Goal: Task Accomplishment & Management: Manage account settings

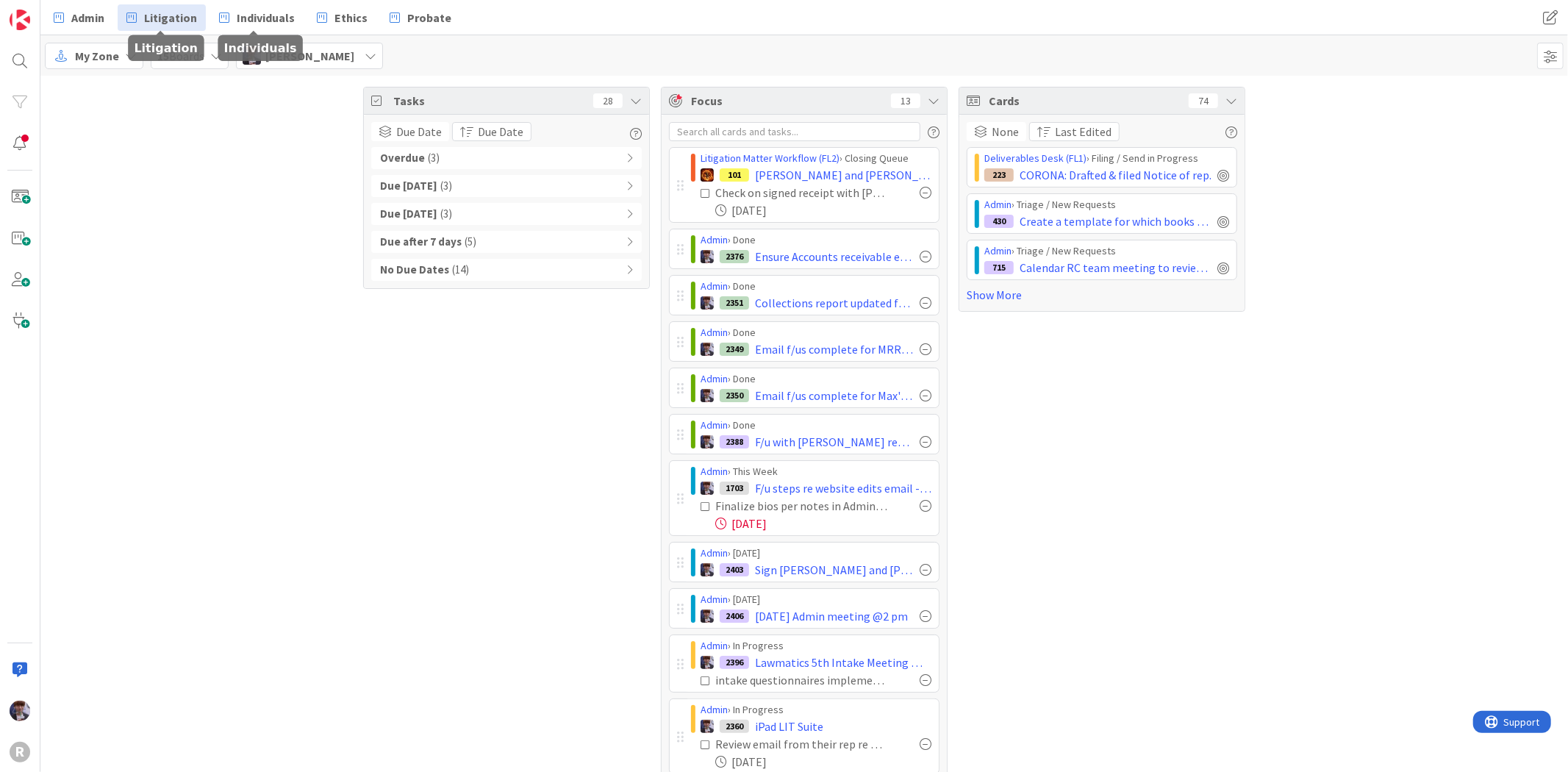
click at [178, 15] on span "Litigation" at bounding box center [171, 17] width 53 height 18
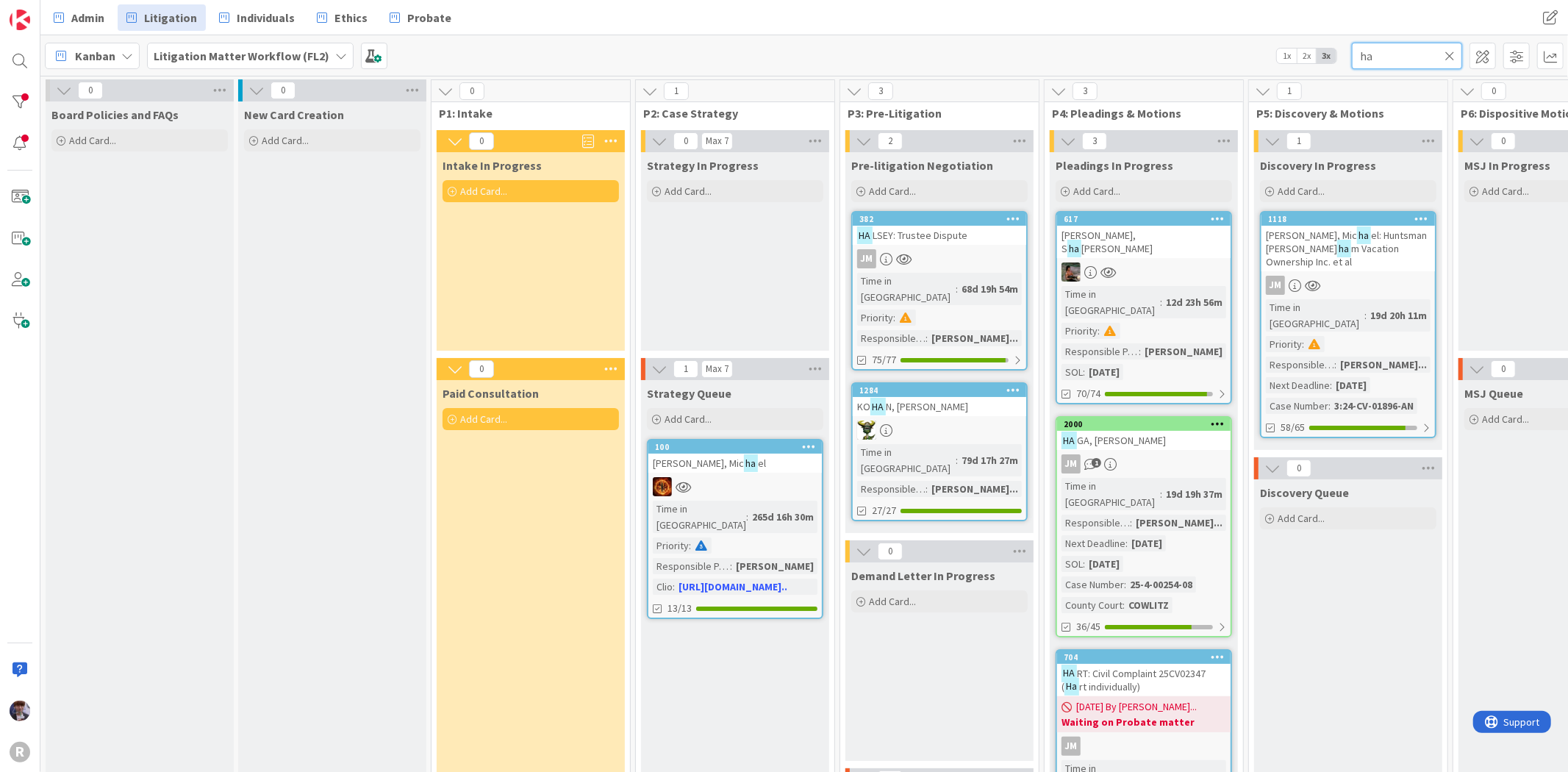
drag, startPoint x: 1388, startPoint y: 54, endPoint x: 1325, endPoint y: 63, distance: 63.6
click at [1325, 63] on div "Kanban Litigation Matter Workflow (FL2) 1x 2x 3x ha" at bounding box center [804, 56] width 1527 height 41
type input "[PERSON_NAME]"
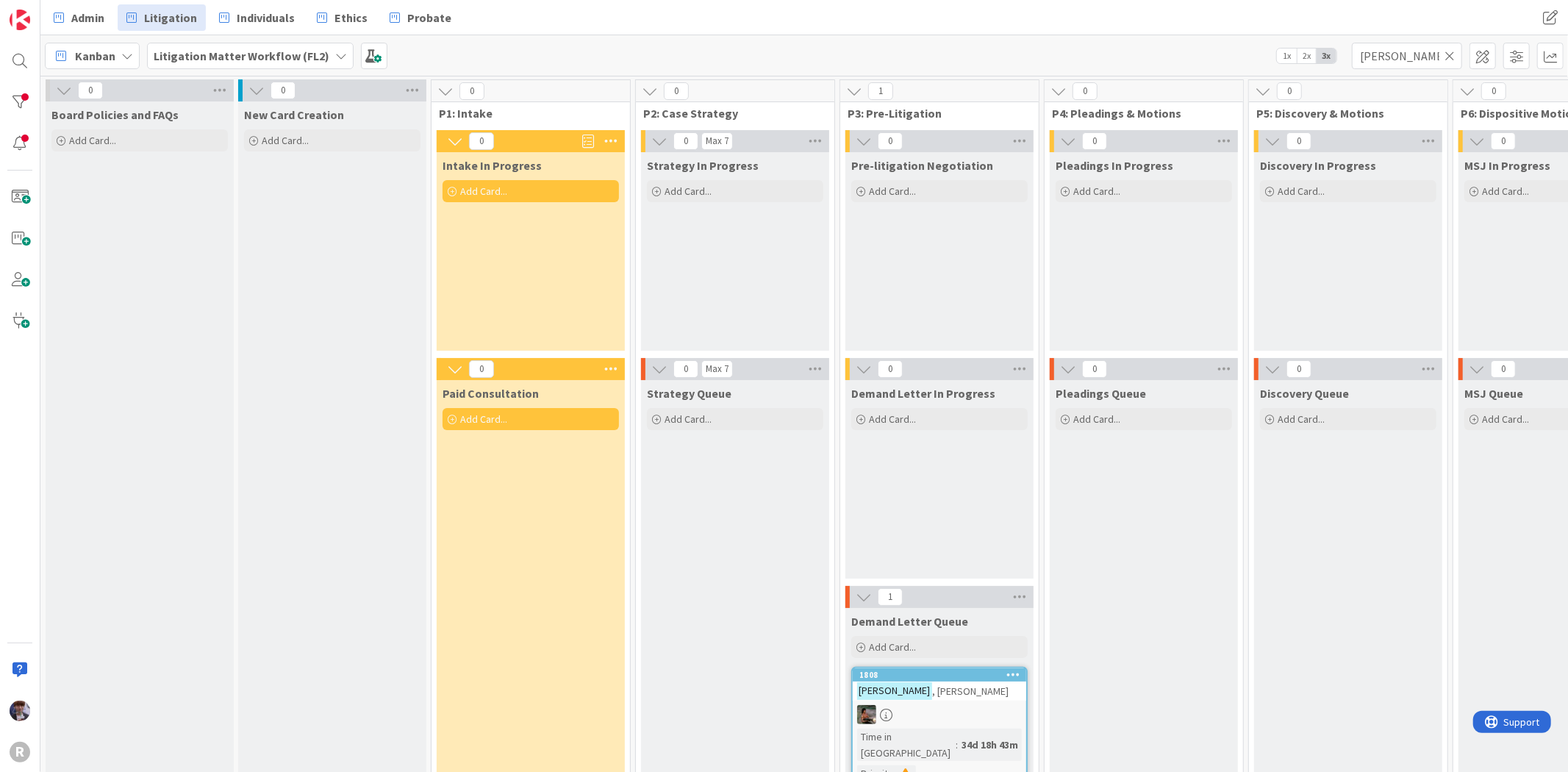
click at [936, 714] on div at bounding box center [939, 715] width 173 height 19
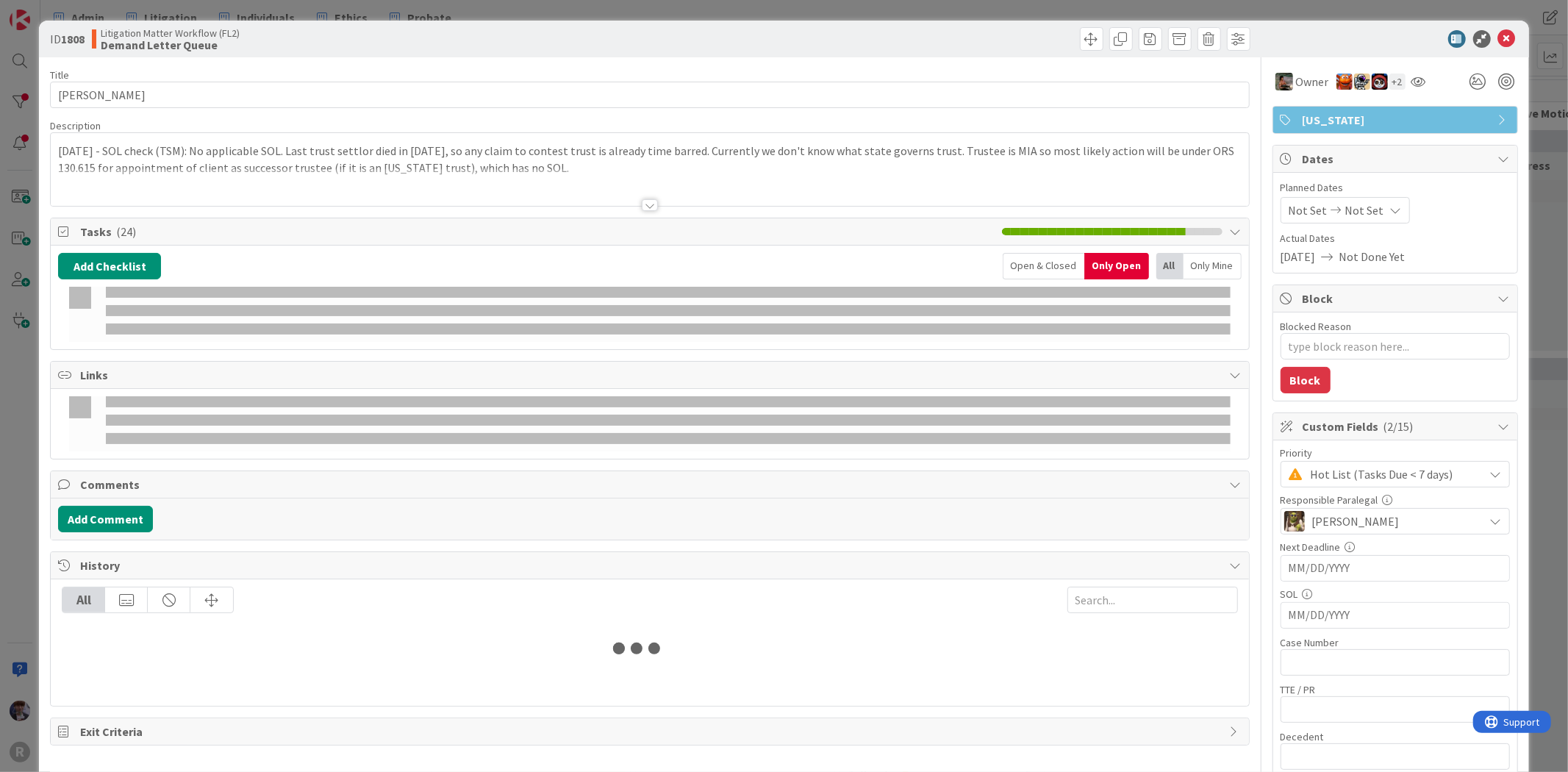
type textarea "x"
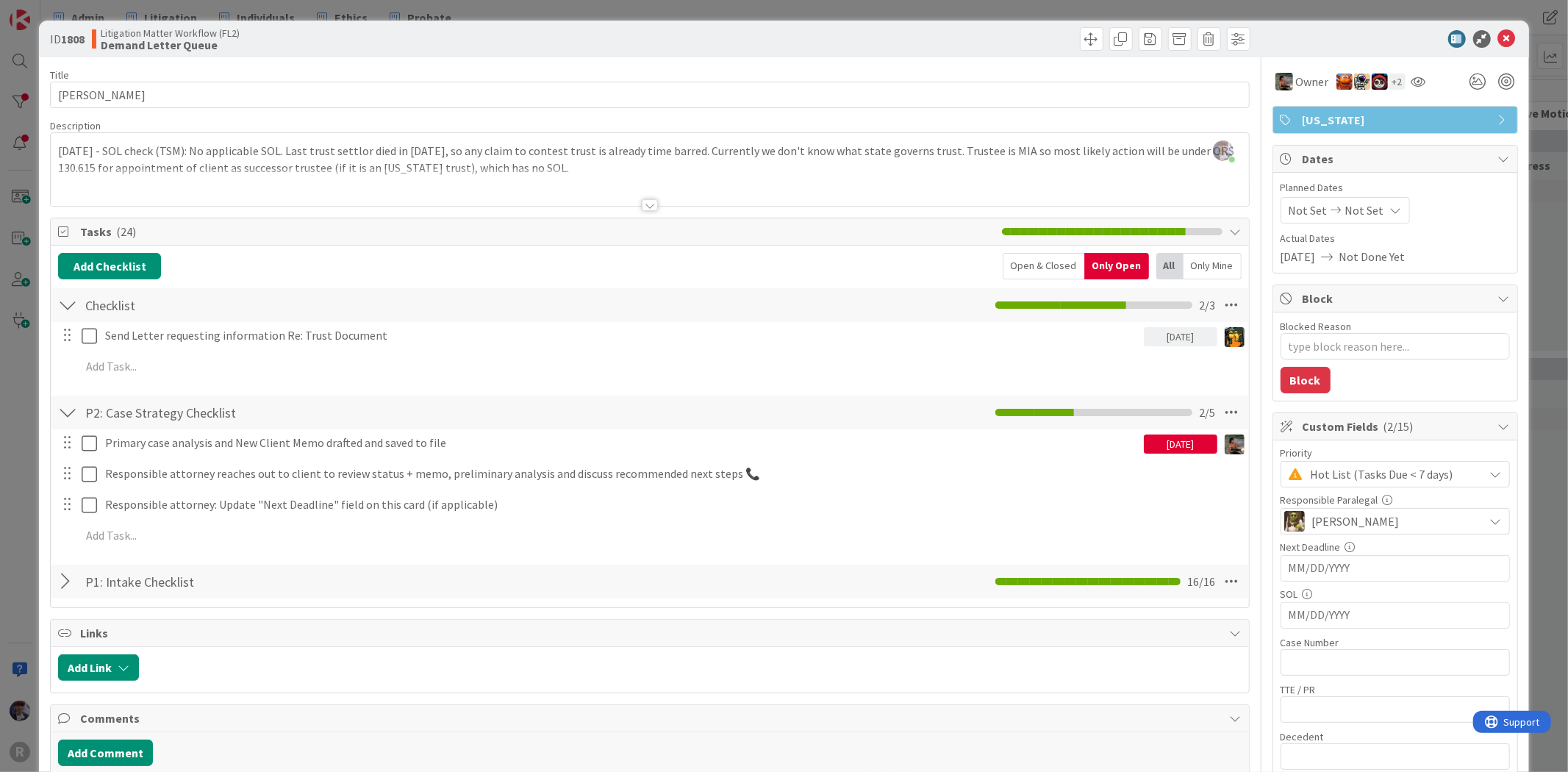
click at [1537, 172] on div "ID 1808 Litigation Matter Workflow (FL2) Demand Letter Queue Title 16 / 128 [PE…" at bounding box center [784, 386] width 1568 height 772
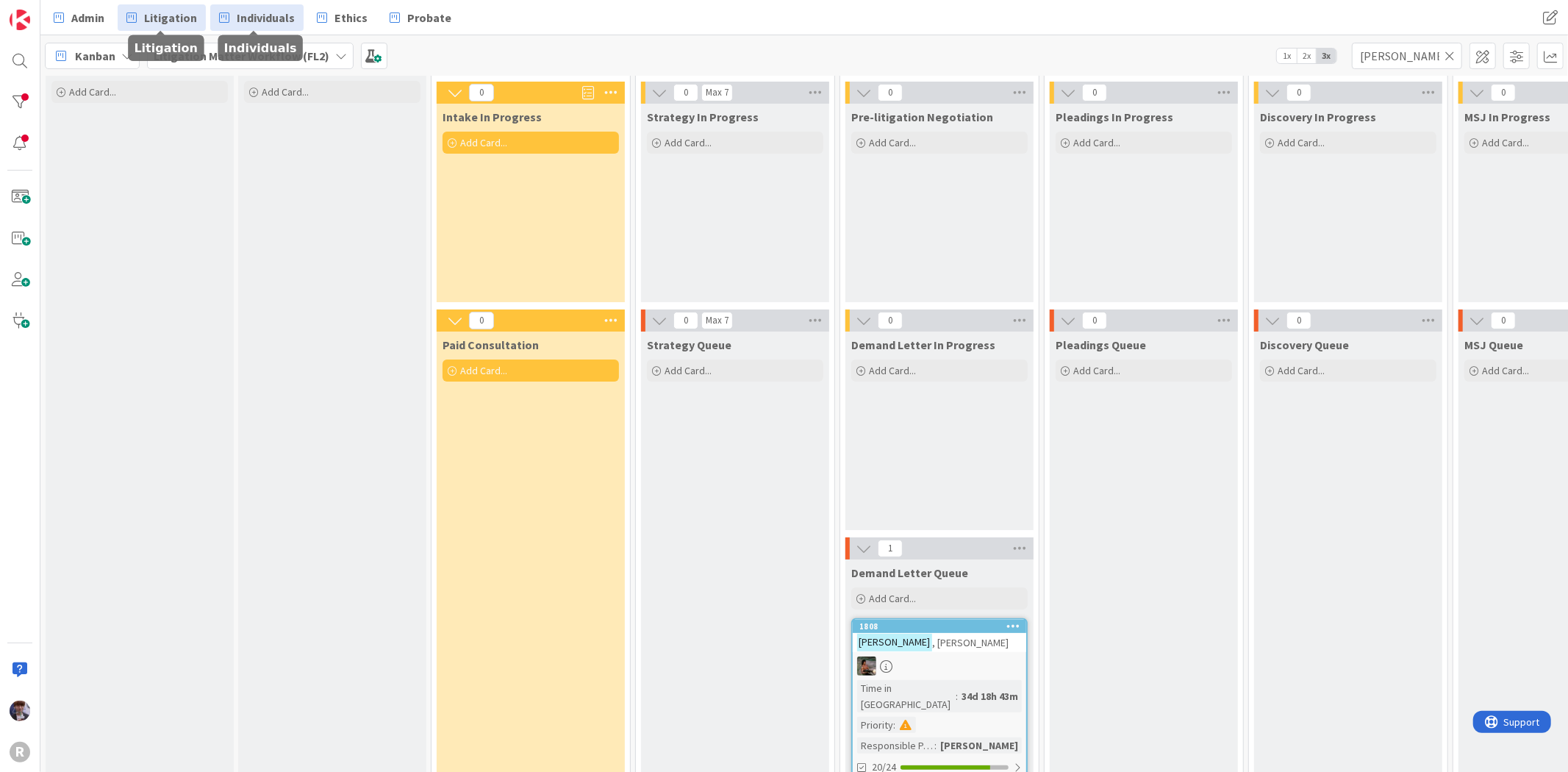
click at [241, 9] on span "Individuals" at bounding box center [266, 17] width 58 height 18
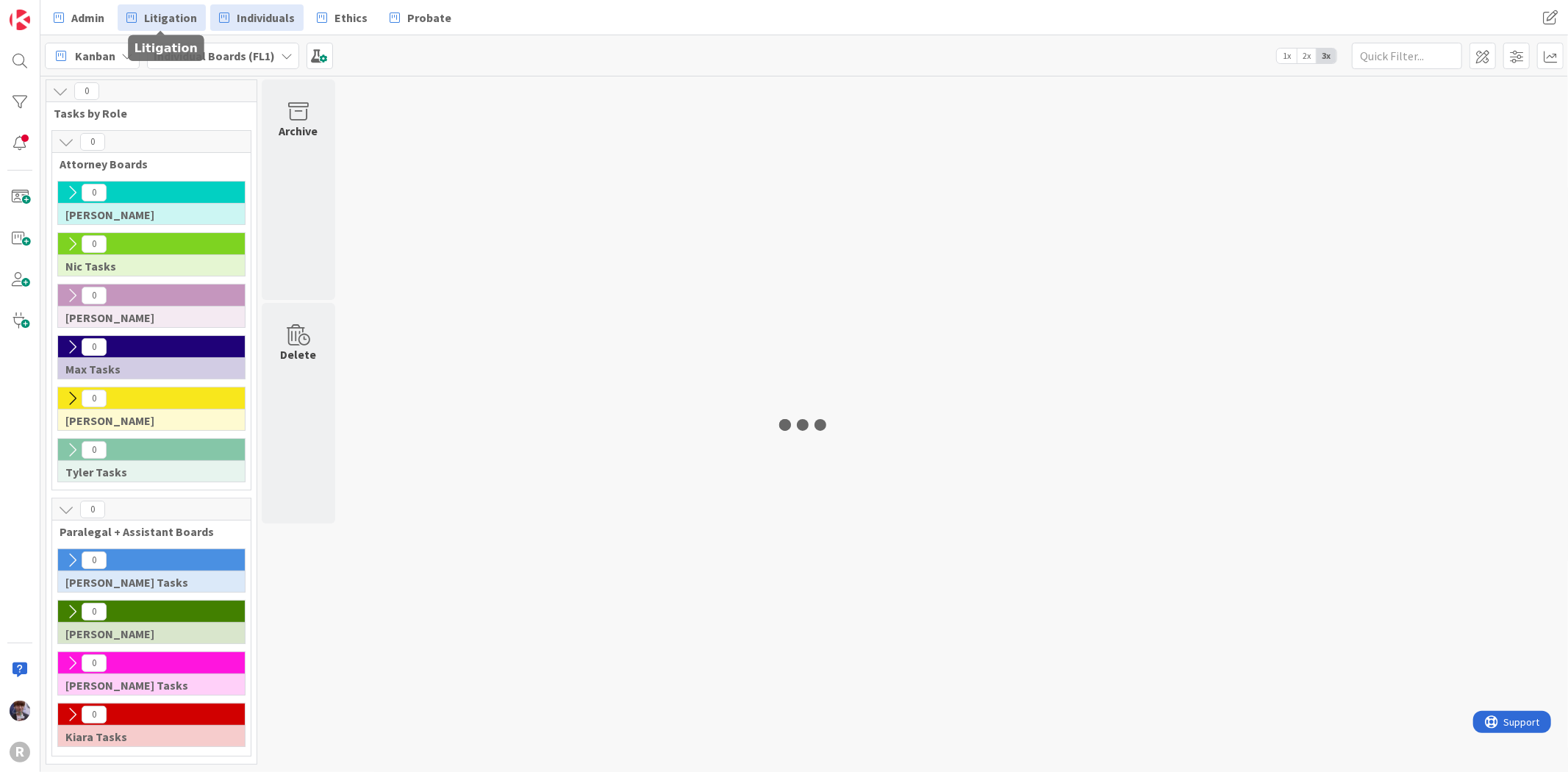
click at [183, 18] on span "Litigation" at bounding box center [171, 17] width 53 height 18
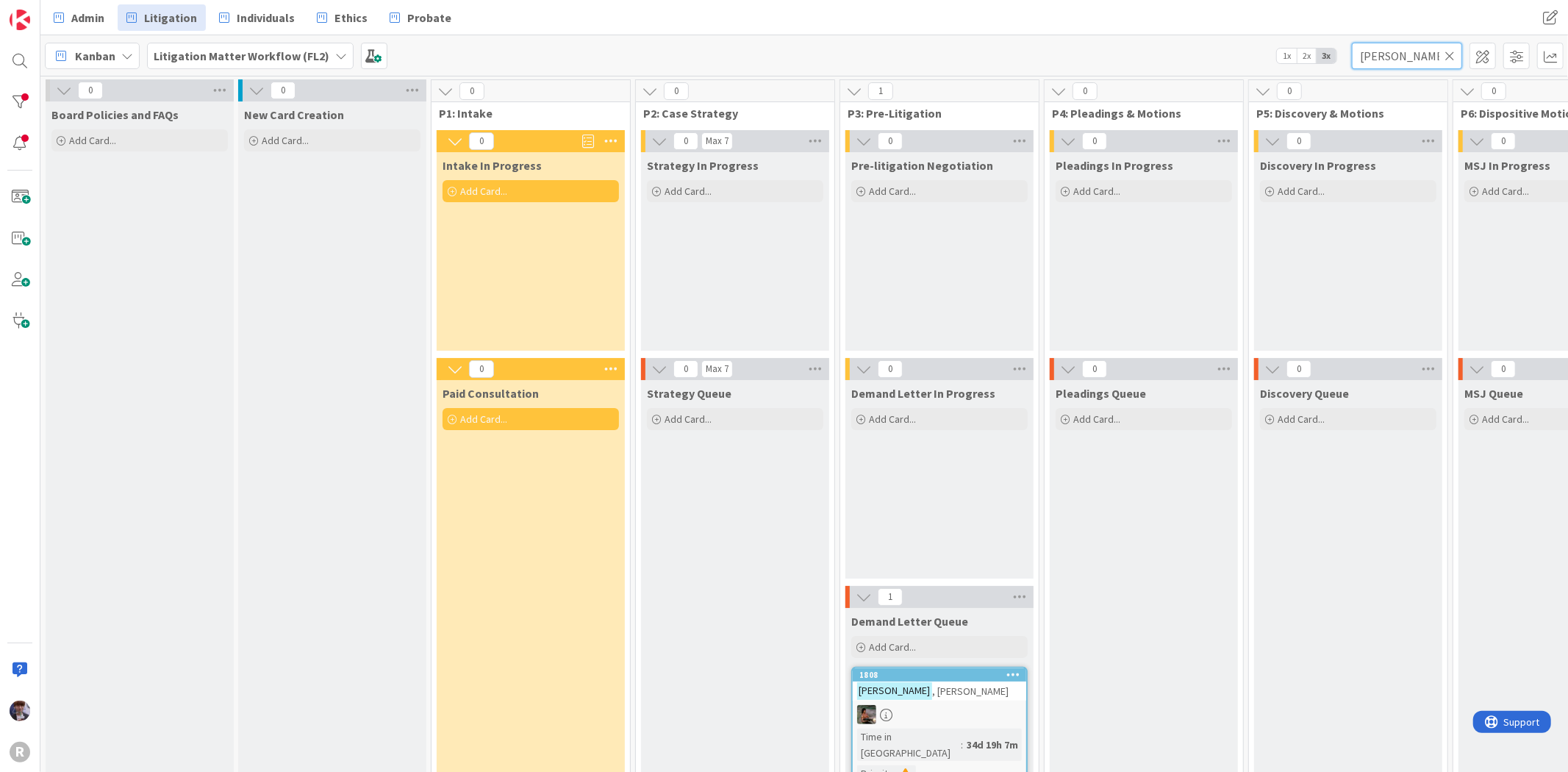
click at [1322, 62] on div "Kanban Litigation Matter Workflow (FL2) 1x 2x 3x [PERSON_NAME]" at bounding box center [804, 56] width 1527 height 41
type input "[PERSON_NAME]"
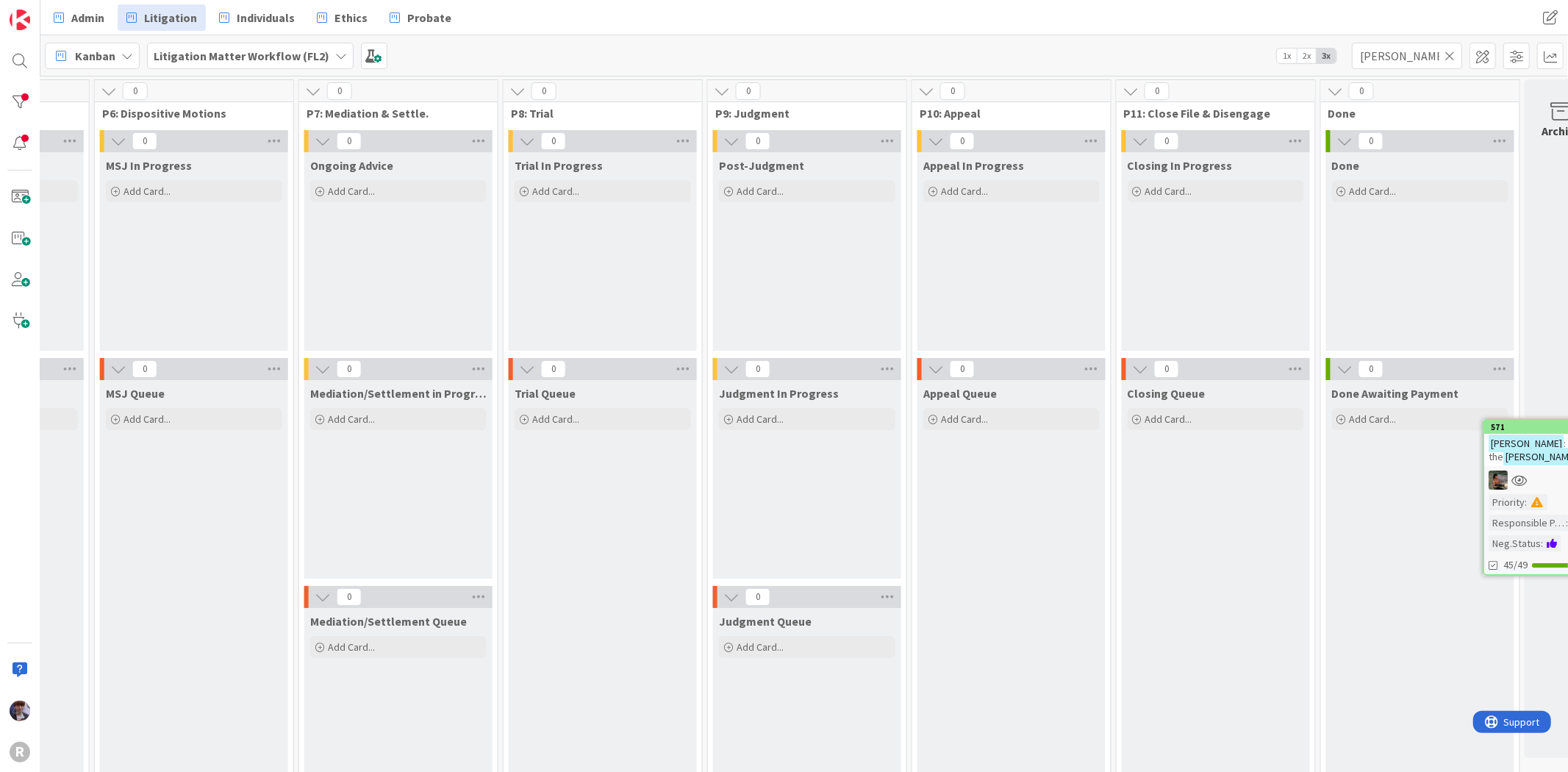
scroll to position [0, 1407]
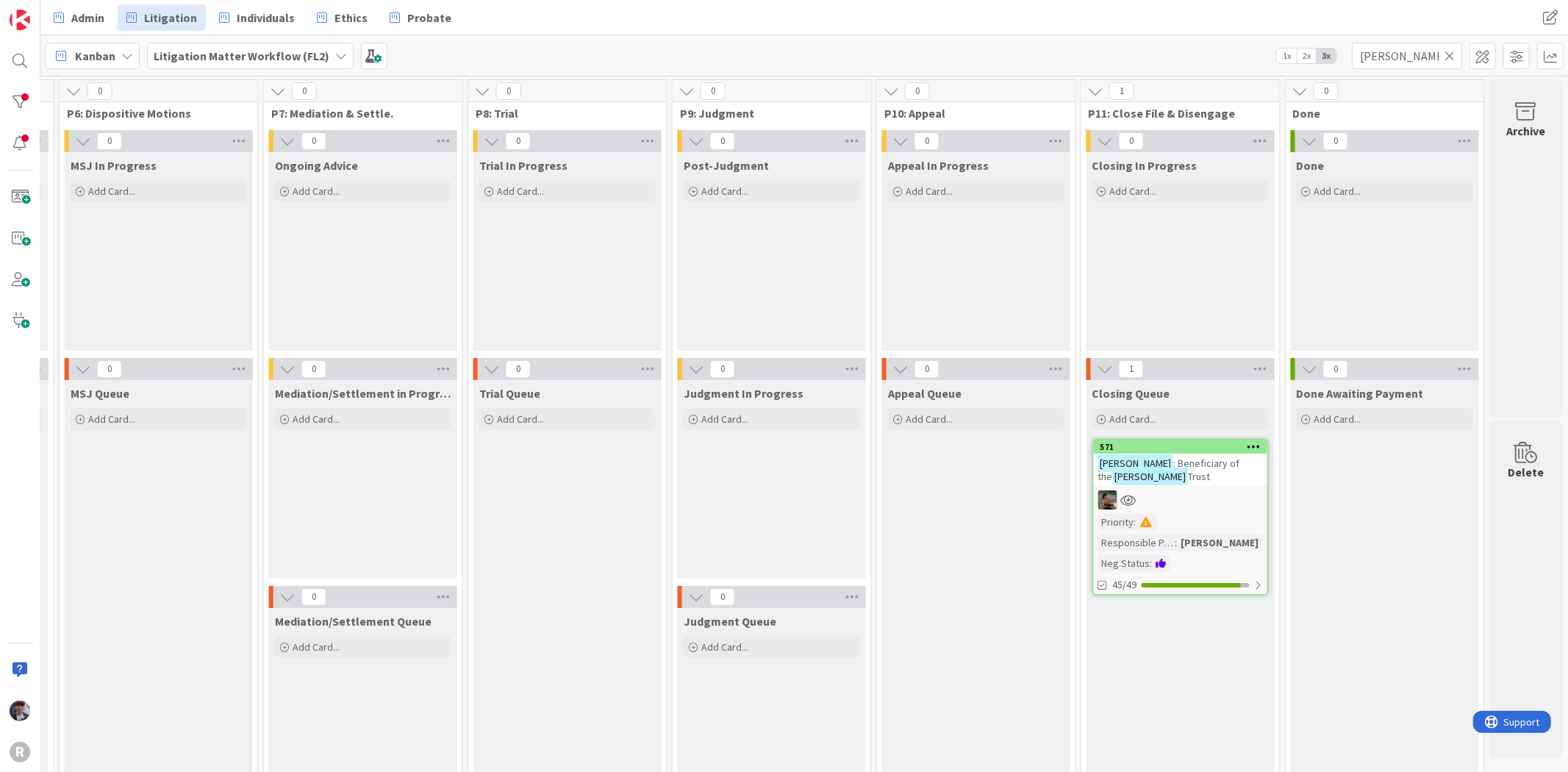
click at [1188, 476] on div "[PERSON_NAME] : Beneficiary of the [PERSON_NAME] Trust" at bounding box center [1180, 470] width 173 height 32
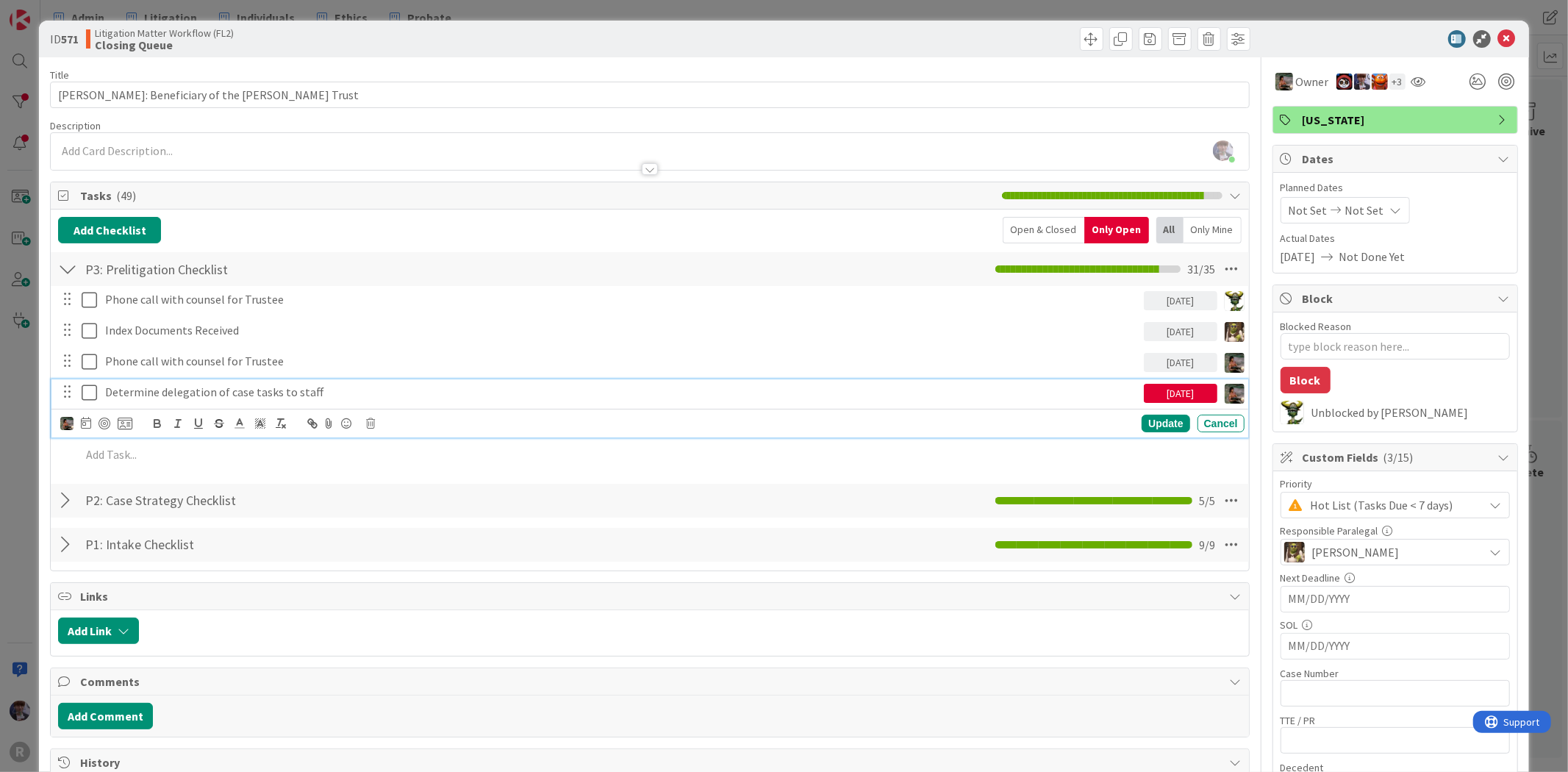
click at [133, 394] on p "Determine delegation of case tasks to staff" at bounding box center [621, 393] width 1033 height 17
click at [37, 408] on div "ID 571 Litigation Matter Workflow (FL2) Closing Queue Title 43 / 128 [PERSON_NA…" at bounding box center [784, 386] width 1568 height 772
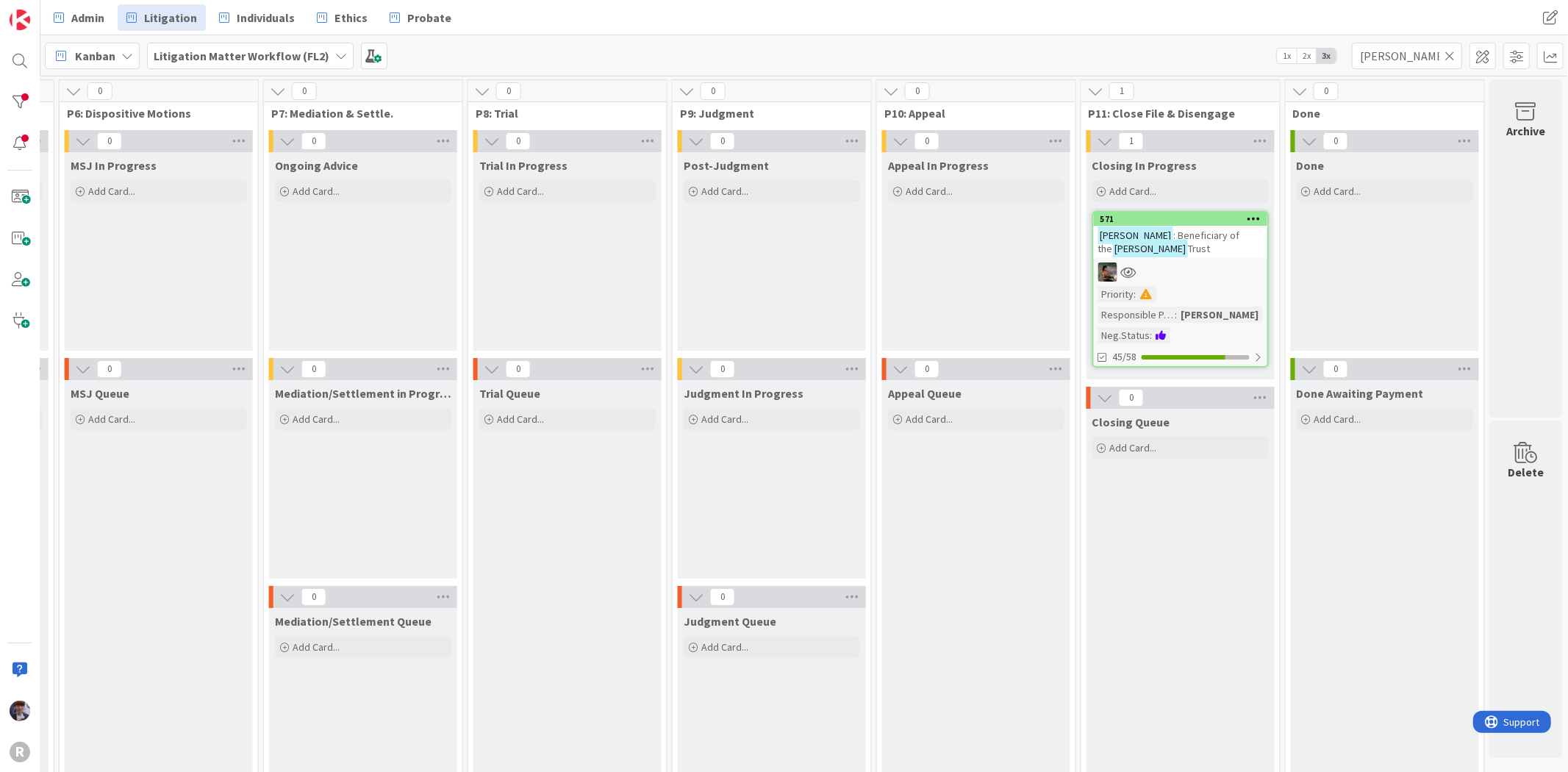
click at [1189, 253] on div "[PERSON_NAME] : Beneficiary of the [PERSON_NAME] Trust" at bounding box center [1180, 242] width 173 height 32
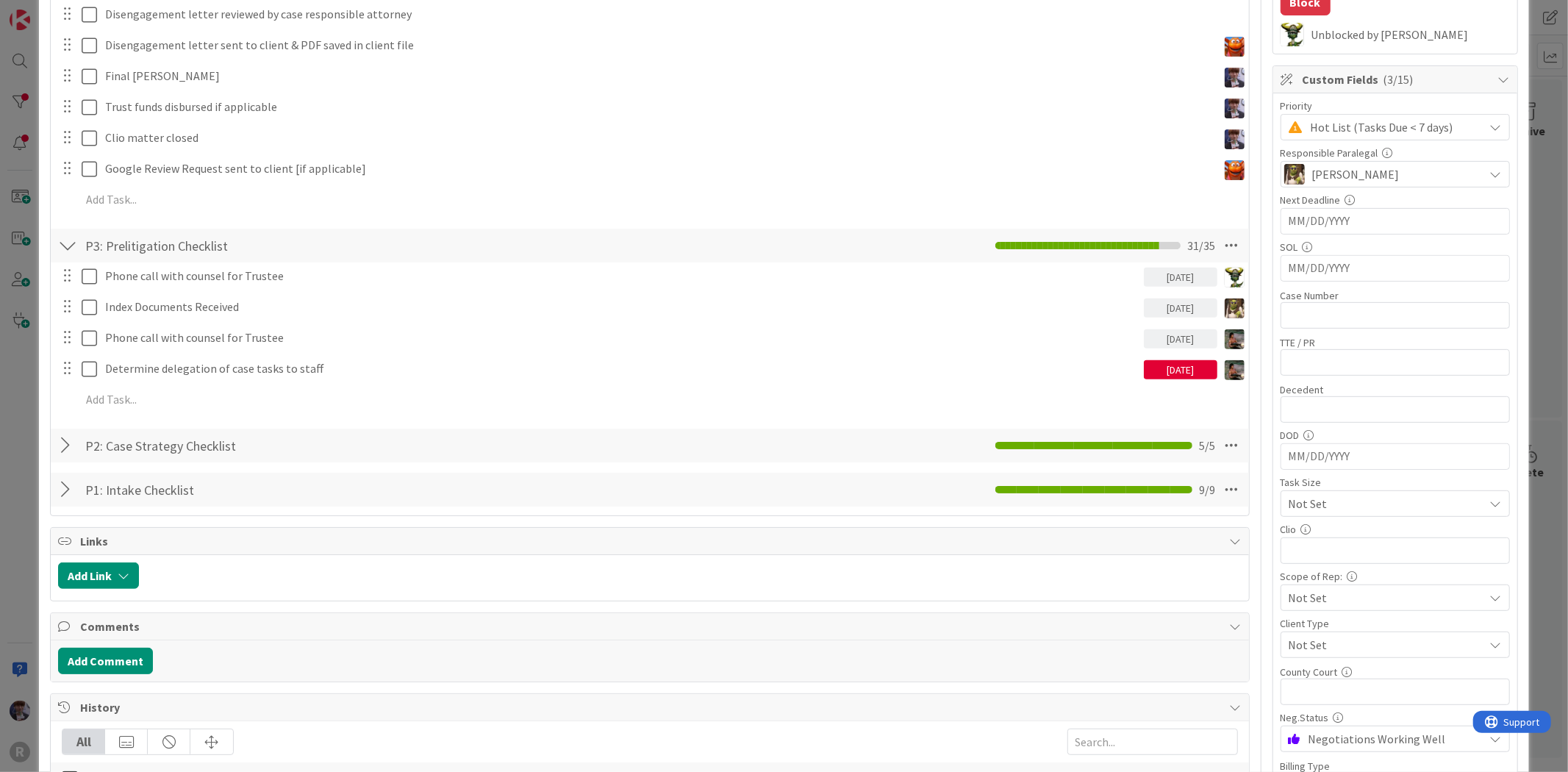
scroll to position [408, 0]
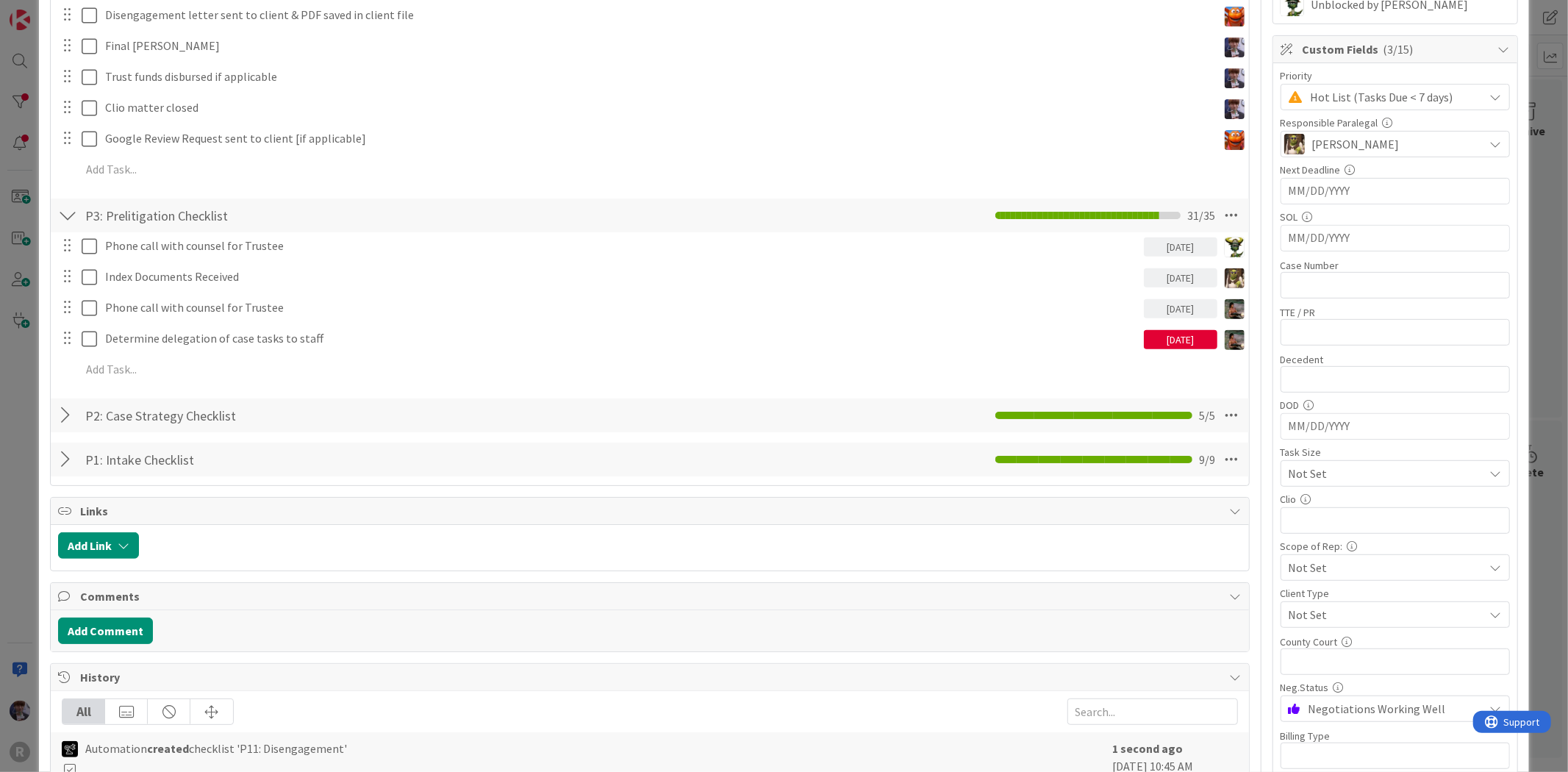
click at [1345, 107] on span "Negotiations Working Well" at bounding box center [1393, 97] width 166 height 20
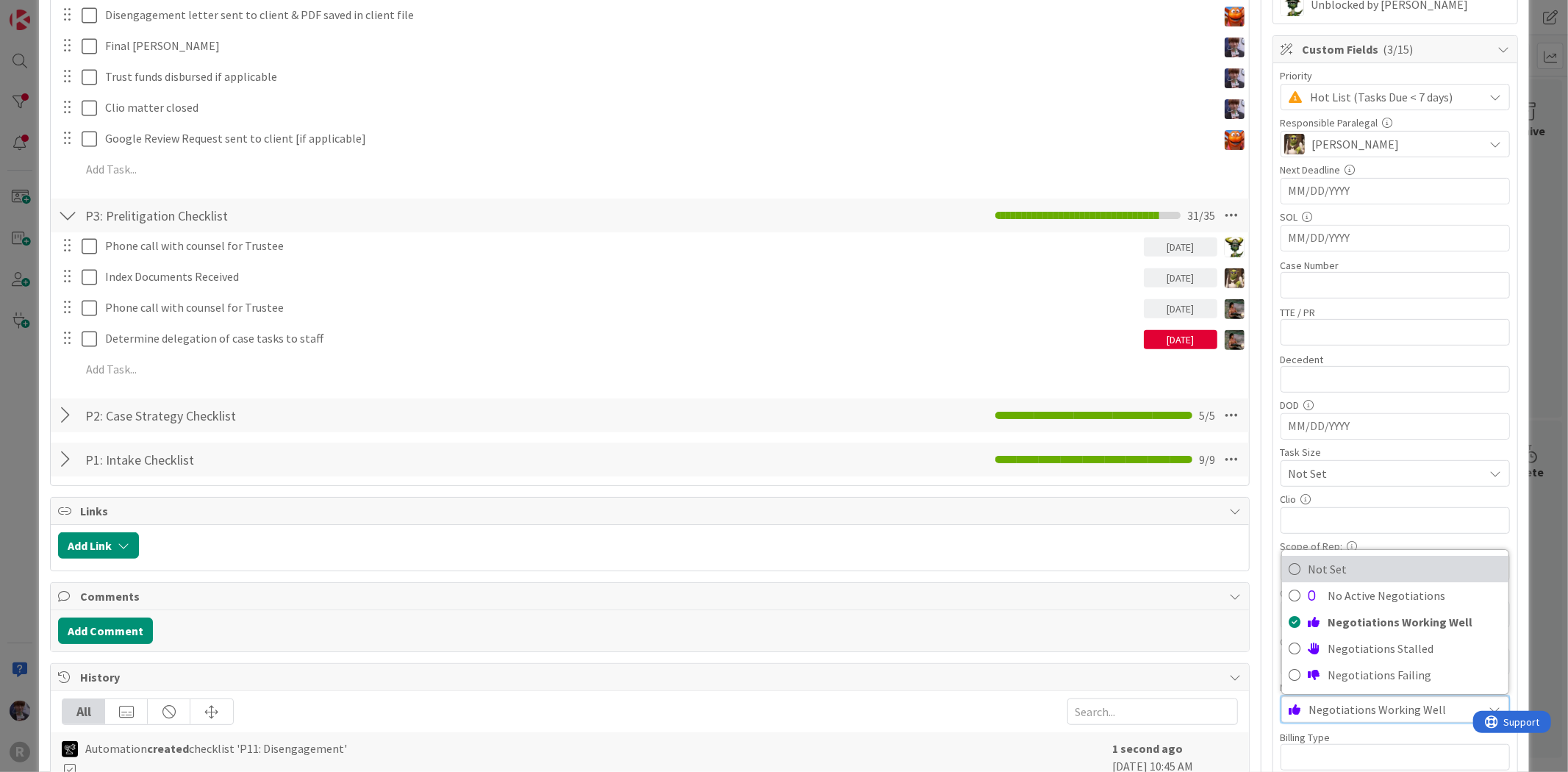
click at [1332, 576] on span "Not Set" at bounding box center [1405, 570] width 193 height 22
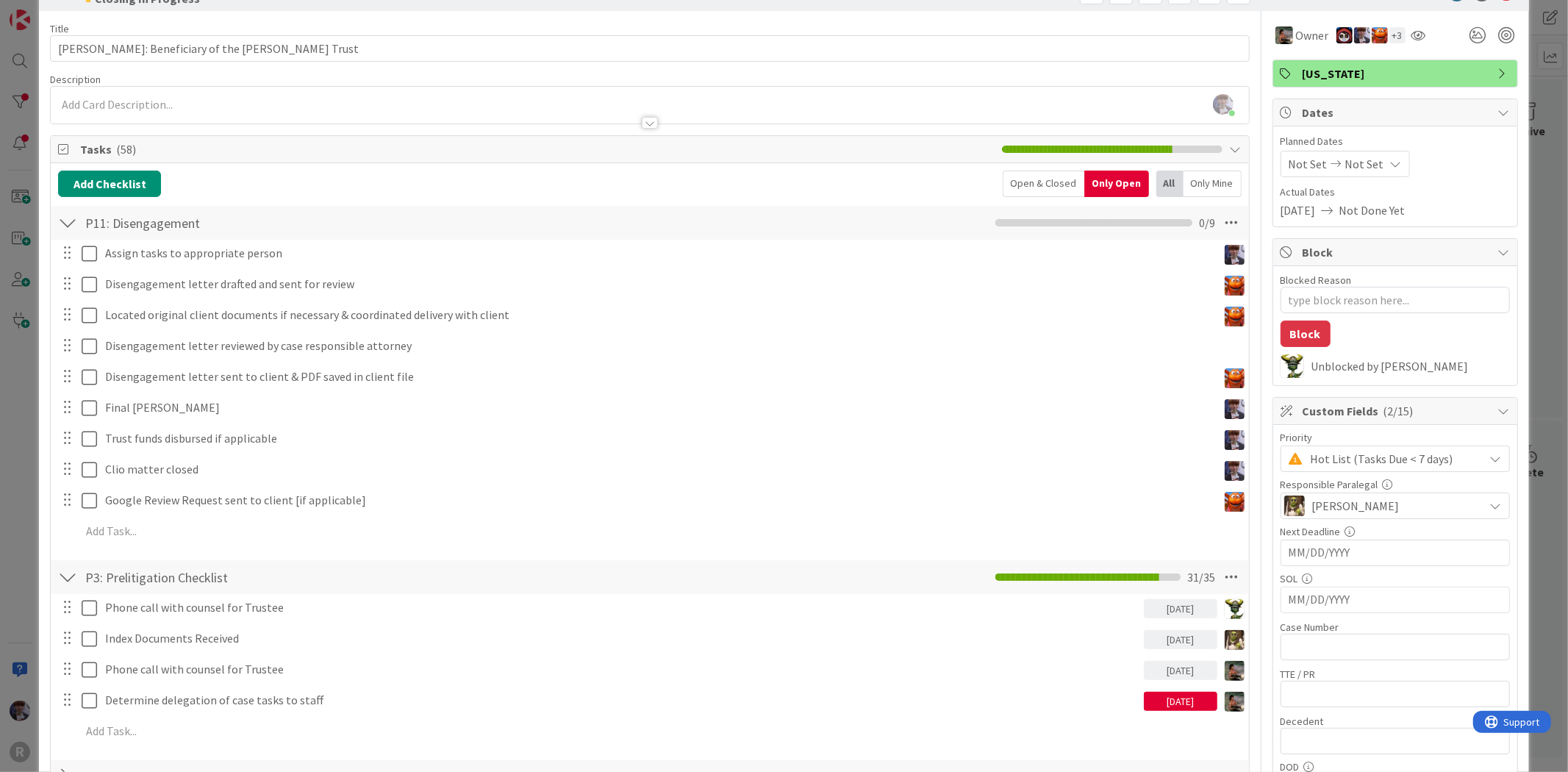
scroll to position [0, 0]
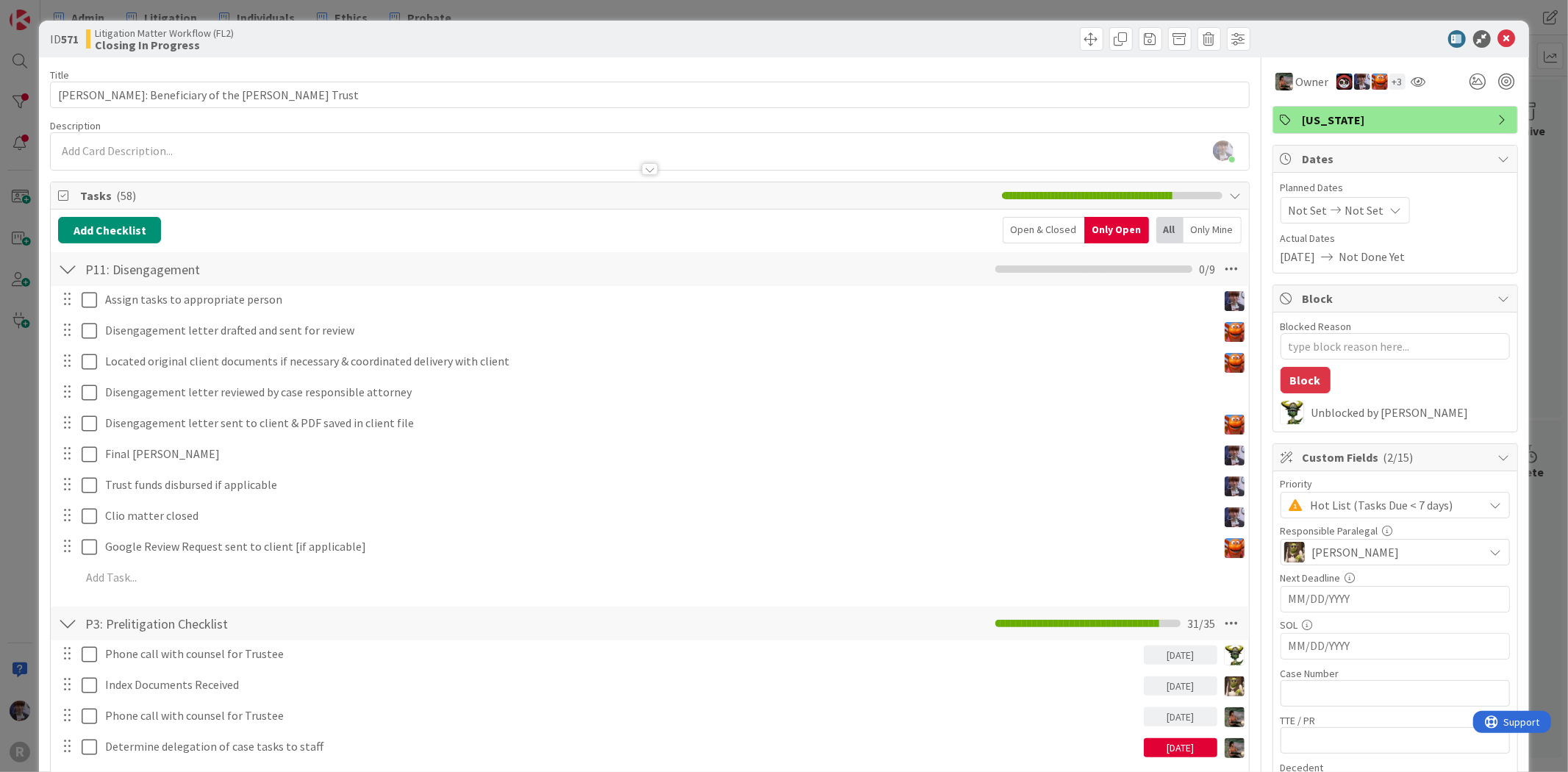
click at [78, 303] on div at bounding box center [77, 299] width 41 height 26
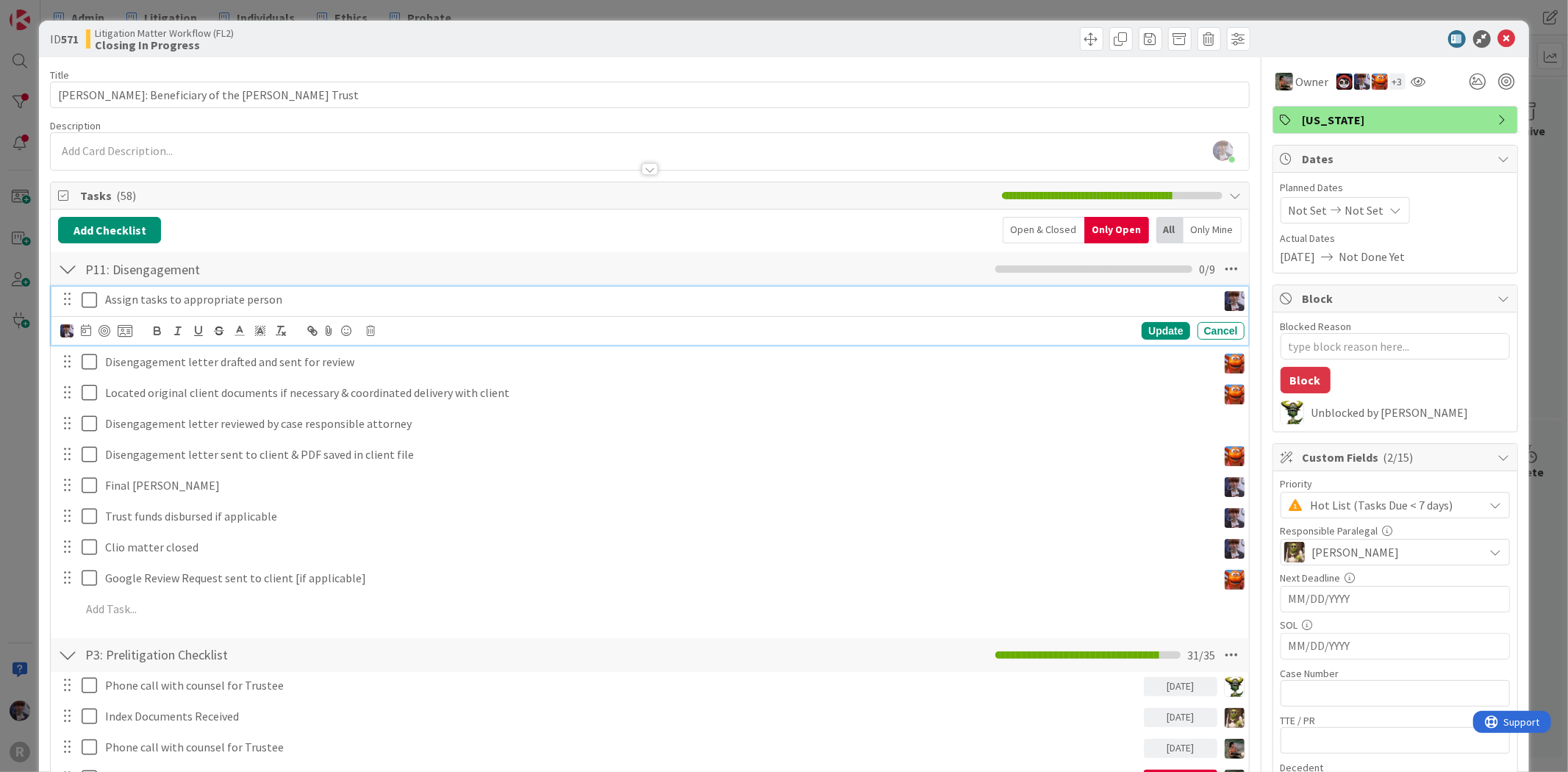
click at [84, 299] on icon at bounding box center [93, 300] width 22 height 18
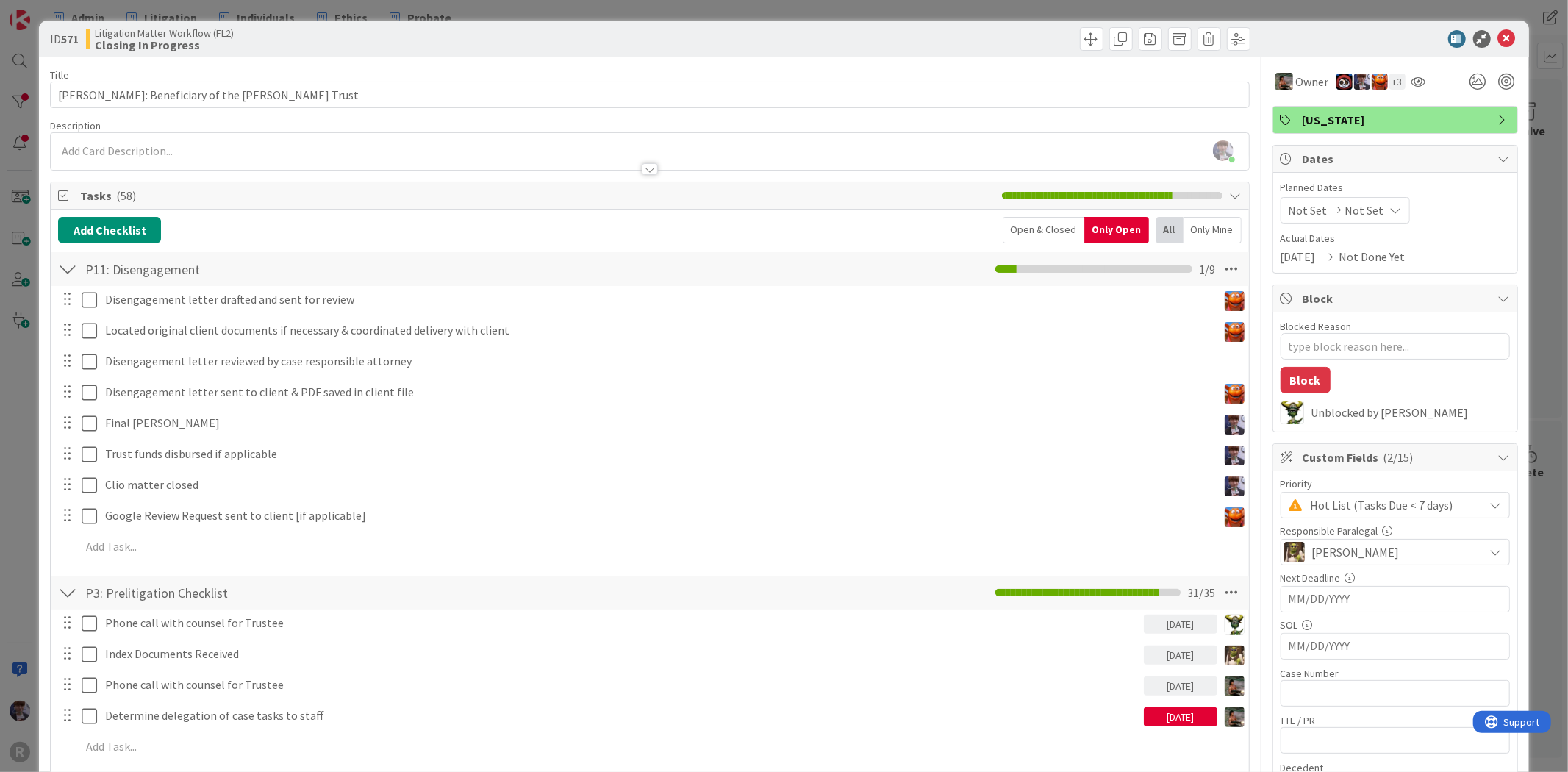
type textarea "x"
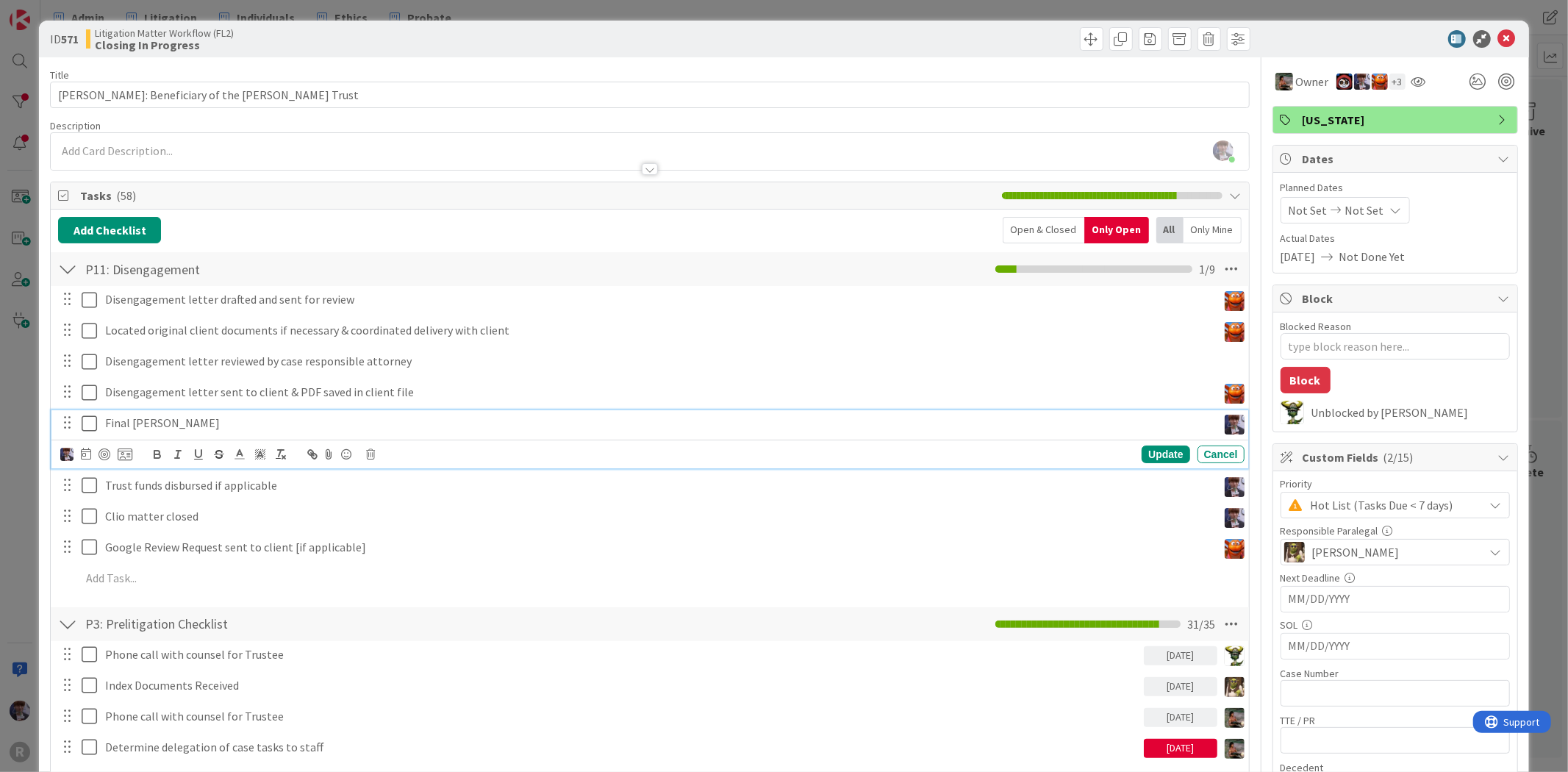
click at [130, 423] on p "Final [PERSON_NAME]" at bounding box center [659, 423] width 1107 height 17
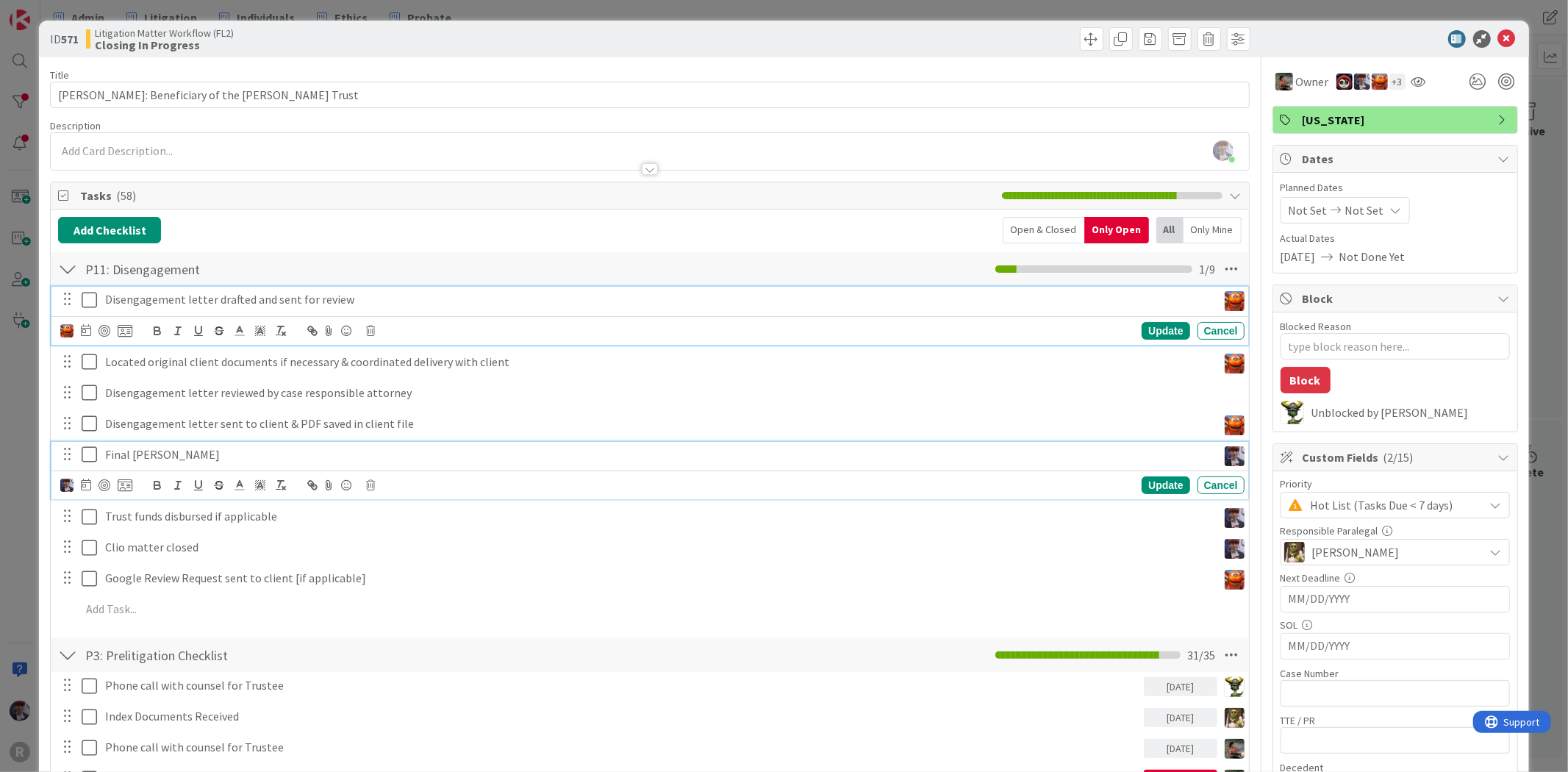
click at [142, 296] on p "Disengagement letter drafted and sent for review" at bounding box center [659, 300] width 1107 height 17
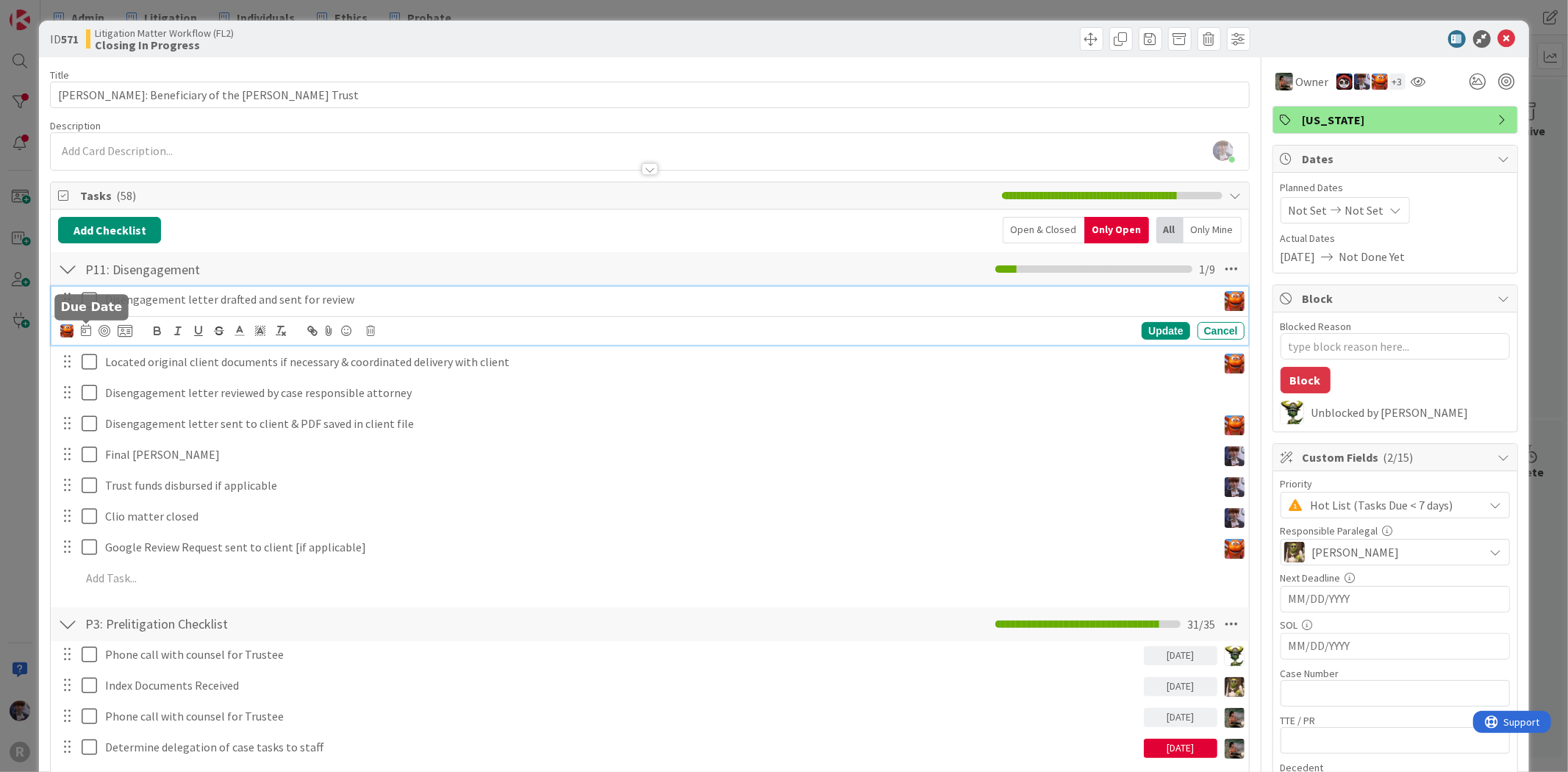
click at [87, 326] on icon at bounding box center [86, 330] width 10 height 12
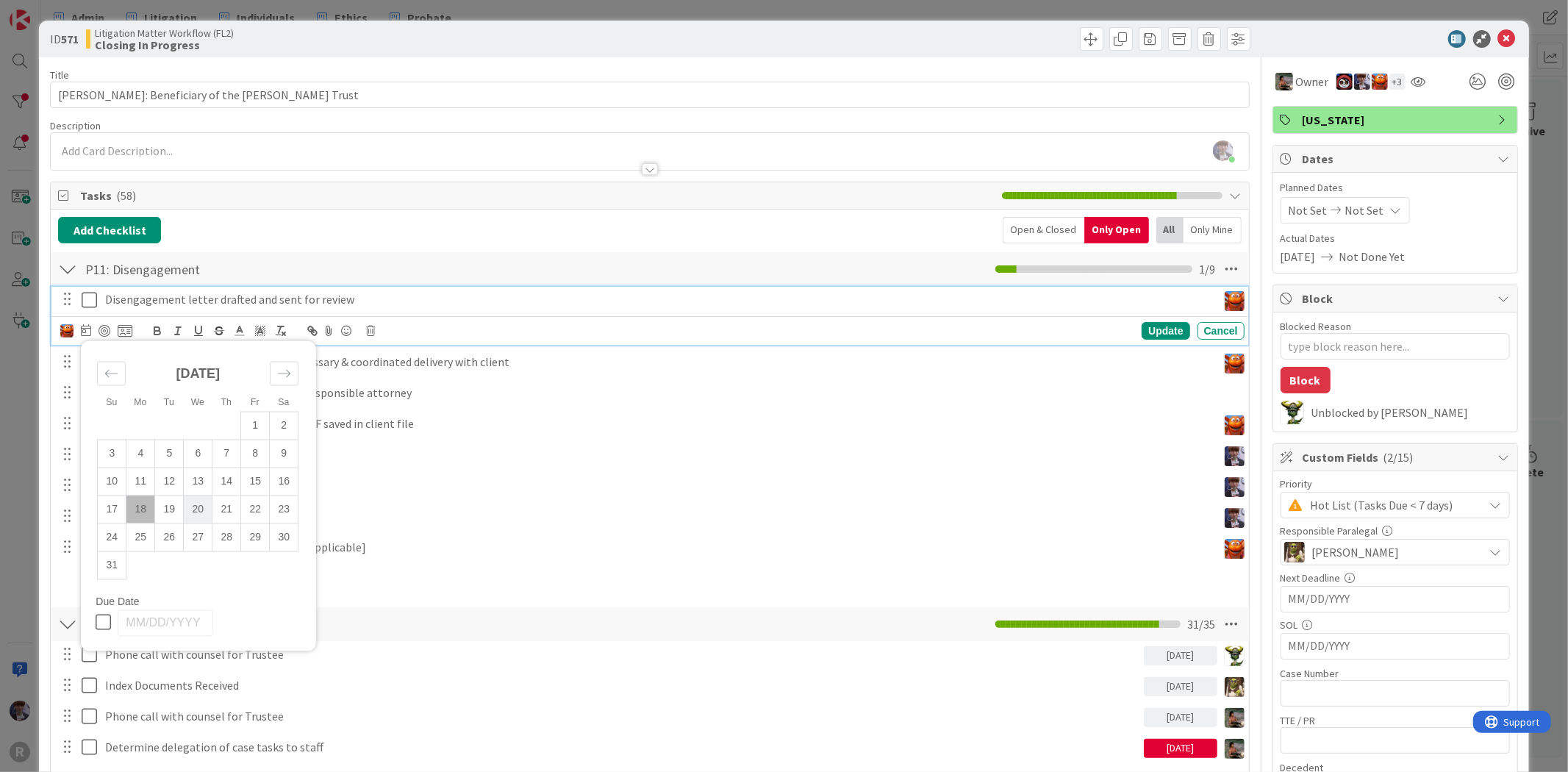
click at [200, 505] on td "20" at bounding box center [198, 509] width 29 height 28
type input "[DATE]"
type textarea "x"
click at [1150, 330] on div "Update" at bounding box center [1165, 331] width 48 height 18
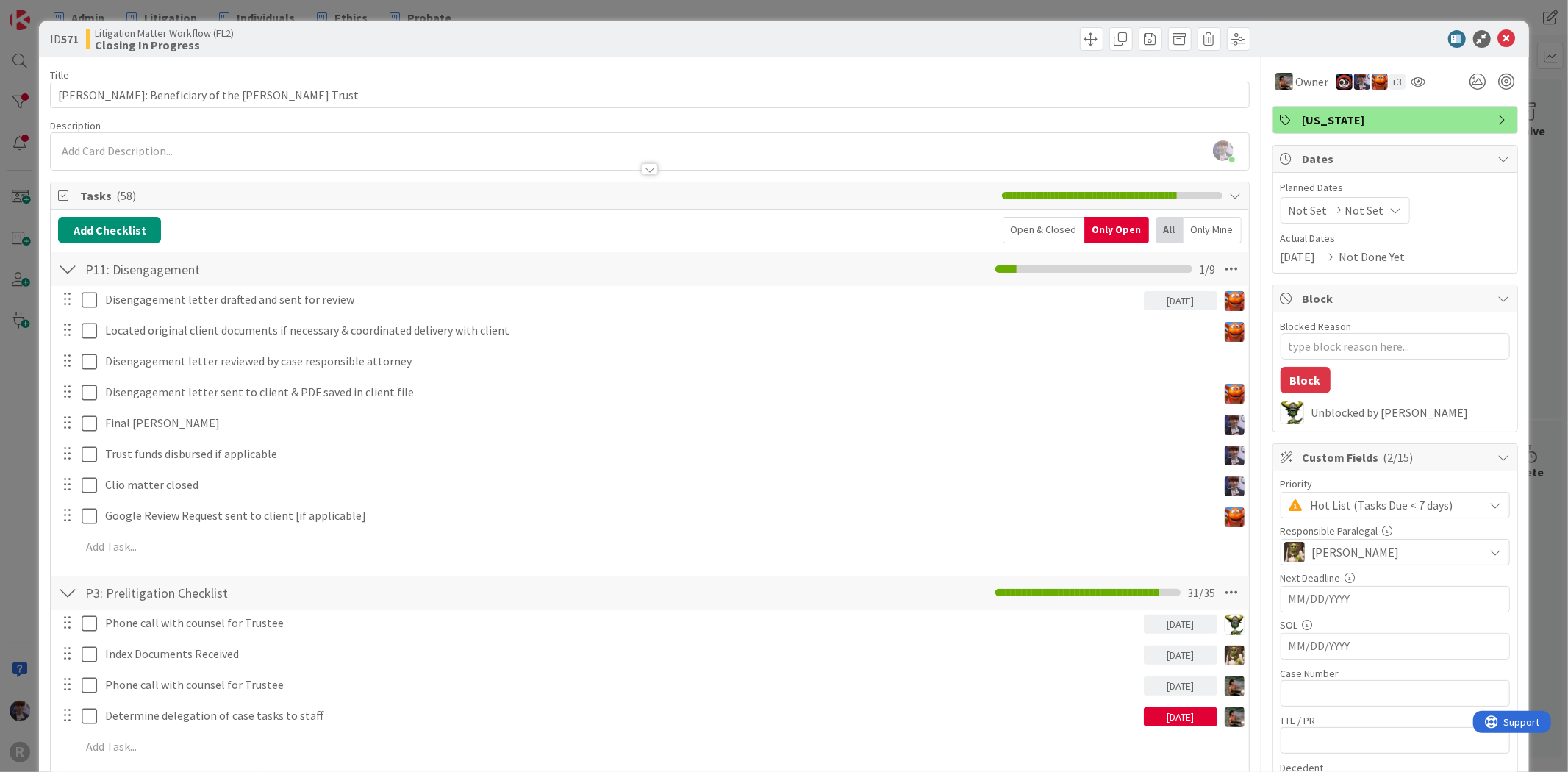
click at [667, 346] on div "Disengagement letter drafted and sent for review [DATE] Su Mo Tu We Th Fr Sa [D…" at bounding box center [649, 425] width 1183 height 280
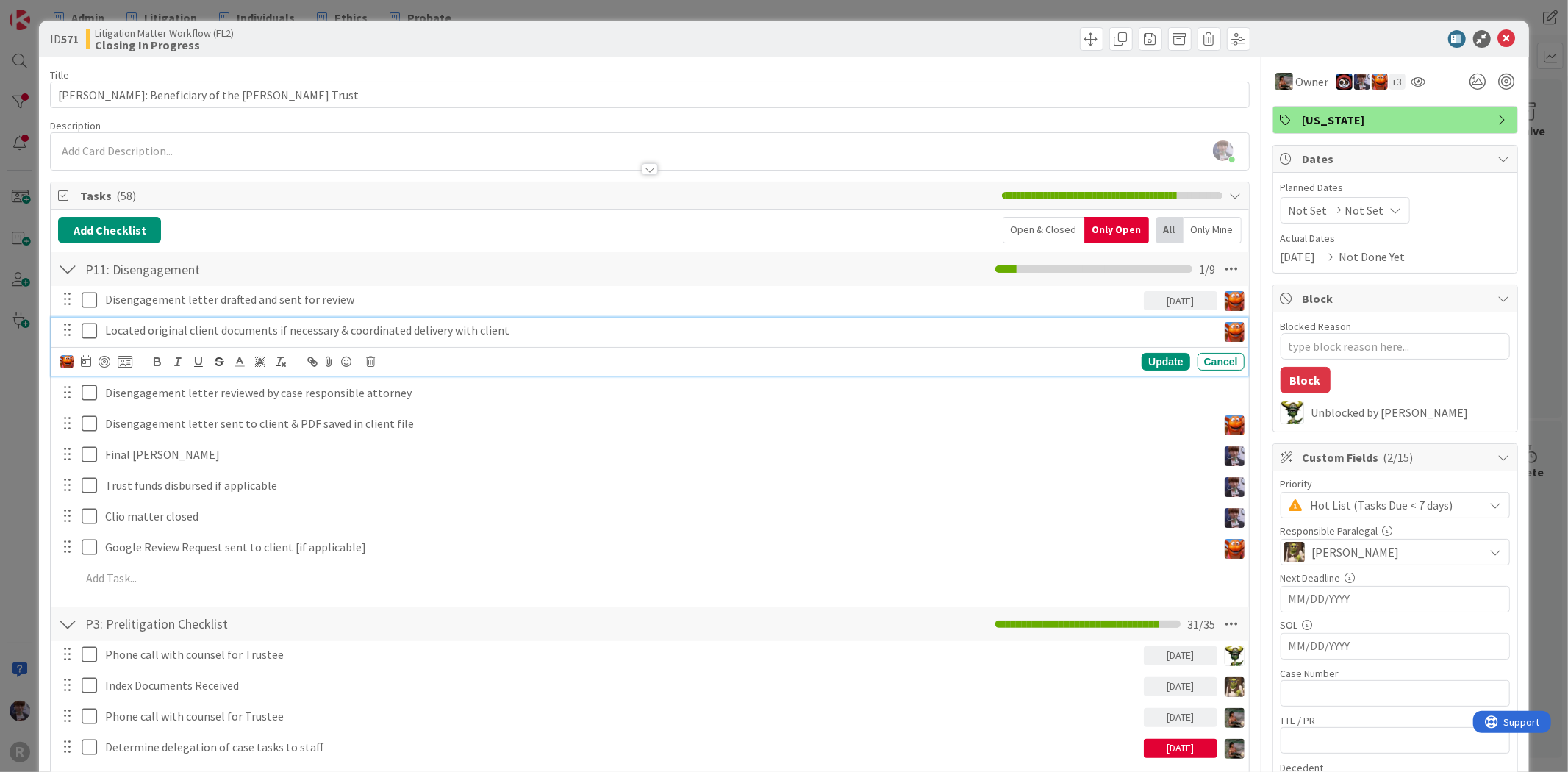
click at [526, 335] on p "Located original client documents if necessary & coordinated delivery with clie…" at bounding box center [659, 331] width 1107 height 17
click at [83, 357] on icon at bounding box center [86, 361] width 10 height 12
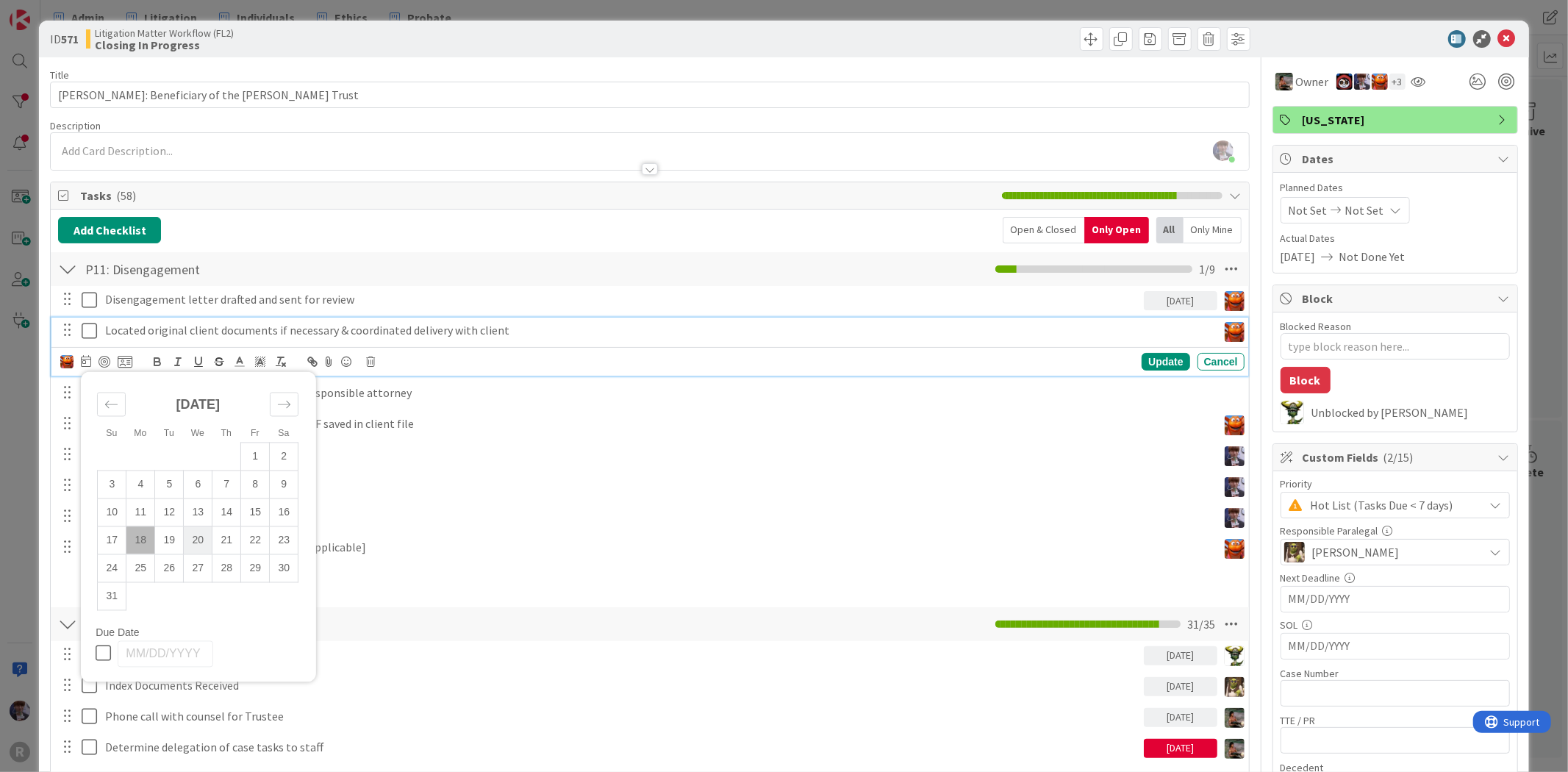
click at [206, 528] on td "20" at bounding box center [198, 540] width 29 height 28
type input "[DATE]"
drag, startPoint x: 1148, startPoint y: 356, endPoint x: 1054, endPoint y: 362, distance: 94.2
click at [1147, 355] on div "Update" at bounding box center [1165, 361] width 48 height 18
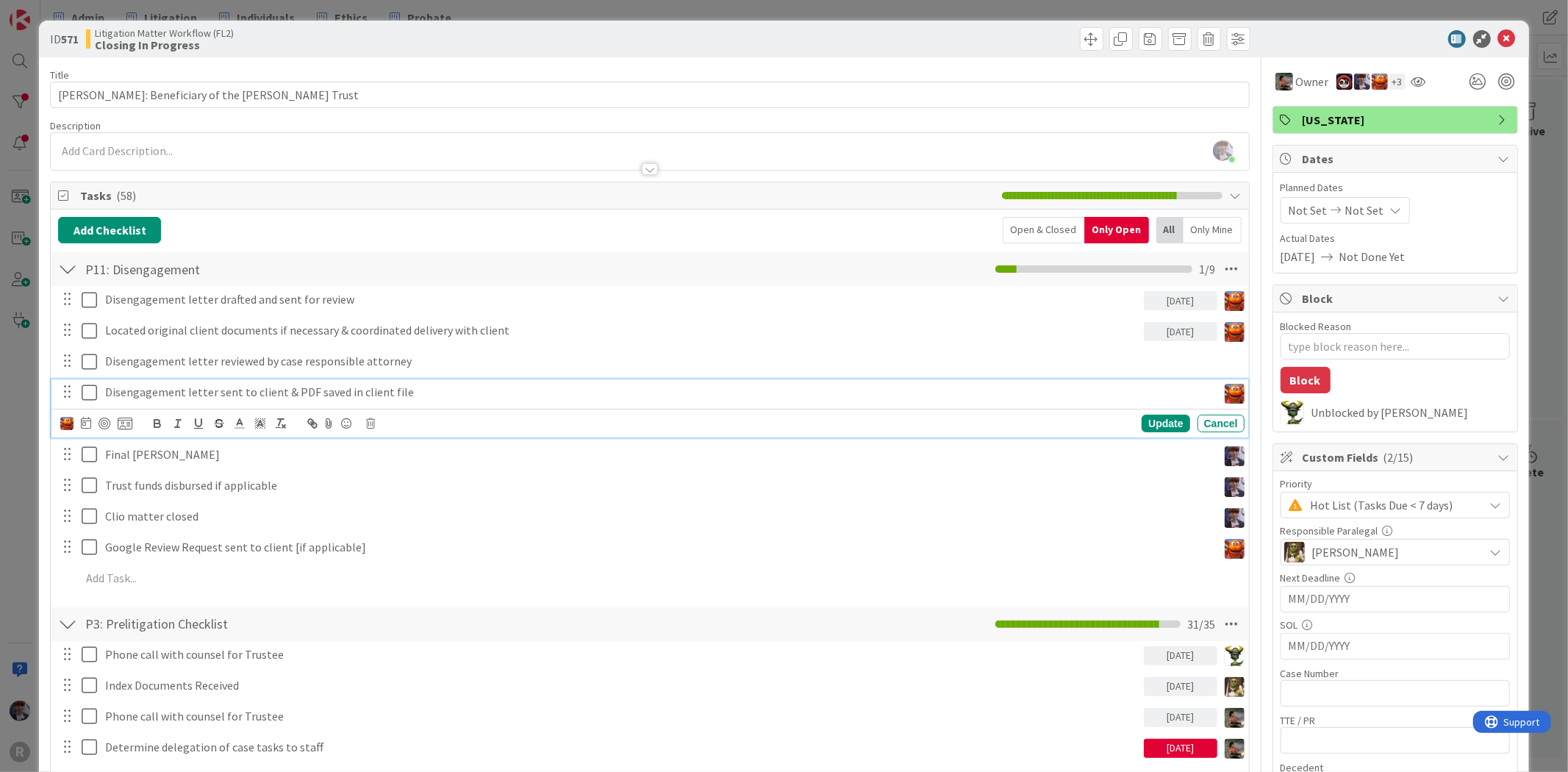
click at [246, 384] on p "Disengagement letter sent to client & PDF saved in client file" at bounding box center [659, 393] width 1107 height 17
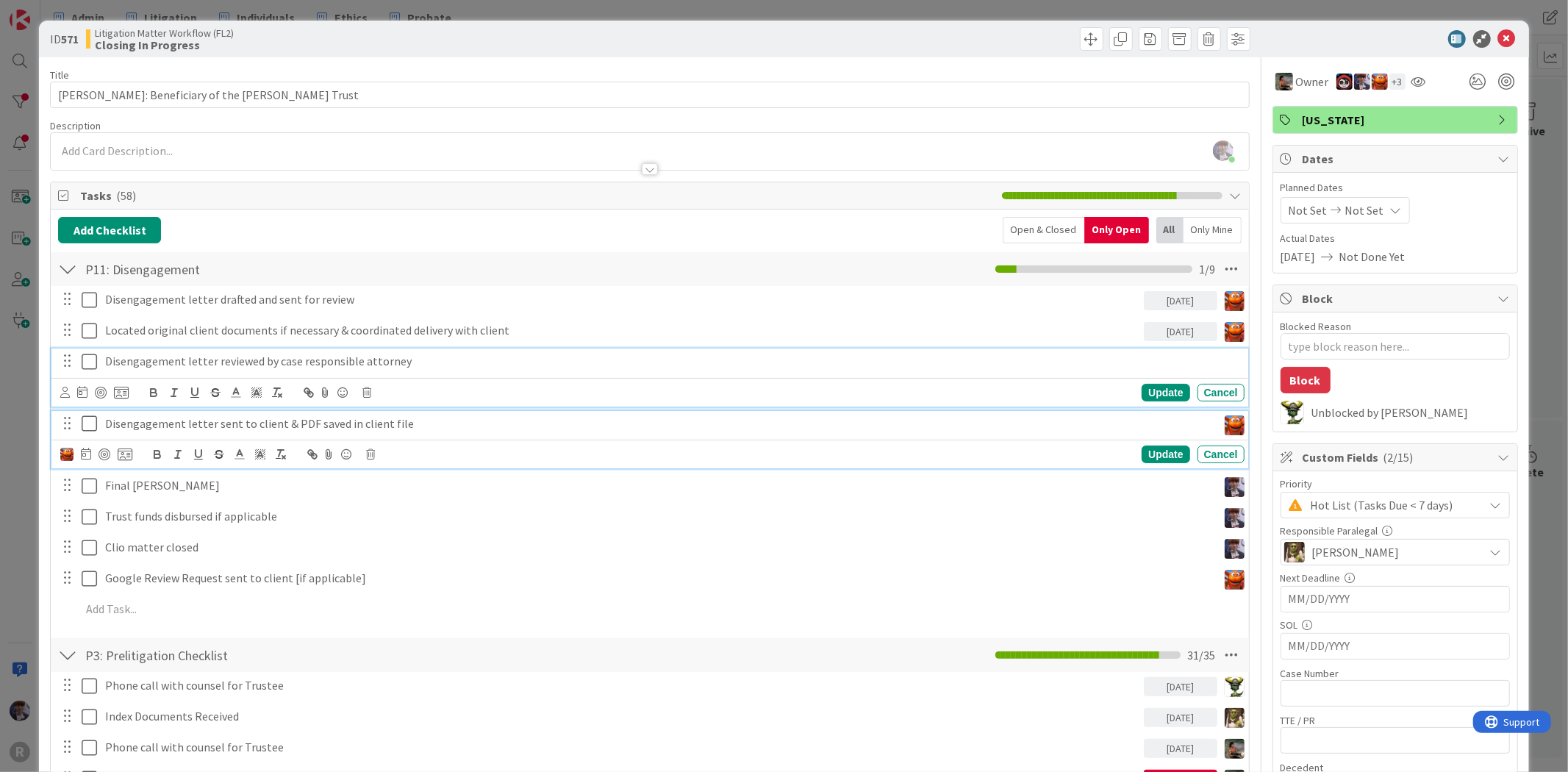
drag, startPoint x: 236, startPoint y: 362, endPoint x: 145, endPoint y: 373, distance: 91.7
click at [234, 362] on p "Disengagement letter reviewed by case responsible attorney" at bounding box center [672, 361] width 1134 height 17
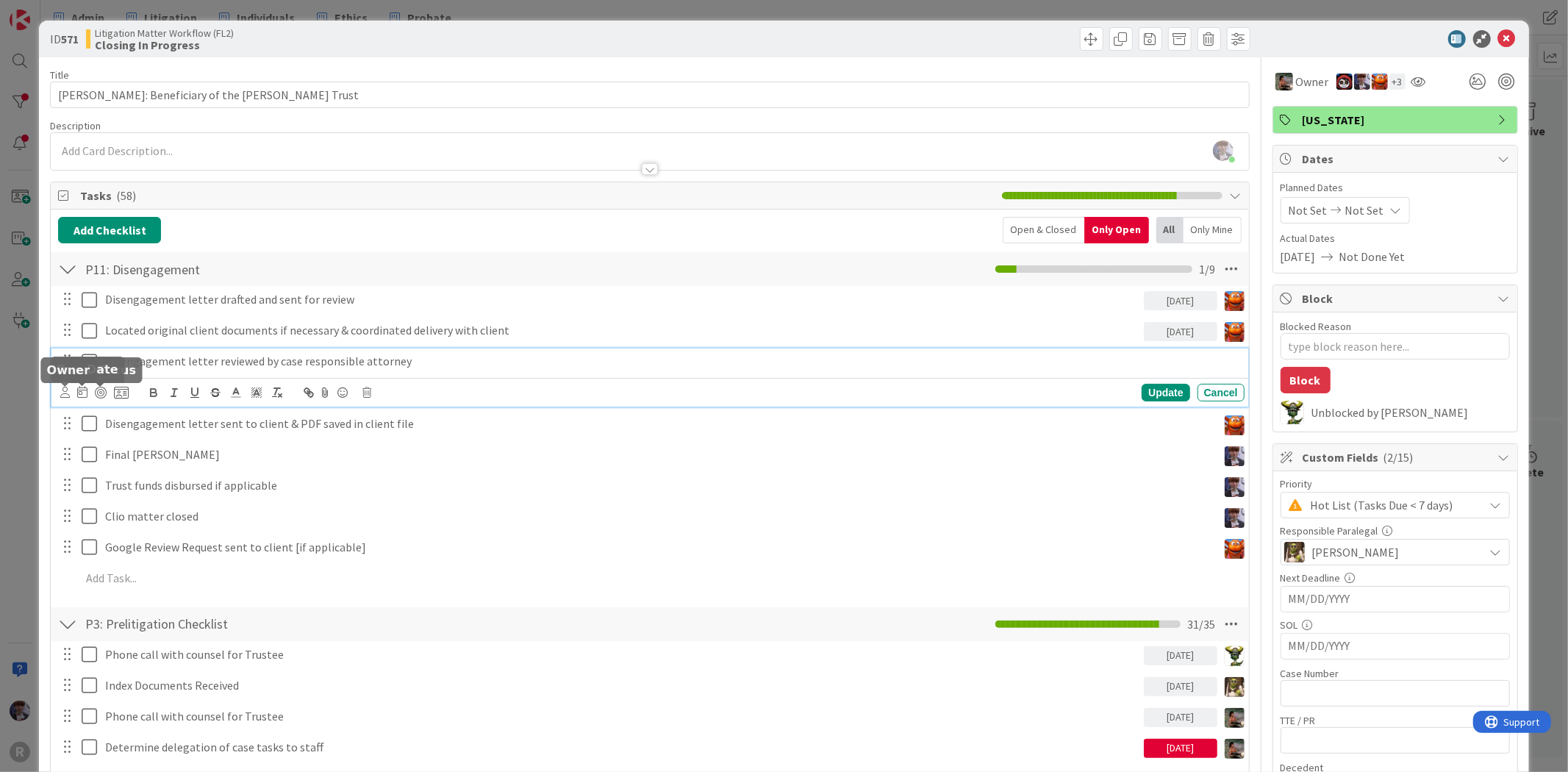
click at [68, 392] on icon at bounding box center [65, 392] width 9 height 11
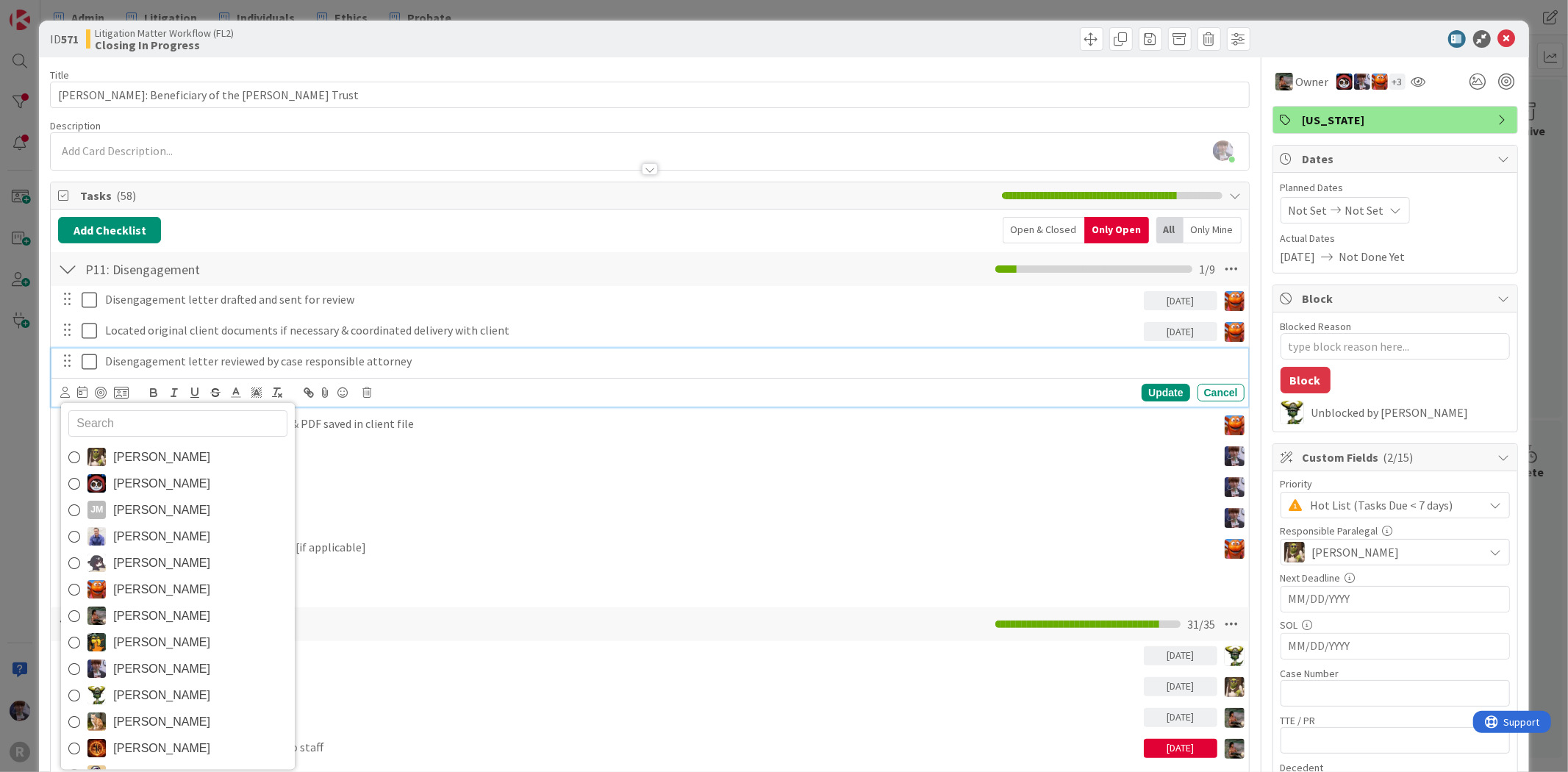
drag, startPoint x: 126, startPoint y: 694, endPoint x: 121, endPoint y: 678, distance: 16.8
click at [126, 694] on span "[PERSON_NAME]" at bounding box center [161, 695] width 97 height 22
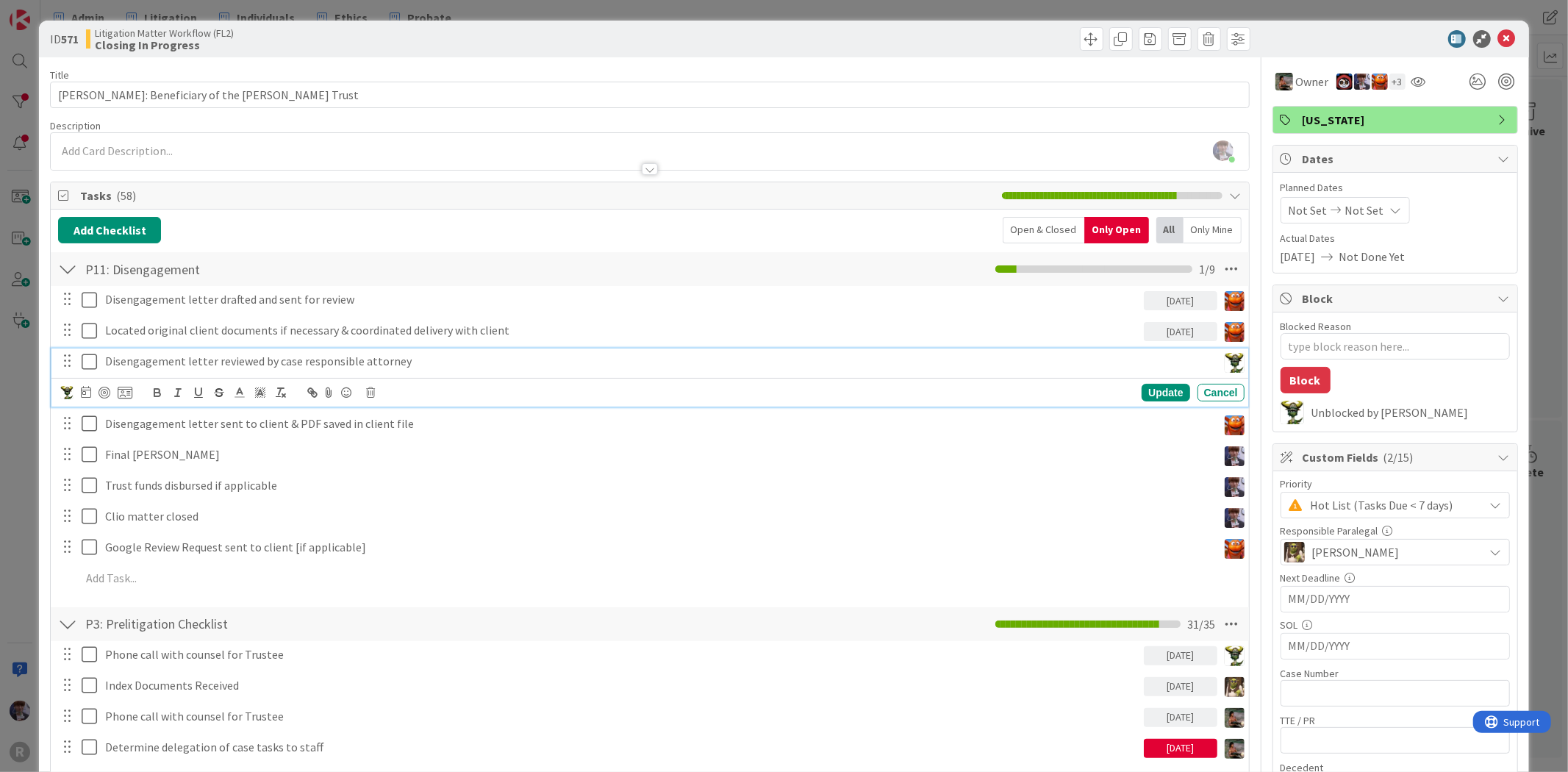
type textarea "x"
click at [90, 384] on div at bounding box center [86, 393] width 10 height 18
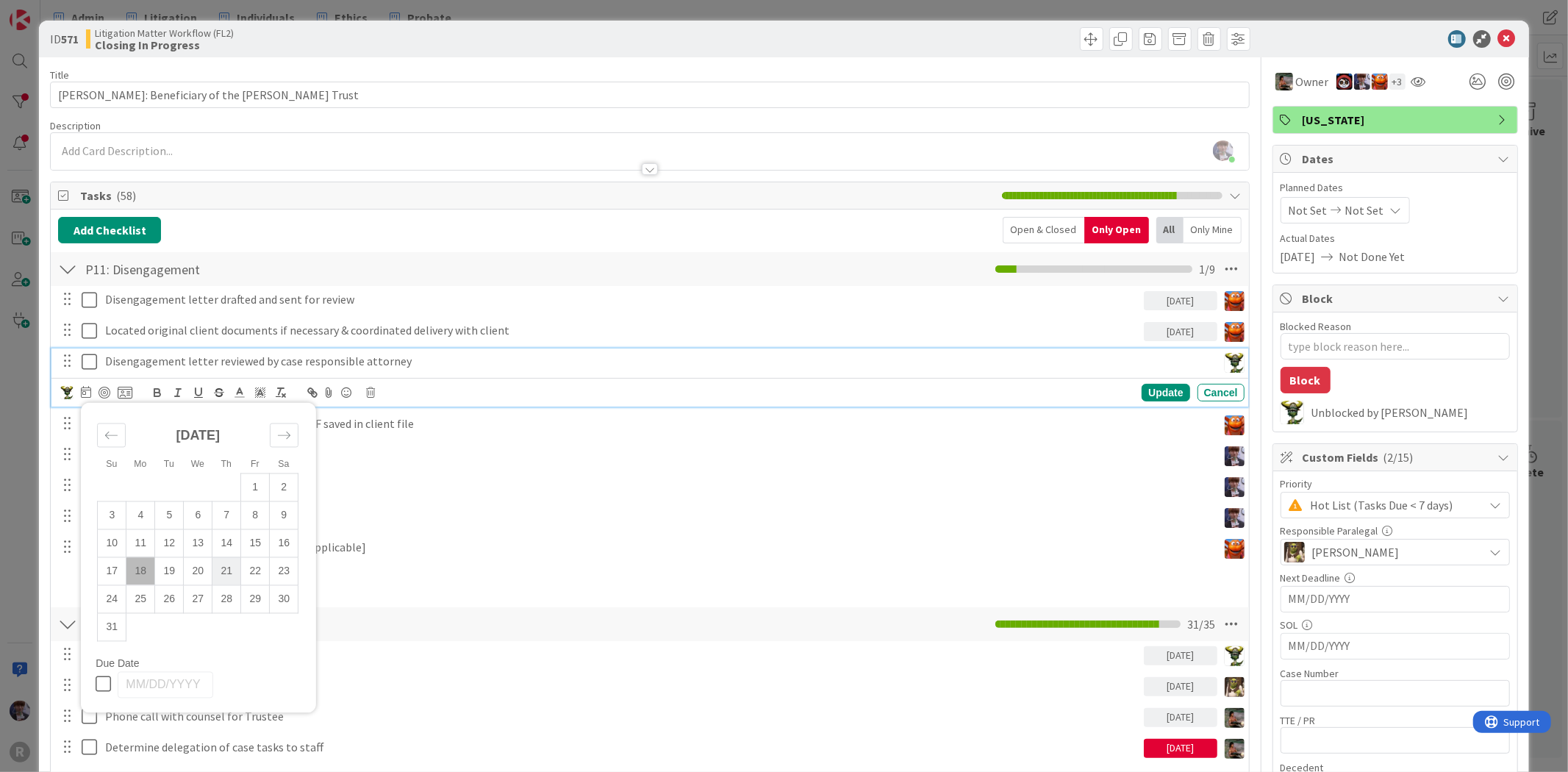
click at [221, 570] on td "21" at bounding box center [227, 571] width 29 height 28
type input "[DATE]"
type textarea "x"
click at [1150, 395] on div "Update" at bounding box center [1165, 393] width 48 height 18
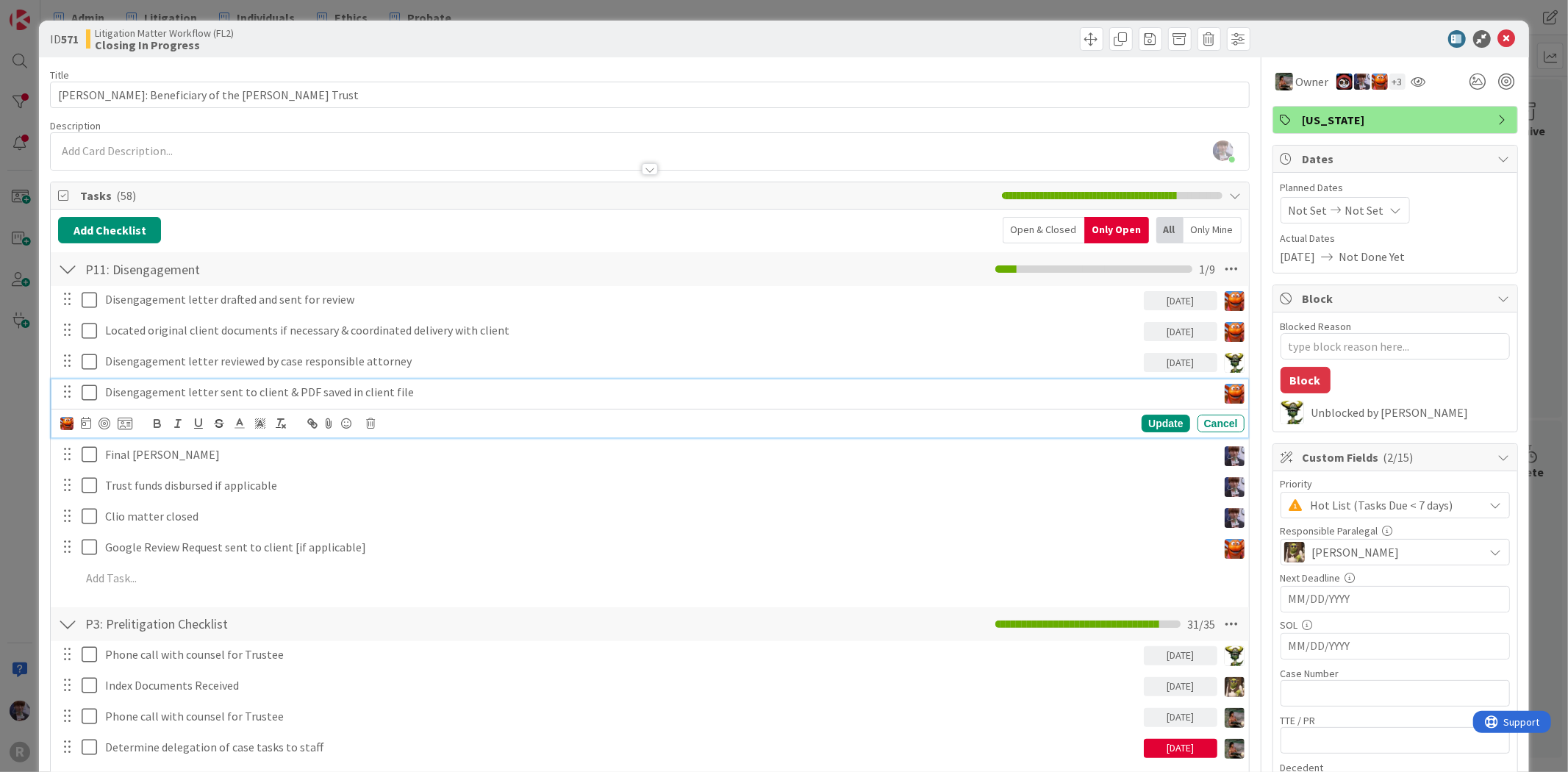
click at [280, 392] on p "Disengagement letter sent to client & PDF saved in client file" at bounding box center [659, 393] width 1107 height 17
click at [82, 428] on icon at bounding box center [86, 423] width 10 height 12
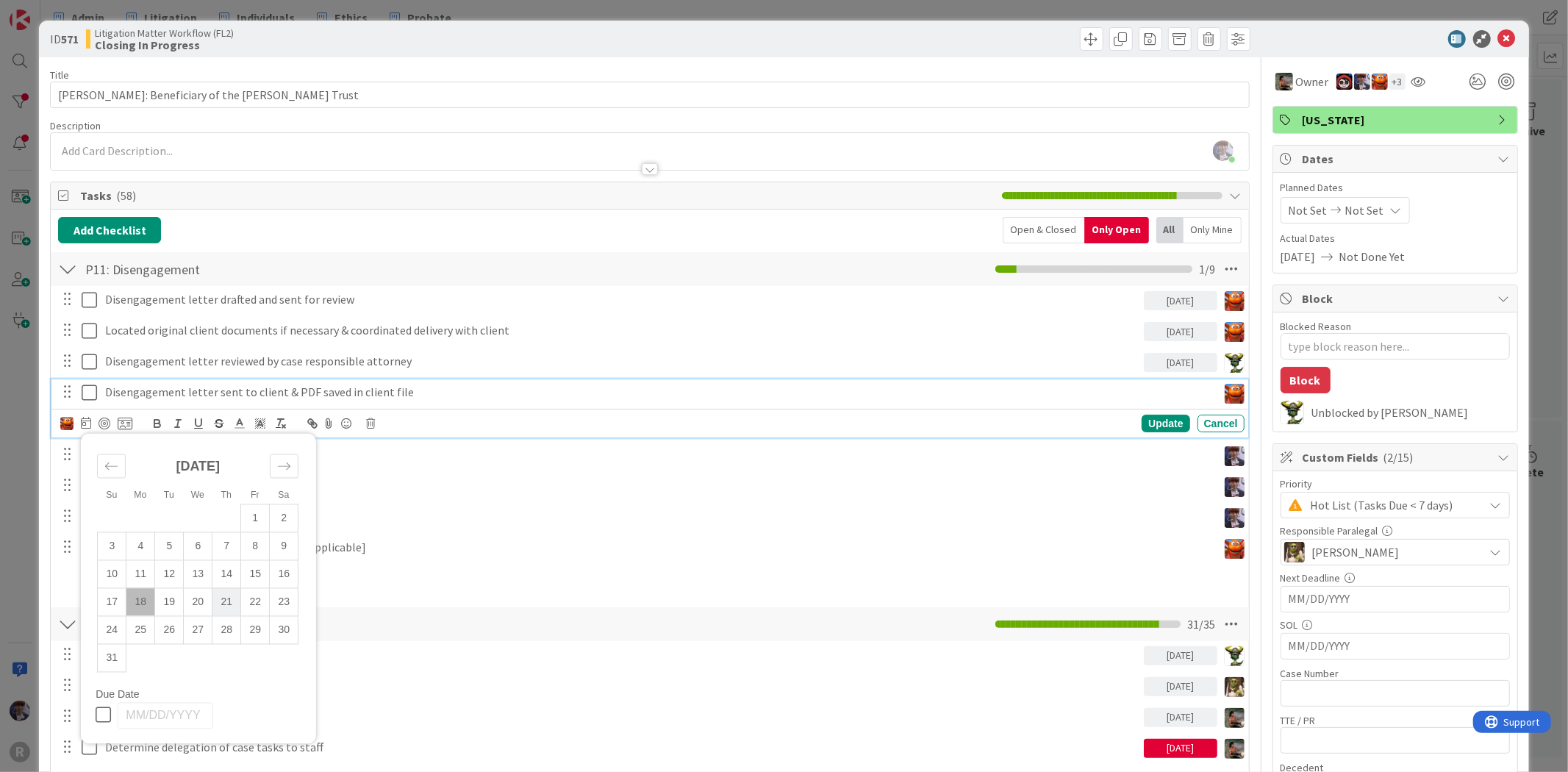
click at [222, 606] on td "21" at bounding box center [227, 602] width 29 height 28
type input "[DATE]"
click at [1163, 427] on div "Update" at bounding box center [1165, 423] width 48 height 18
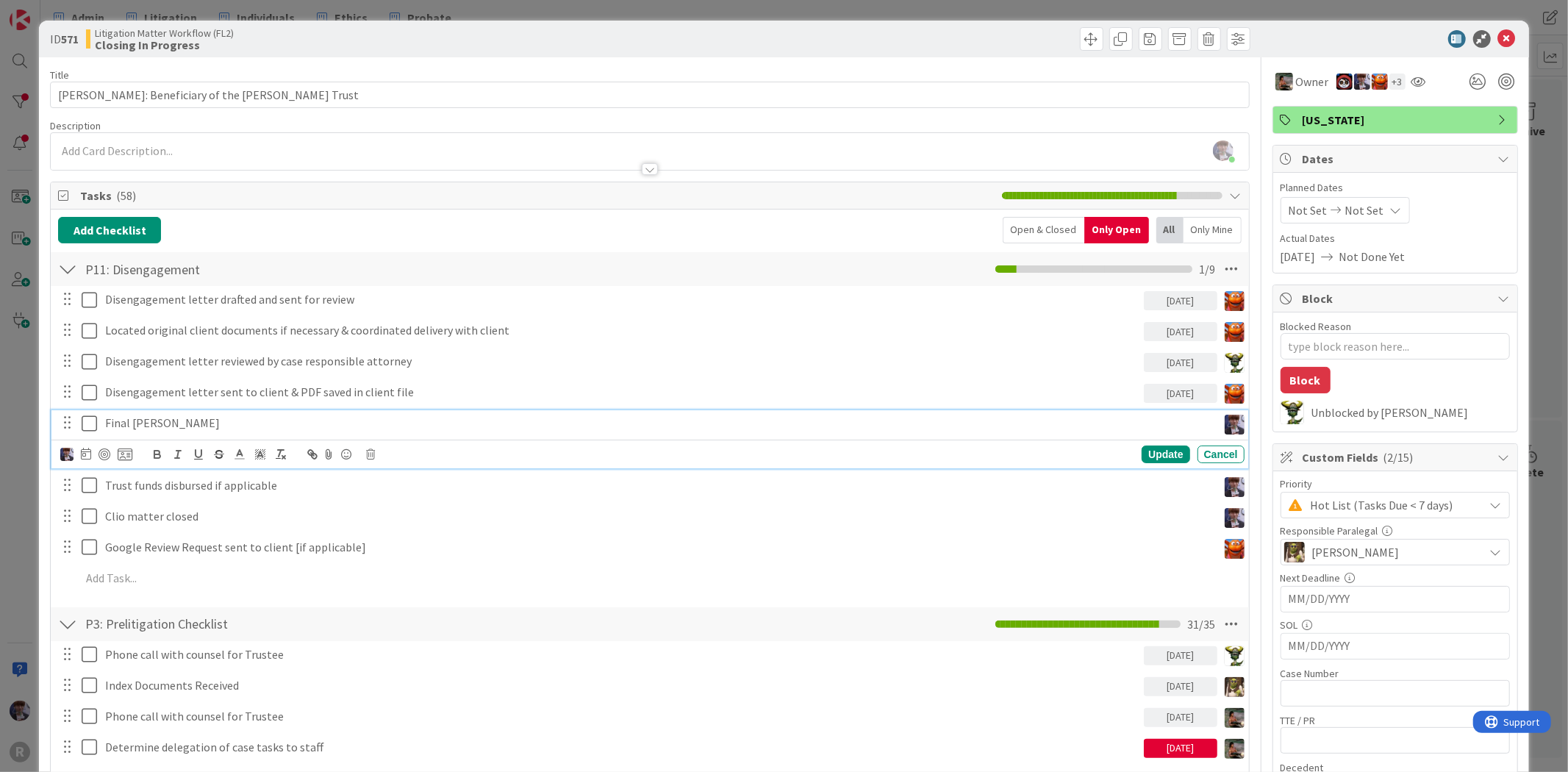
click at [880, 428] on p "Final [PERSON_NAME]" at bounding box center [659, 423] width 1107 height 17
click at [60, 461] on div at bounding box center [67, 454] width 14 height 16
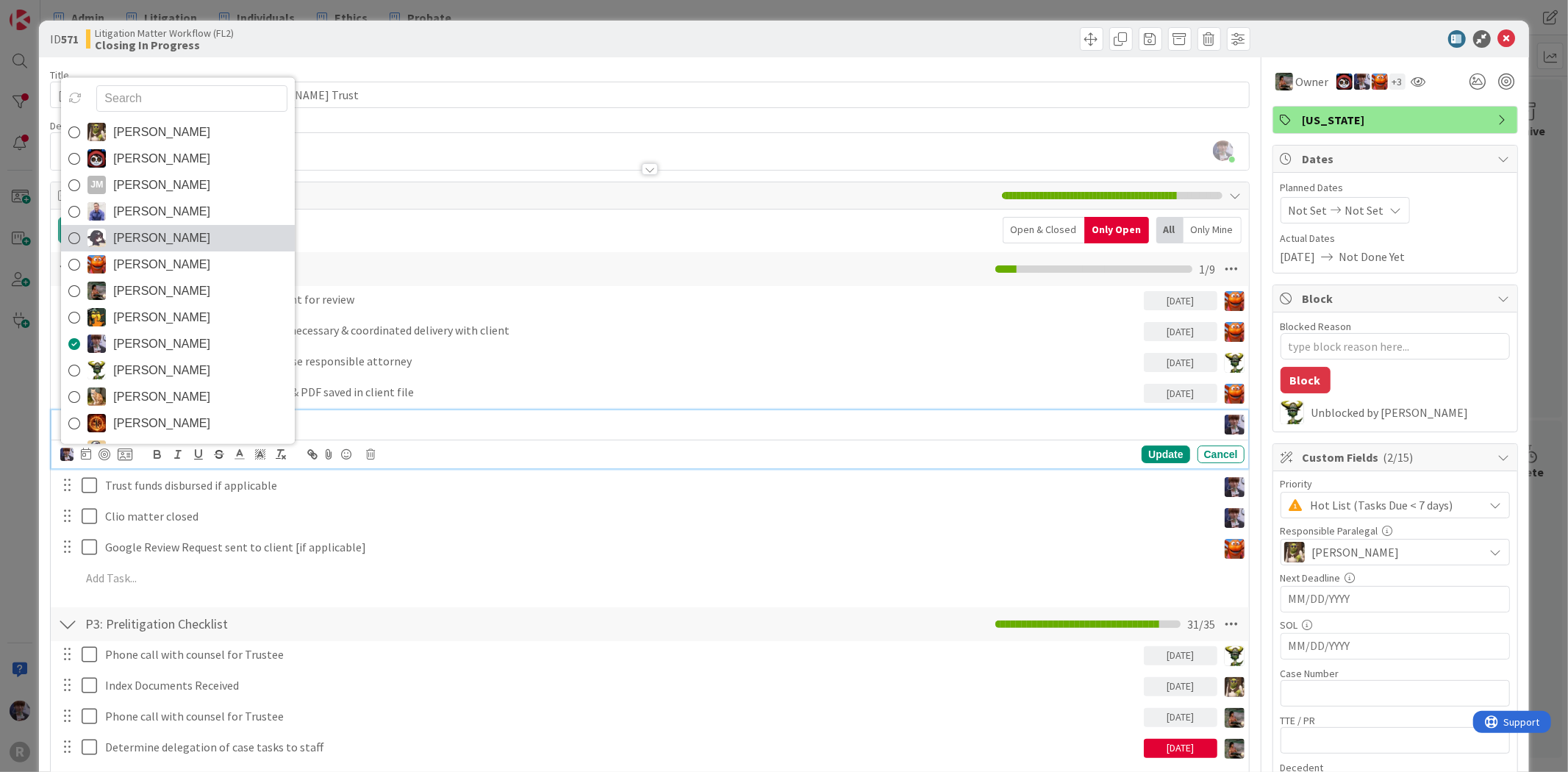
click at [137, 226] on span "[PERSON_NAME]" at bounding box center [161, 237] width 97 height 22
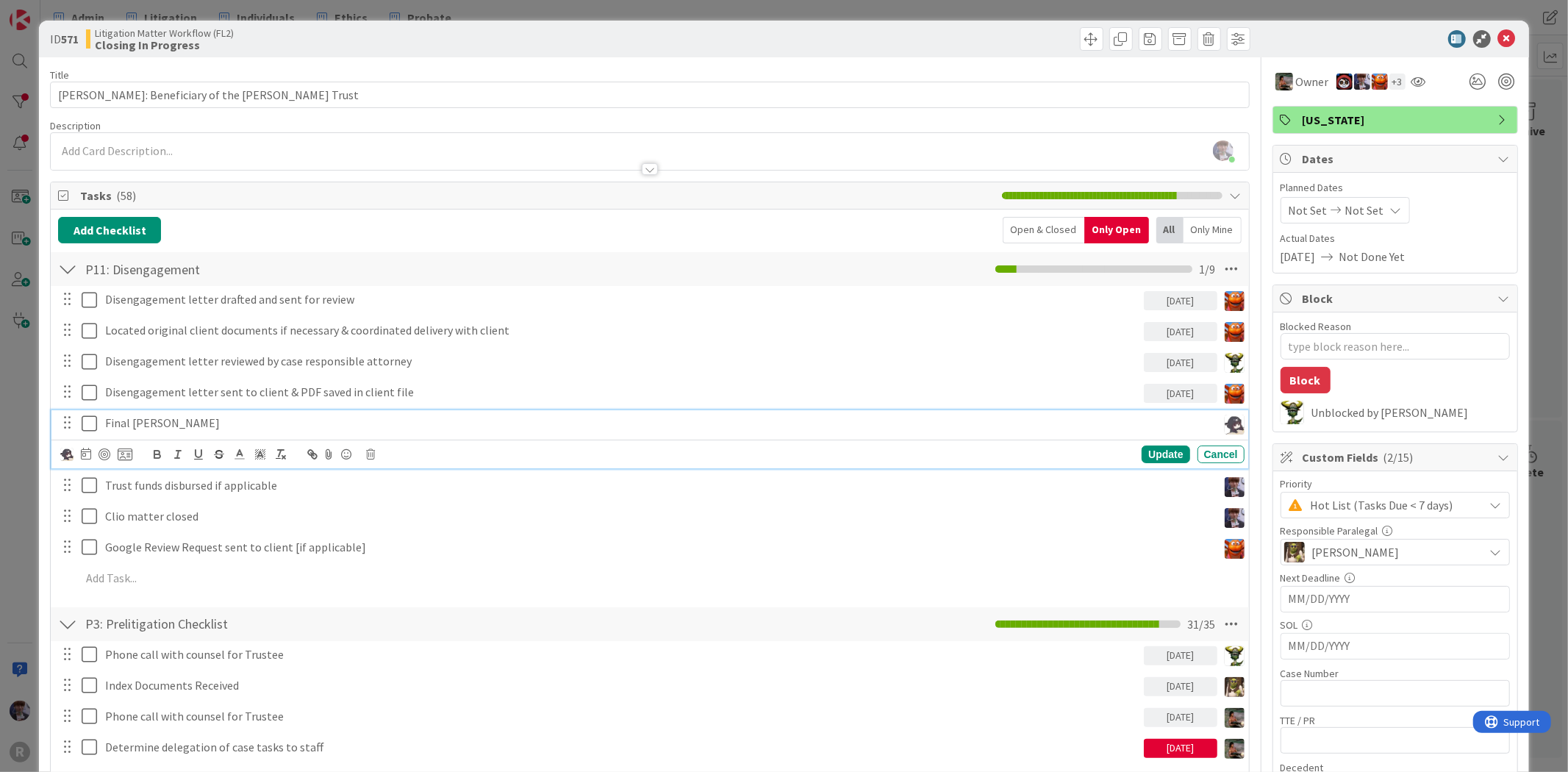
type textarea "x"
click at [87, 450] on icon at bounding box center [86, 454] width 10 height 12
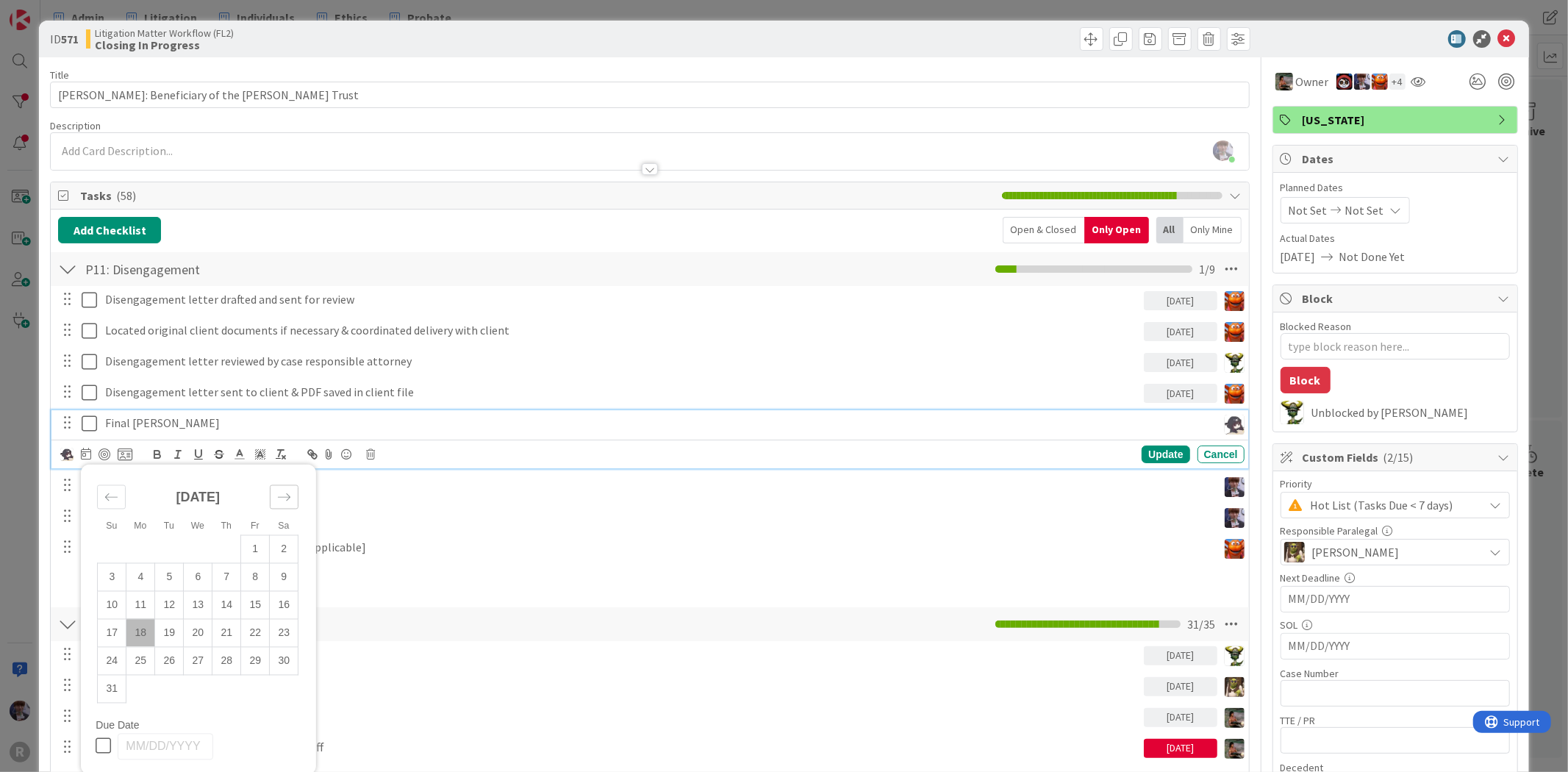
click at [286, 502] on icon "Move forward to switch to the next month." at bounding box center [284, 497] width 14 height 14
click at [149, 542] on td "1" at bounding box center [141, 549] width 29 height 28
type input "[DATE]"
click at [1141, 458] on div "Update" at bounding box center [1165, 454] width 48 height 18
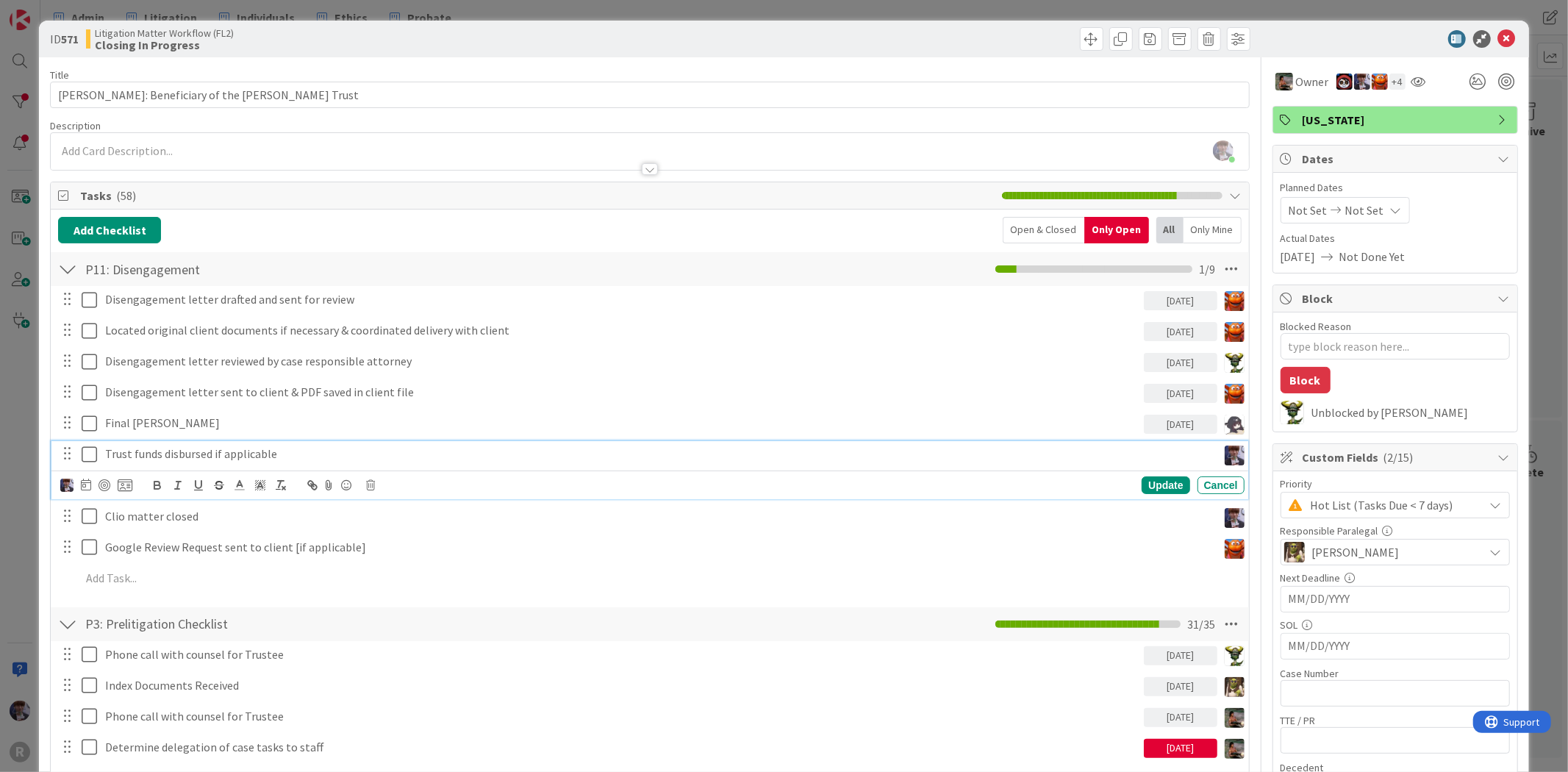
click at [626, 450] on p "Trust funds disbursed if applicable" at bounding box center [659, 454] width 1107 height 17
click at [66, 480] on img at bounding box center [67, 485] width 14 height 14
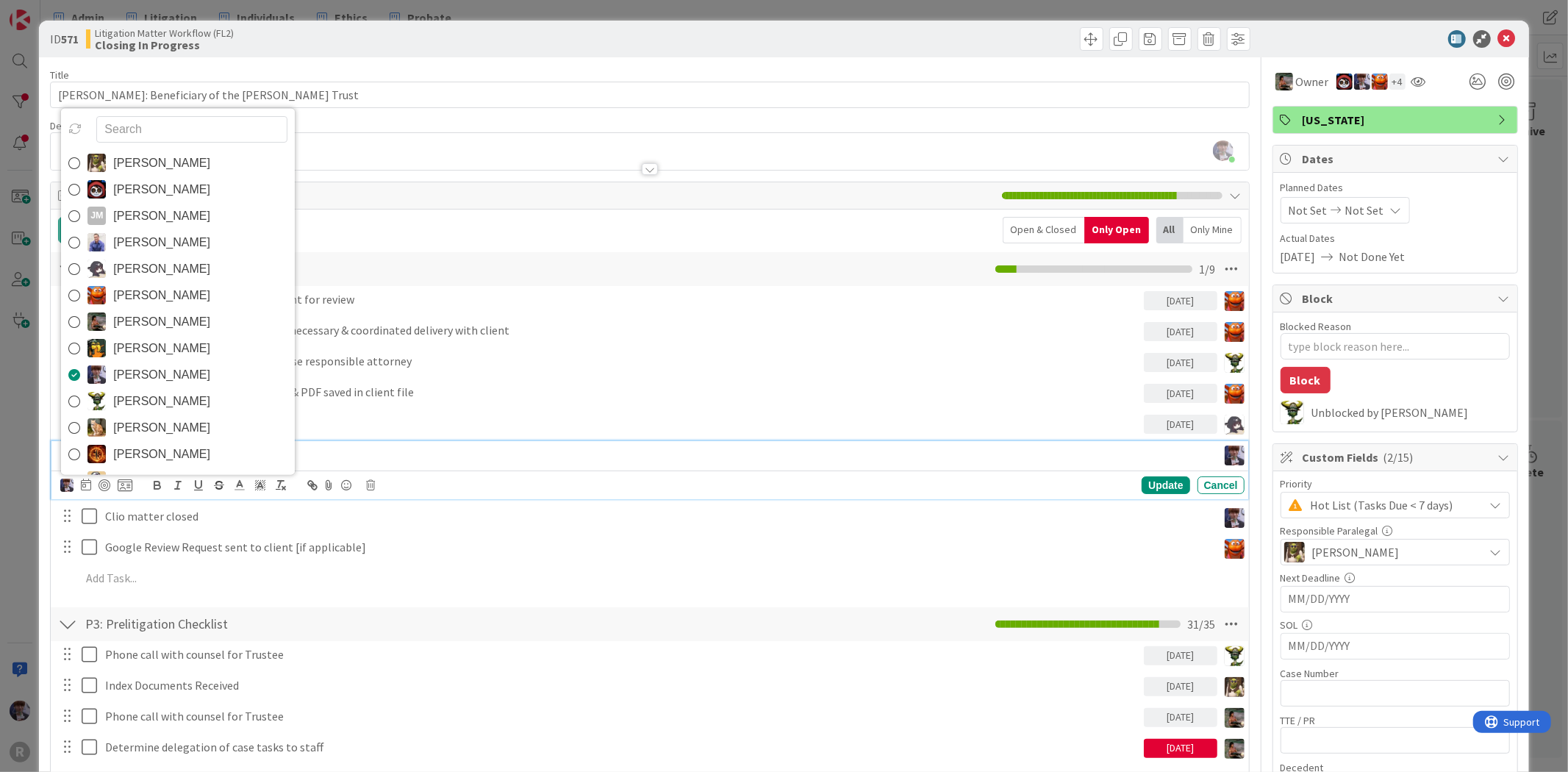
click at [335, 455] on p "Trust funds disbursed if applicable" at bounding box center [659, 454] width 1107 height 17
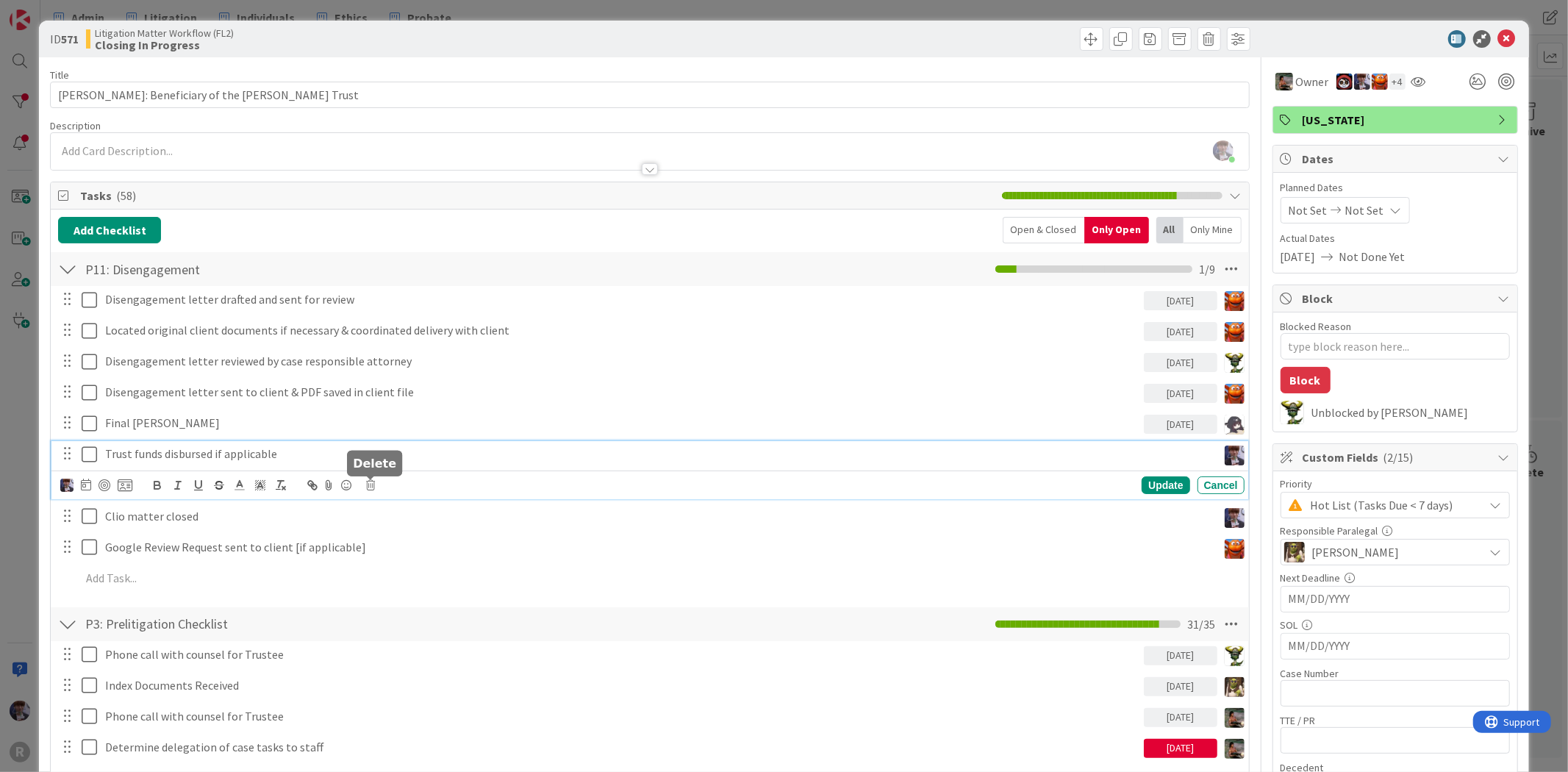
click at [373, 482] on icon at bounding box center [371, 485] width 8 height 10
click at [406, 547] on div "Delete" at bounding box center [408, 547] width 54 height 26
type textarea "x"
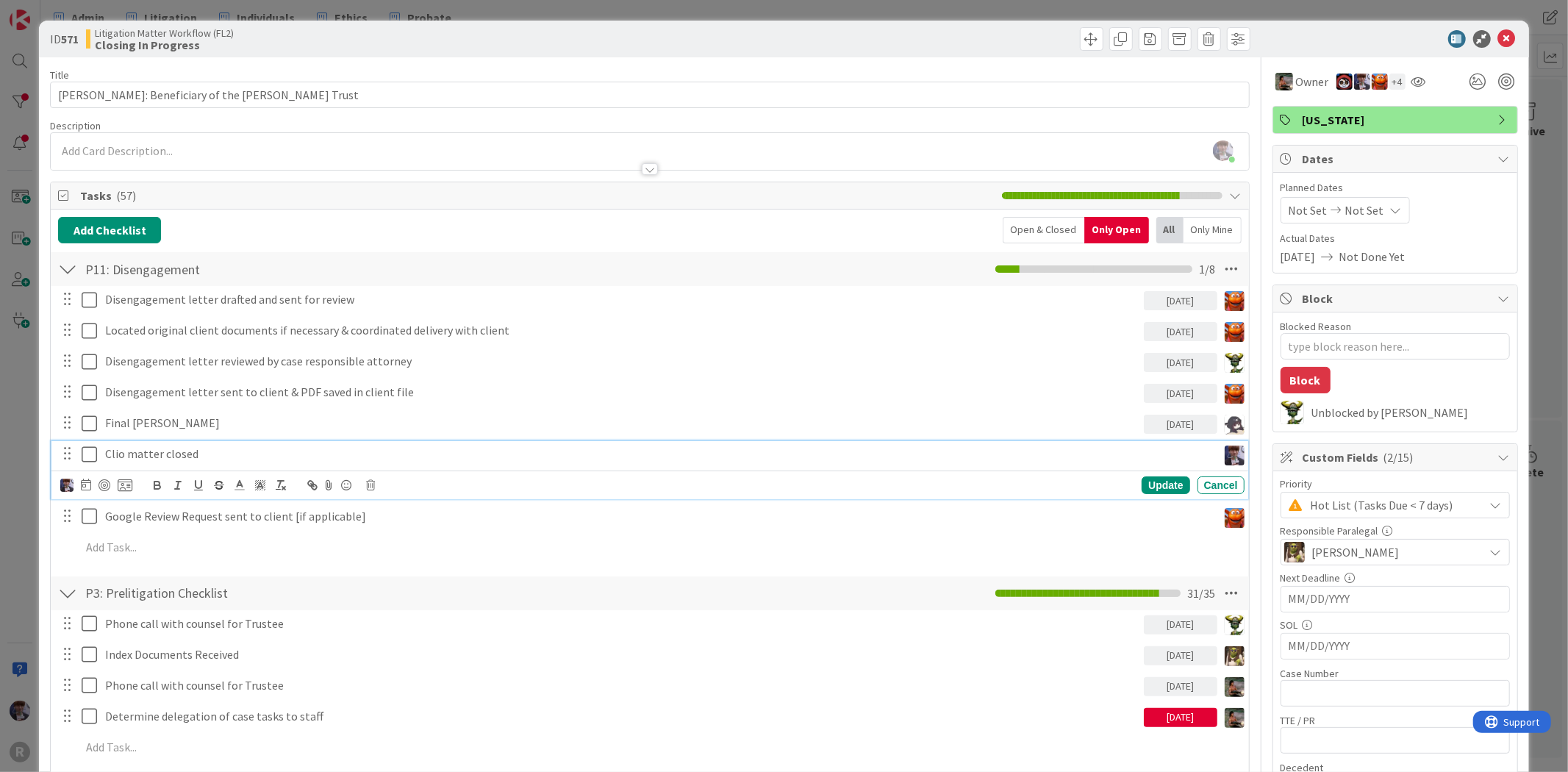
click at [190, 452] on p "Clio matter closed" at bounding box center [659, 454] width 1107 height 17
click at [82, 487] on icon at bounding box center [86, 485] width 10 height 12
click at [276, 536] on div "Move forward to switch to the next month." at bounding box center [284, 527] width 29 height 25
click at [142, 579] on td "1" at bounding box center [141, 580] width 29 height 28
type input "[DATE]"
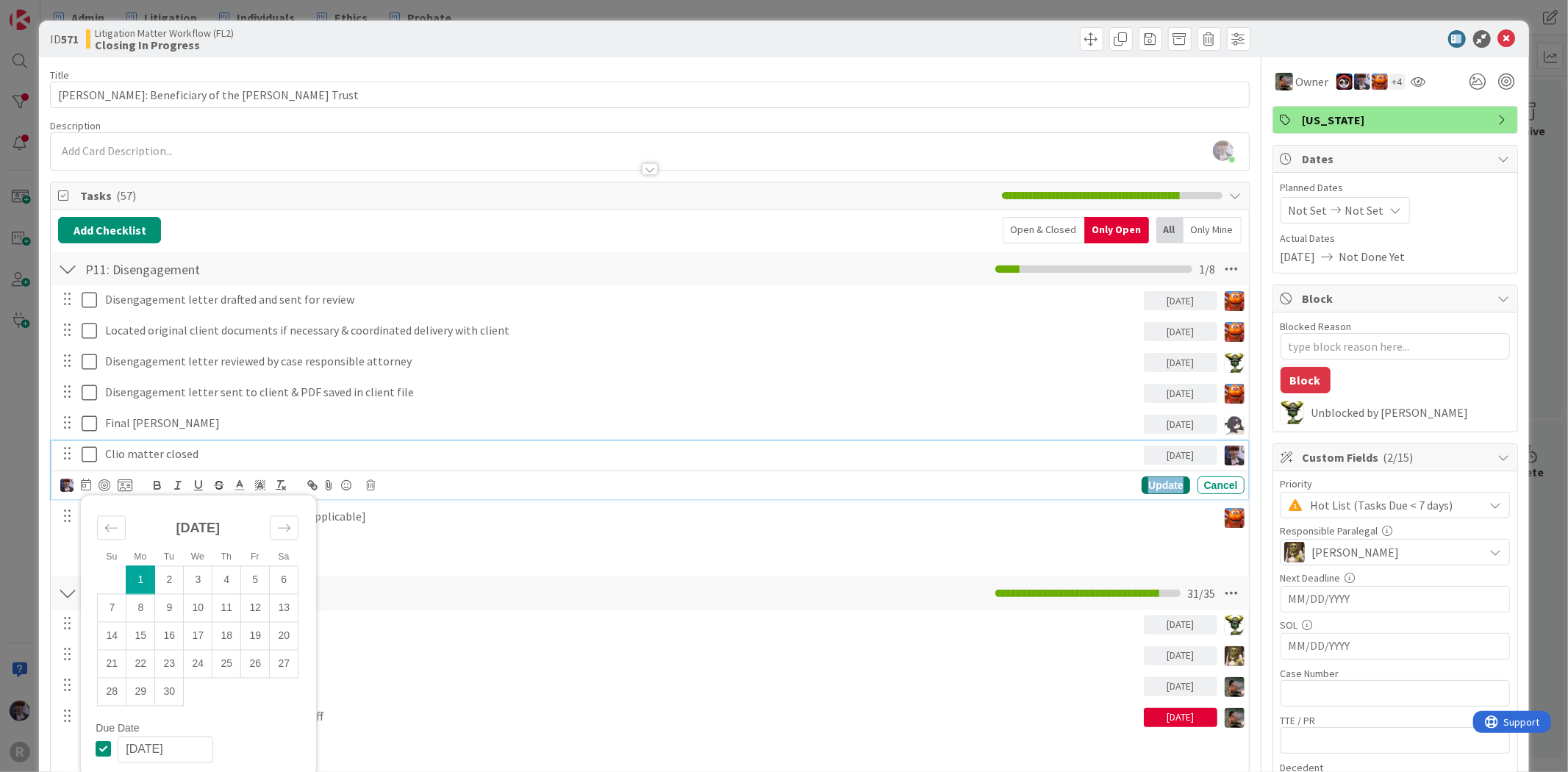
click at [1141, 482] on div "Update" at bounding box center [1165, 485] width 48 height 18
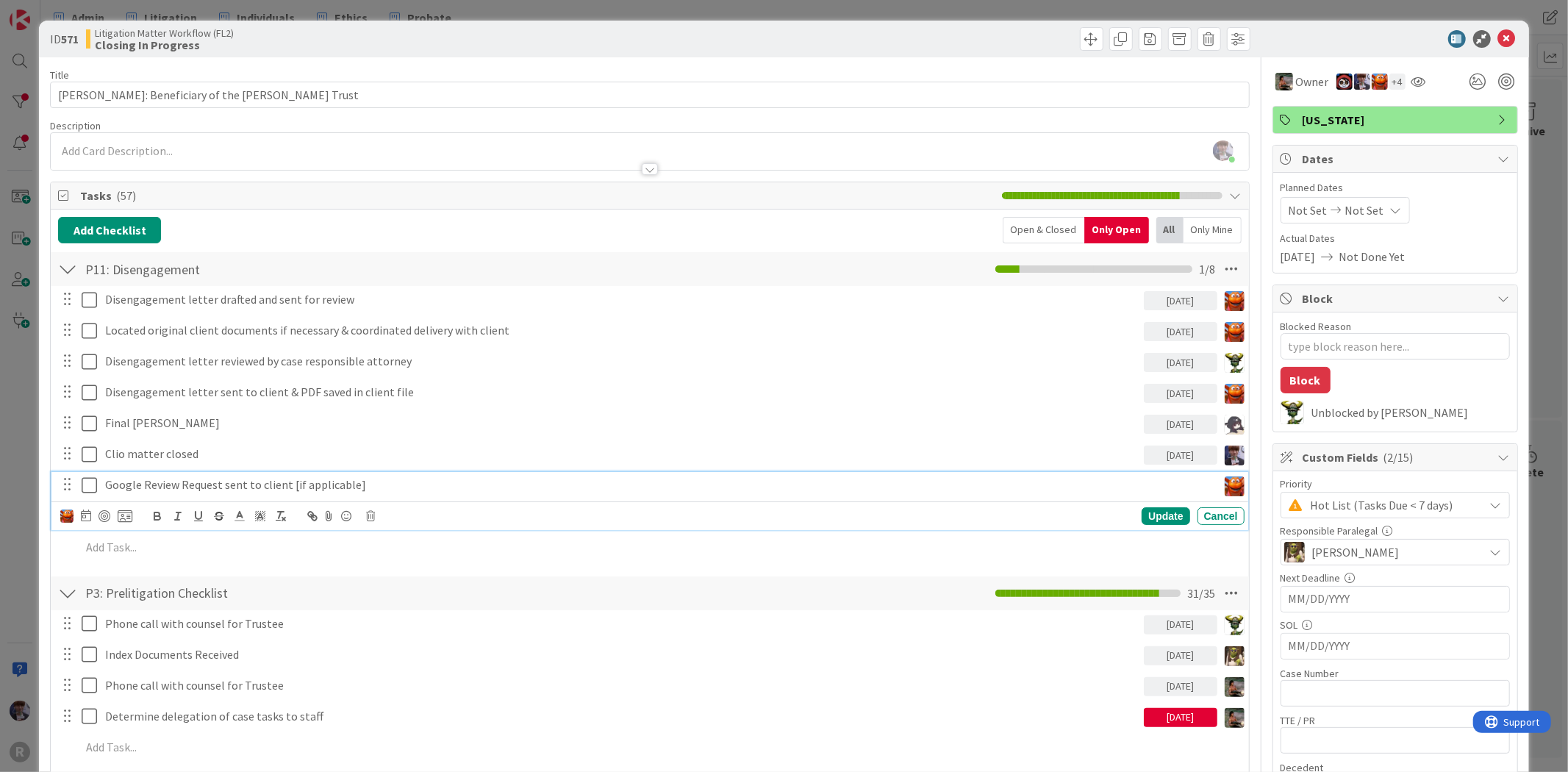
click at [408, 479] on p "Google Review Request sent to client [if applicable]" at bounding box center [659, 485] width 1107 height 17
click at [370, 515] on icon at bounding box center [371, 516] width 8 height 10
click at [395, 577] on div "Delete" at bounding box center [408, 577] width 54 height 26
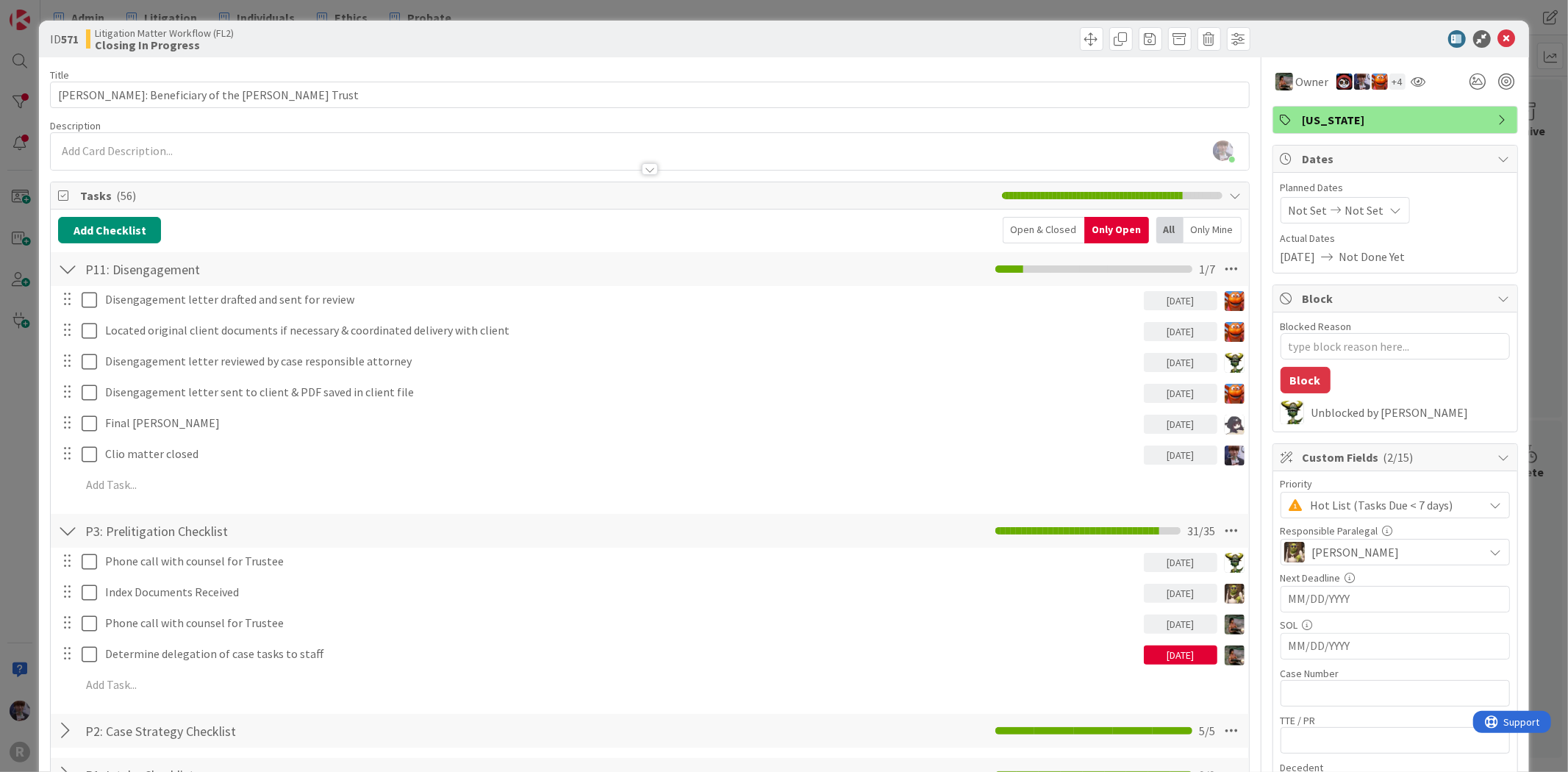
click at [1532, 32] on div "ID 571 Litigation Matter Workflow (FL2) Closing In Progress Title 43 / 128 [PER…" at bounding box center [784, 386] width 1568 height 772
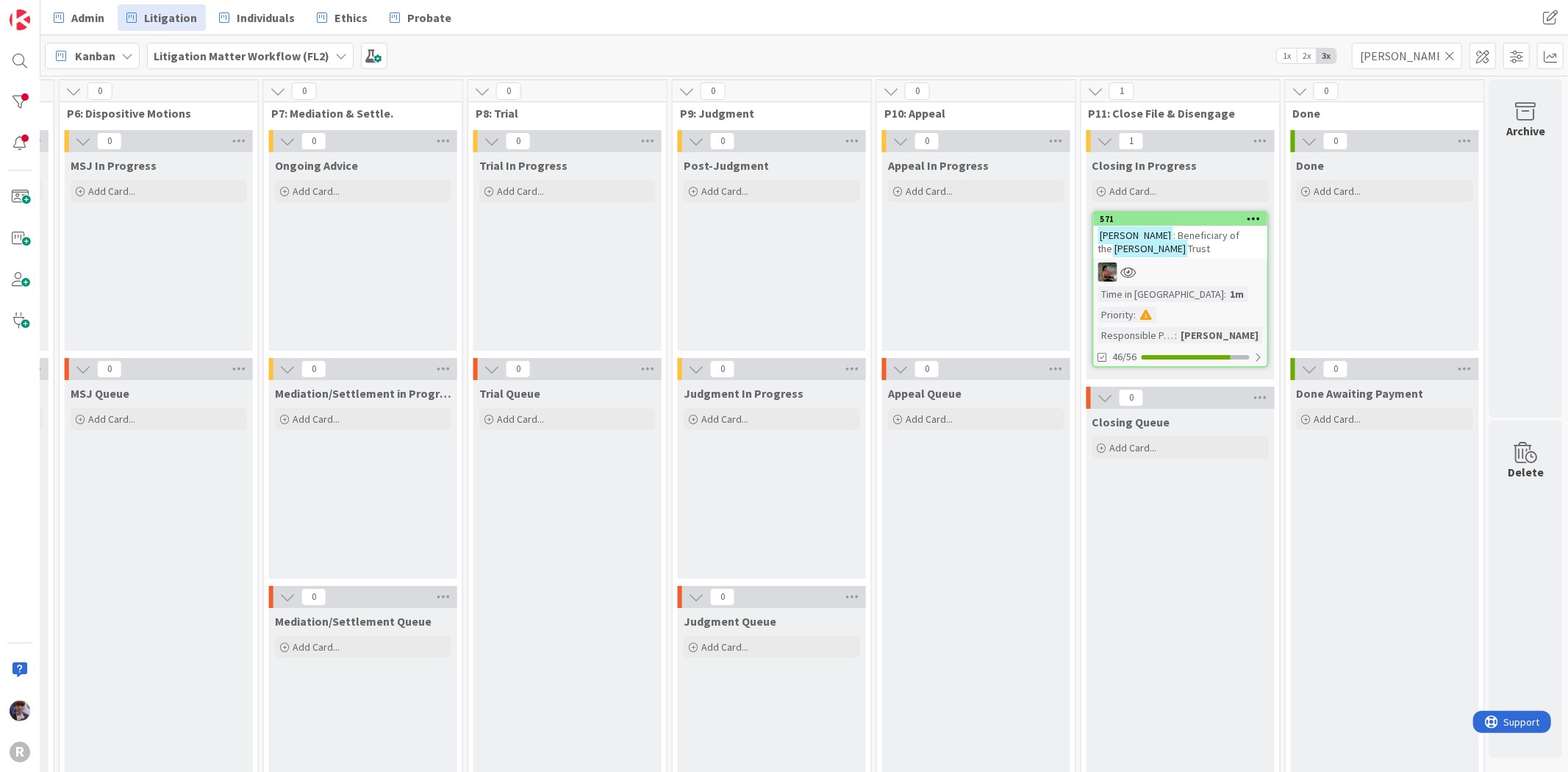
click at [1173, 255] on div "[PERSON_NAME] : Beneficiary of the [PERSON_NAME] Trust" at bounding box center [1180, 242] width 173 height 32
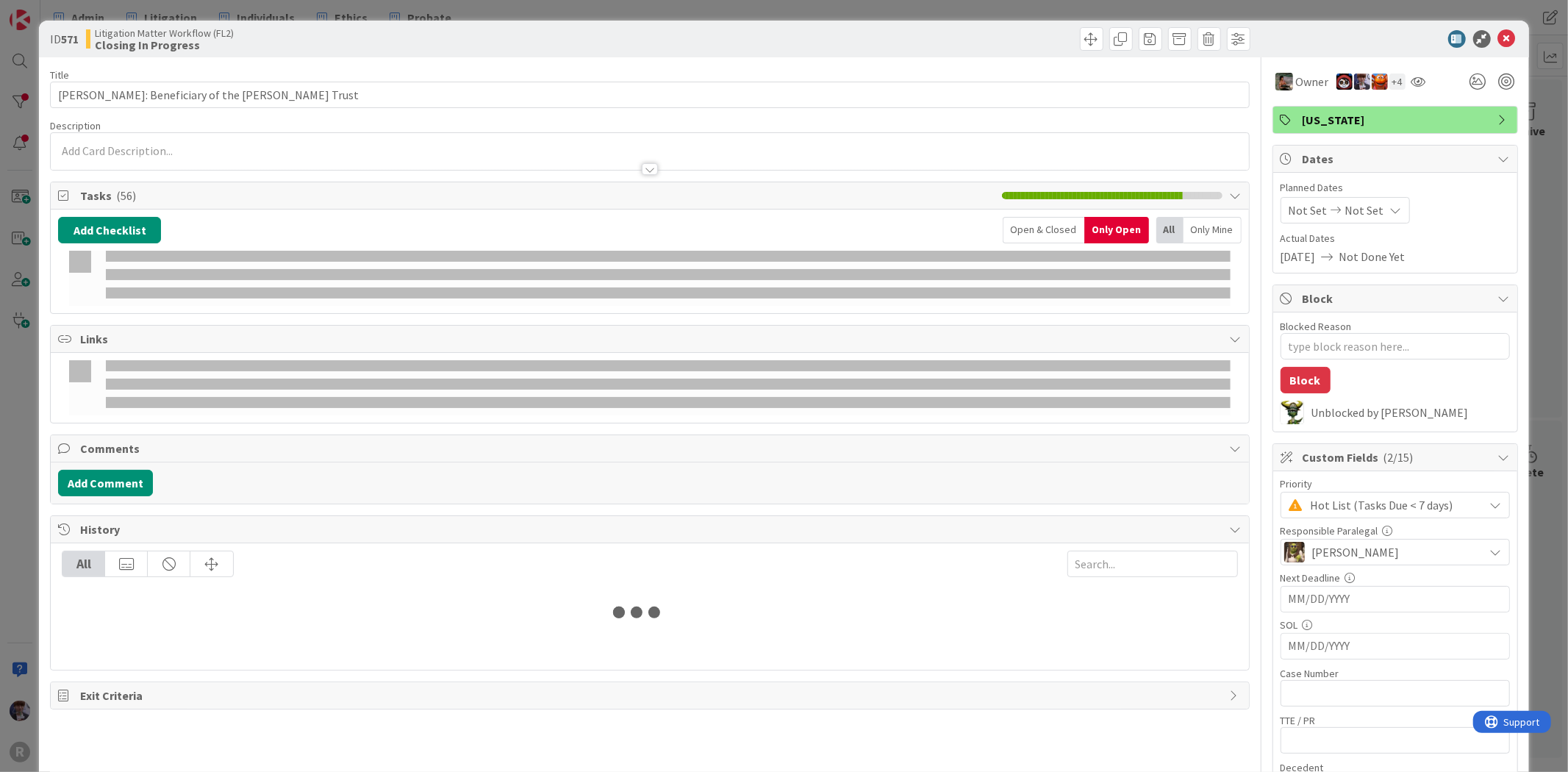
type textarea "x"
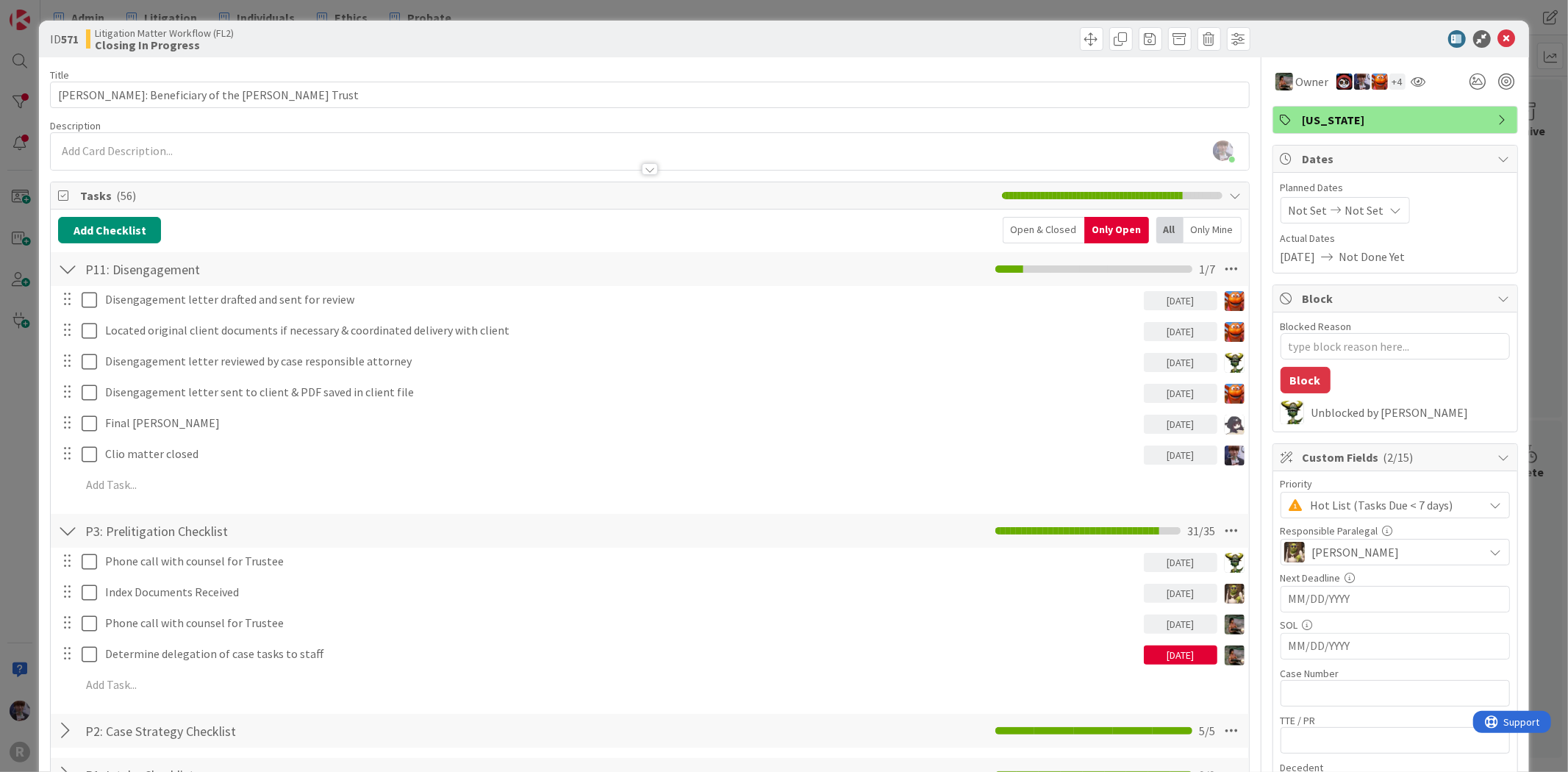
click at [1356, 9] on div "ID 571 Litigation Matter Workflow (FL2) Closing In Progress Title 43 / 128 [PER…" at bounding box center [784, 386] width 1568 height 772
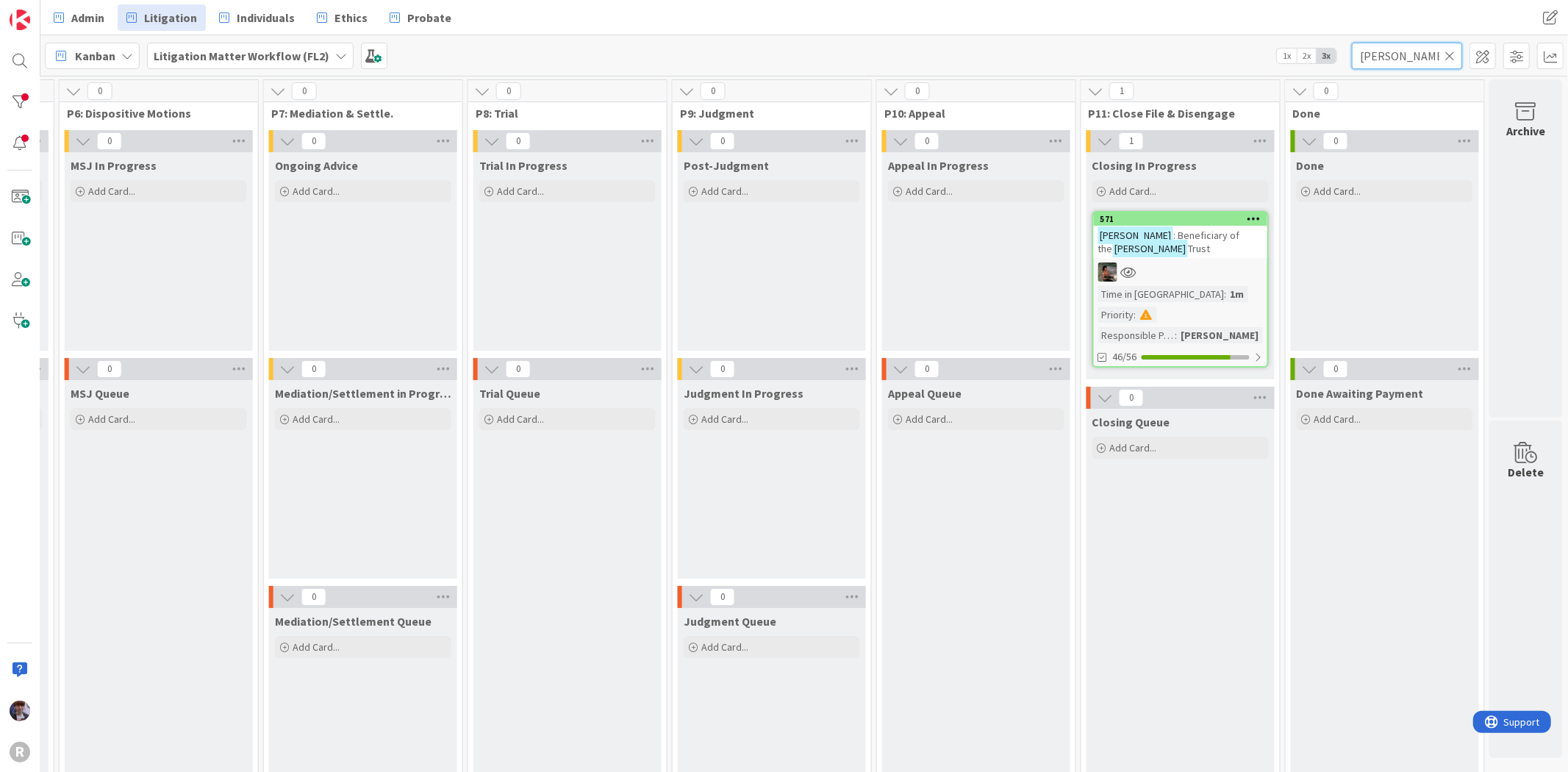
drag, startPoint x: 1409, startPoint y: 63, endPoint x: 1226, endPoint y: 70, distance: 183.1
click at [1226, 70] on div "Kanban Litigation Matter Workflow (FL2) 1x 2x 3x [PERSON_NAME]" at bounding box center [804, 56] width 1527 height 41
click at [1108, 19] on div "Admin Litigation Individuals Ethics Probate Admin Litigation Individuals Ethics…" at bounding box center [804, 18] width 1527 height 36
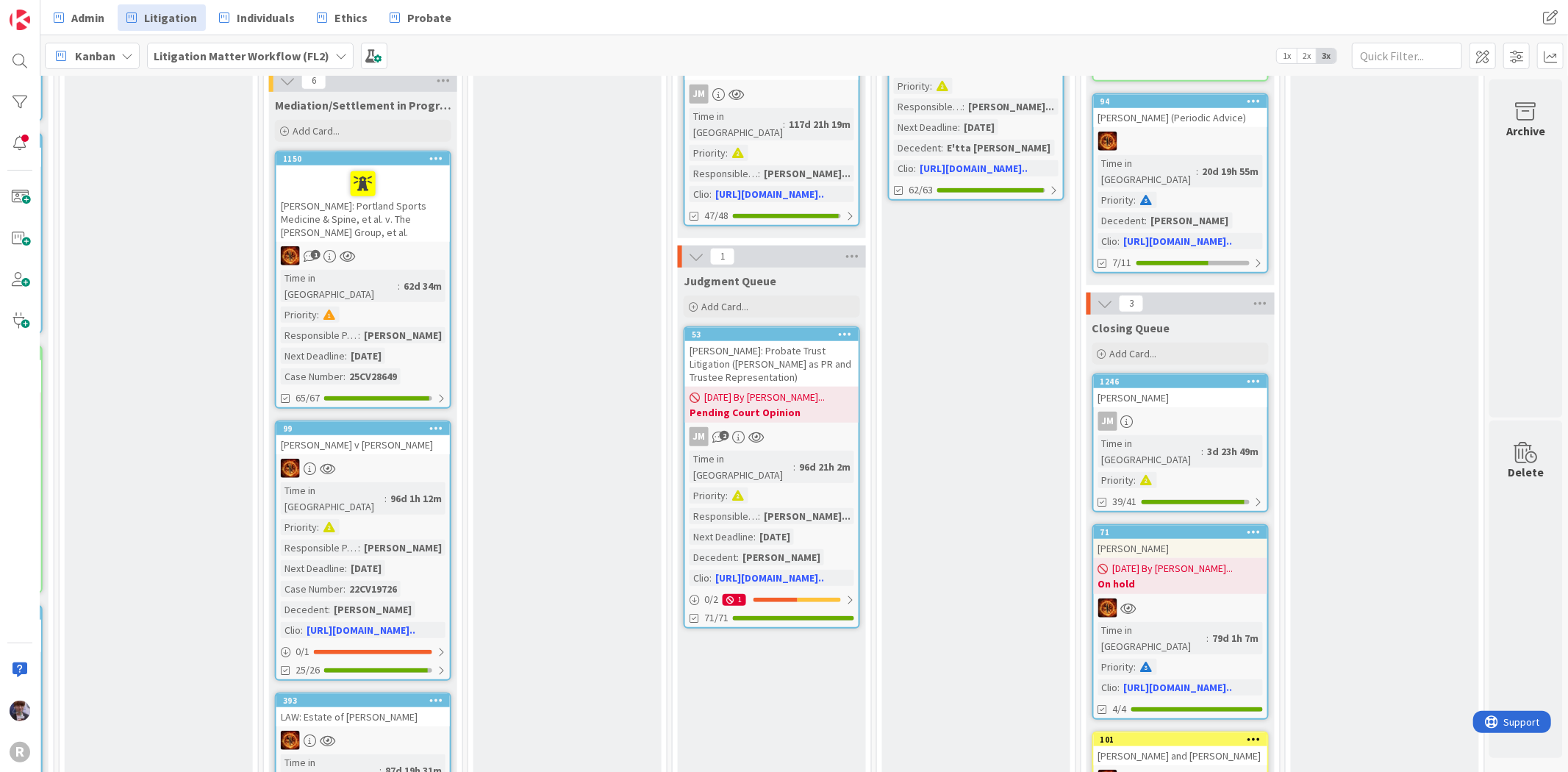
scroll to position [1225, 1407]
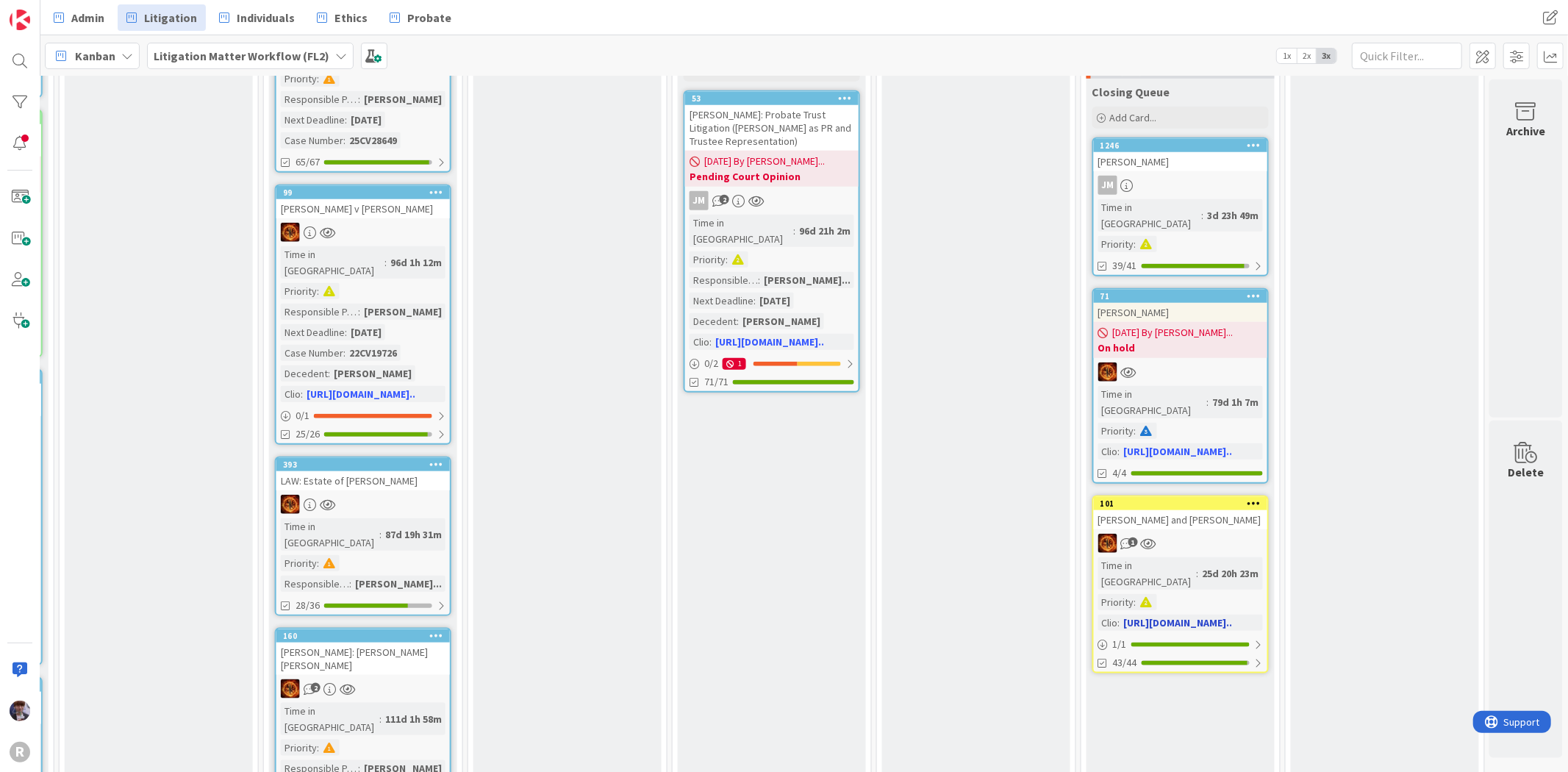
click at [1196, 534] on div "1" at bounding box center [1180, 543] width 173 height 19
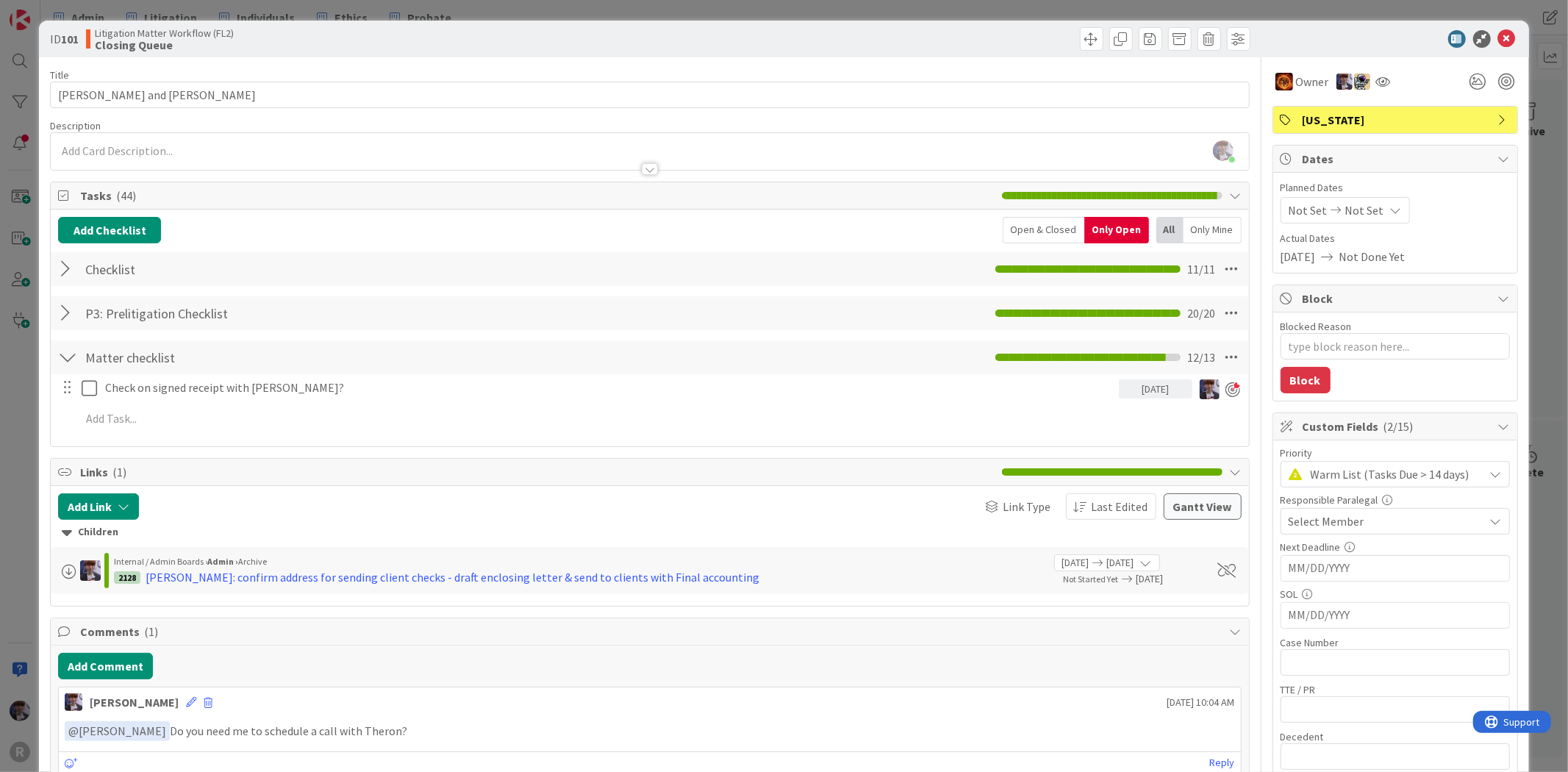
click at [19, 430] on div "ID 101 Litigation Matter Workflow (FL2) Closing Queue Title 19 / 128 [PERSON_NA…" at bounding box center [784, 386] width 1568 height 772
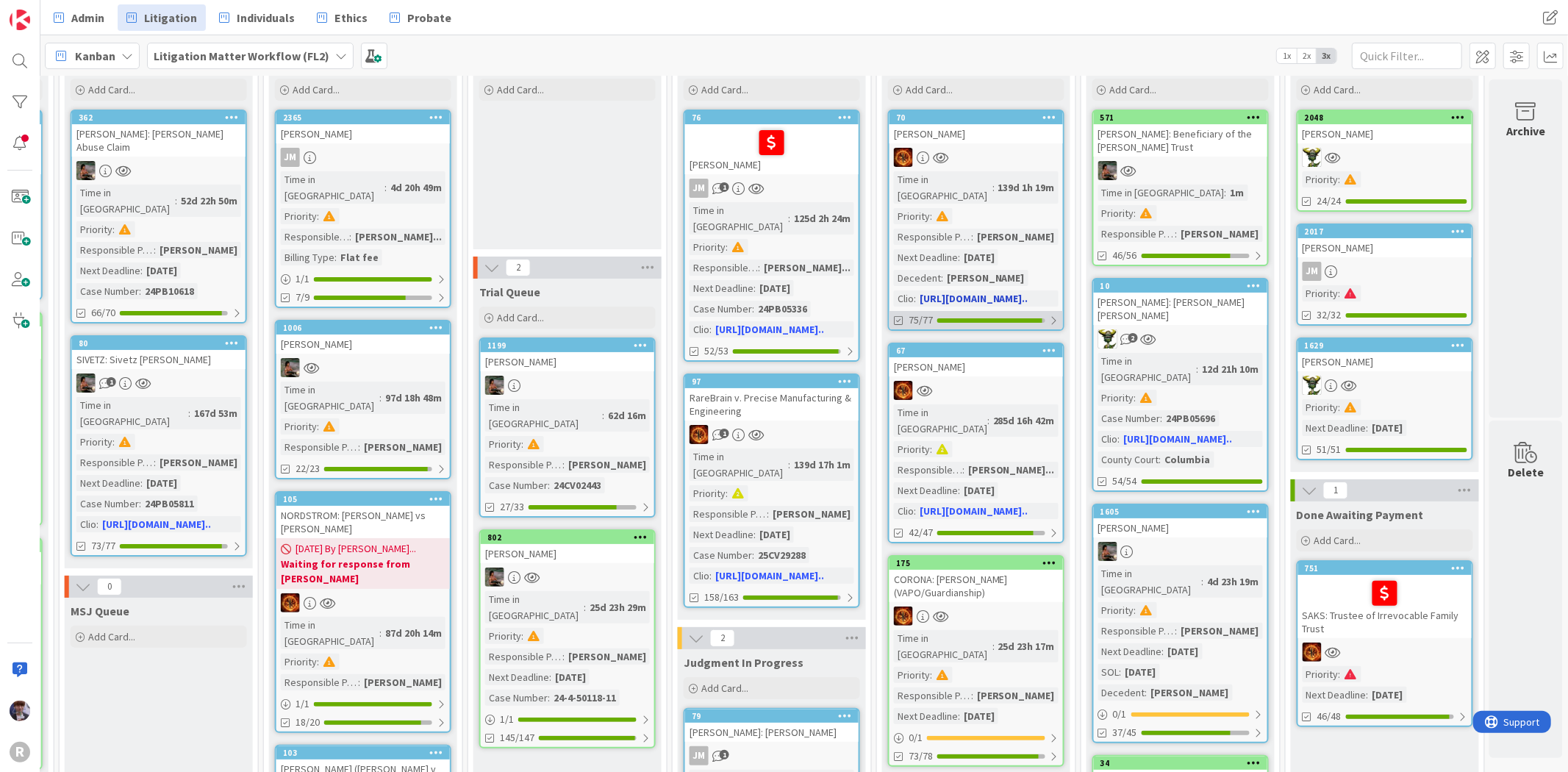
scroll to position [0, 1407]
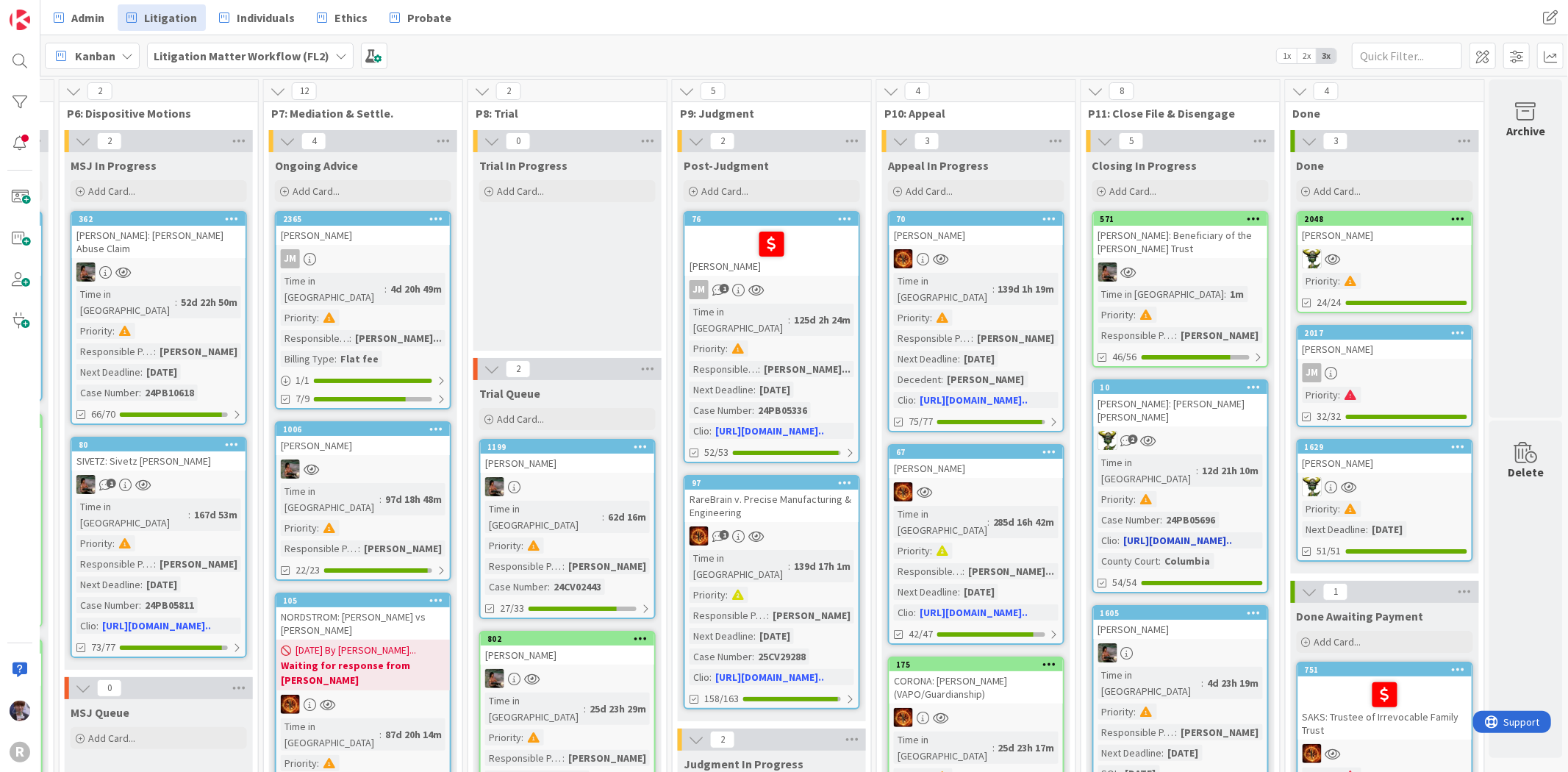
click at [1174, 431] on div "2" at bounding box center [1180, 440] width 173 height 19
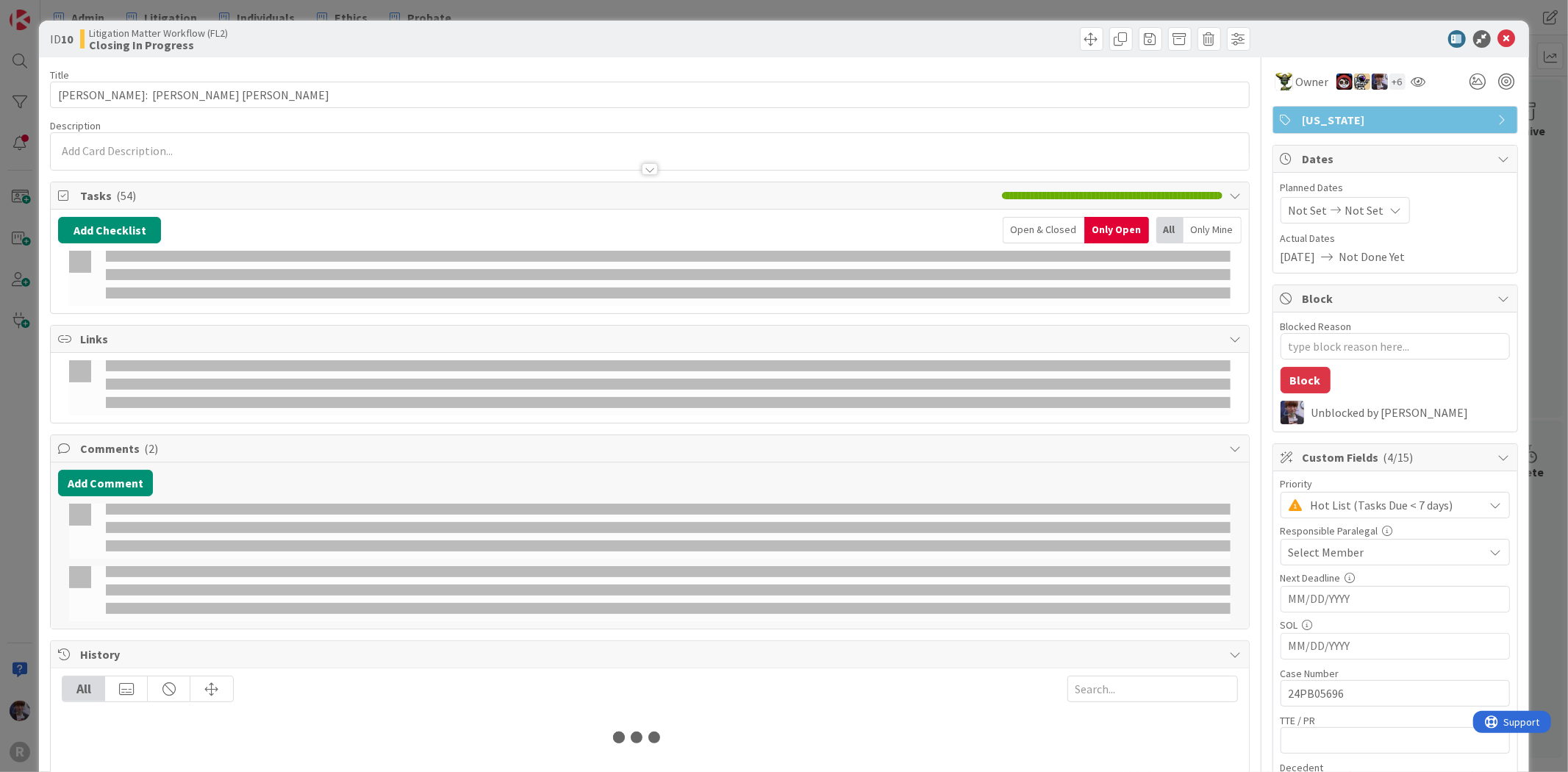
type textarea "x"
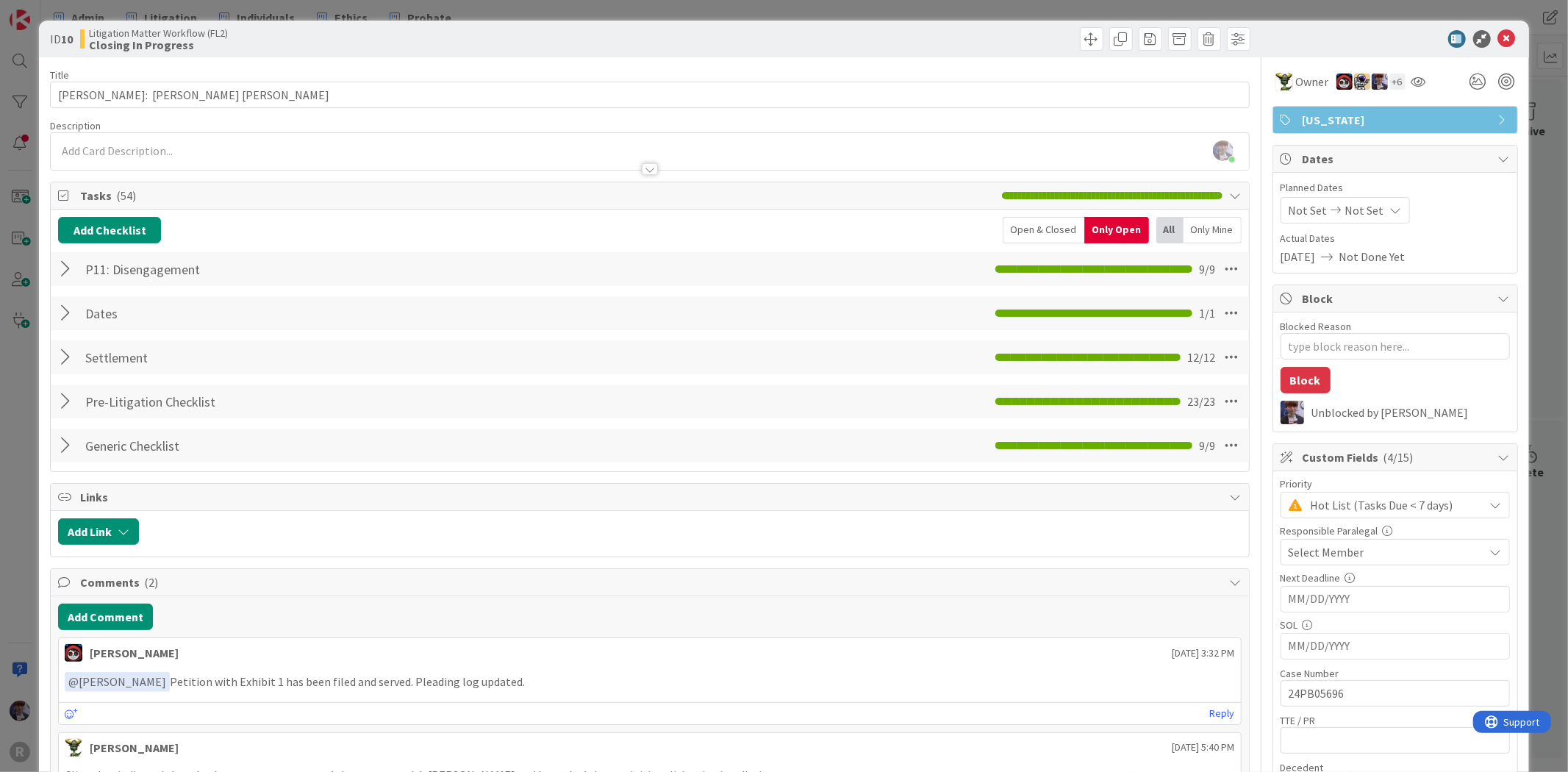
click at [72, 266] on div at bounding box center [67, 269] width 19 height 26
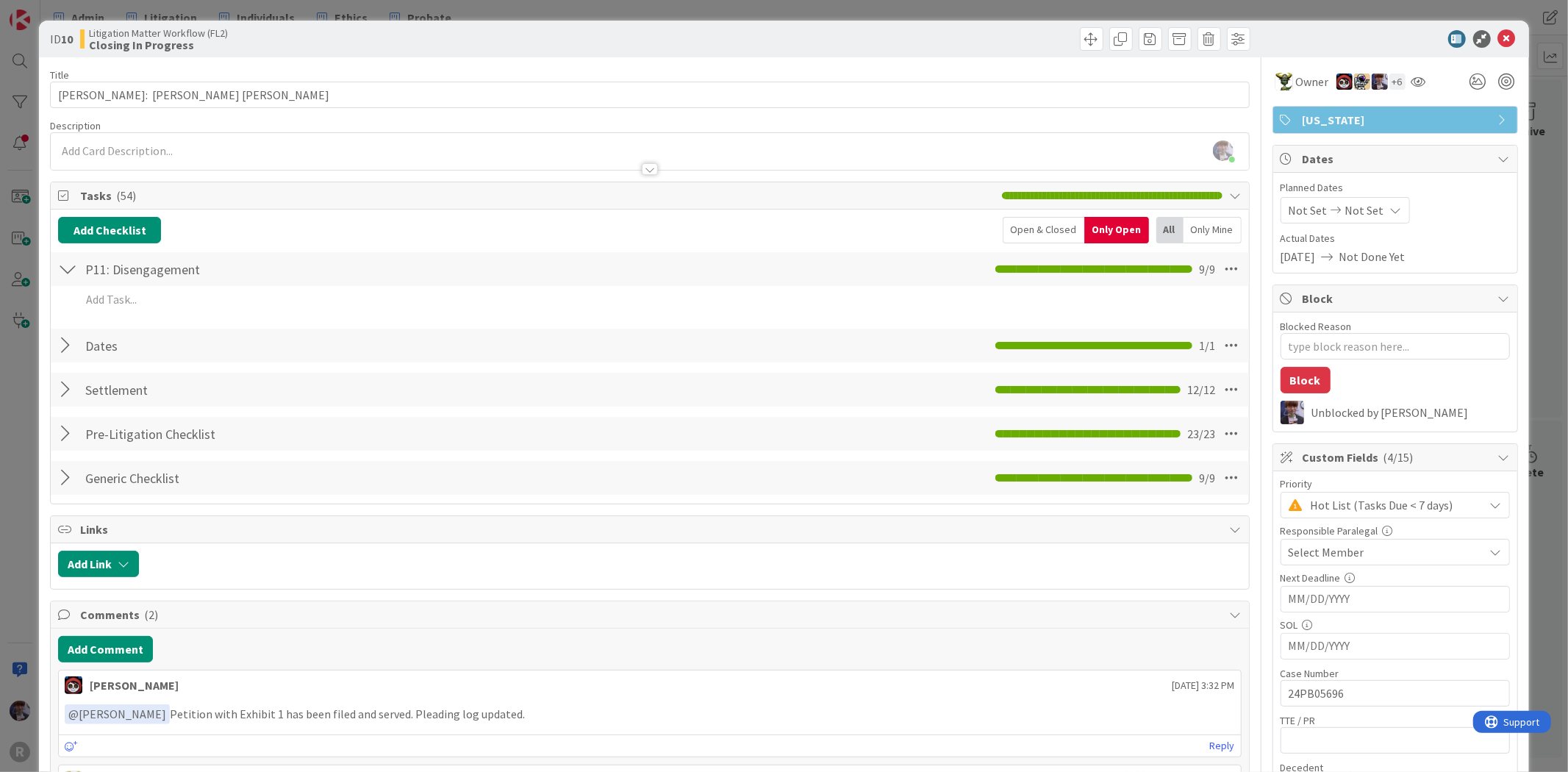
click at [59, 268] on div at bounding box center [67, 269] width 19 height 26
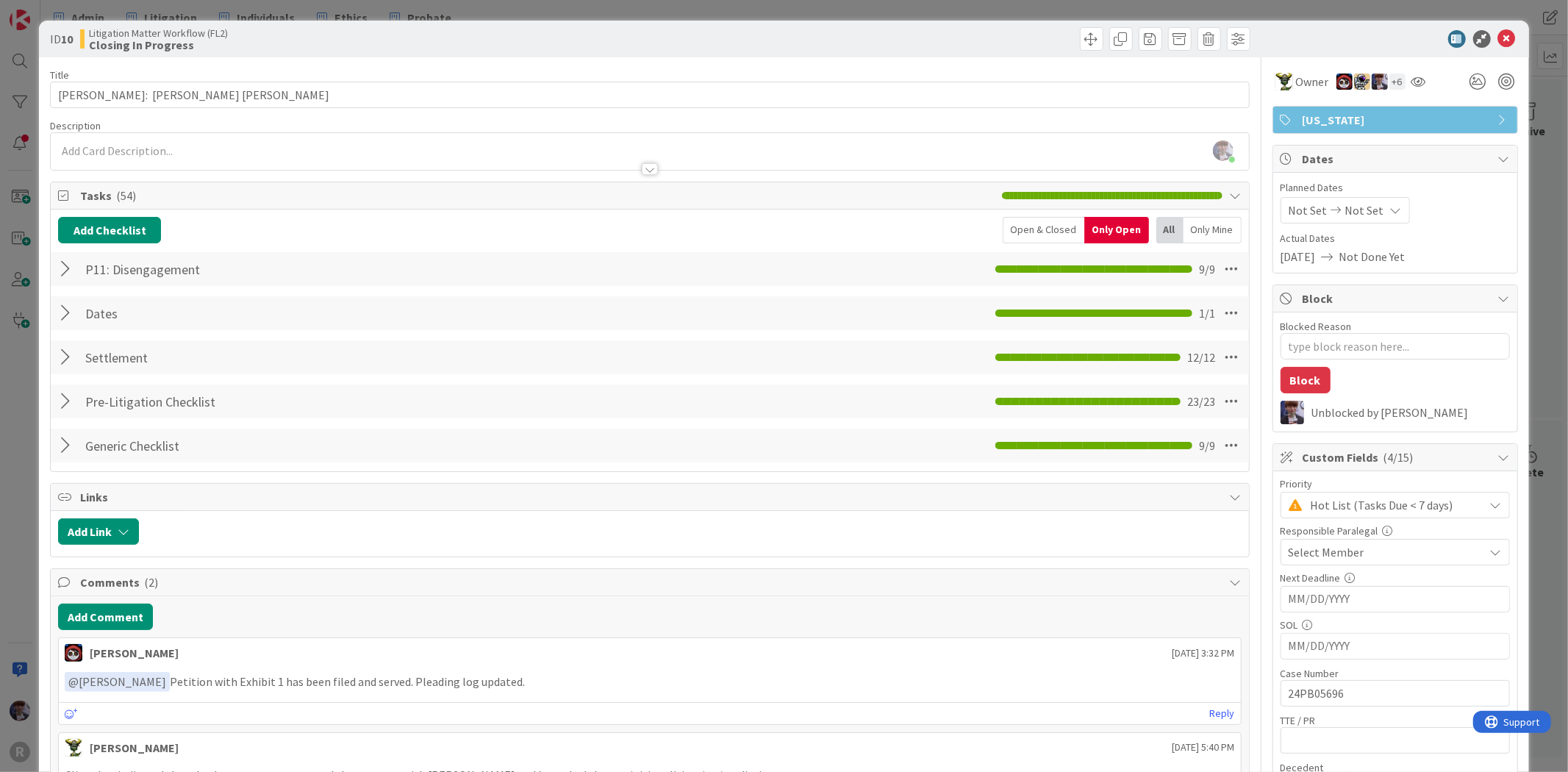
click at [59, 268] on div at bounding box center [67, 269] width 19 height 26
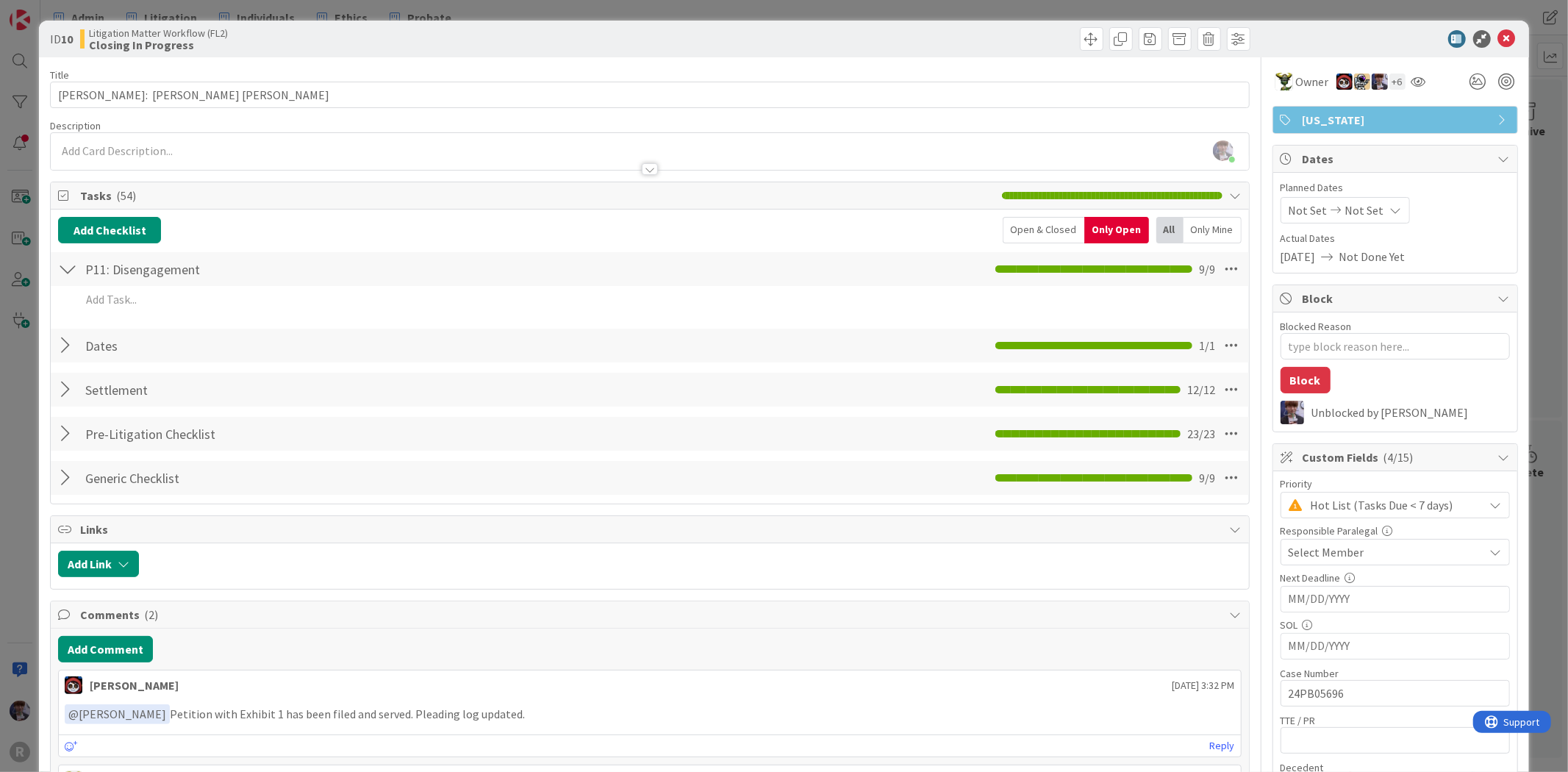
click at [28, 369] on div "ID 10 Litigation Matter Workflow (FL2) Closing In Progress Title 31 / 128 [PERS…" at bounding box center [784, 386] width 1568 height 772
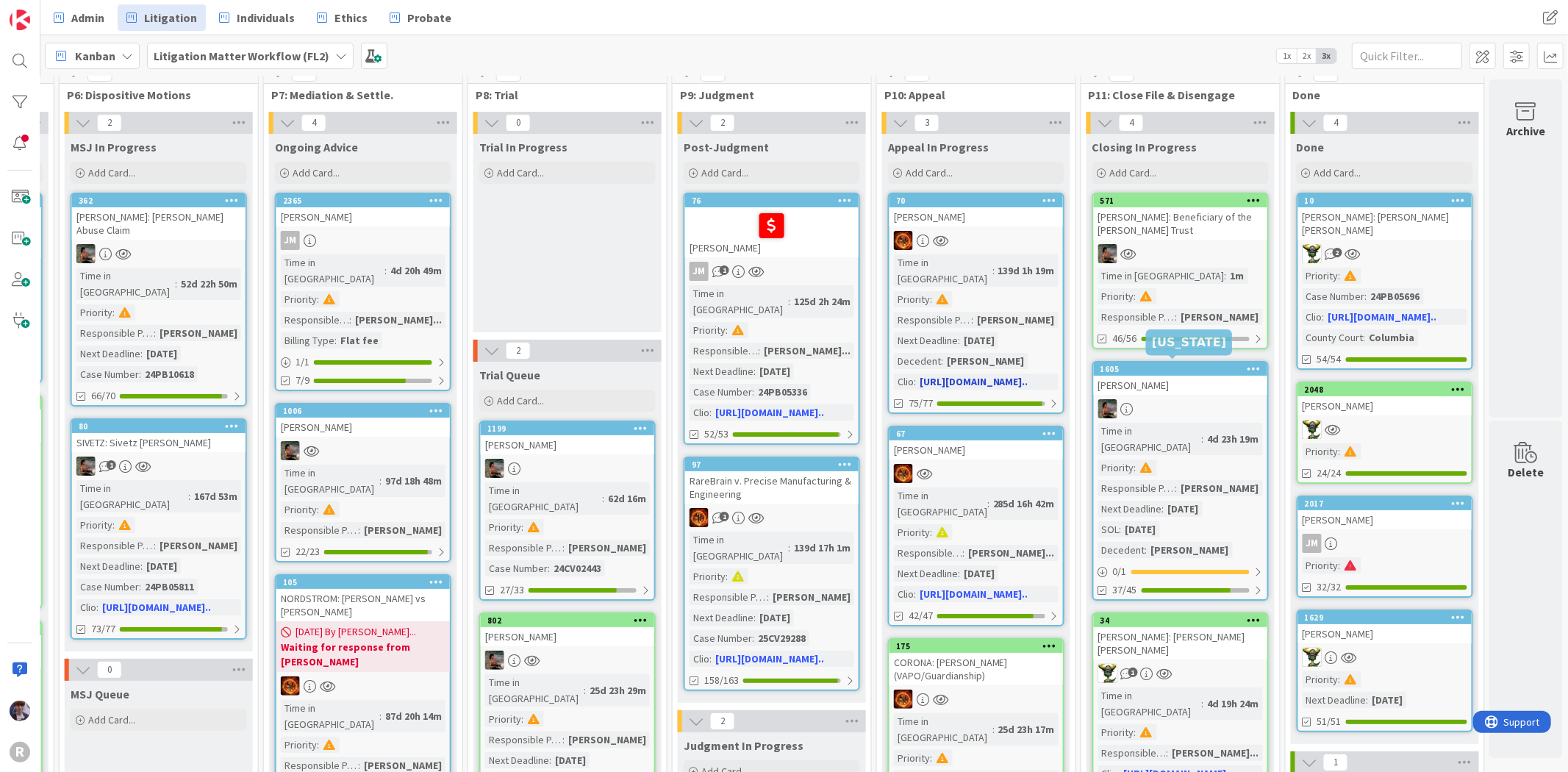
scroll to position [0, 1407]
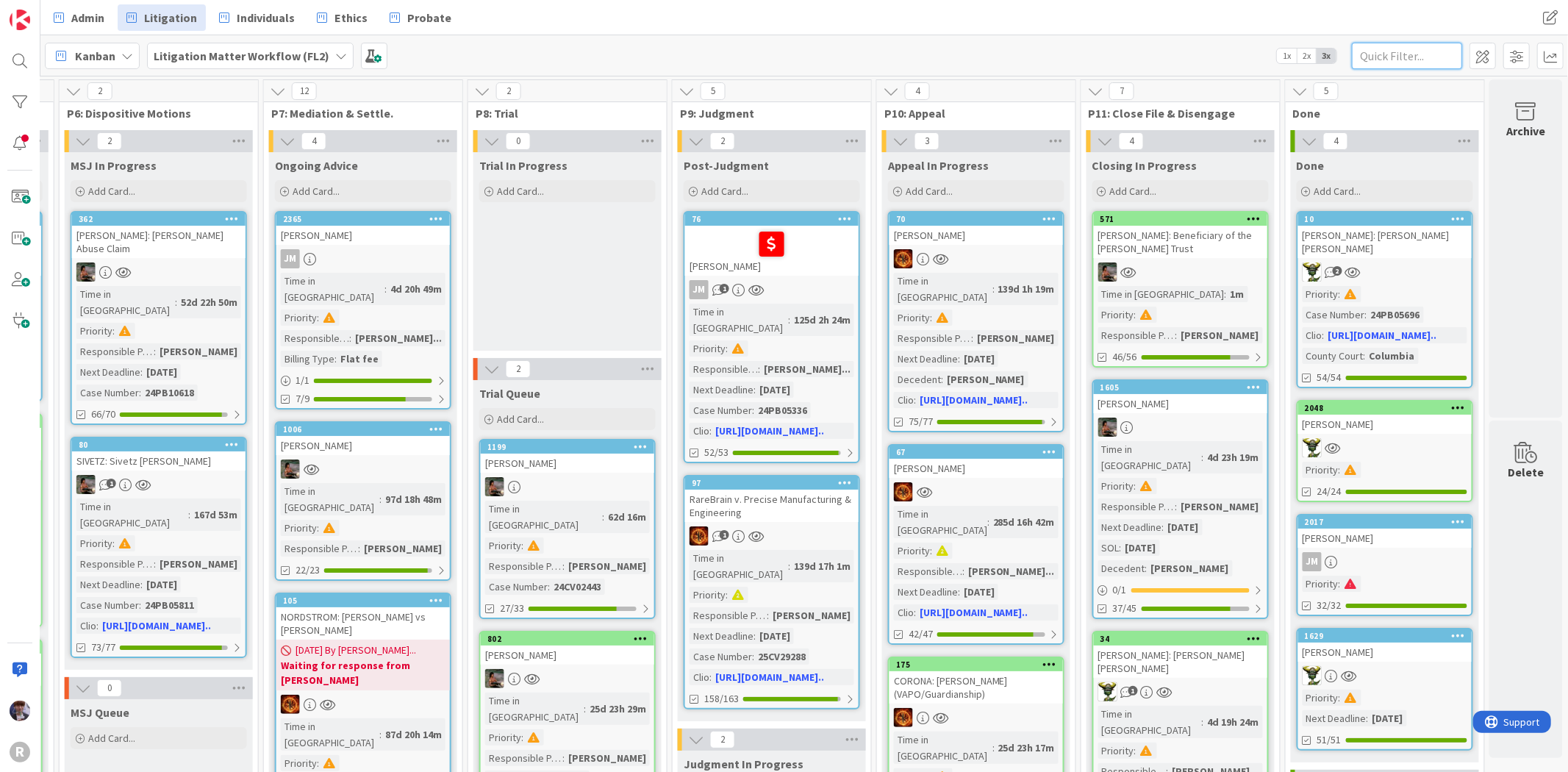
click at [1410, 46] on input "text" at bounding box center [1407, 55] width 110 height 26
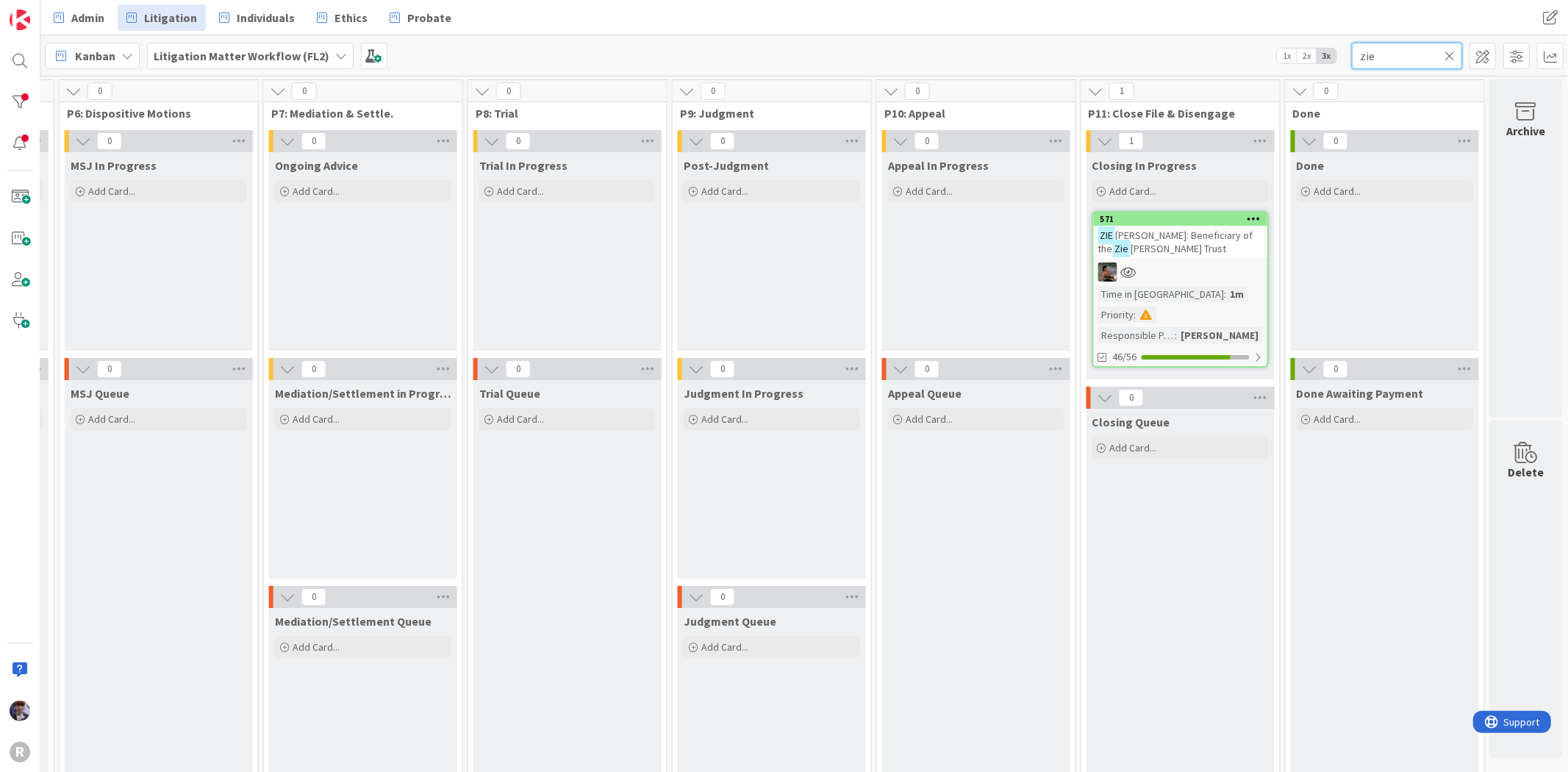
type input "zie"
click at [1164, 242] on div "ZIE [PERSON_NAME]: Beneficiary of the Zie [PERSON_NAME] Trust" at bounding box center [1180, 242] width 173 height 32
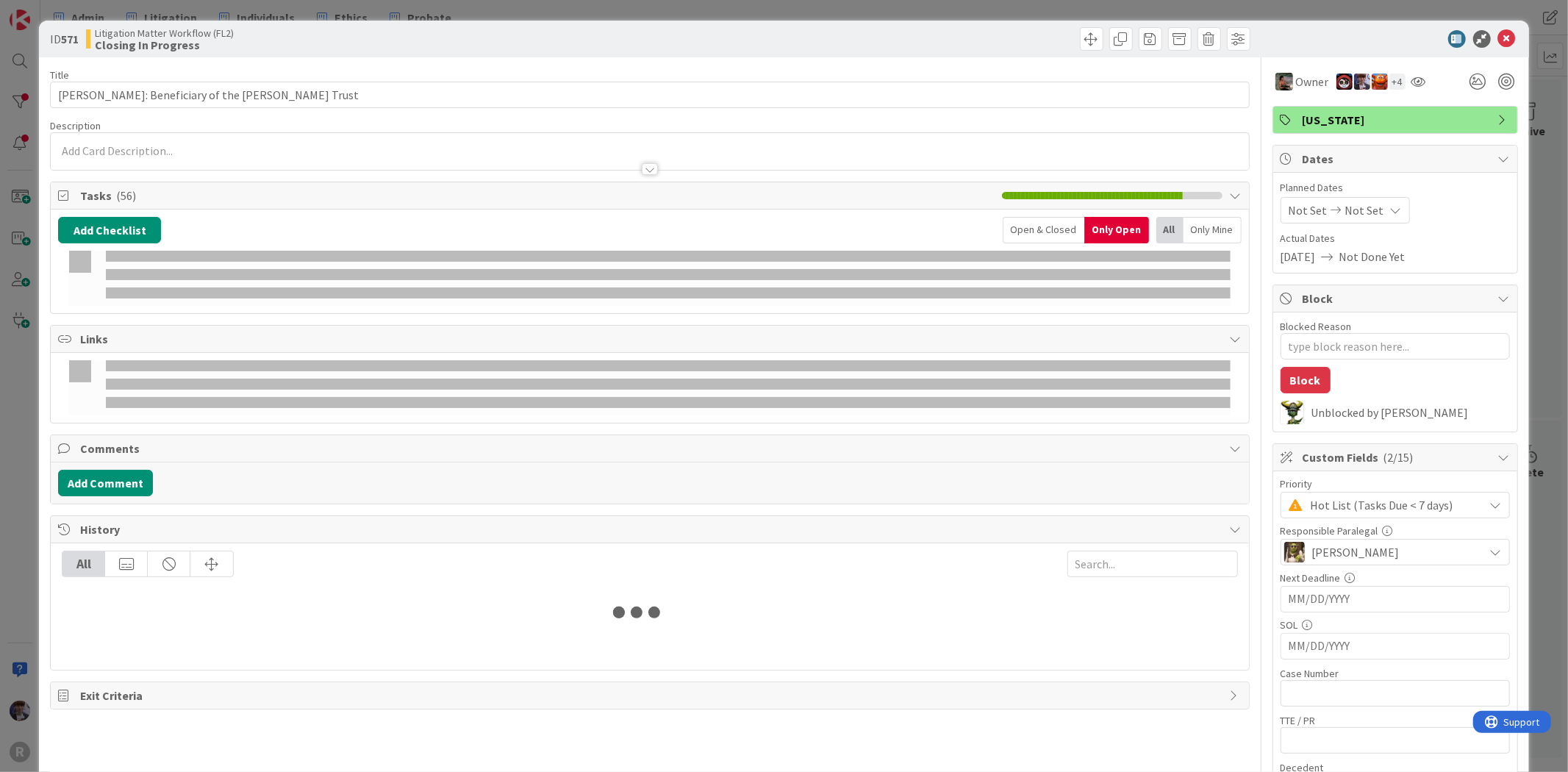
type textarea "x"
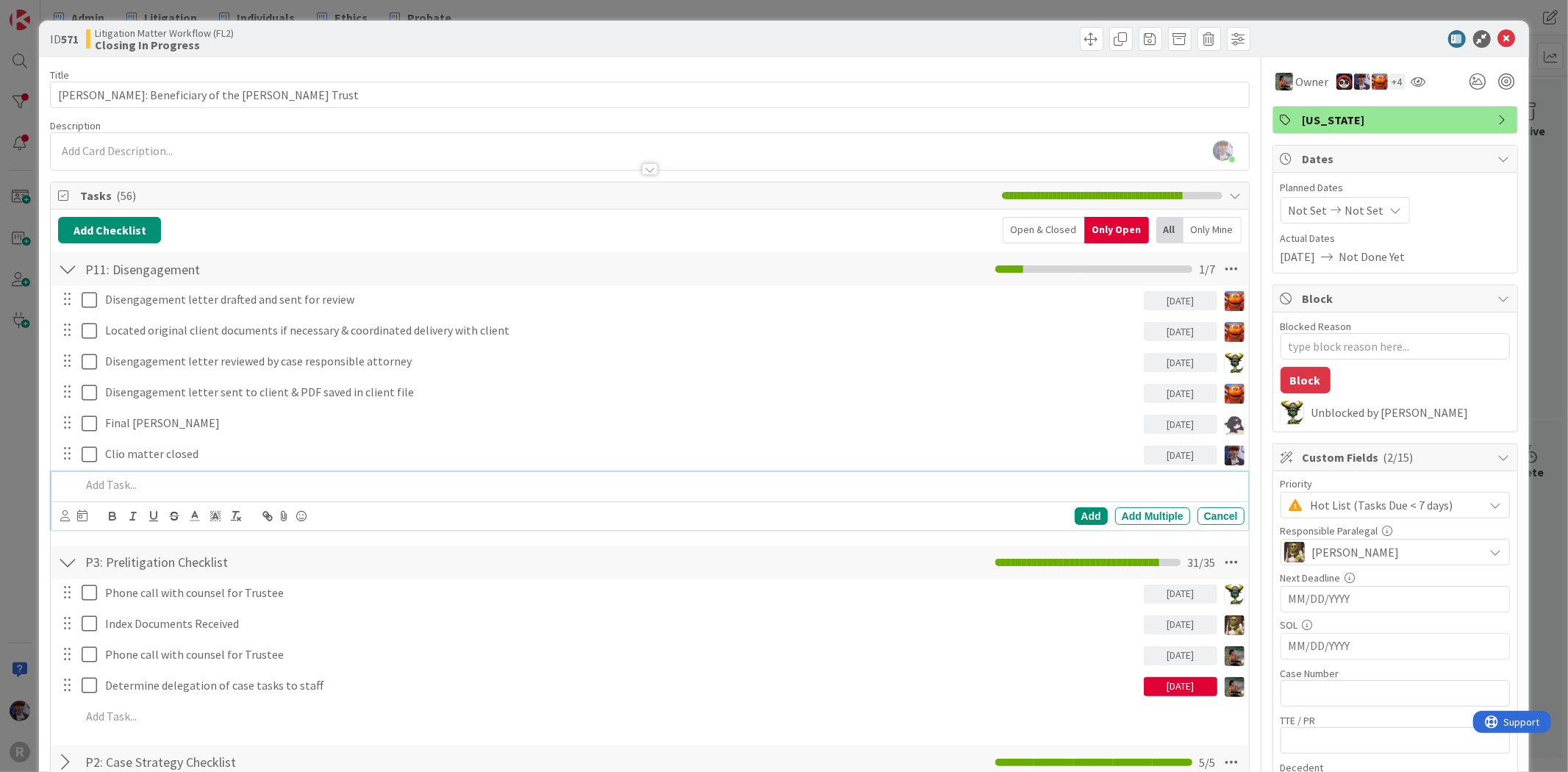
click at [133, 491] on p at bounding box center [659, 485] width 1158 height 17
click at [118, 716] on p at bounding box center [659, 717] width 1158 height 17
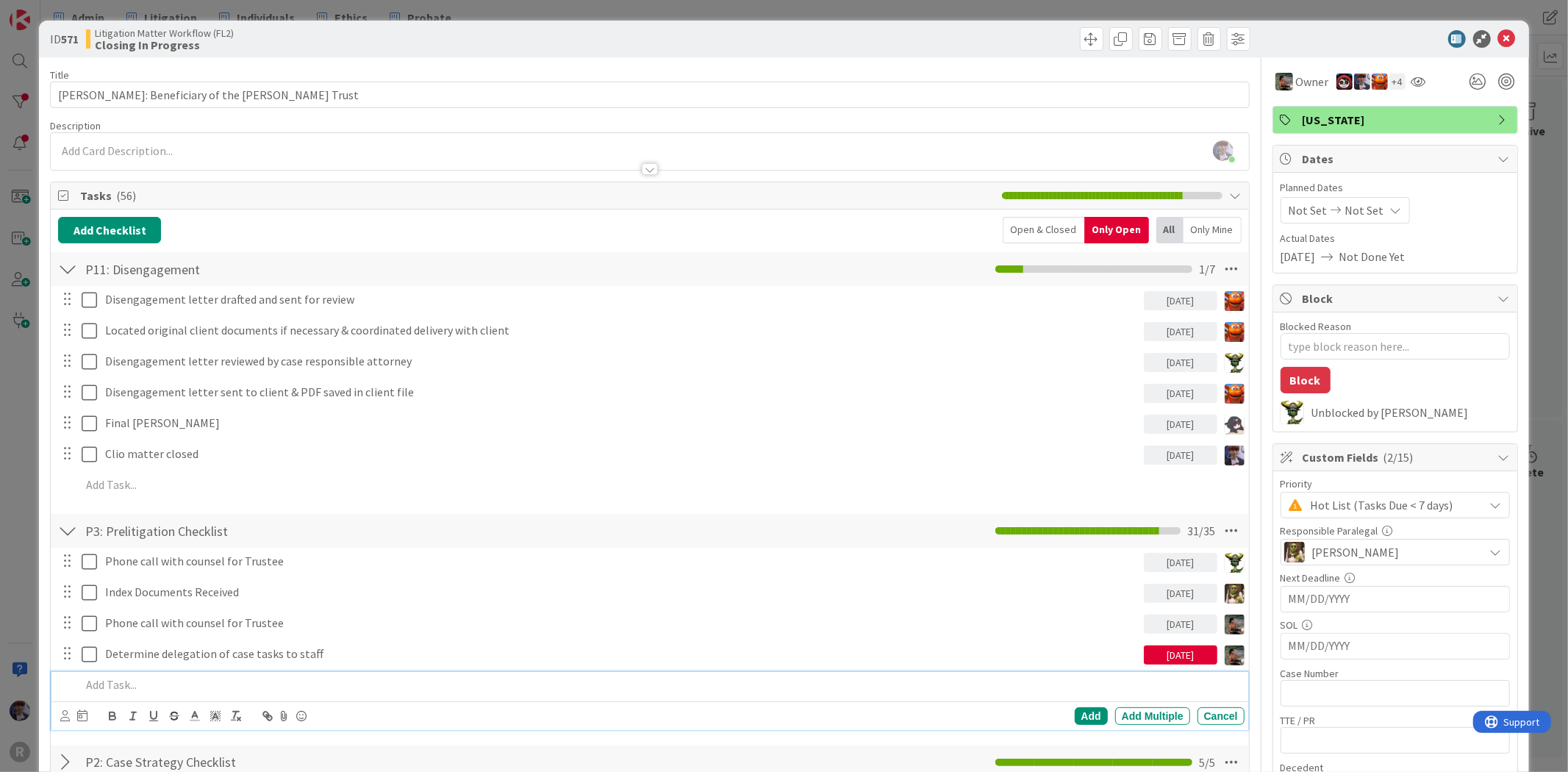
click at [31, 428] on div "ID 571 Litigation Matter Workflow (FL2) Closing In Progress Title 43 / 128 [PER…" at bounding box center [784, 386] width 1568 height 772
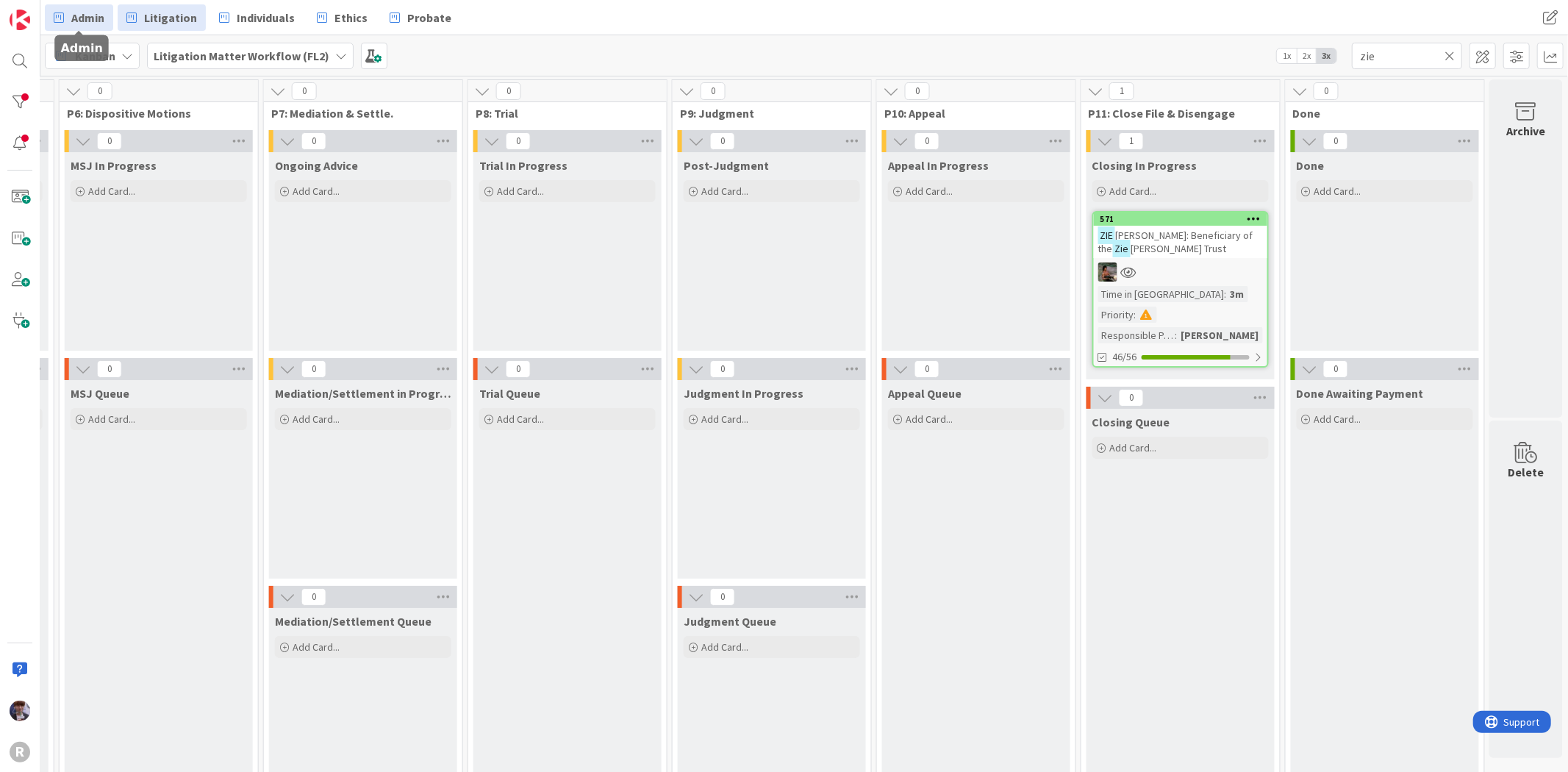
click at [77, 14] on span "Admin" at bounding box center [88, 17] width 33 height 18
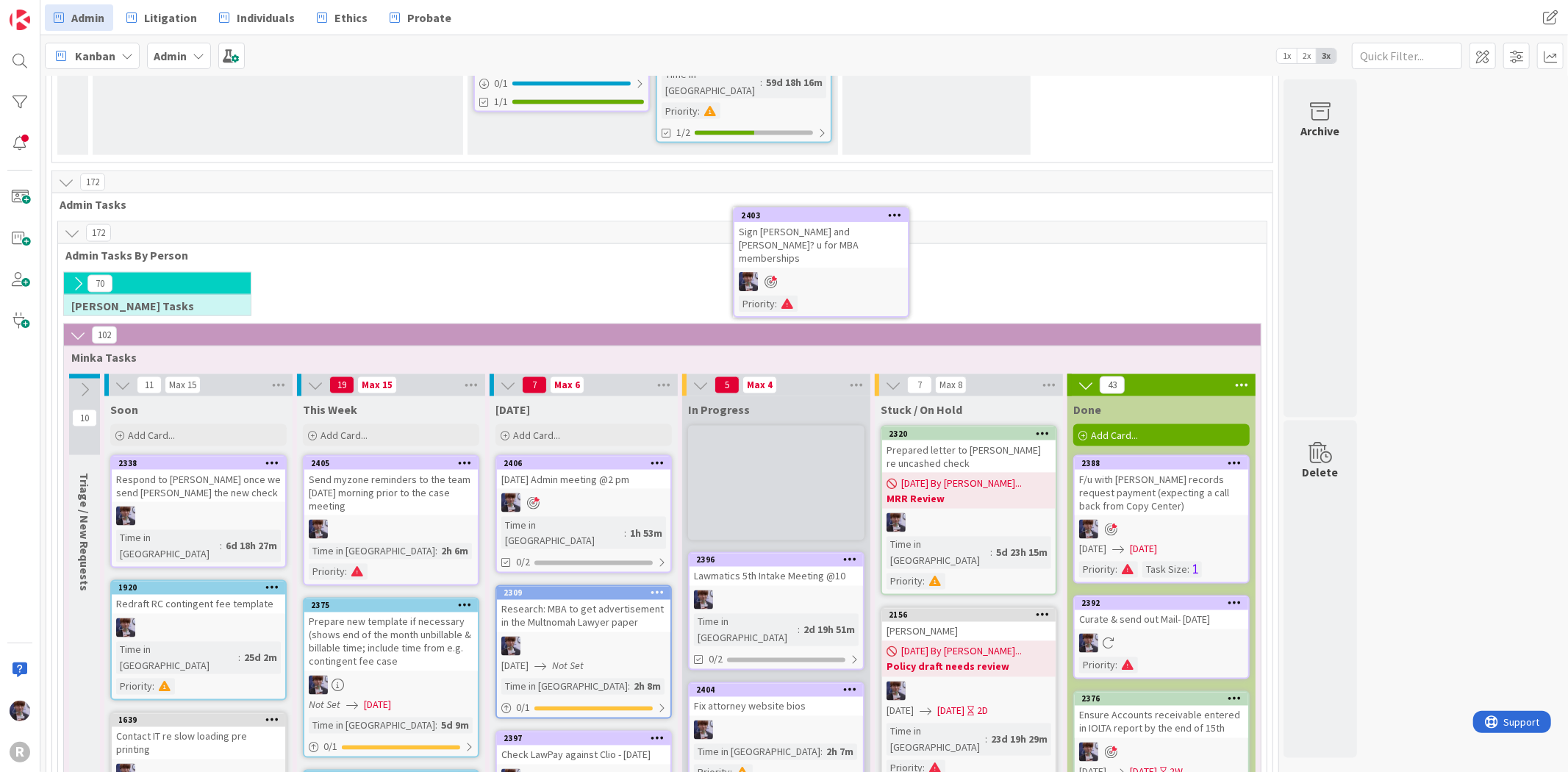
scroll to position [1884, 0]
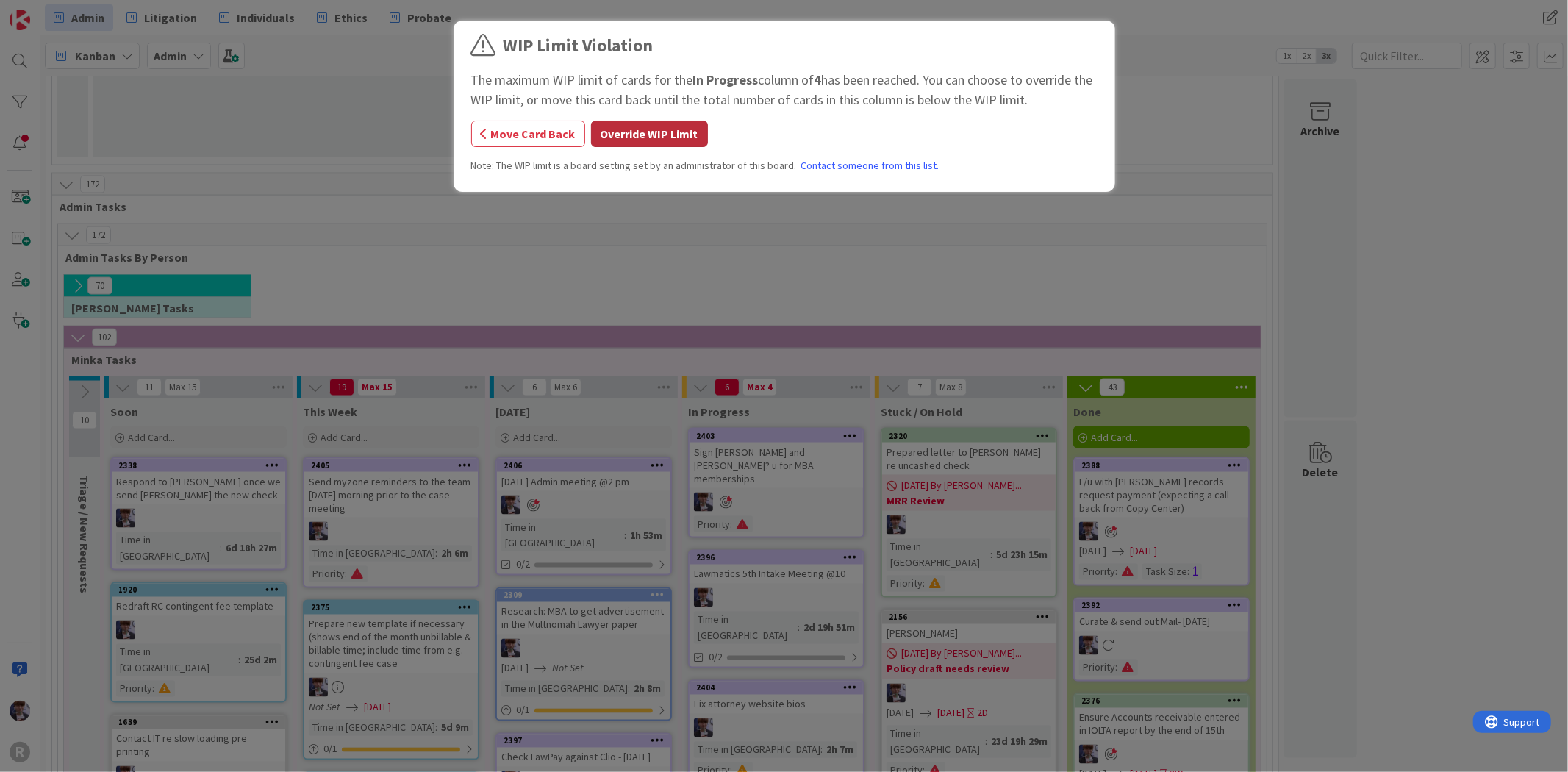
click at [670, 122] on button "Override WIP Limit" at bounding box center [649, 133] width 117 height 26
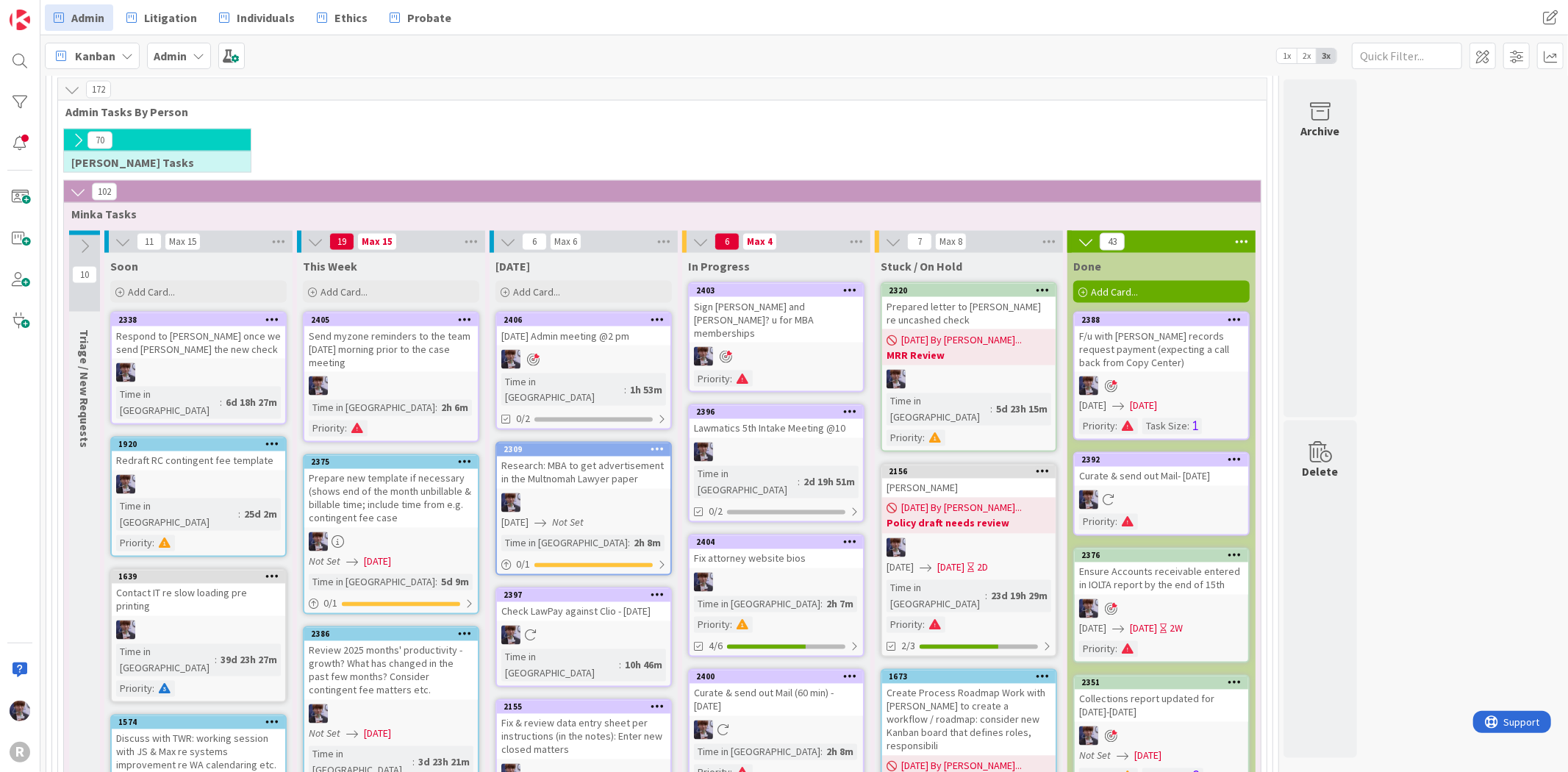
scroll to position [1966, 0]
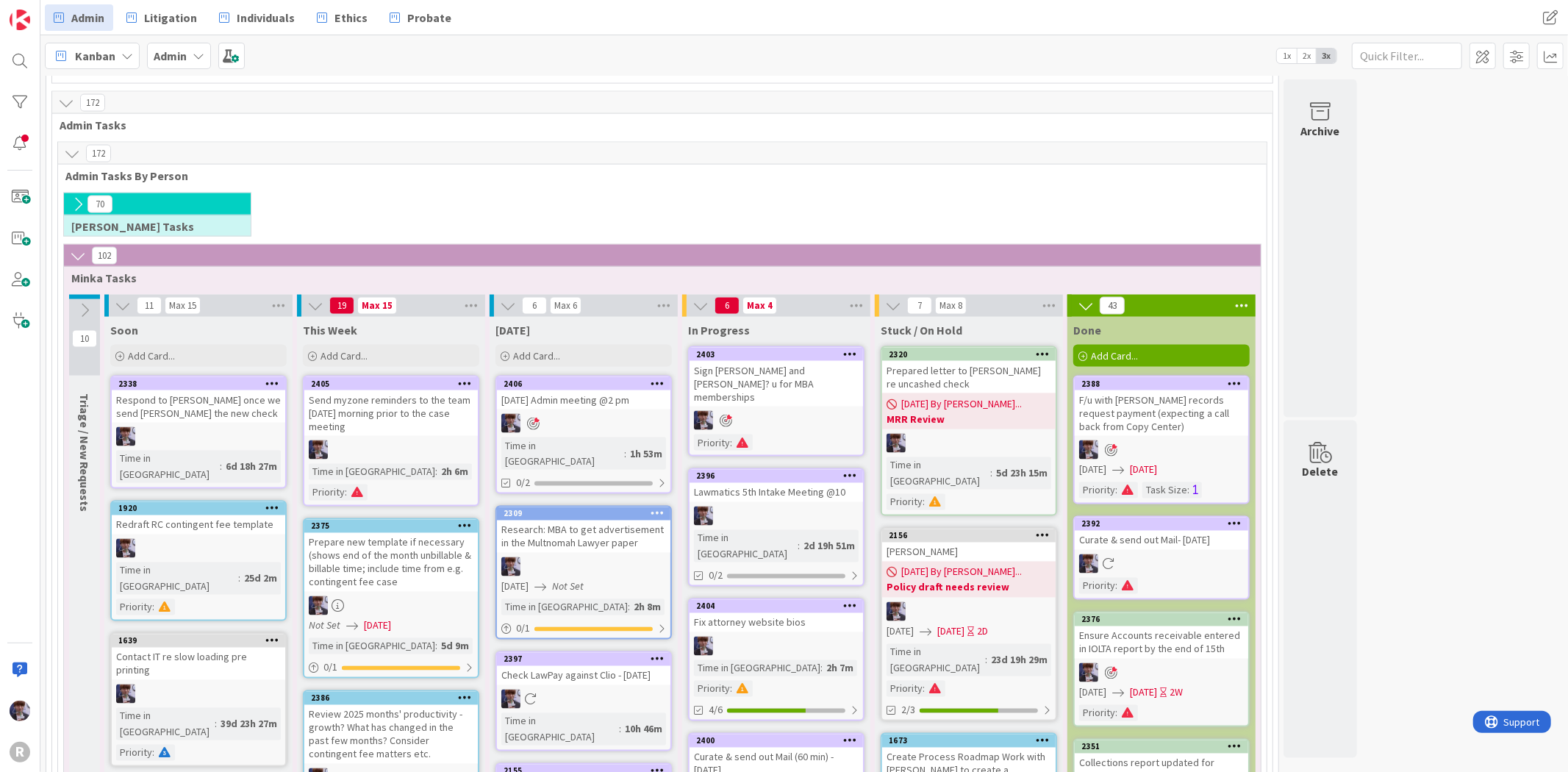
click at [847, 735] on icon at bounding box center [850, 741] width 14 height 10
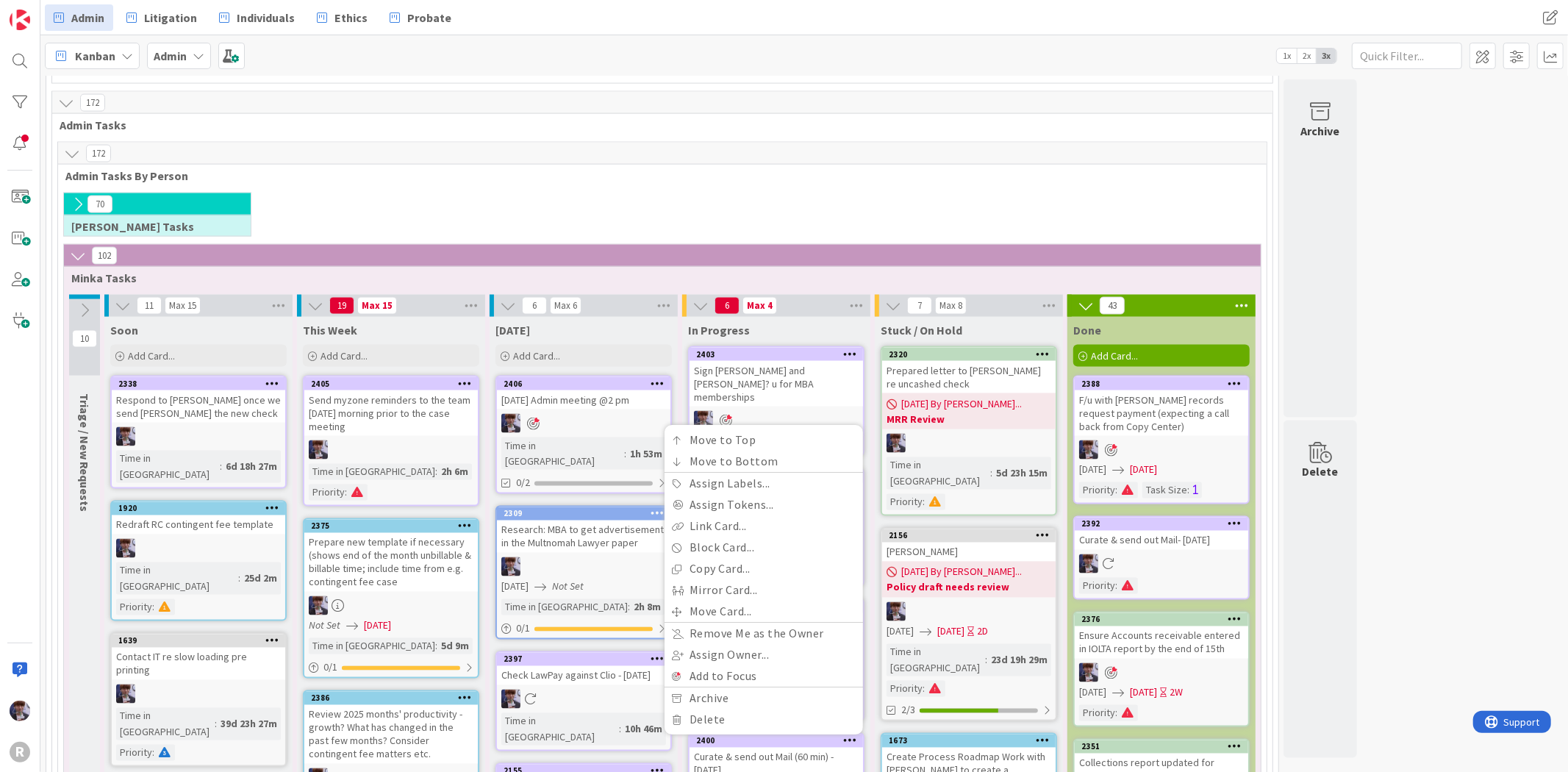
click at [768, 748] on div "Curate & send out Mail (60 min) - [DATE]" at bounding box center [776, 764] width 173 height 32
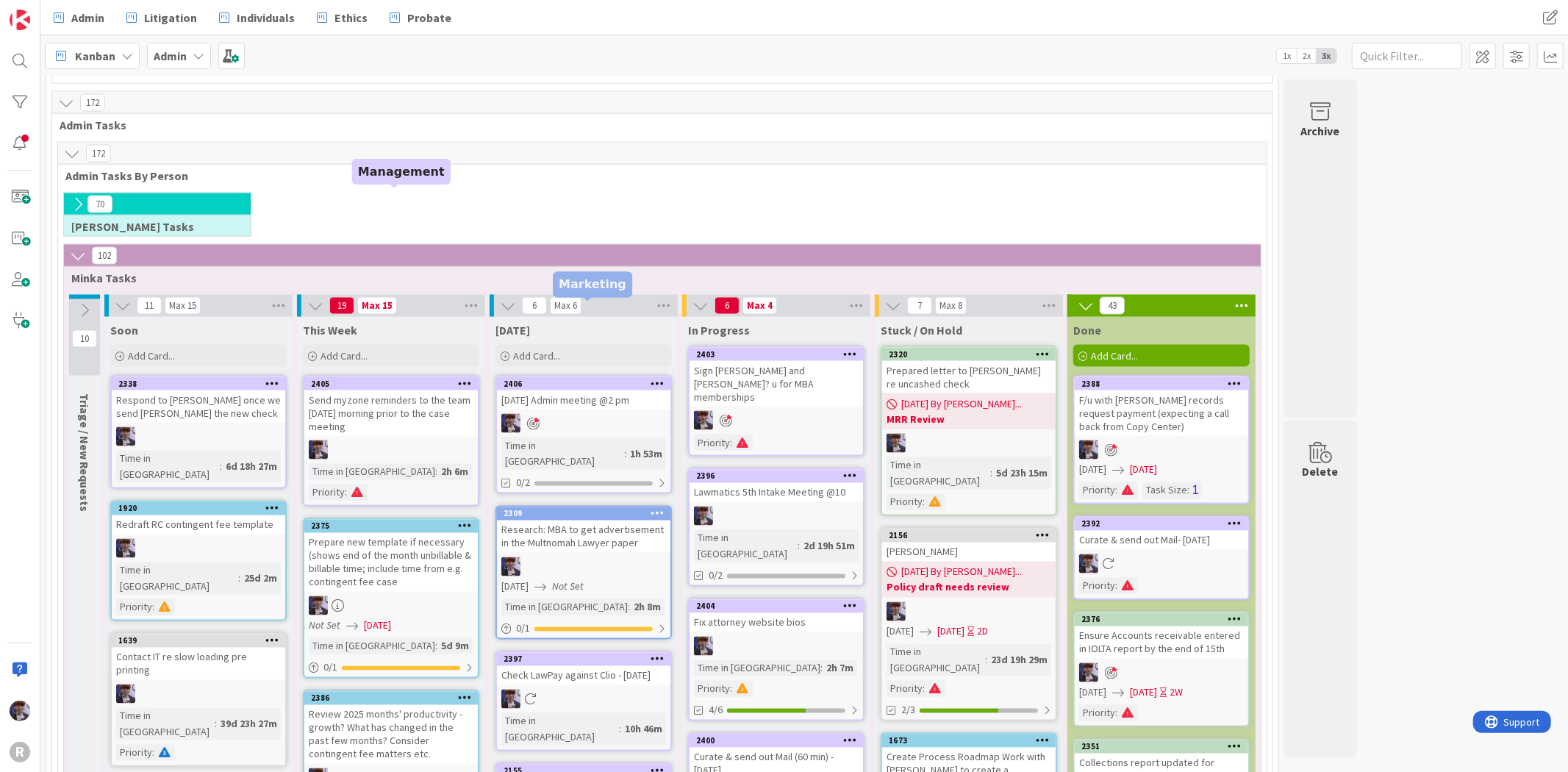
type textarea "x"
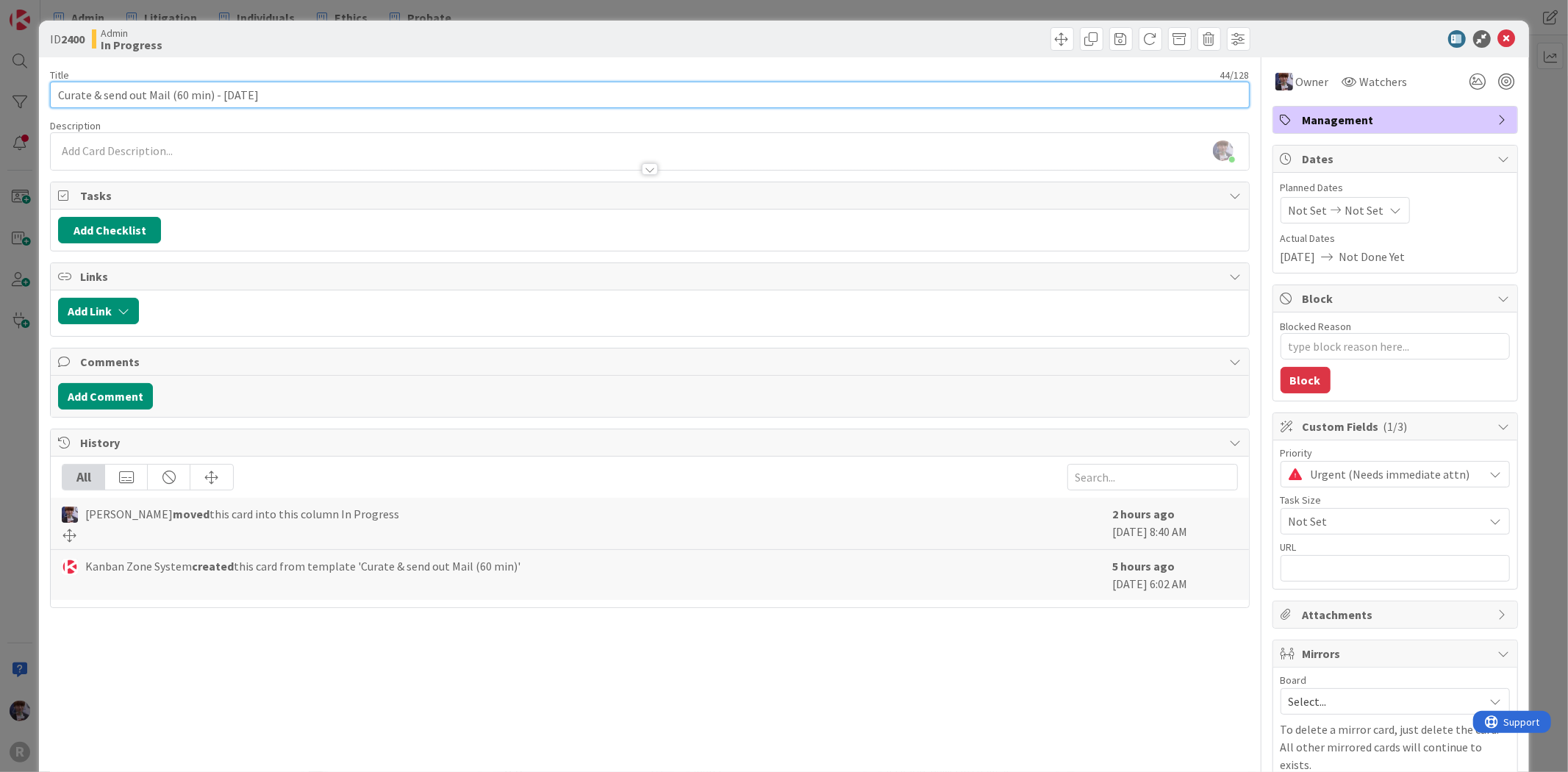
drag, startPoint x: 212, startPoint y: 92, endPoint x: 170, endPoint y: 92, distance: 42.0
click at [170, 92] on input "Curate & send out Mail (60 min) - [DATE]" at bounding box center [649, 94] width 1199 height 26
type input "Curate & send out Mail - [DATE]"
type textarea "x"
type input "Curate & send out Mail - [DATE]"
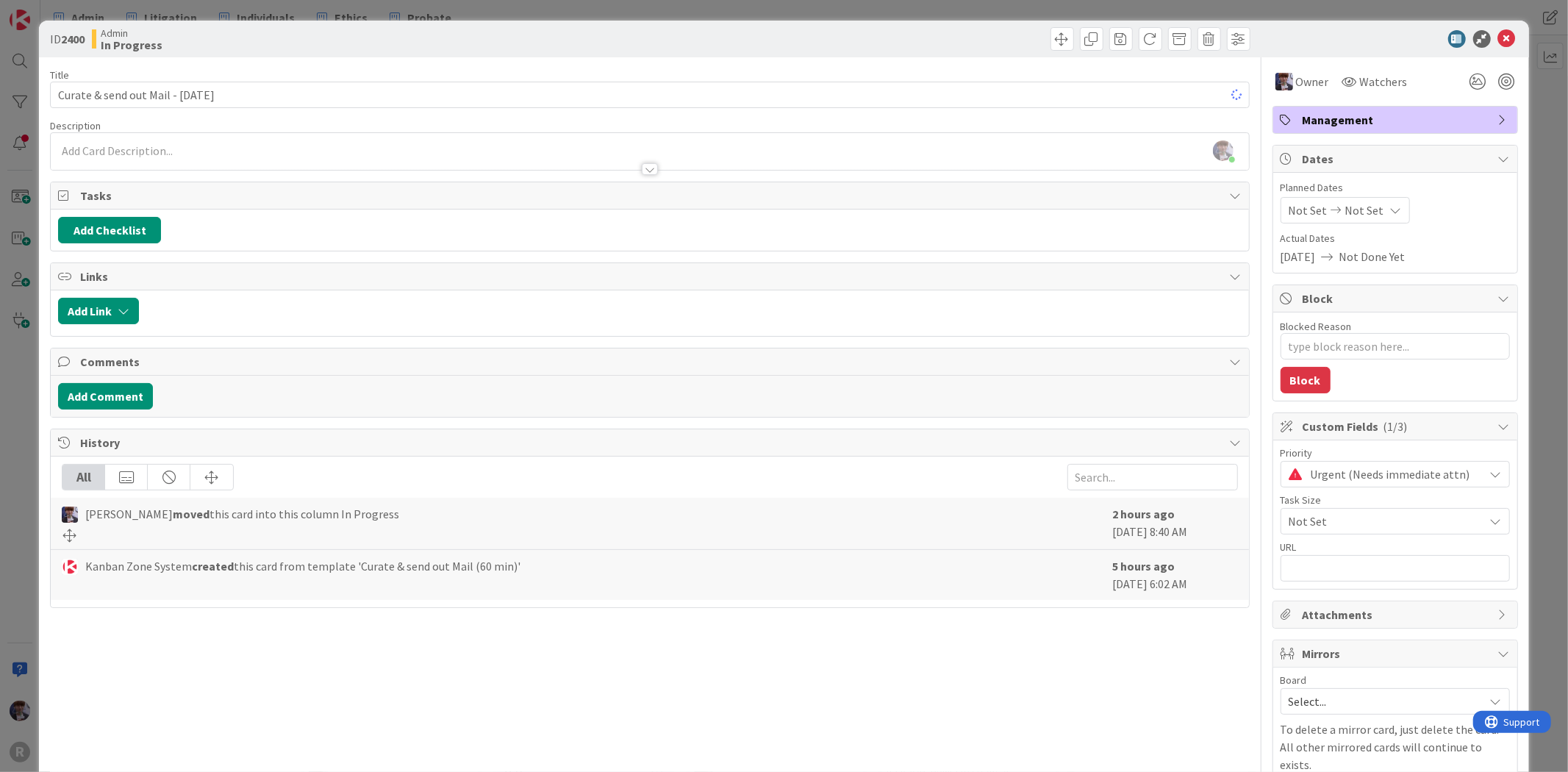
click at [28, 275] on div "ID 2400 Admin In Progress Title 35 / 128 Curate & send out Mail - [DATE] Descri…" at bounding box center [784, 386] width 1568 height 772
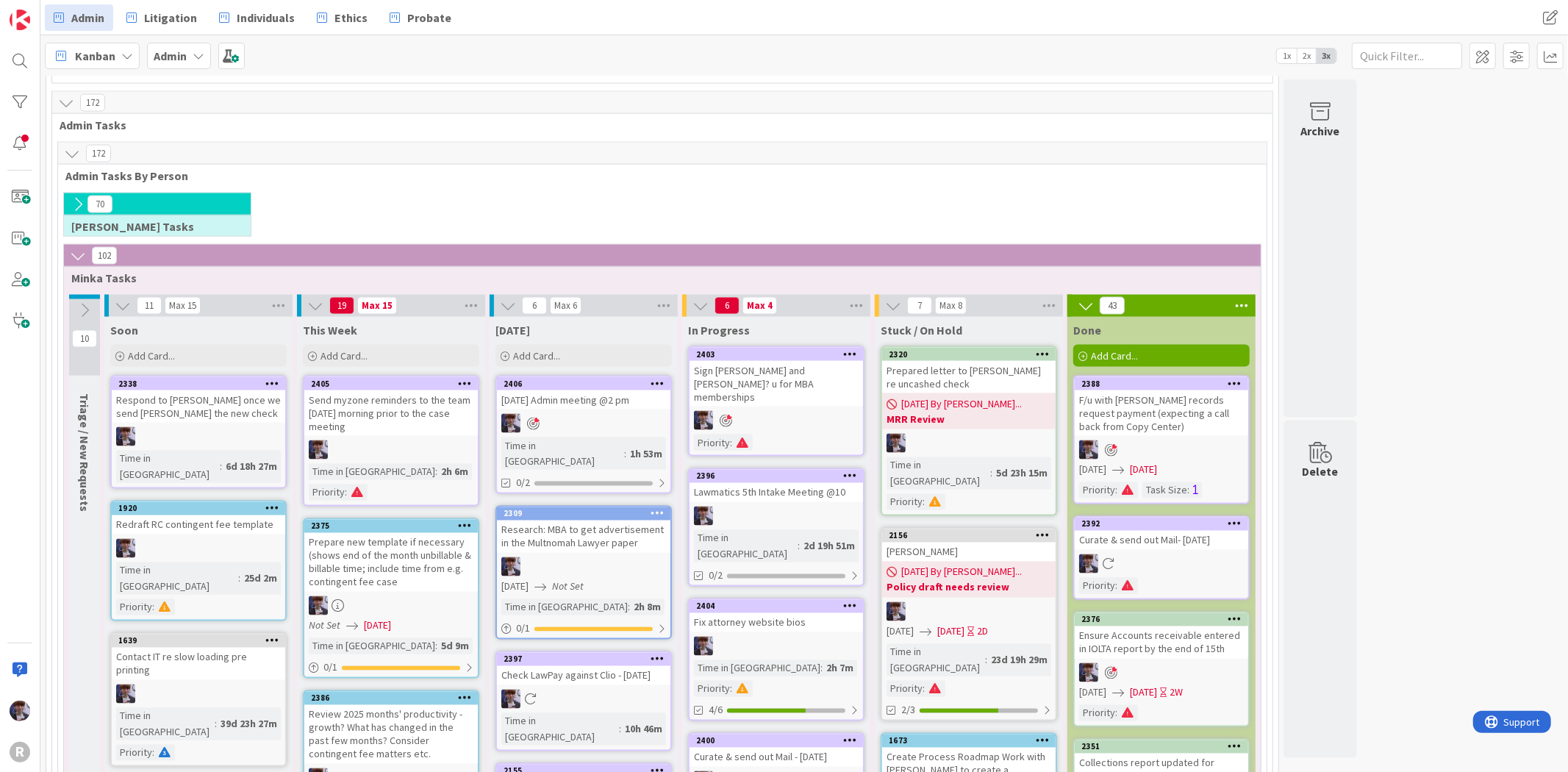
click at [806, 748] on div "Curate & send out Mail - [DATE]" at bounding box center [776, 758] width 173 height 19
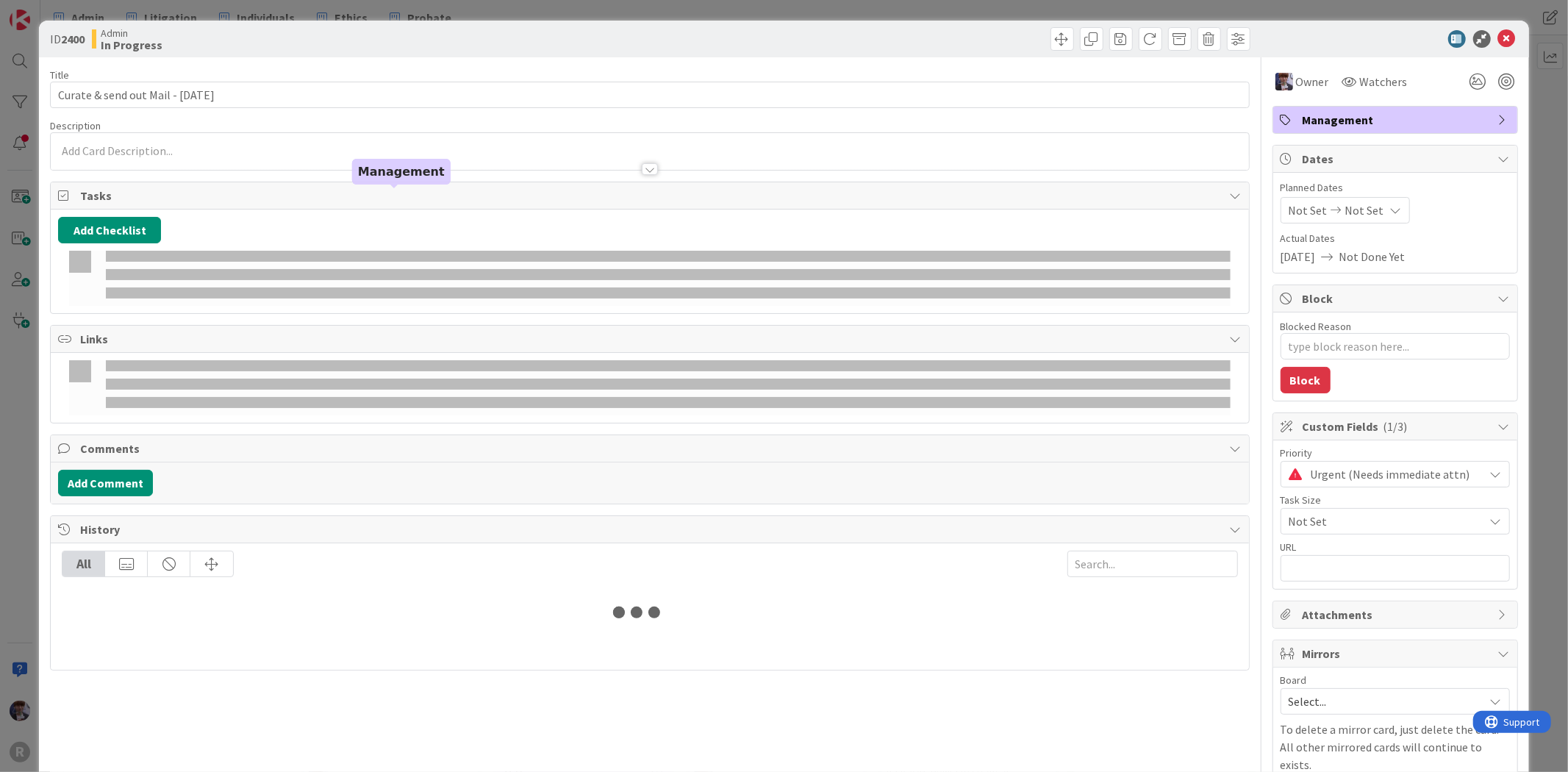
type textarea "x"
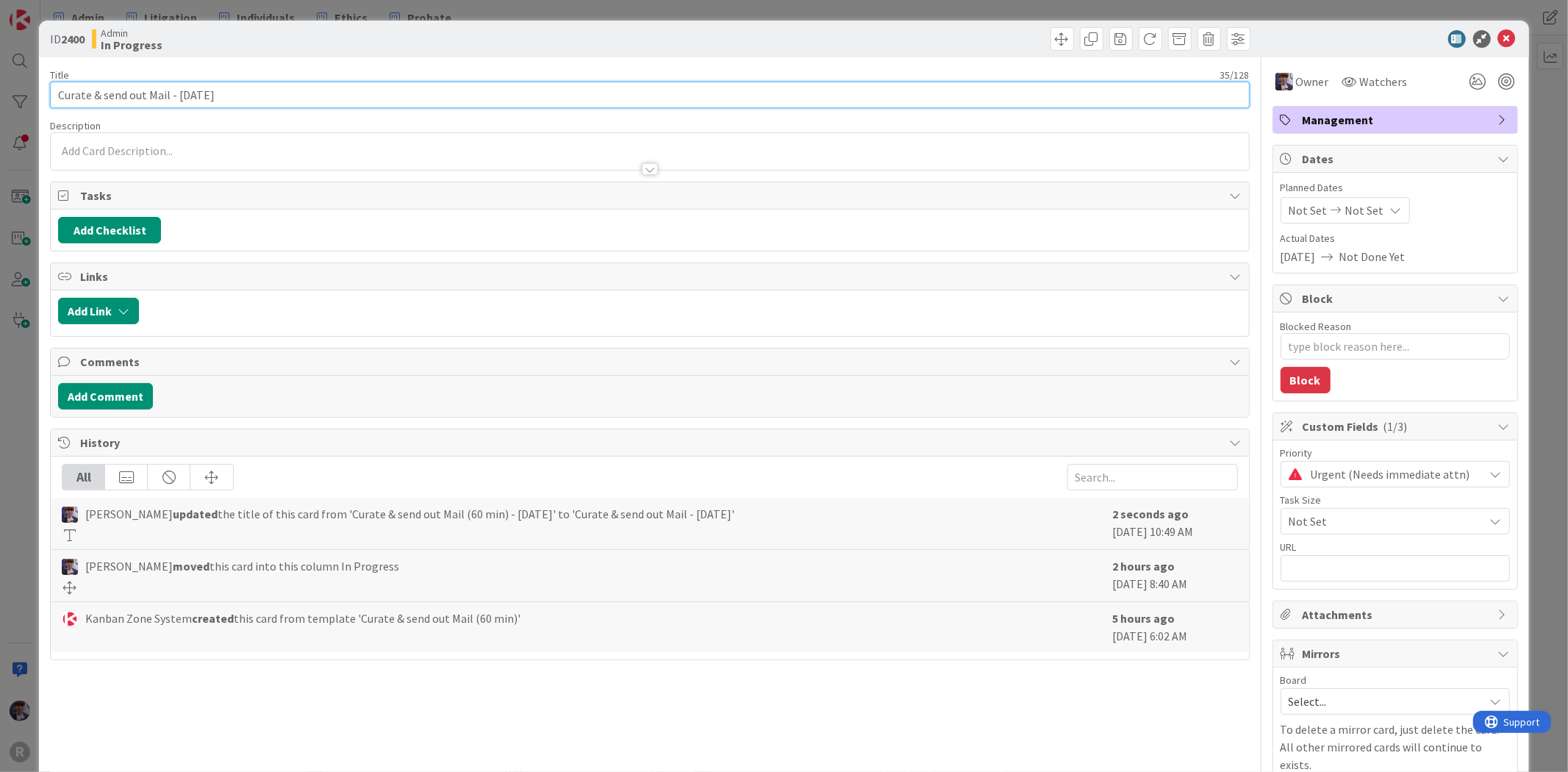
click at [169, 98] on input "Curate & send out Mail - [DATE]" at bounding box center [649, 94] width 1199 height 26
type input "Curate & send out Mail / Checks - [DATE]"
type textarea "x"
type input "Curate & send out Mail / Checks - [DATE]"
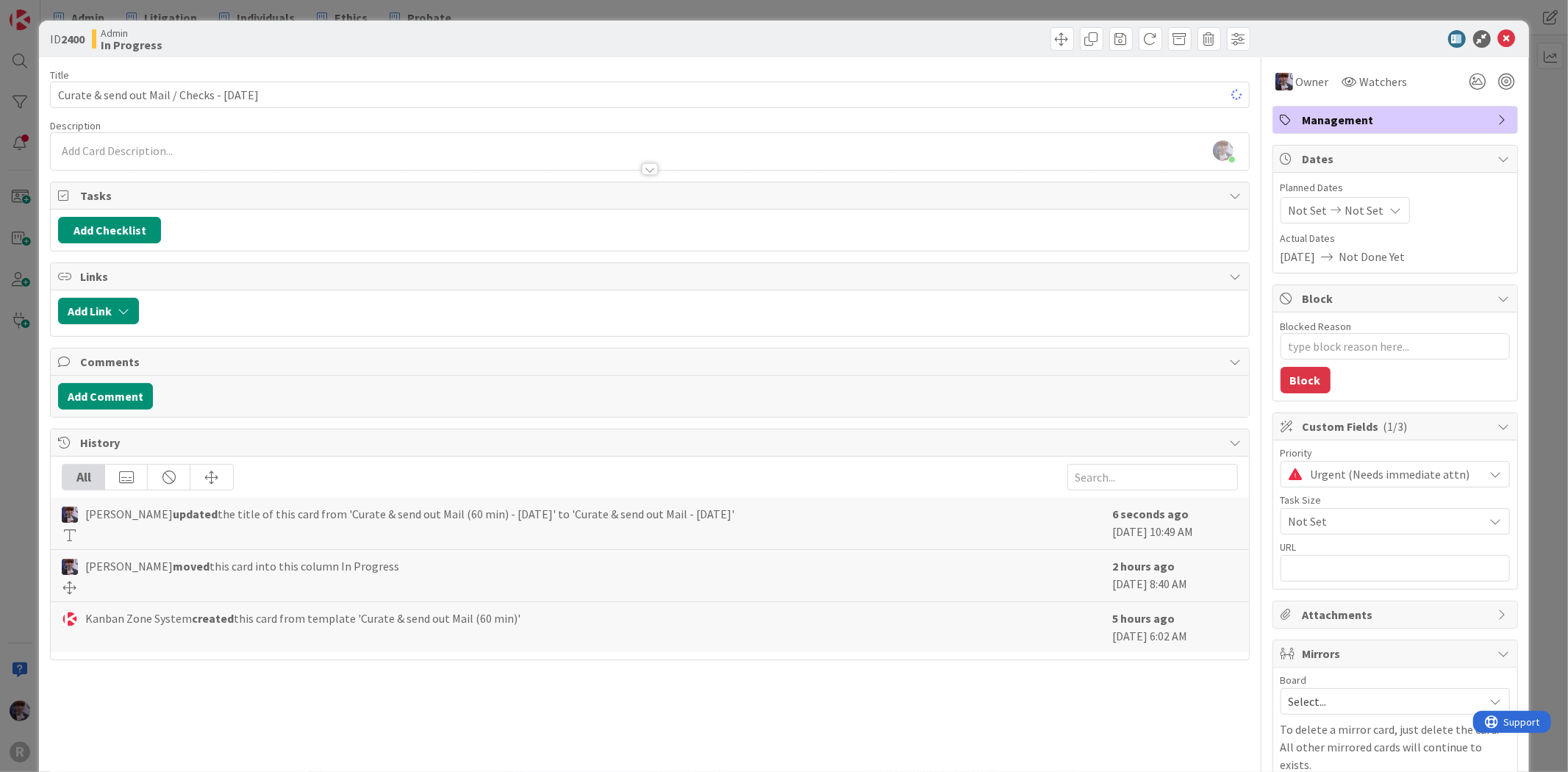
click at [5, 373] on div "ID 2400 Admin In Progress Title 44 / 128 Curate & send out Mail / Checks - [DAT…" at bounding box center [784, 386] width 1568 height 772
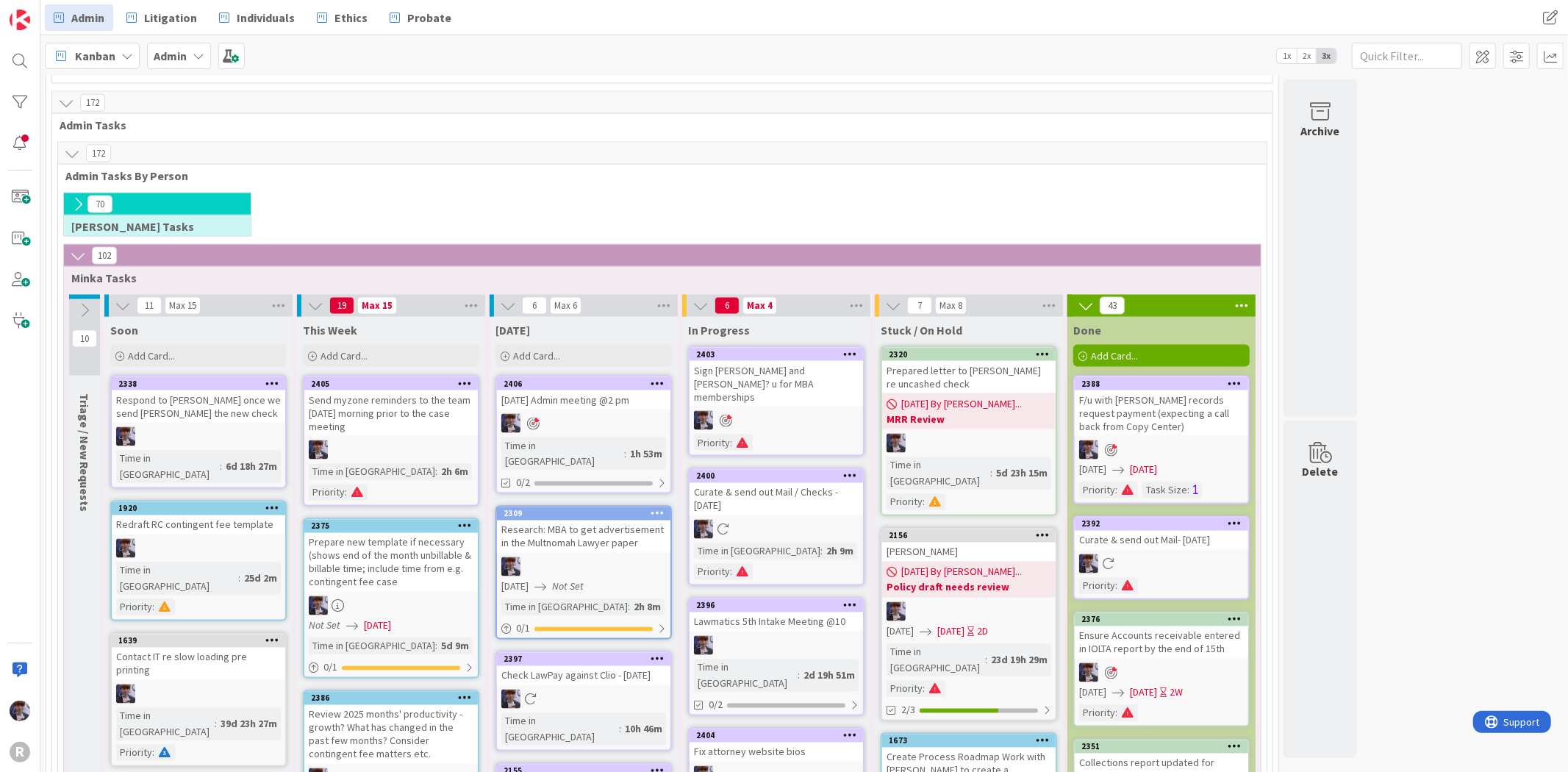
click at [762, 361] on div "Sign [PERSON_NAME] and [PERSON_NAME]? u for MBA memberships" at bounding box center [776, 384] width 173 height 46
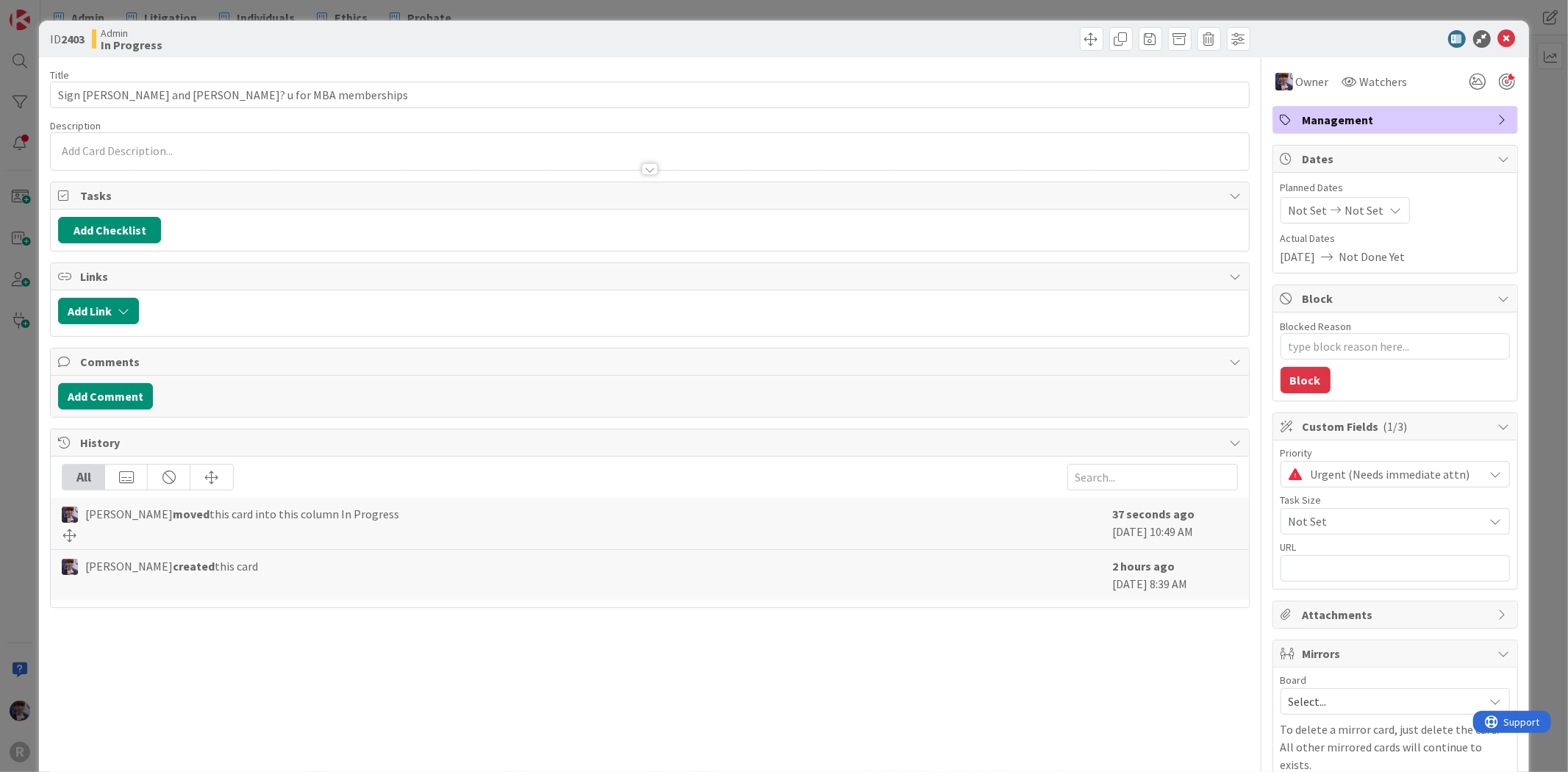
click at [23, 342] on div "ID 2403 Admin In Progress Title 41 / 128 Sign [PERSON_NAME] and [PERSON_NAME]? …" at bounding box center [784, 386] width 1568 height 772
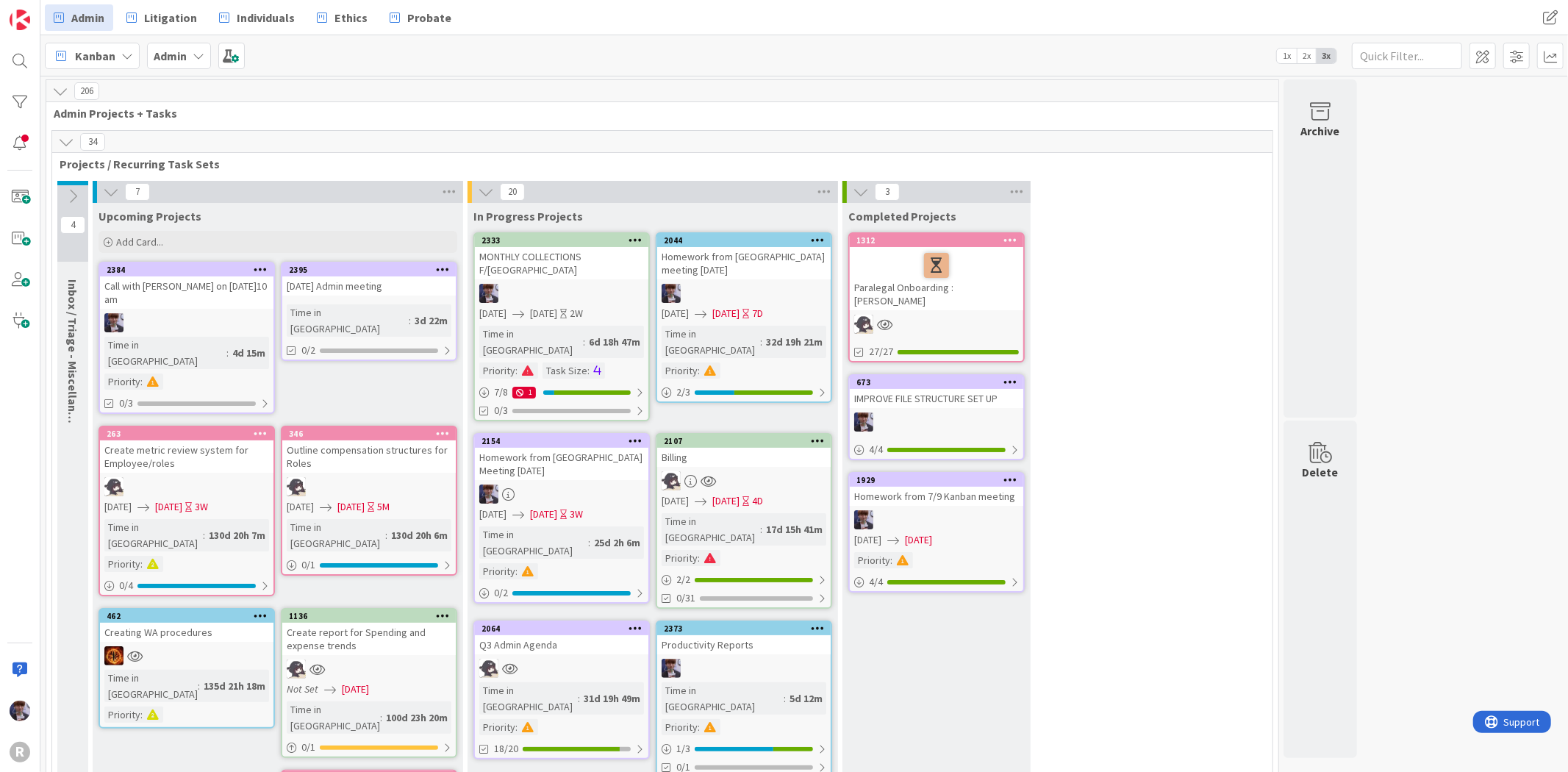
click at [68, 141] on icon at bounding box center [65, 141] width 16 height 16
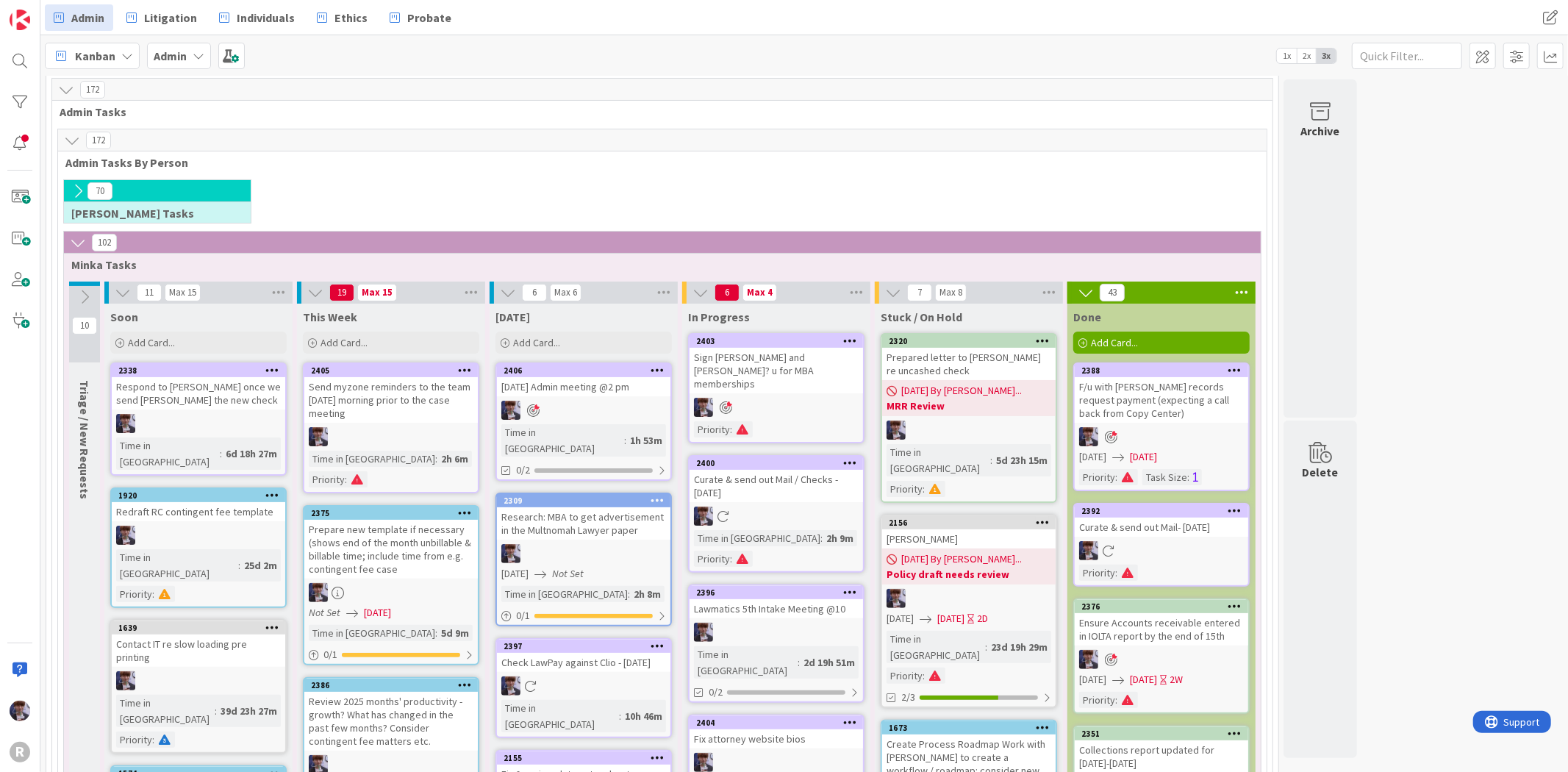
scroll to position [163, 0]
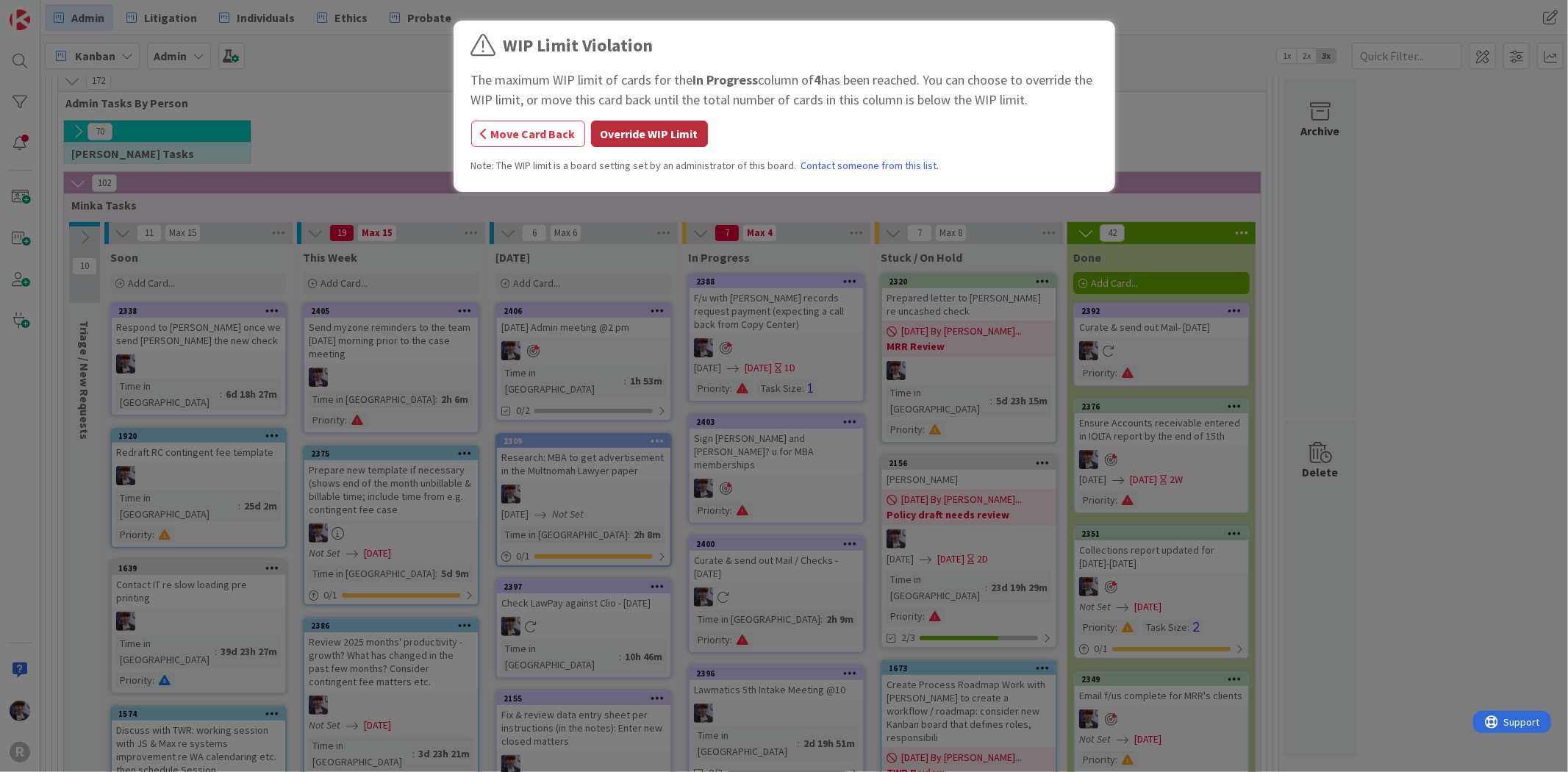
click at [669, 135] on button "Override WIP Limit" at bounding box center [649, 133] width 117 height 26
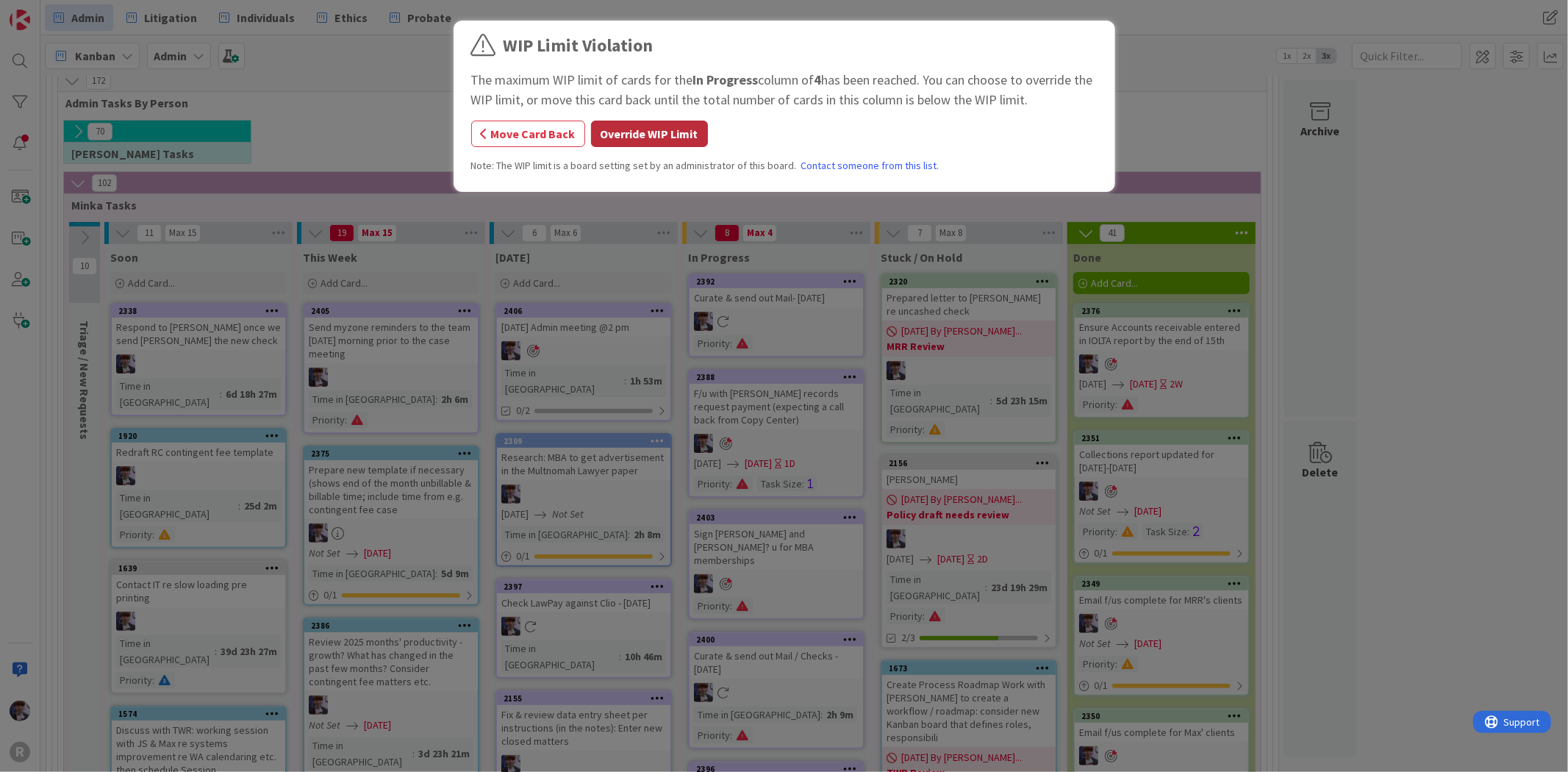
click at [665, 141] on button "Override WIP Limit" at bounding box center [649, 133] width 117 height 26
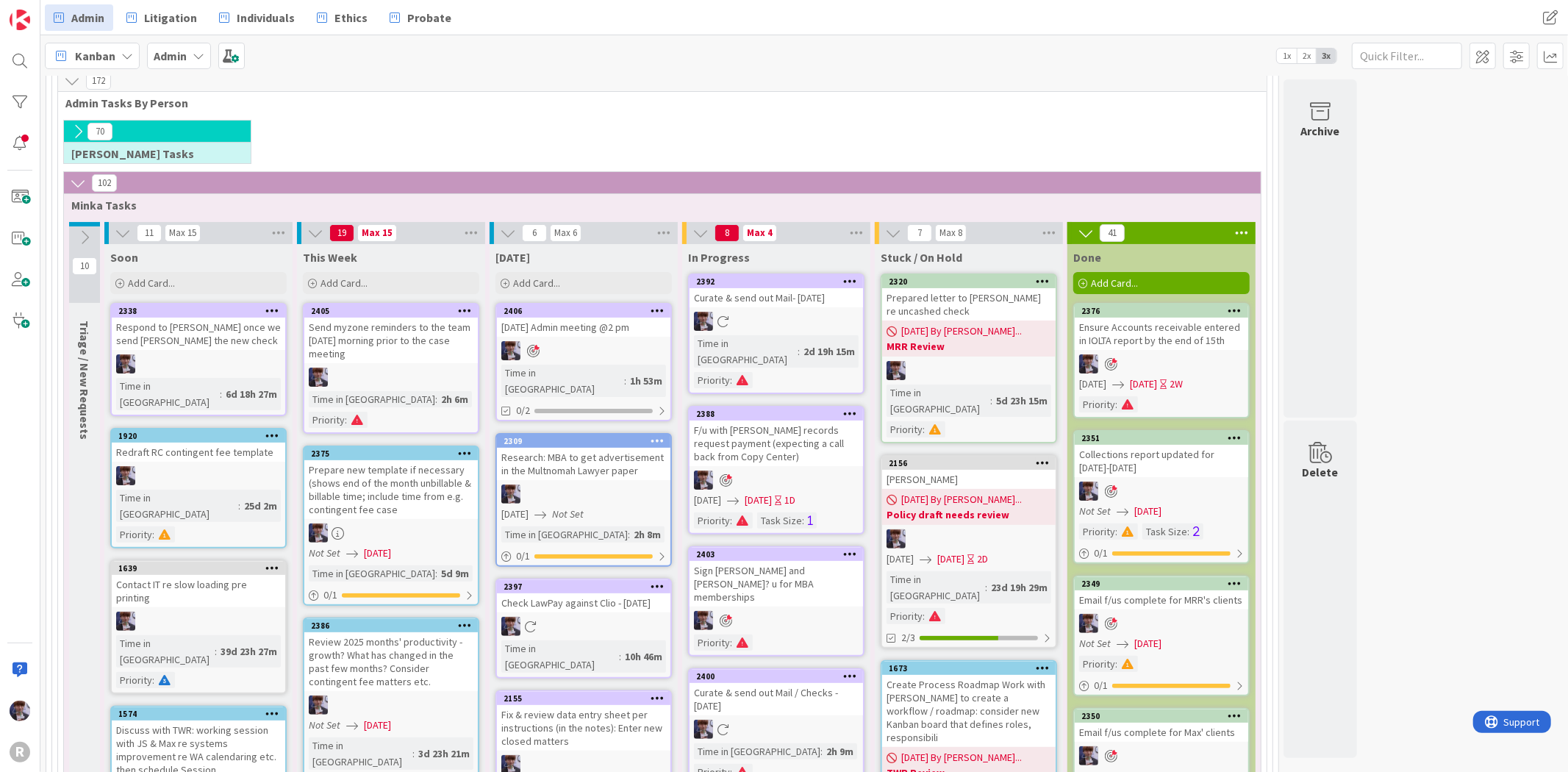
click at [1238, 225] on icon at bounding box center [1242, 233] width 19 height 22
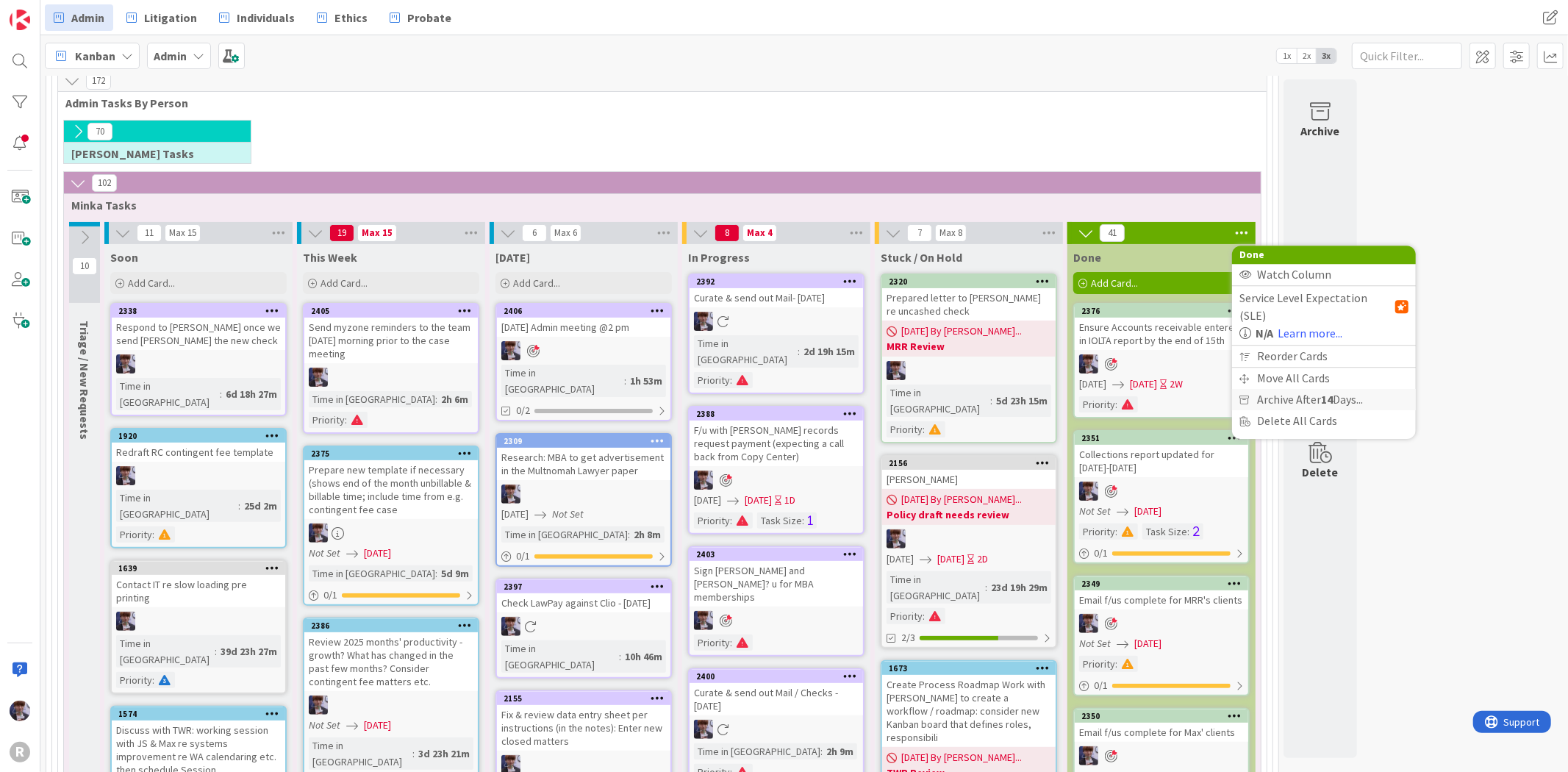
click at [1335, 389] on span "Archive After 14 Days..." at bounding box center [1310, 400] width 106 height 21
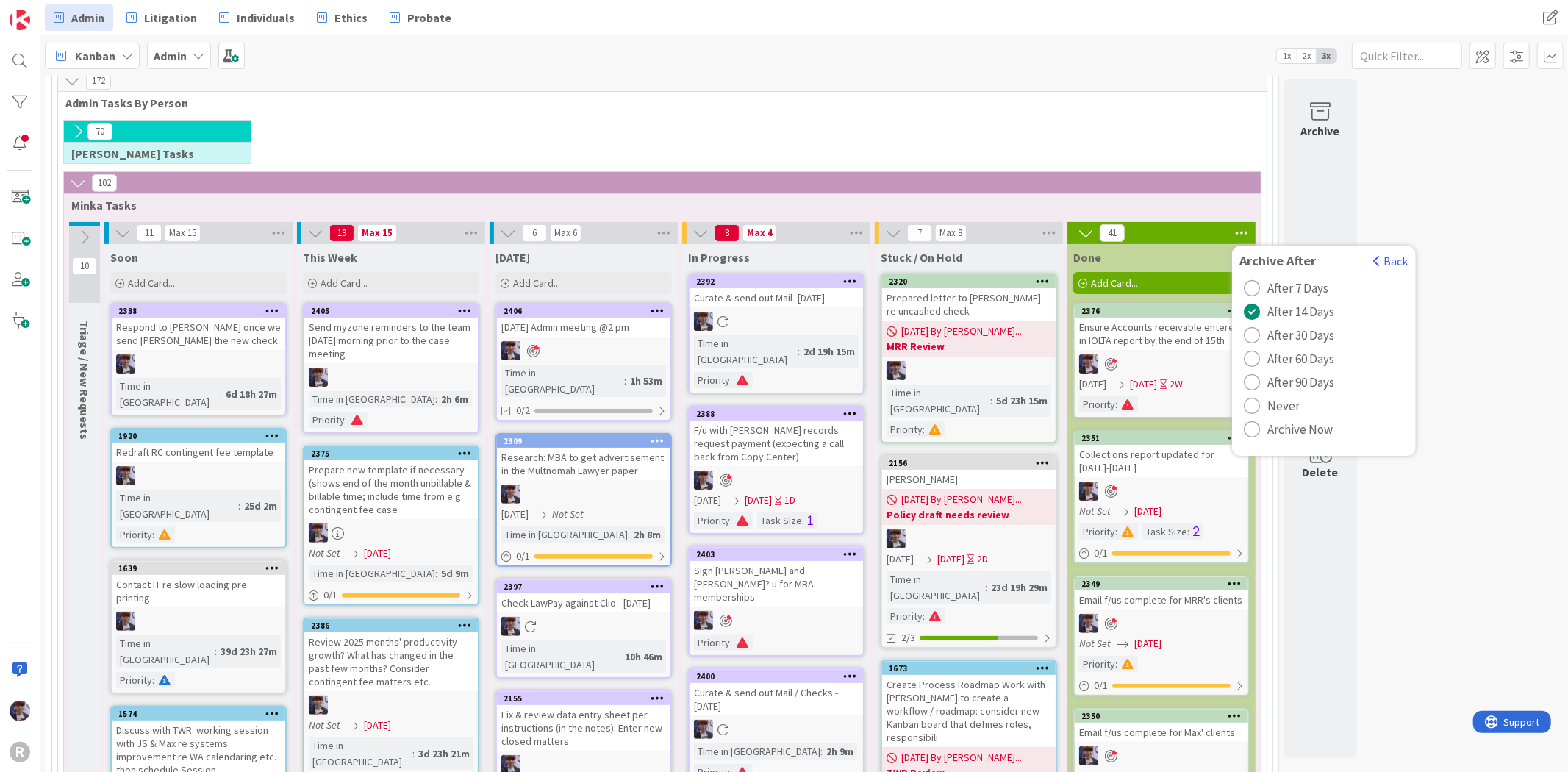
click at [1285, 434] on span "Archive Now" at bounding box center [1299, 429] width 65 height 22
click at [1260, 326] on button "Archive All" at bounding box center [1276, 331] width 74 height 26
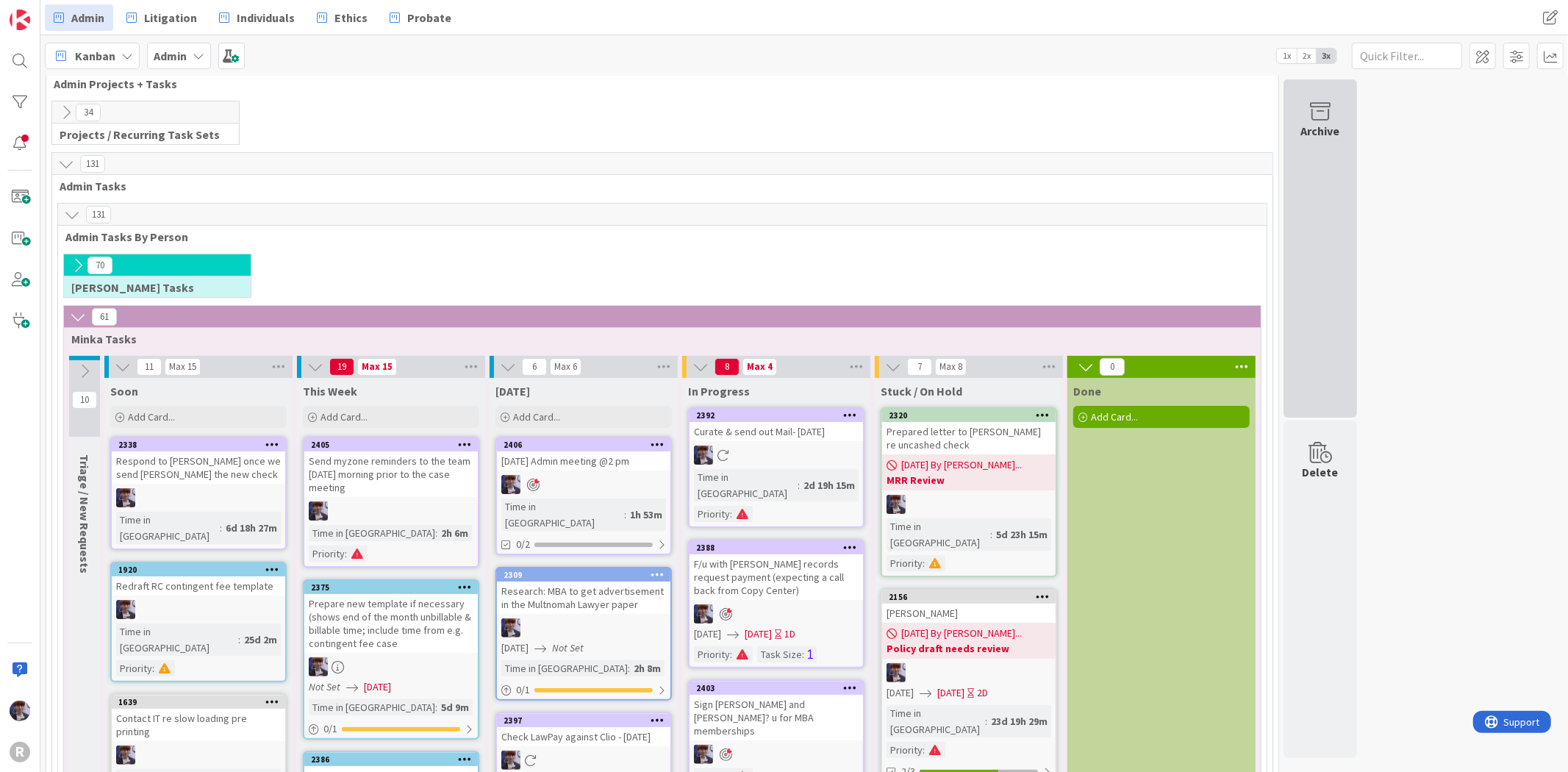
scroll to position [0, 0]
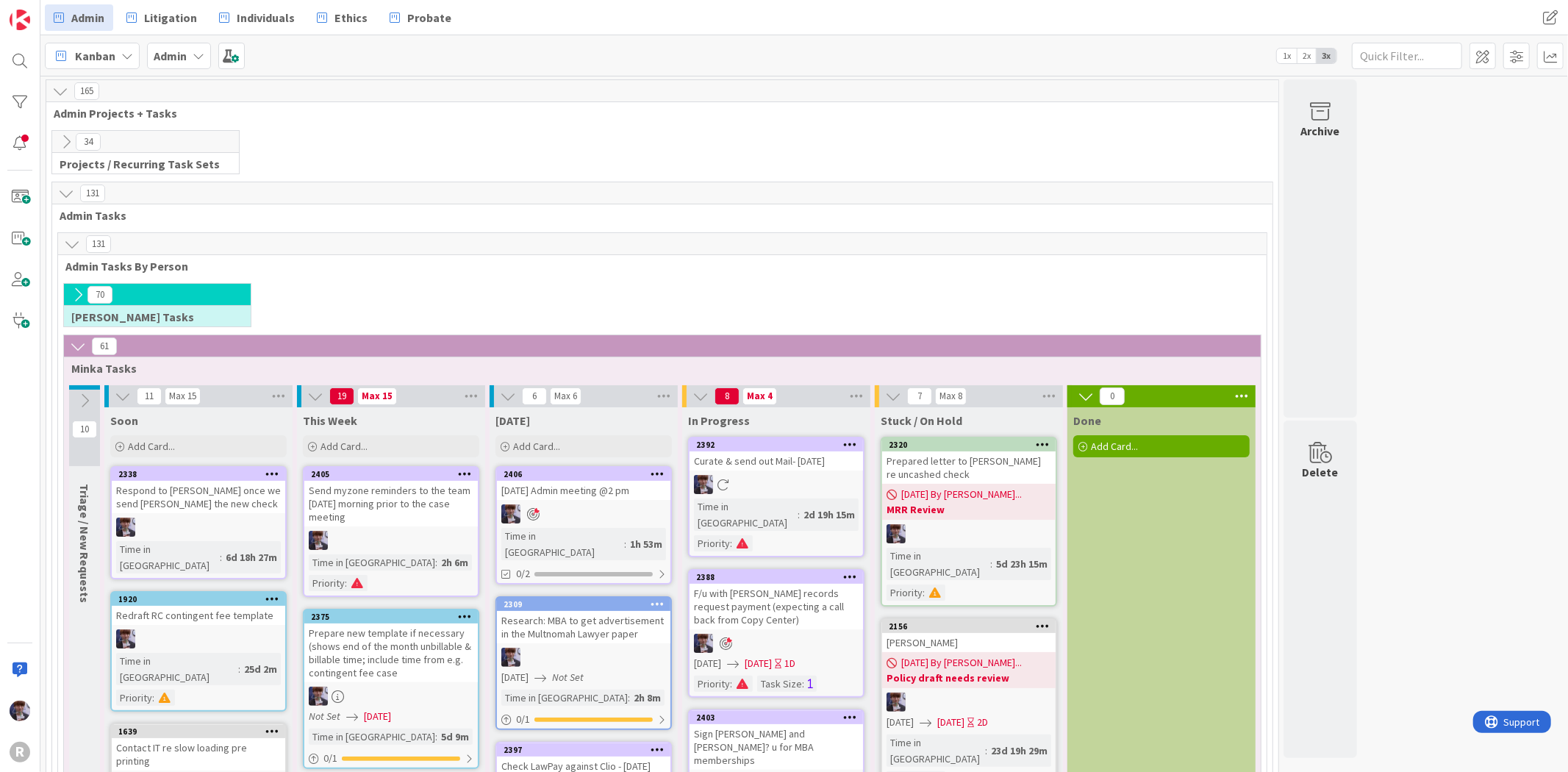
click at [75, 291] on icon at bounding box center [77, 294] width 16 height 16
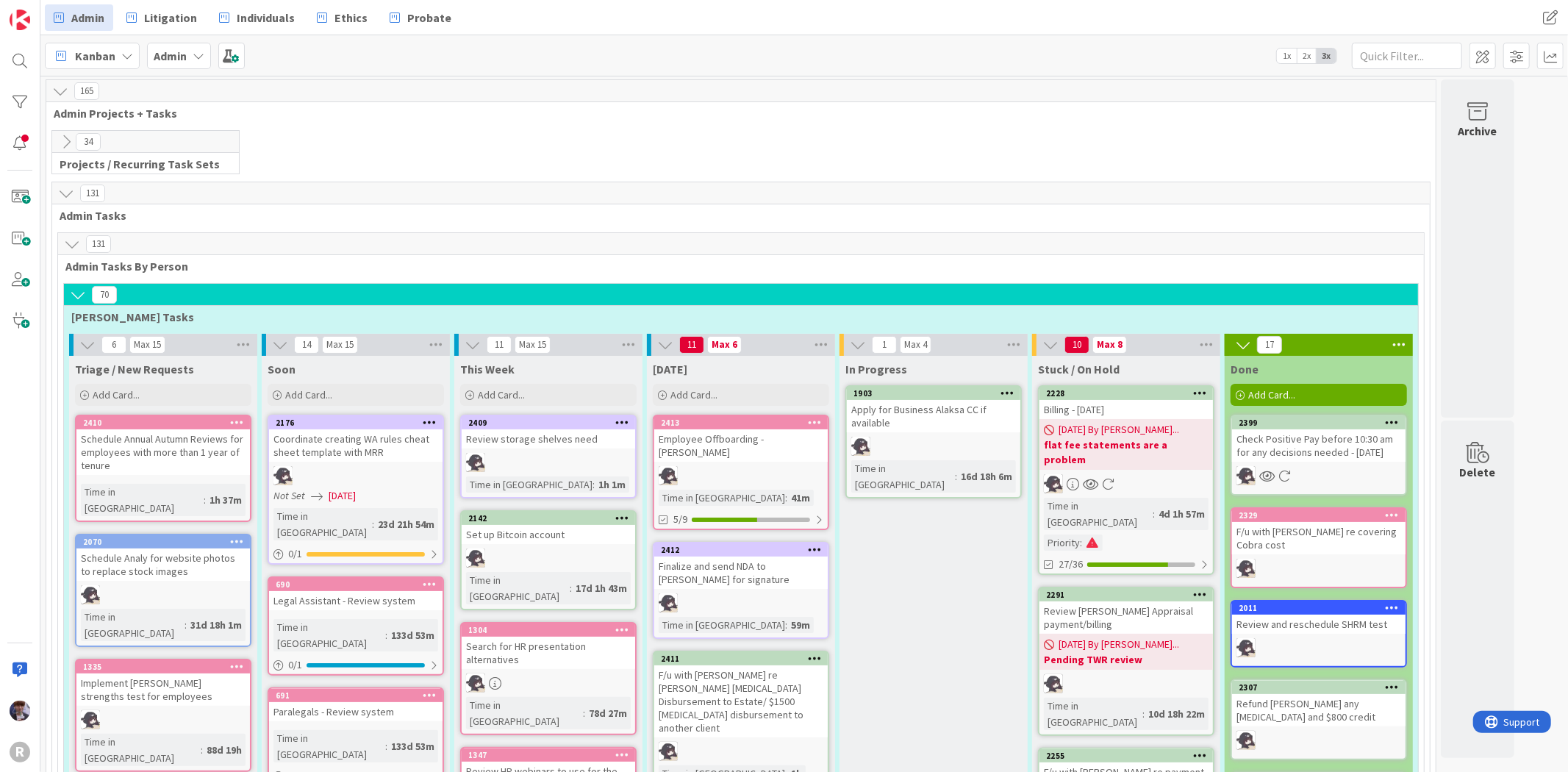
scroll to position [163, 0]
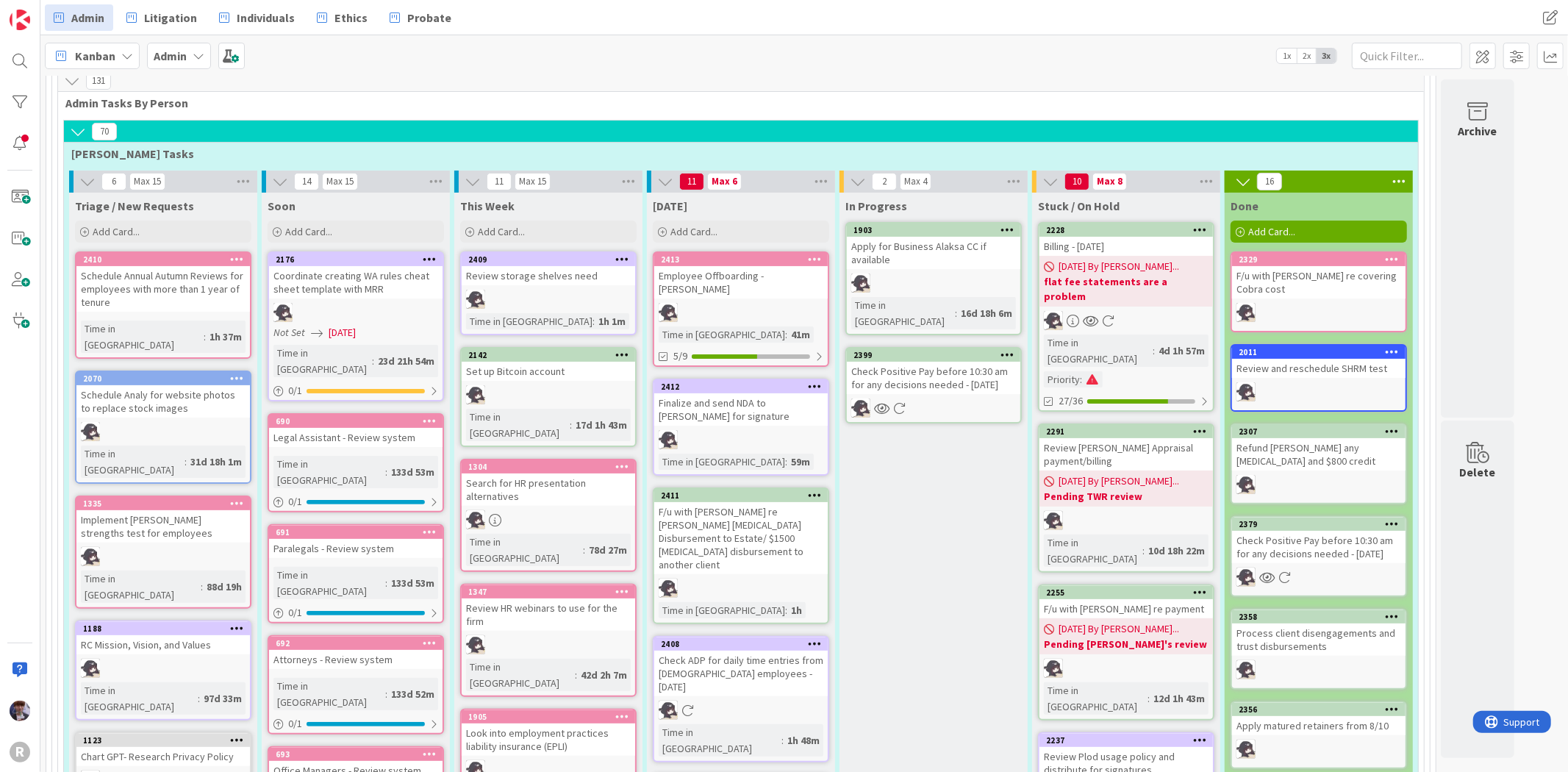
click at [1395, 185] on icon at bounding box center [1399, 182] width 19 height 22
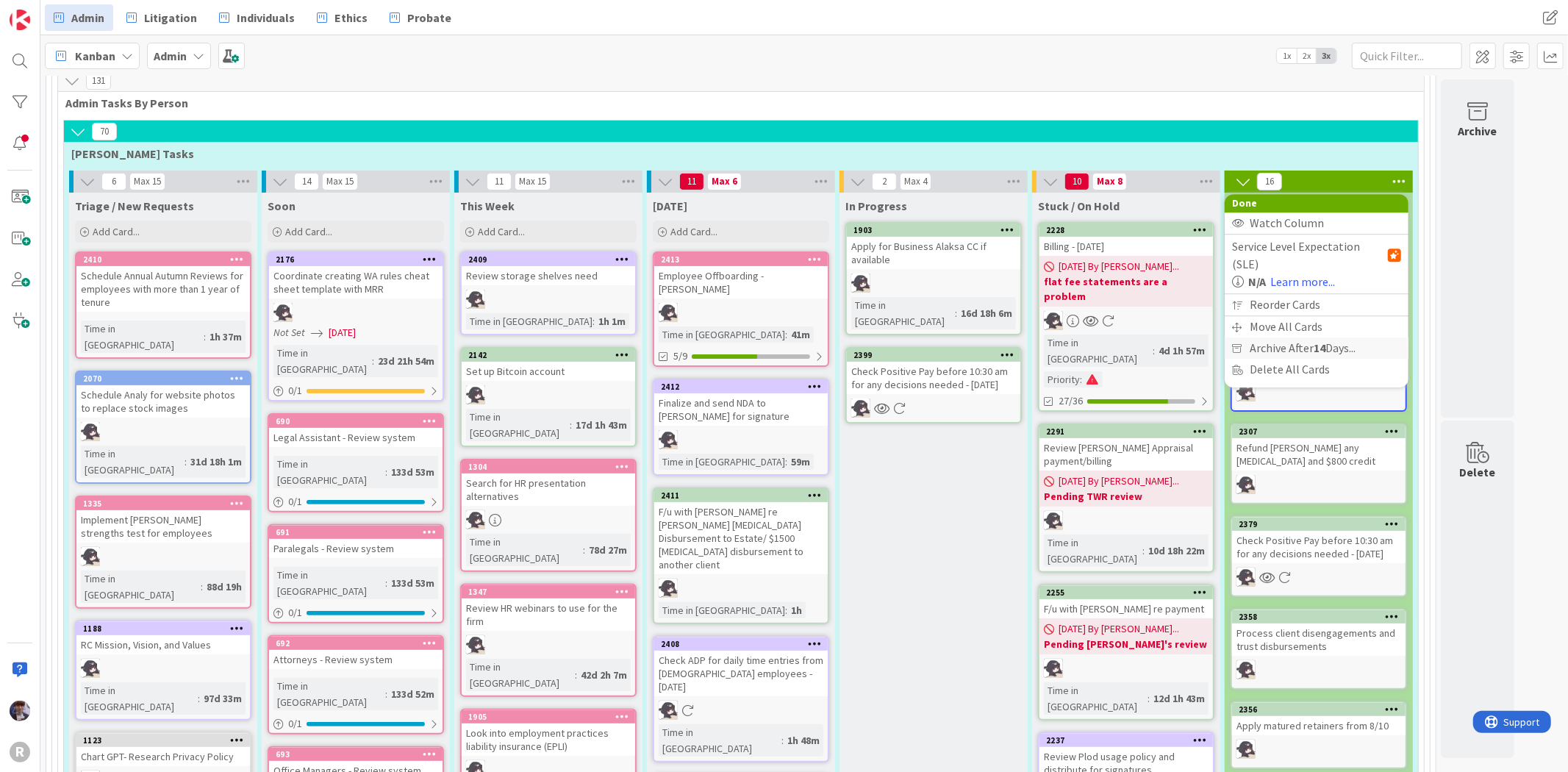
click at [1339, 338] on span "Archive After 14 Days..." at bounding box center [1303, 348] width 106 height 21
click at [1287, 380] on span "Archive Now" at bounding box center [1293, 378] width 65 height 22
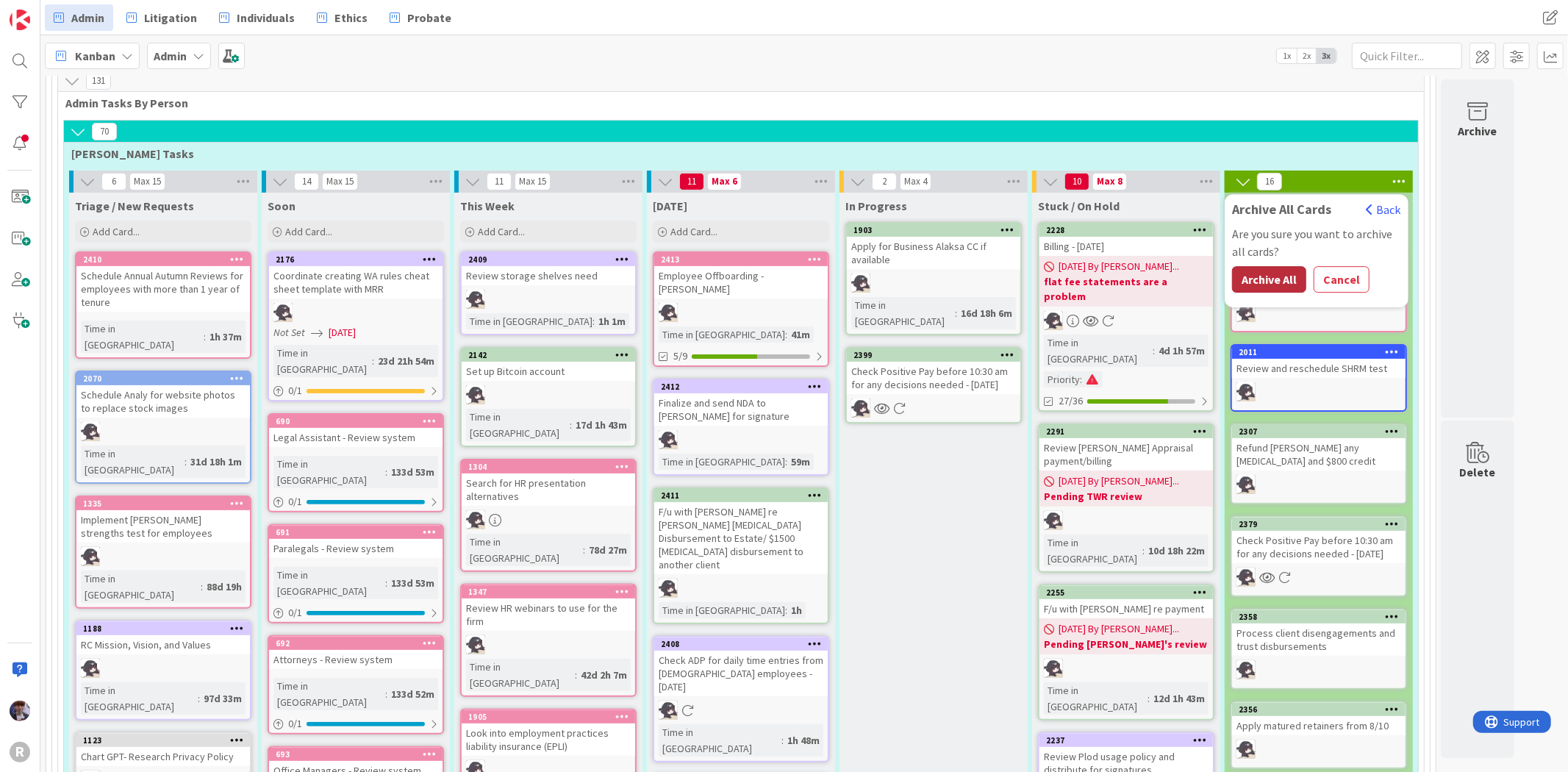
click at [1260, 278] on button "Archive All" at bounding box center [1269, 279] width 74 height 26
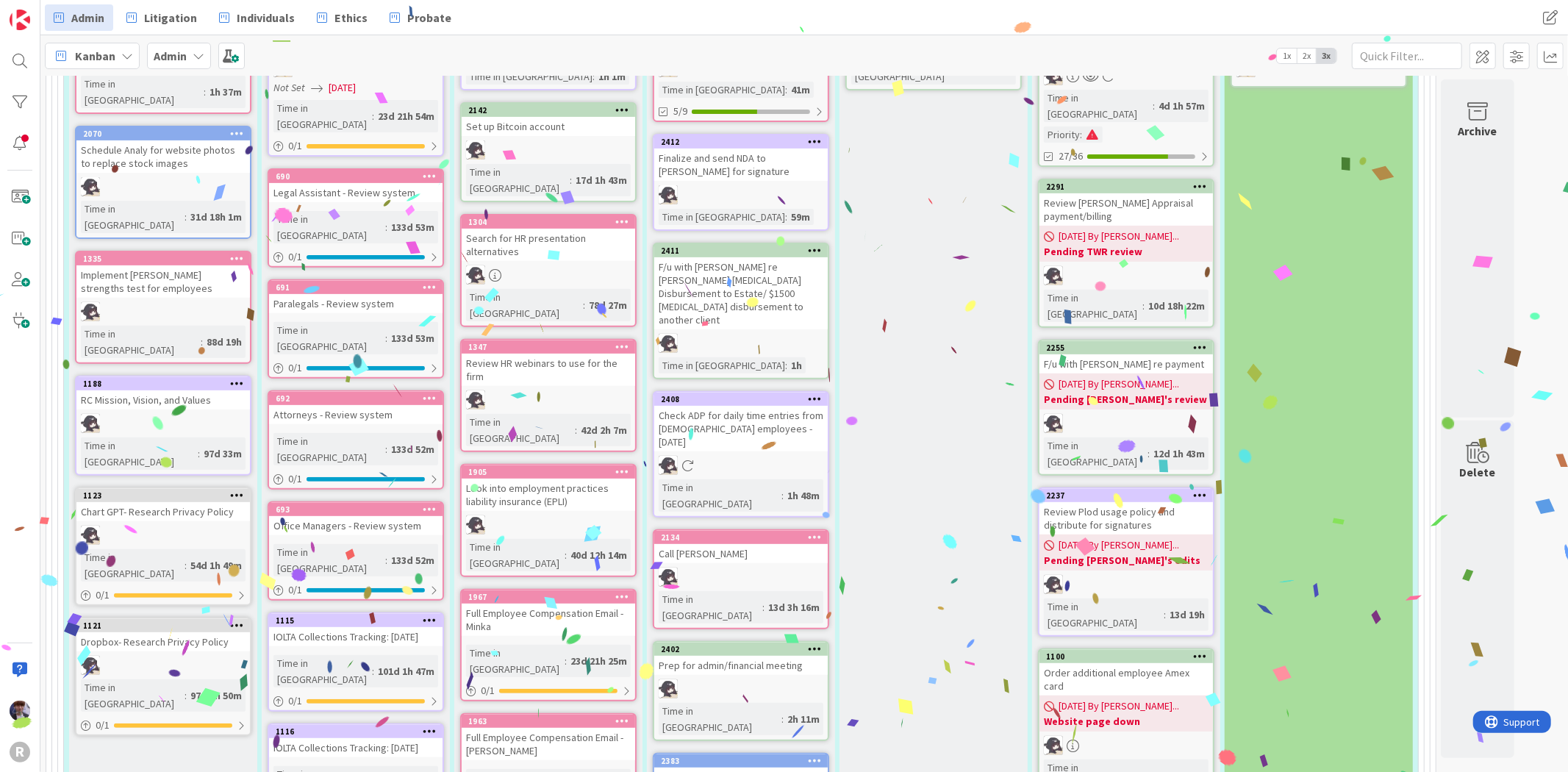
scroll to position [0, 0]
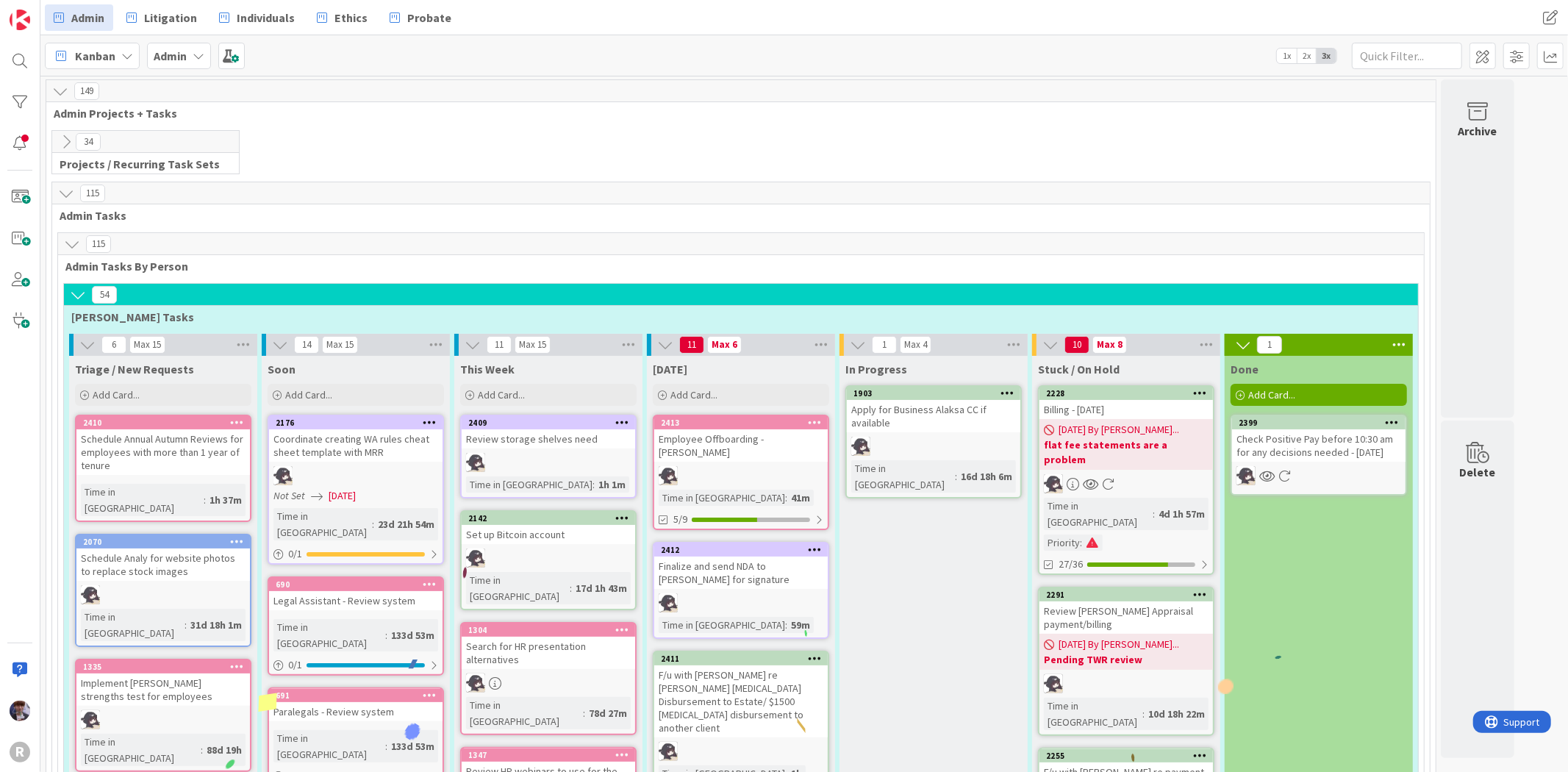
click at [74, 236] on icon at bounding box center [71, 244] width 16 height 16
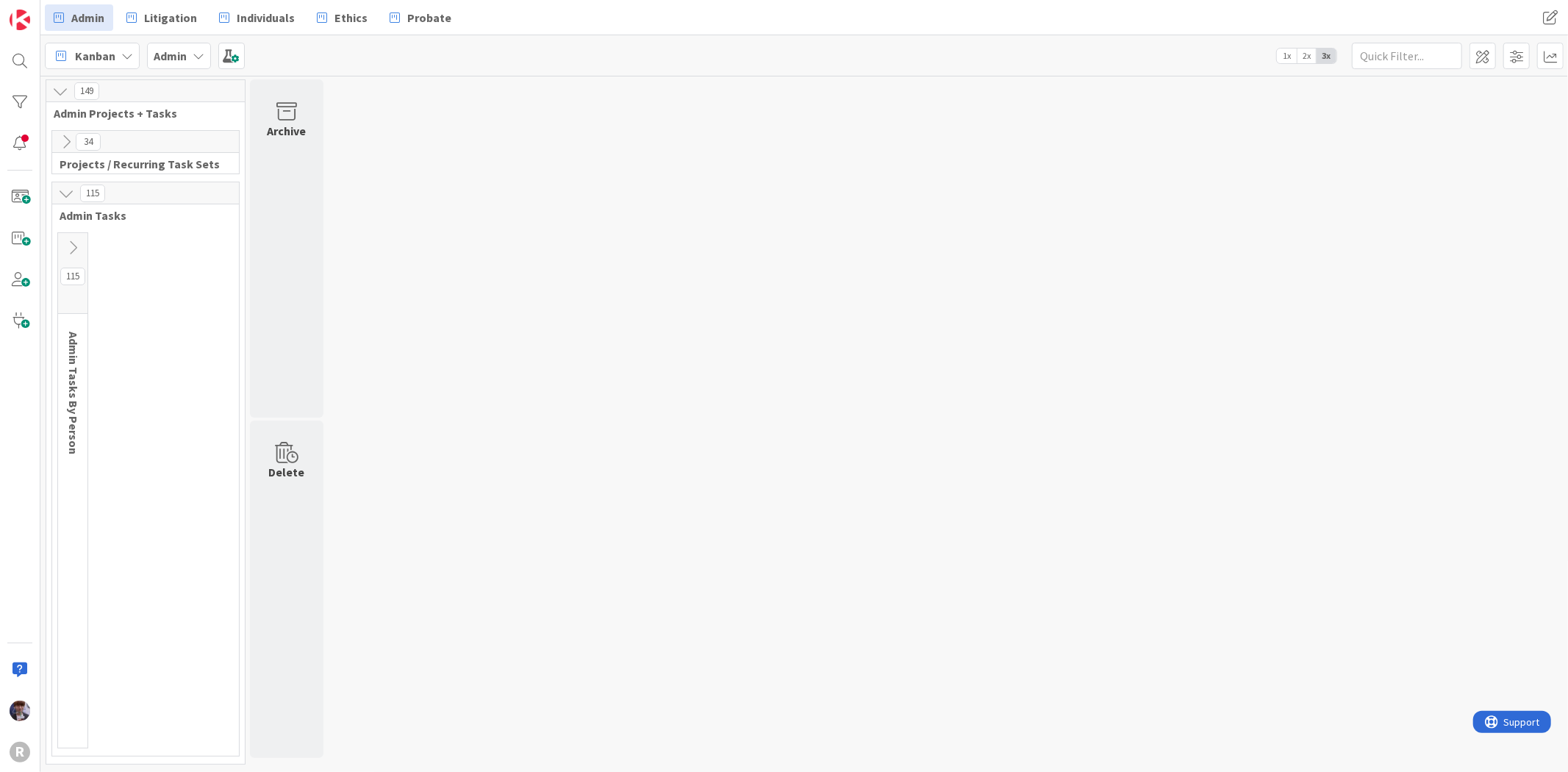
click at [74, 236] on div "115" at bounding box center [72, 273] width 30 height 81
click at [70, 248] on icon at bounding box center [72, 247] width 16 height 16
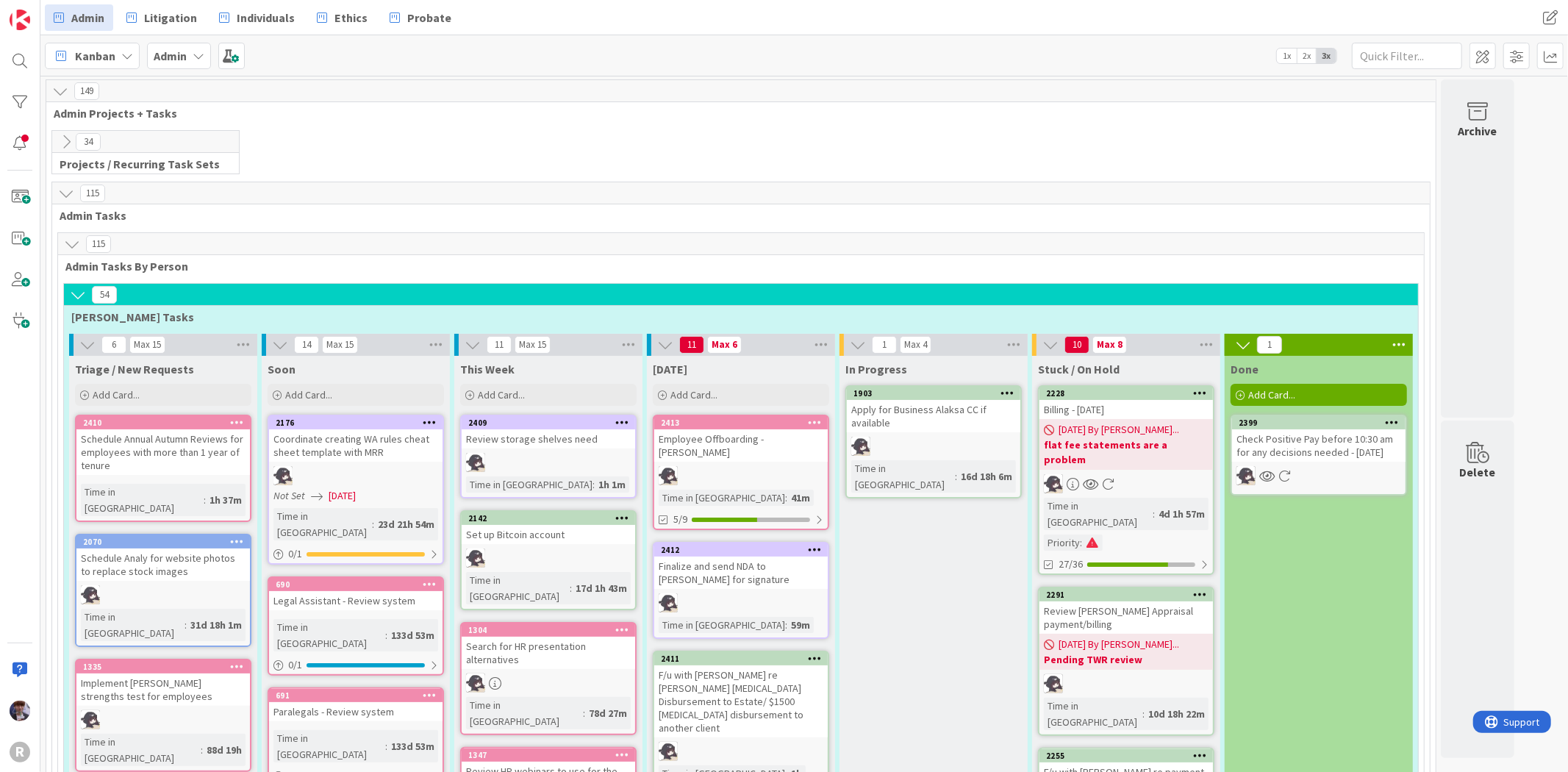
click at [76, 296] on icon at bounding box center [77, 294] width 16 height 16
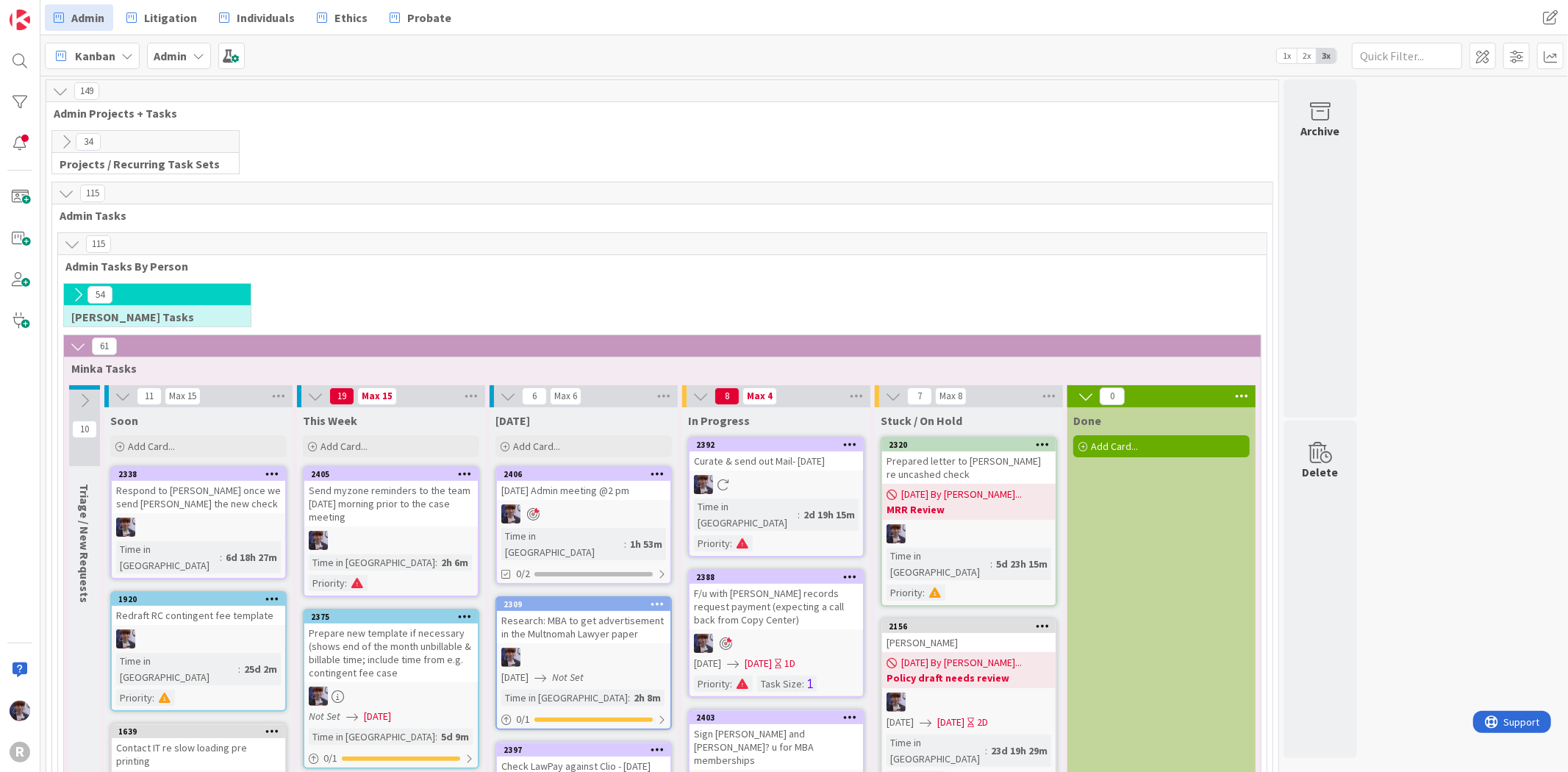
click at [76, 296] on icon at bounding box center [77, 294] width 16 height 16
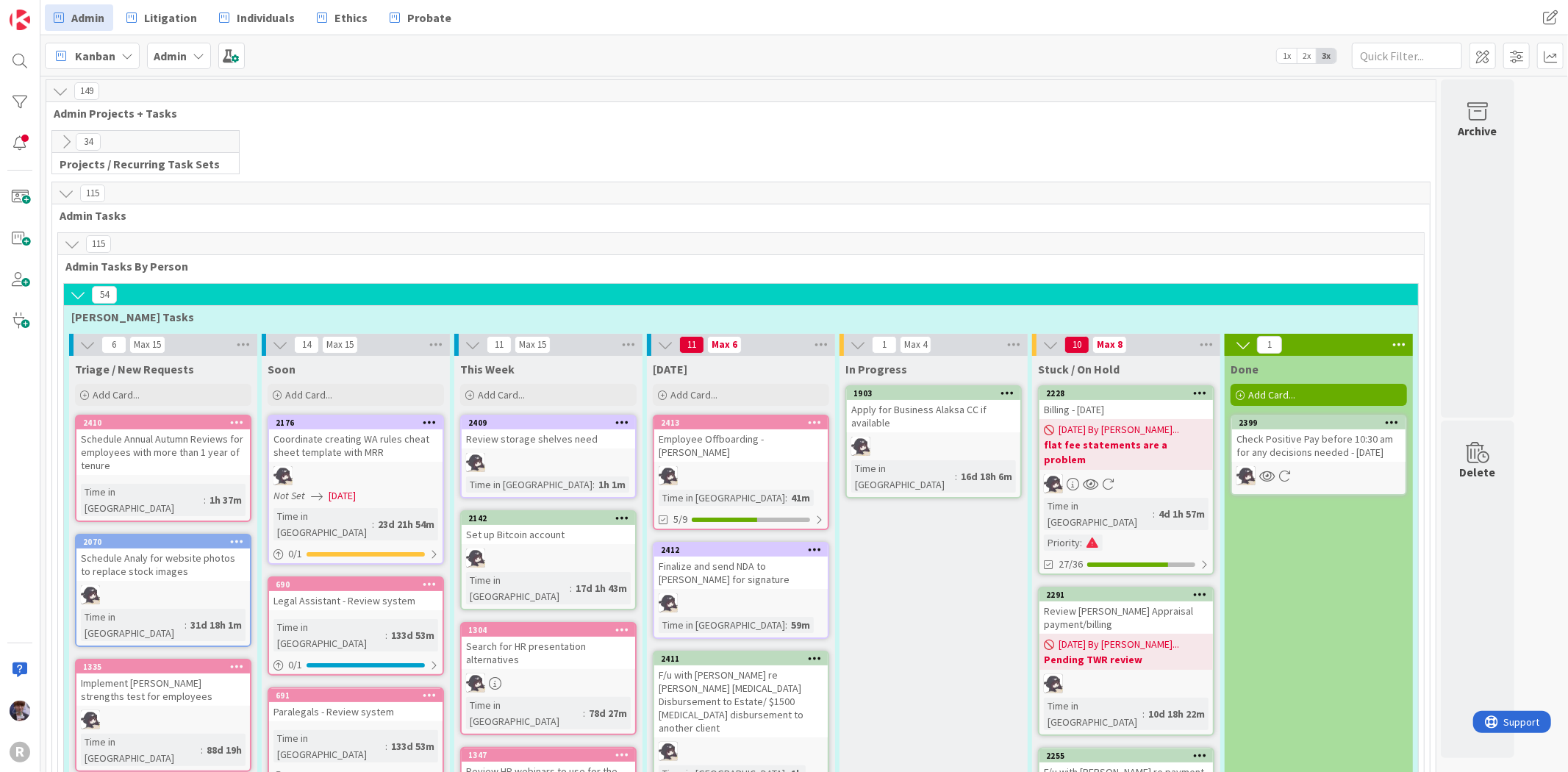
click at [76, 296] on icon at bounding box center [77, 294] width 16 height 16
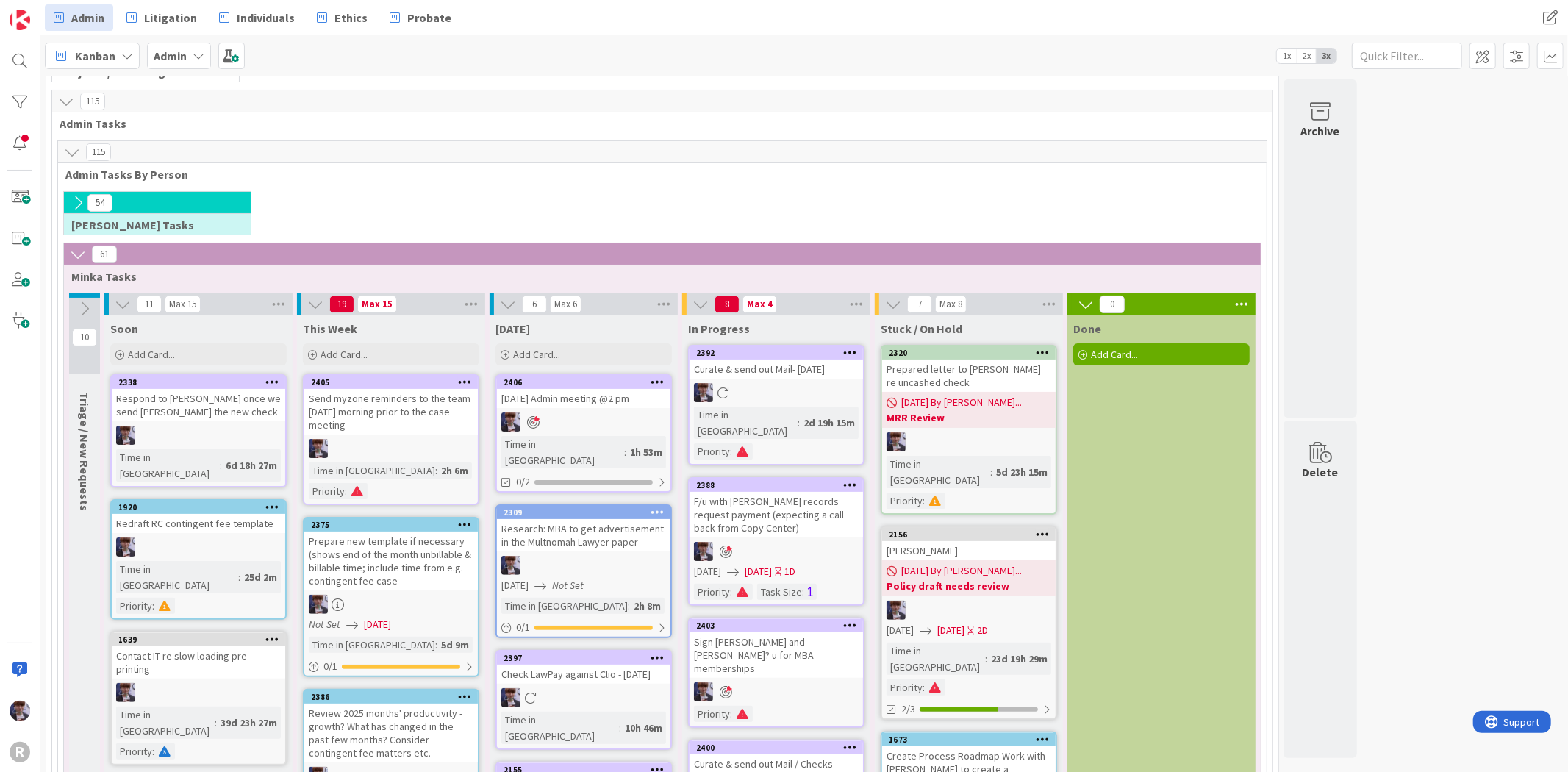
scroll to position [82, 0]
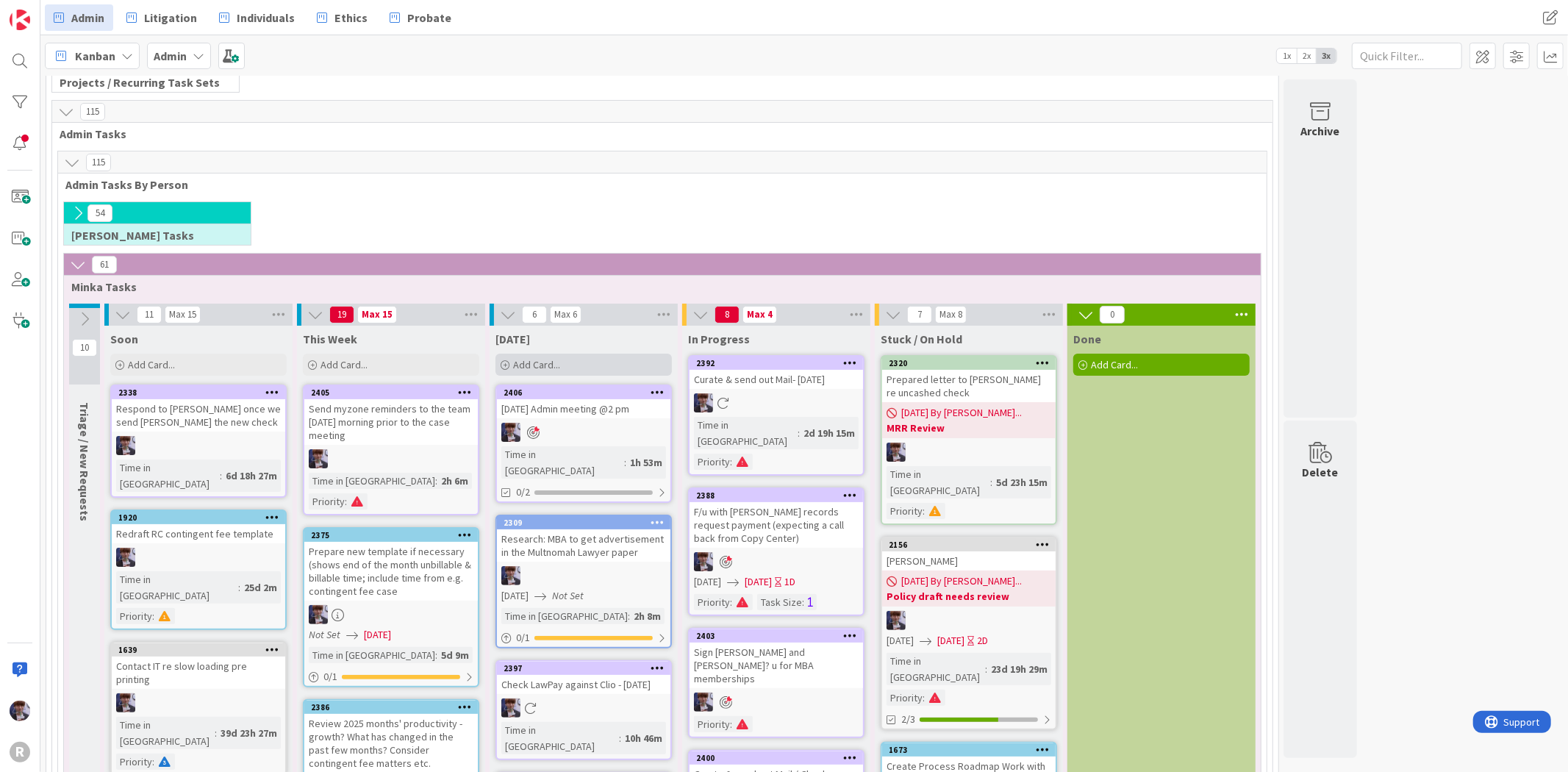
click at [525, 368] on span "Add Card..." at bounding box center [536, 365] width 47 height 14
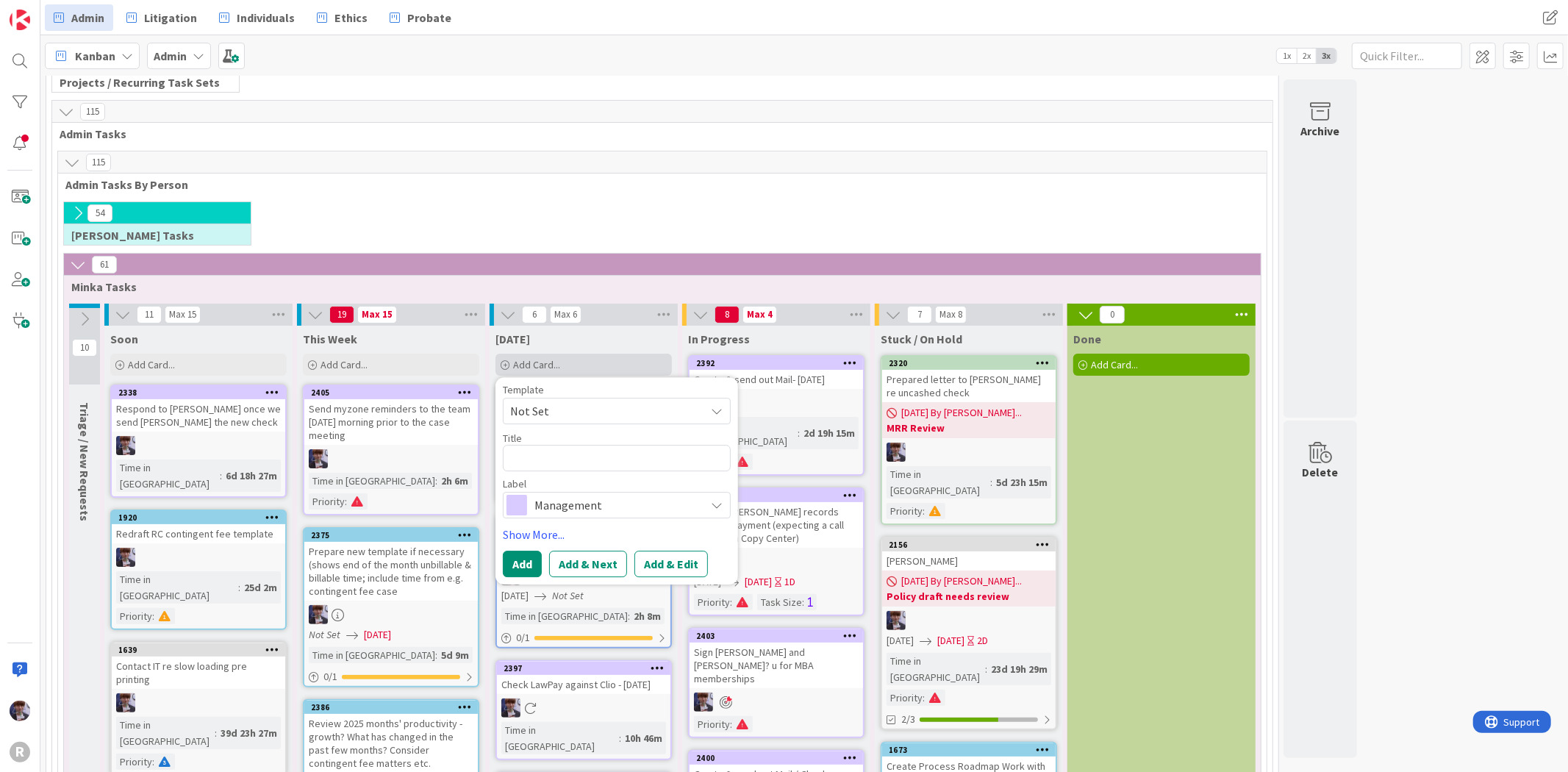
type textarea "x"
type textarea "R"
type textarea "x"
type textarea "Re"
type textarea "x"
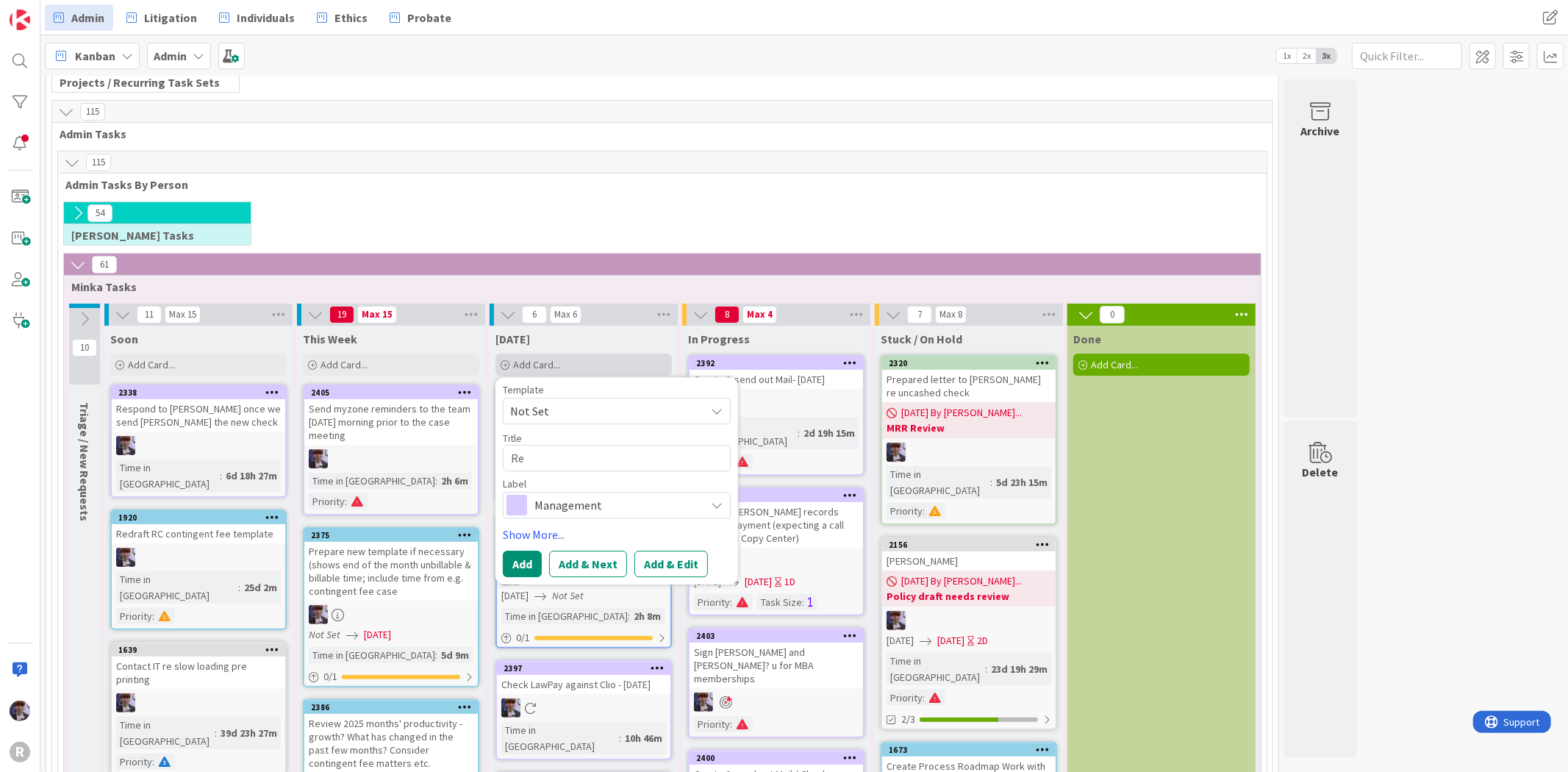
type textarea "Reu"
type textarea "x"
type textarea "Reut"
type textarea "x"
type textarea "Reute"
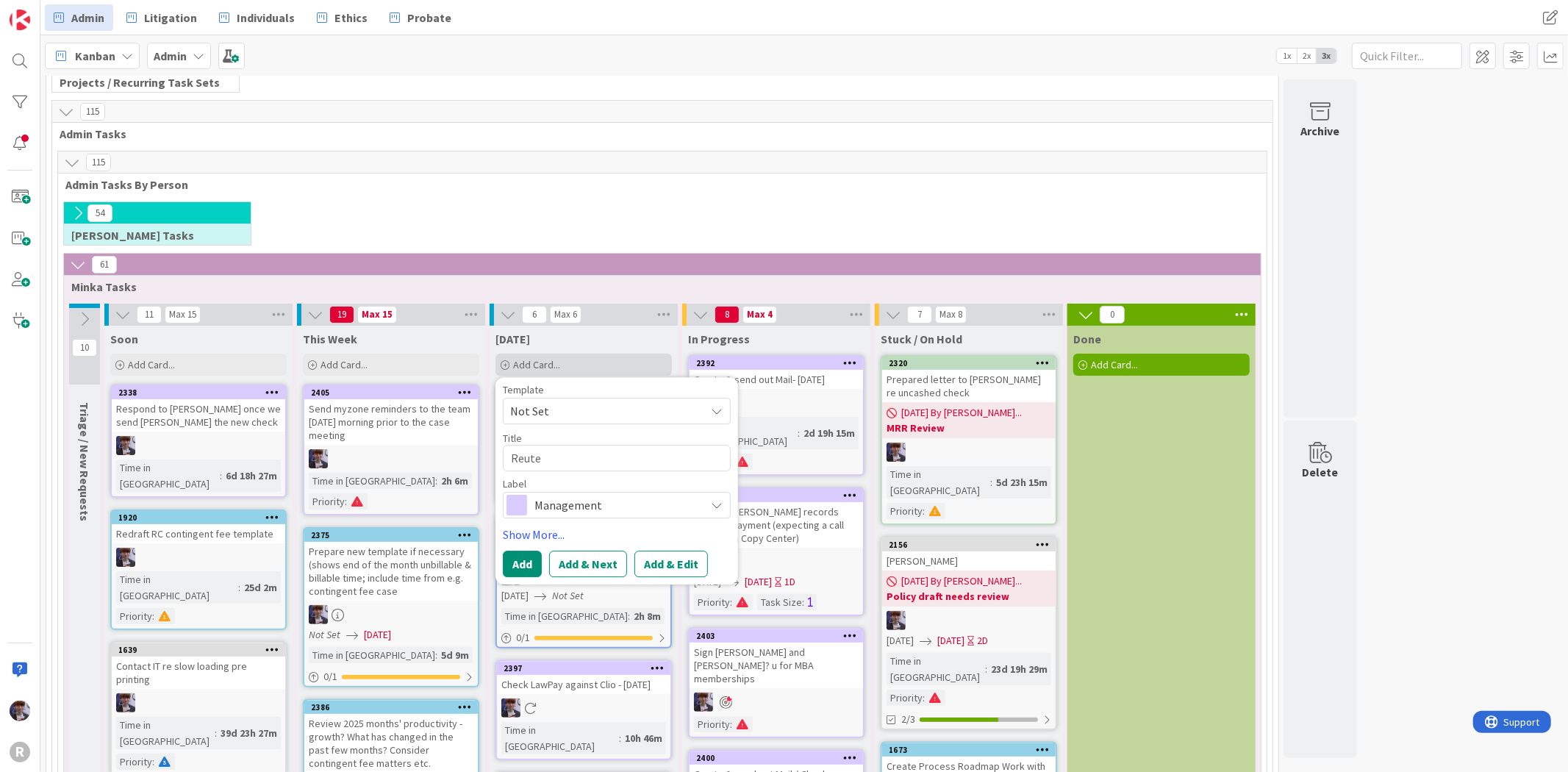
type textarea "x"
type textarea "[PERSON_NAME]"
type textarea "x"
type textarea "[PERSON_NAME] L"
type textarea "x"
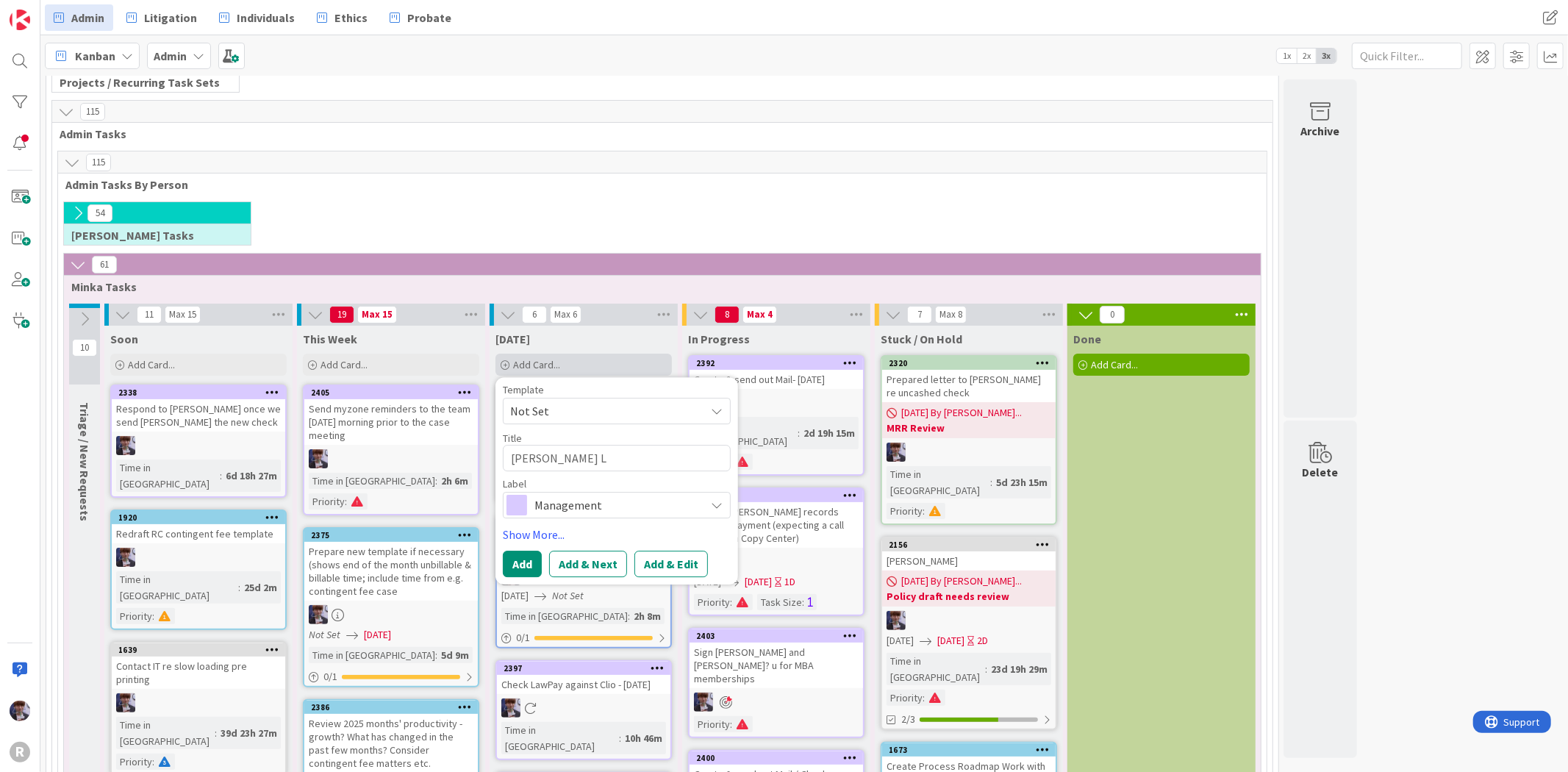
type textarea "[PERSON_NAME] La"
type textarea "x"
type textarea "[PERSON_NAME] Law"
type textarea "x"
type textarea "[PERSON_NAME] Law"
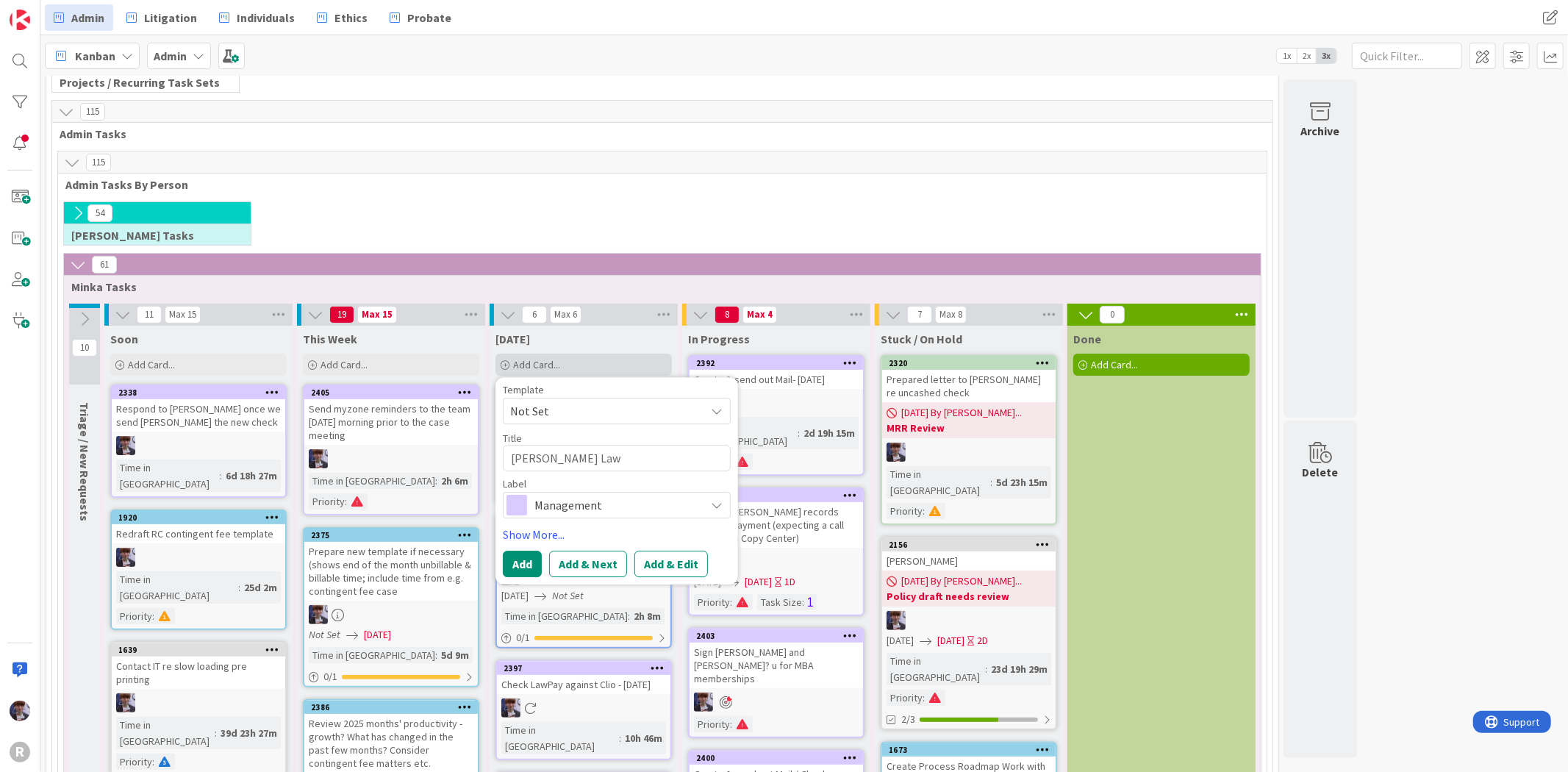
type textarea "x"
type textarea "[PERSON_NAME] Law C"
type textarea "x"
type textarea "[PERSON_NAME] Law Ch"
type textarea "x"
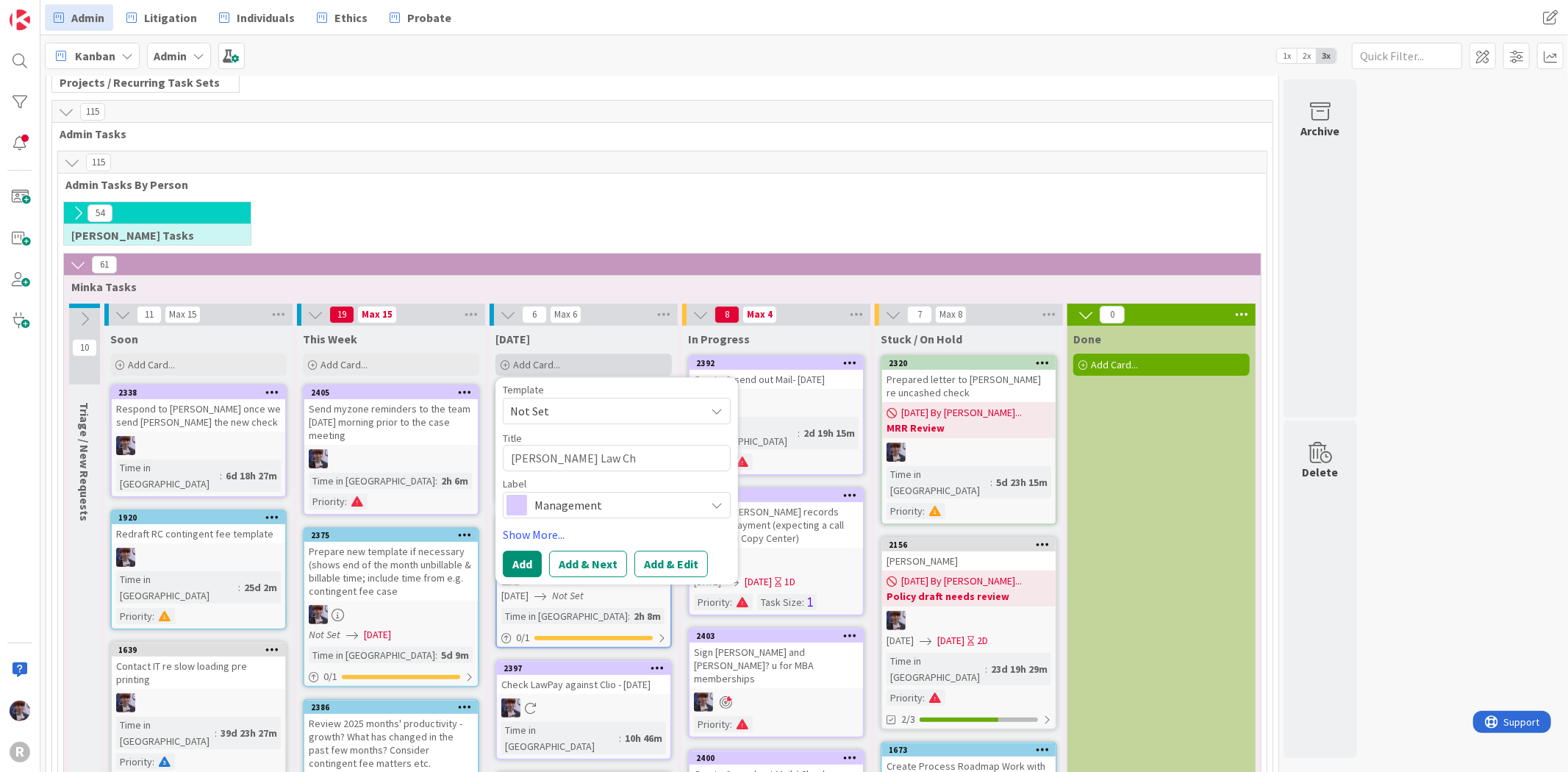
type textarea "[PERSON_NAME] Law Che"
type textarea "x"
type textarea "[PERSON_NAME] Law Ch"
type textarea "x"
type textarea "[PERSON_NAME] Law C"
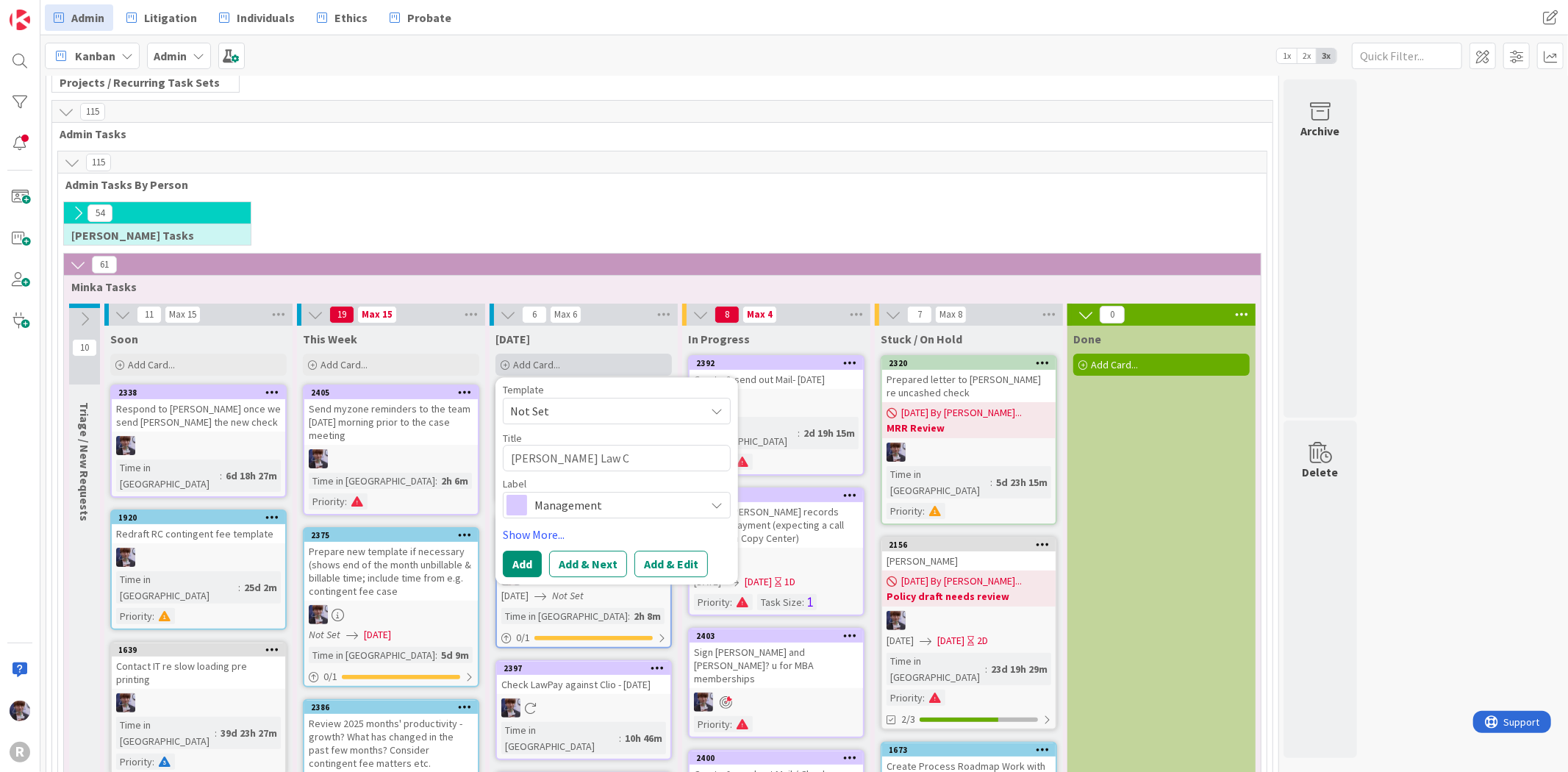
type textarea "x"
type textarea "[PERSON_NAME] Law"
type textarea "x"
type textarea "[PERSON_NAME] Law I"
type textarea "x"
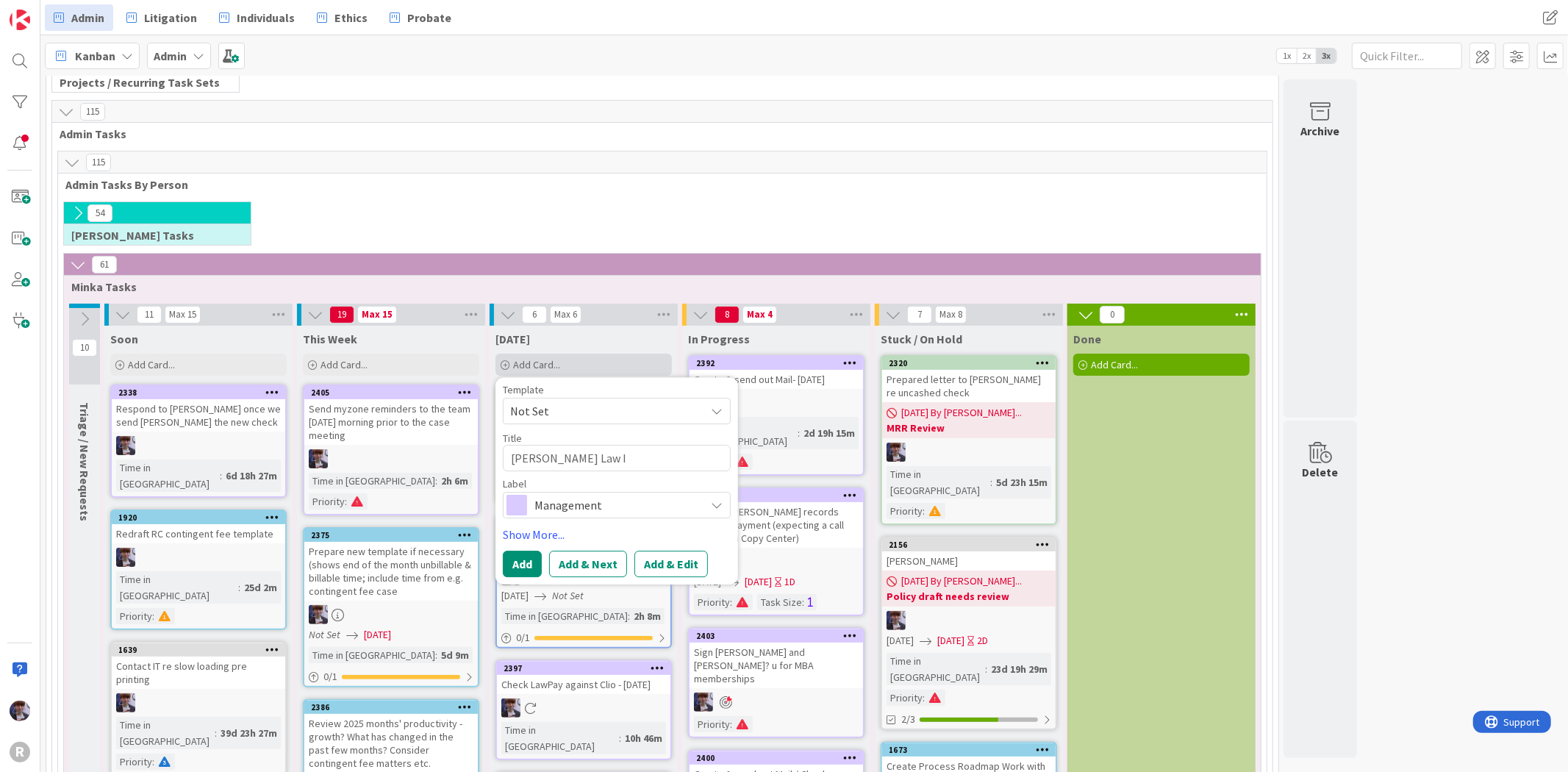
type textarea "[PERSON_NAME] Law IO"
type textarea "x"
type textarea "[PERSON_NAME] Law IOL"
type textarea "x"
type textarea "[PERSON_NAME] Law IOLT"
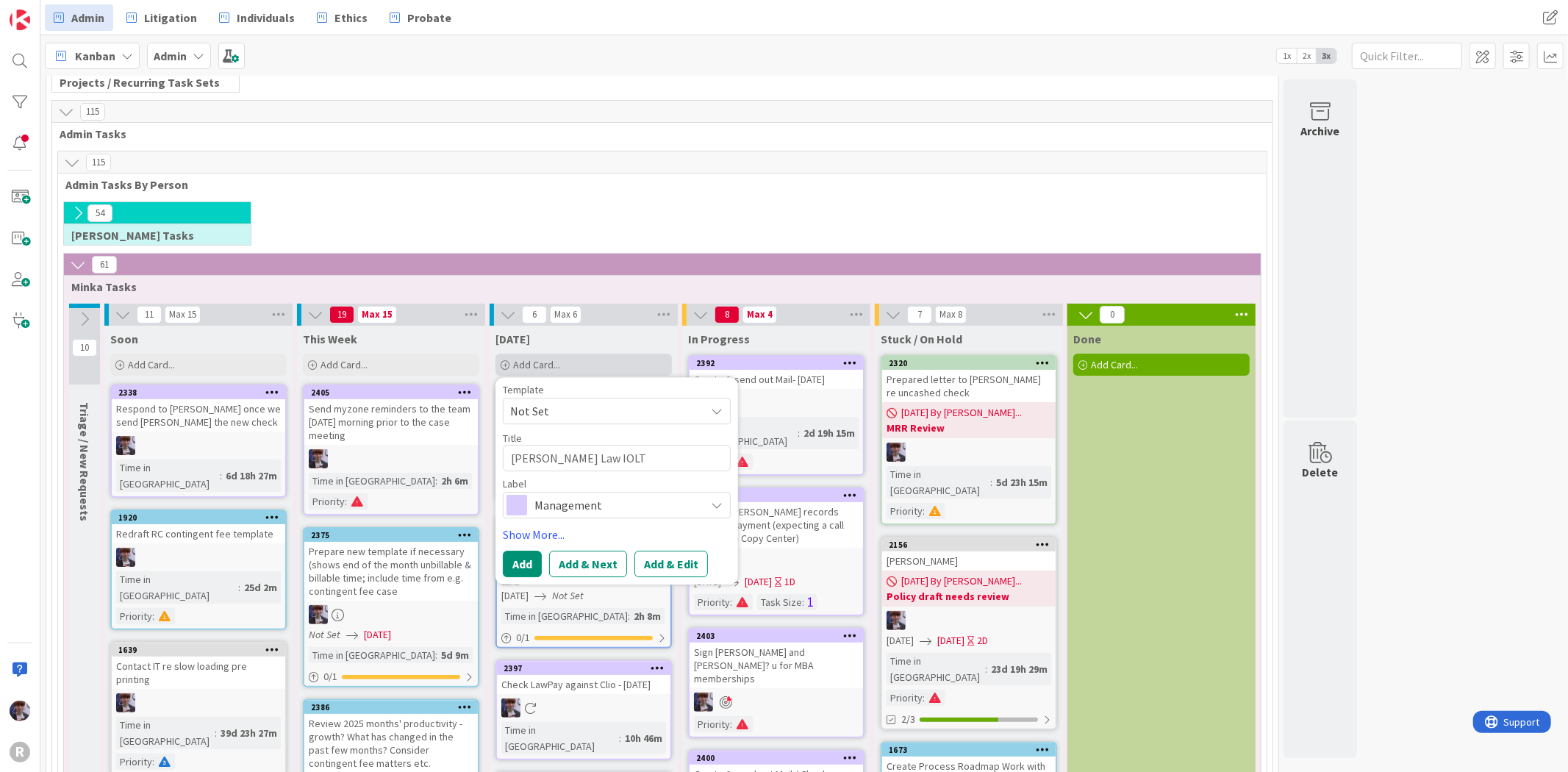
type textarea "x"
type textarea "[PERSON_NAME] Law IOLTA"
type textarea "x"
type textarea "[PERSON_NAME] Law IOLTA"
type textarea "x"
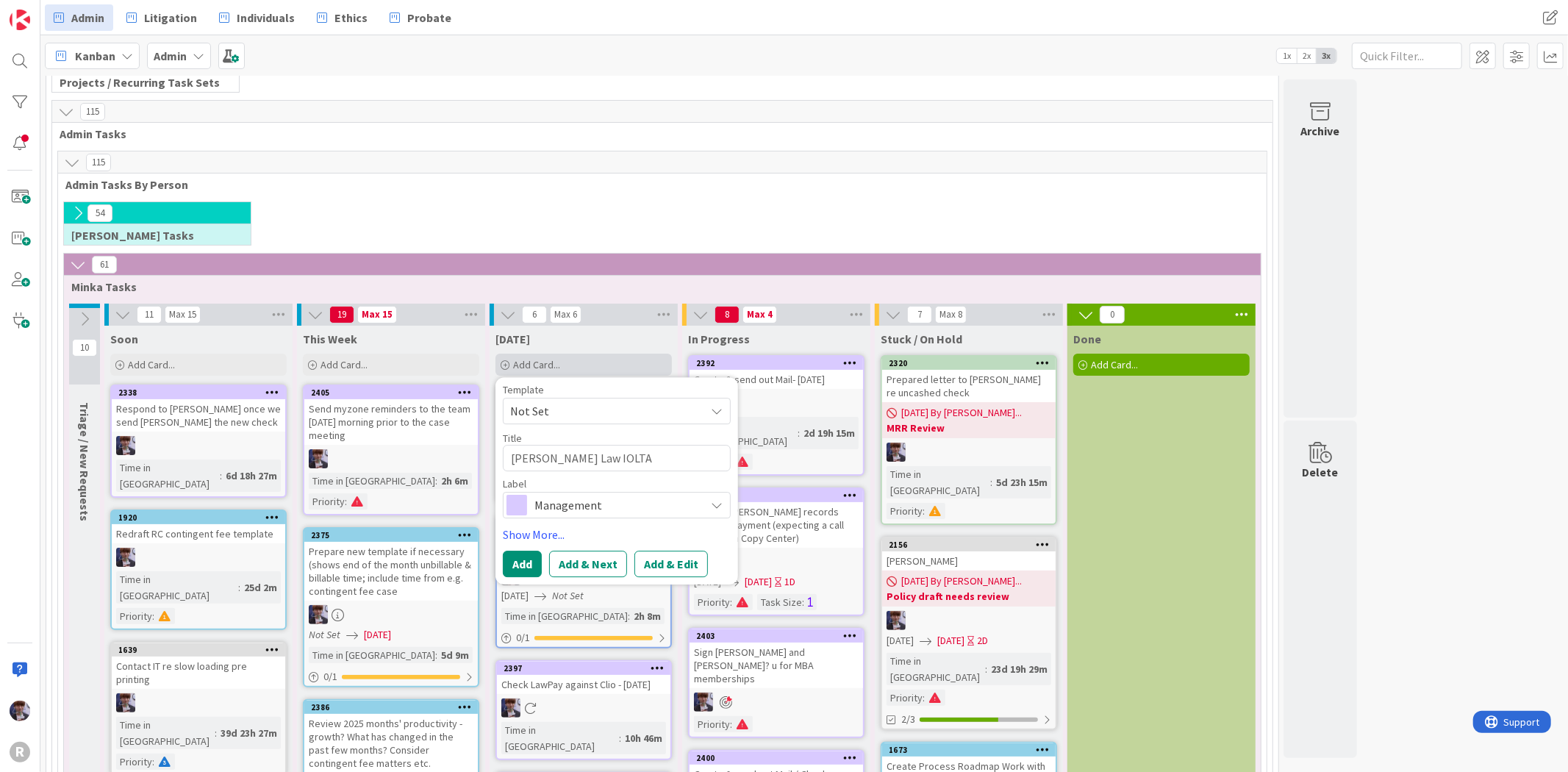
type textarea "[PERSON_NAME] Law IOLTA c"
type textarea "x"
type textarea "[PERSON_NAME] Law IOLTA ch"
type textarea "x"
type textarea "[PERSON_NAME] Law IOLTA che"
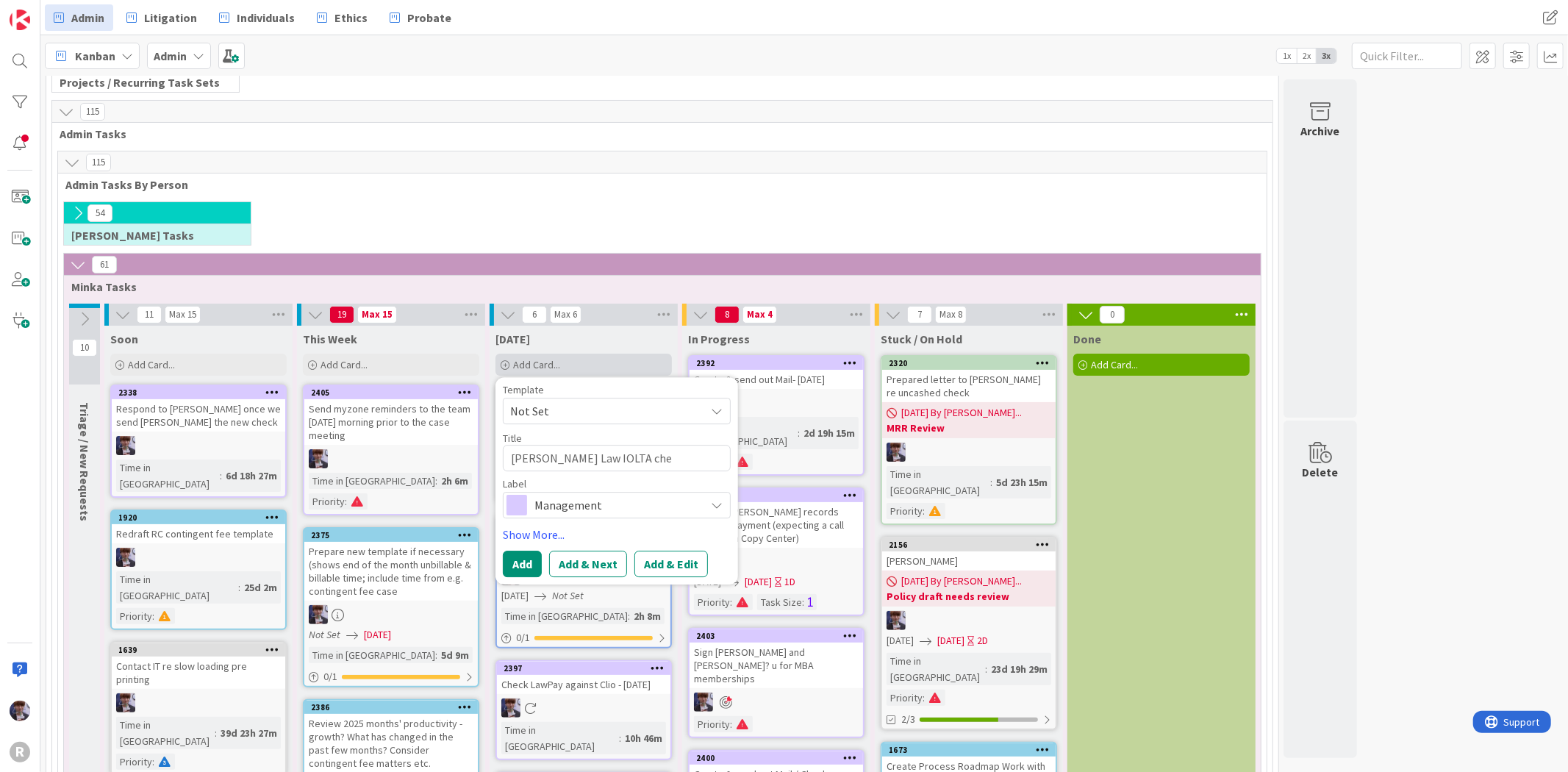
type textarea "x"
type textarea "[PERSON_NAME] Law IOLTA chec"
type textarea "x"
type textarea "[PERSON_NAME] Law IOLTA check"
type textarea "x"
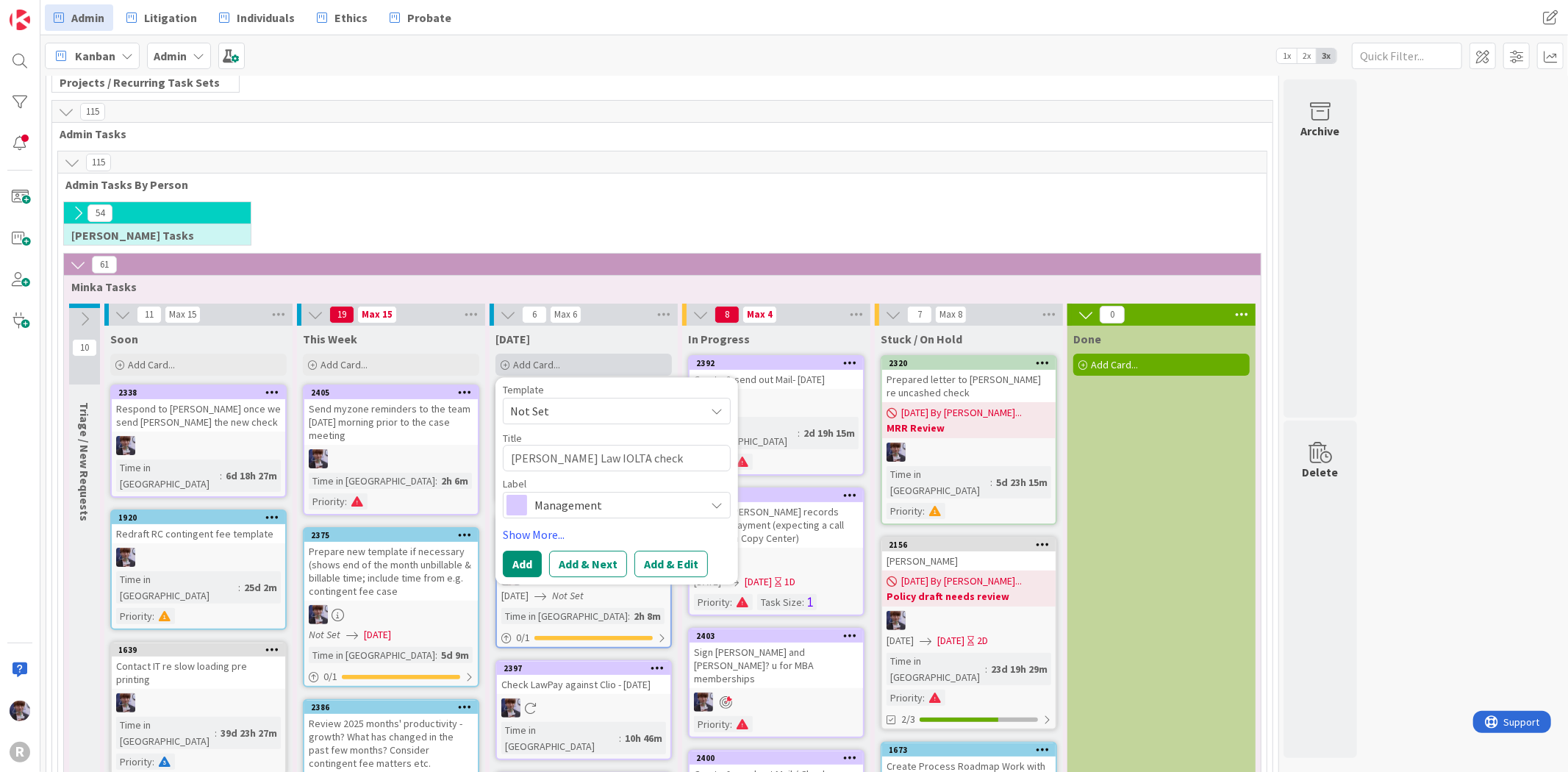
type textarea "[PERSON_NAME] Law IOLTA checks"
type textarea "x"
type textarea "[PERSON_NAME] Law IOLTA checks:"
type textarea "x"
type textarea "[PERSON_NAME] Law IOLTA checks:"
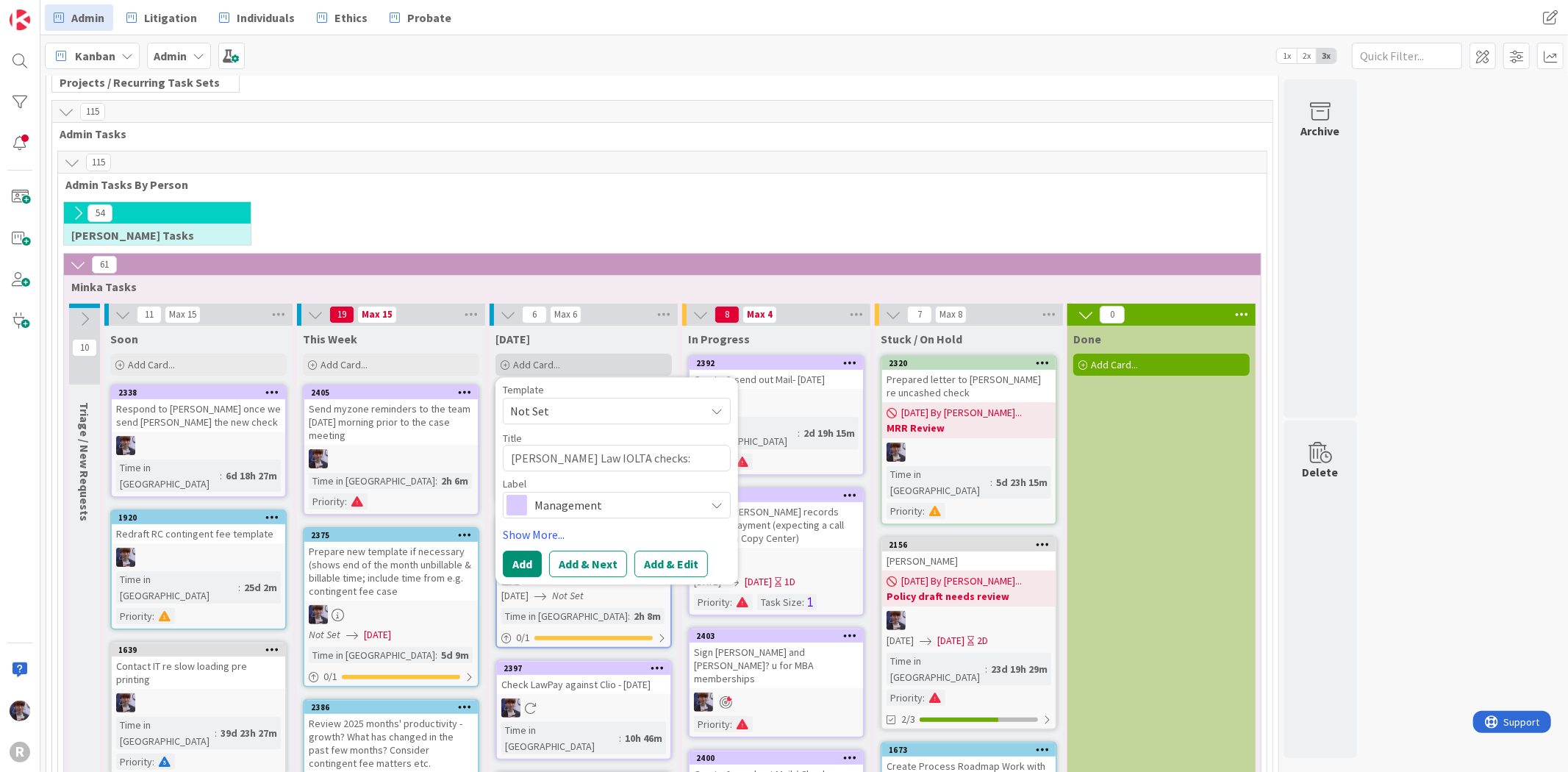
type textarea "x"
type textarea "[PERSON_NAME] Law IOLTA checks: d"
type textarea "x"
type textarea "[PERSON_NAME] Law IOLTA checks: de"
type textarea "x"
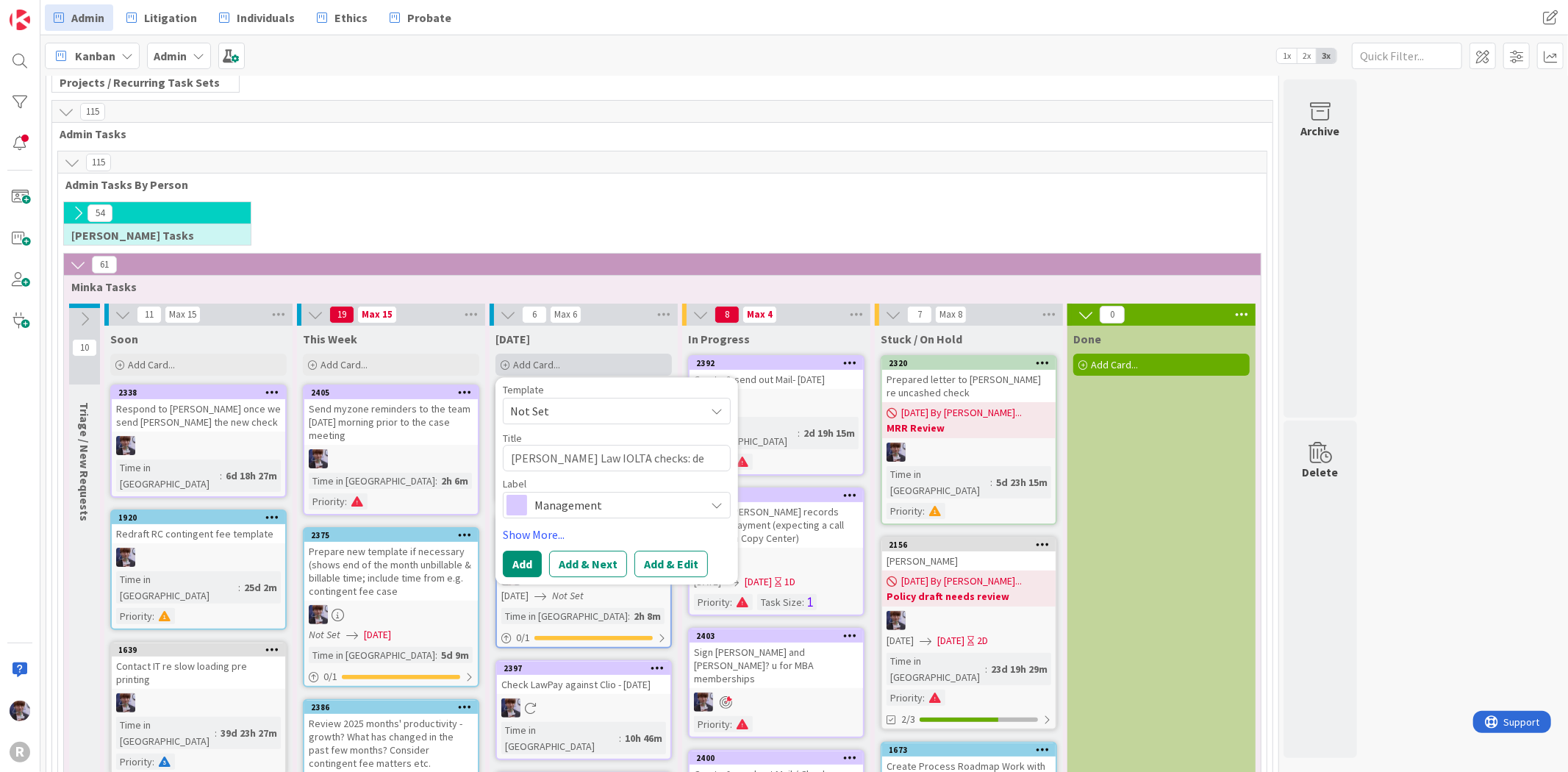
type textarea "[PERSON_NAME] Law IOLTA checks: deo"
type textarea "x"
type textarea "[PERSON_NAME] Law IOLTA checks: deos"
type textarea "x"
type textarea "[PERSON_NAME] Law IOLTA checks: deosit"
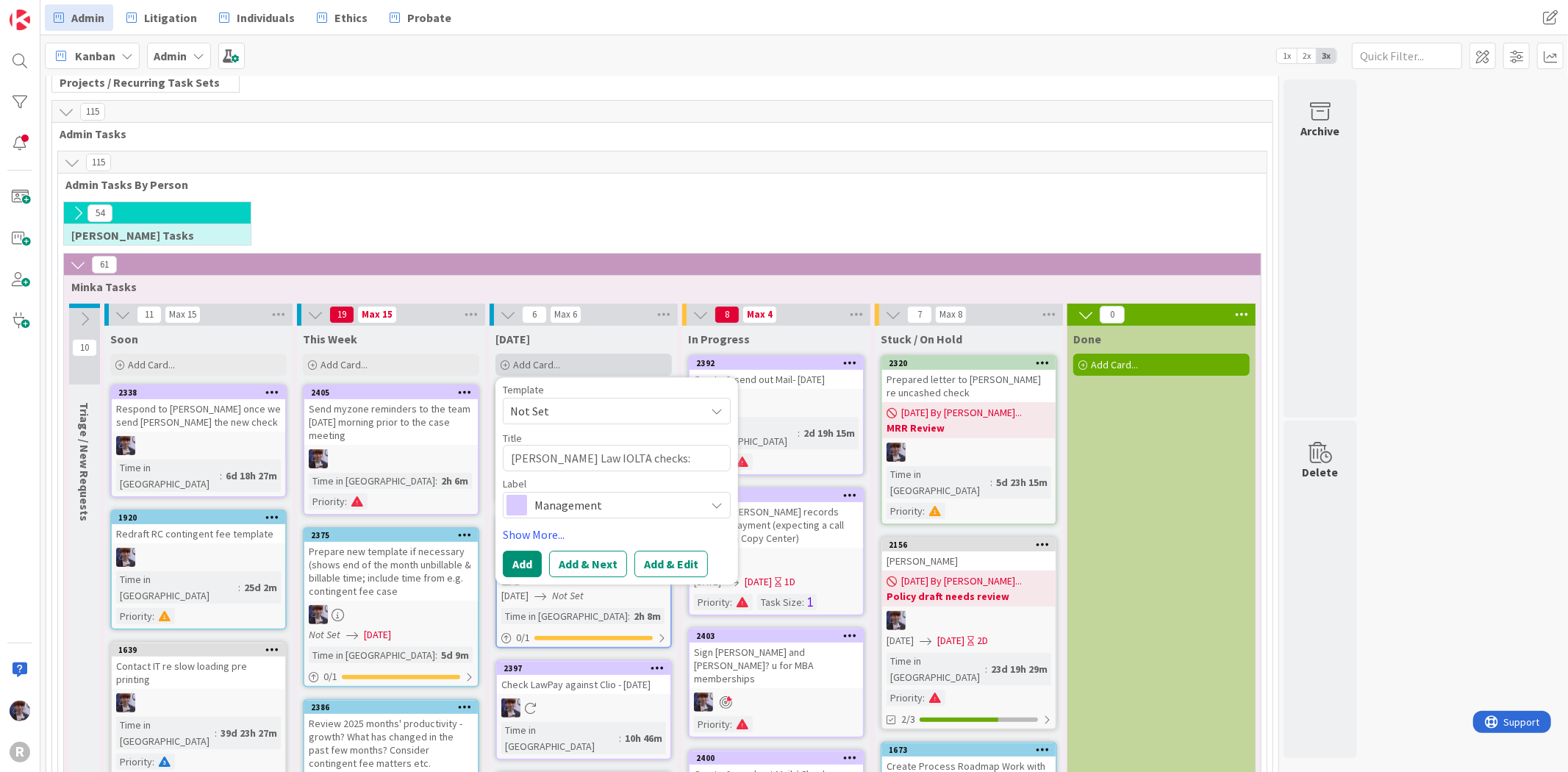
type textarea "x"
type textarea "[PERSON_NAME] Law IOLTA checks: deosit"
type textarea "x"
type textarea "[PERSON_NAME] Law IOLTA checks: deosit &"
type textarea "x"
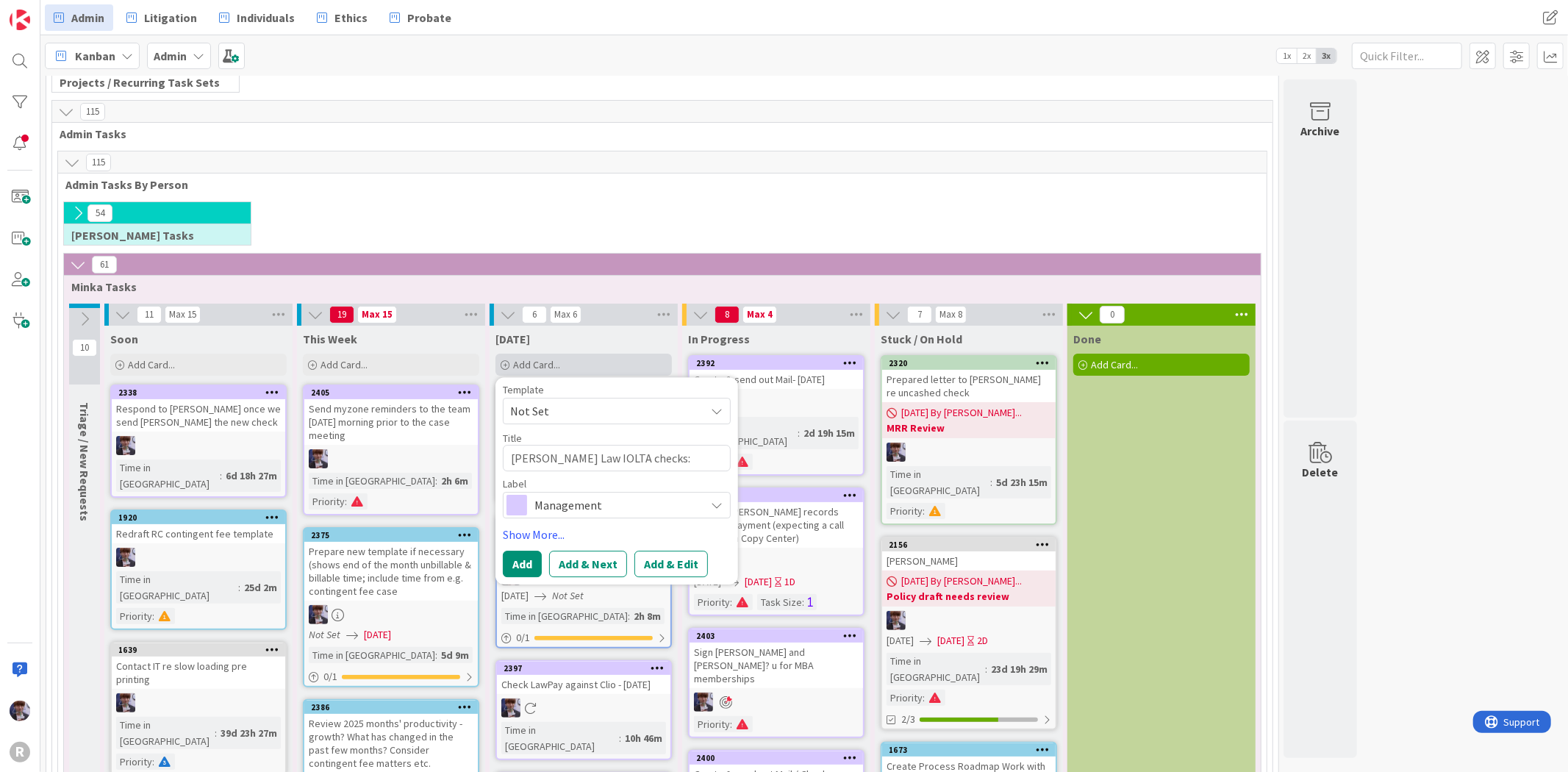
type textarea "[PERSON_NAME] Law IOLTA checks: deosit &"
type textarea "x"
type textarea "[PERSON_NAME] Law IOLTA checks: deosit & c"
type textarea "x"
type textarea "[PERSON_NAME] Law IOLTA checks: deosit & cr"
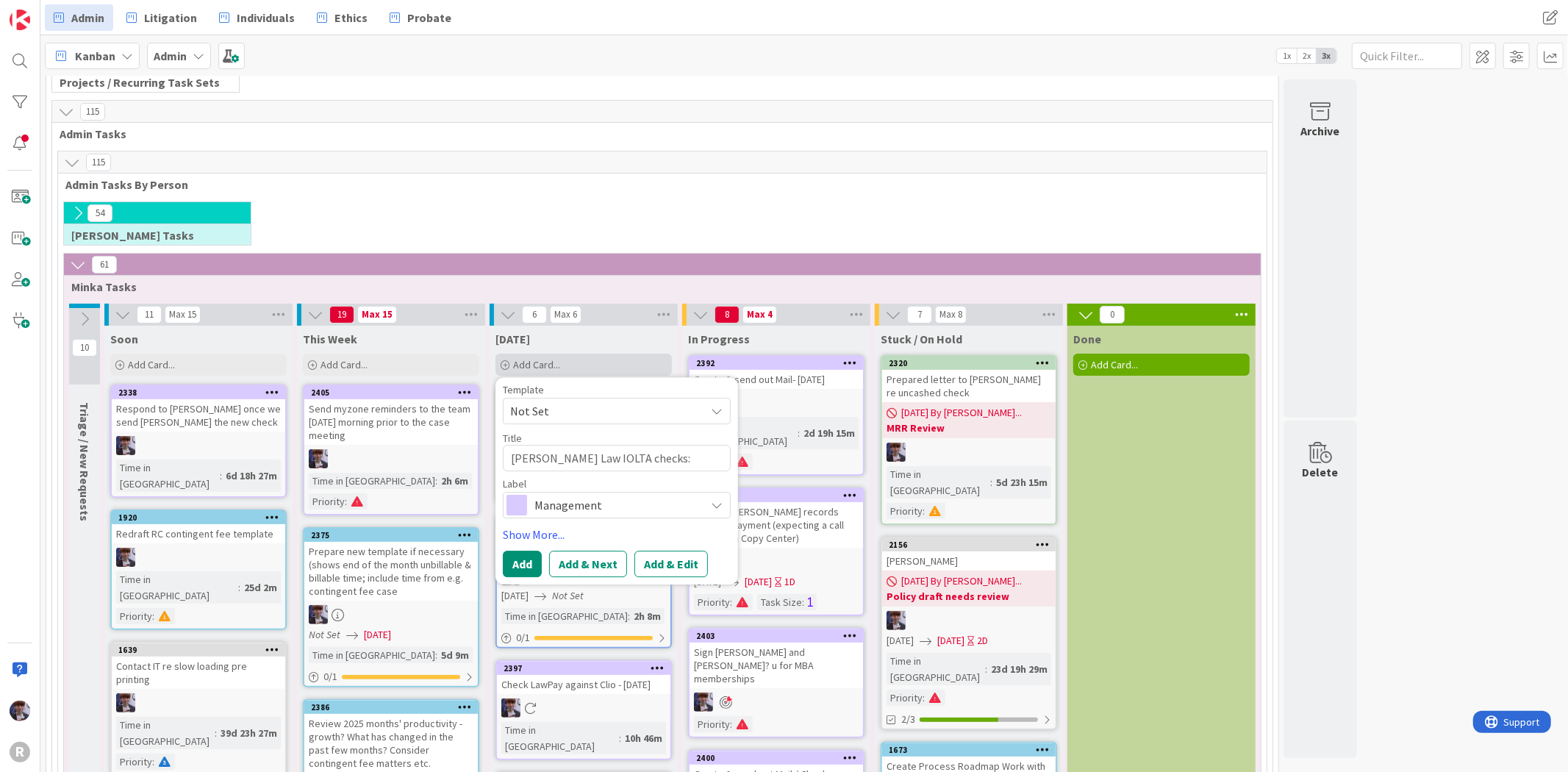
type textarea "x"
type textarea "[PERSON_NAME] Law IOLTA checks: deosit & cre"
type textarea "x"
type textarea "[PERSON_NAME] Law IOLTA checks: deosit & crea"
type textarea "x"
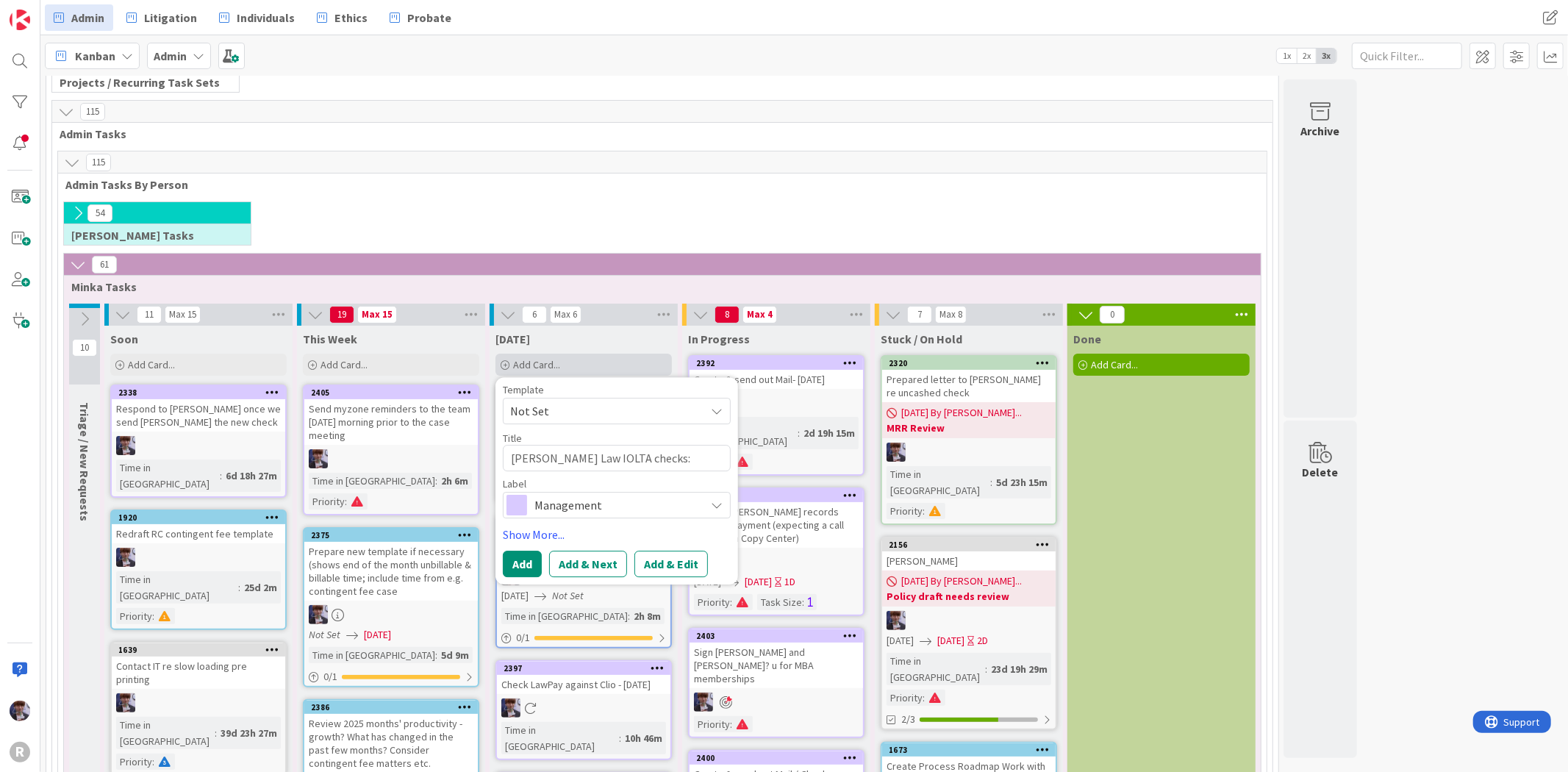
type textarea "[PERSON_NAME] Law IOLTA checks: deosit & creat"
type textarea "x"
type textarea "[PERSON_NAME] Law IOLTA checks: deosit & create"
type textarea "x"
type textarea "[PERSON_NAME] Law IOLTA checks: deosit & create"
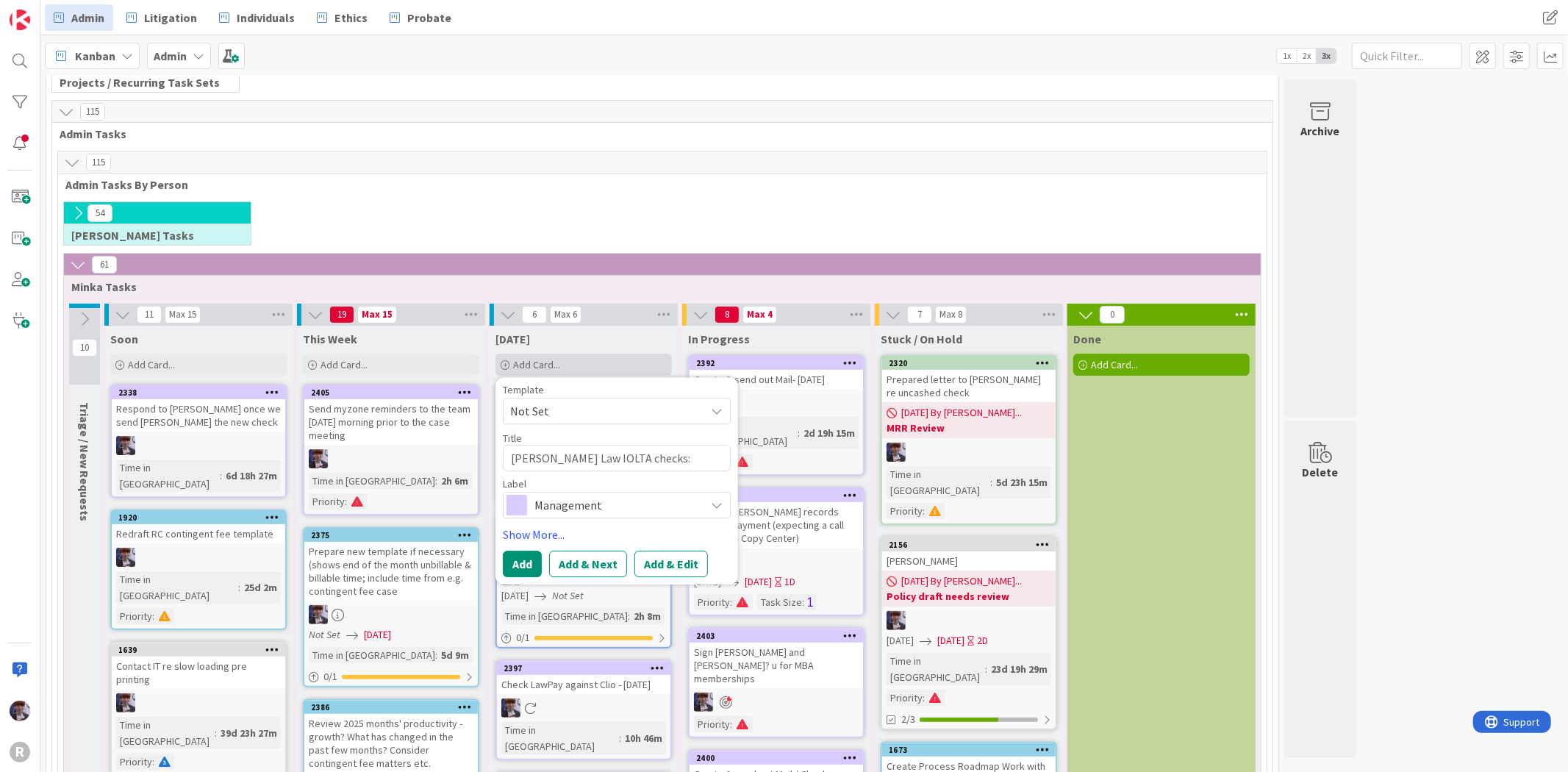
type textarea "x"
type textarea "[PERSON_NAME] Law IOLTA checks: deosit & create C"
type textarea "x"
type textarea "[PERSON_NAME] Law IOLTA checks: deosit & create Cl"
type textarea "x"
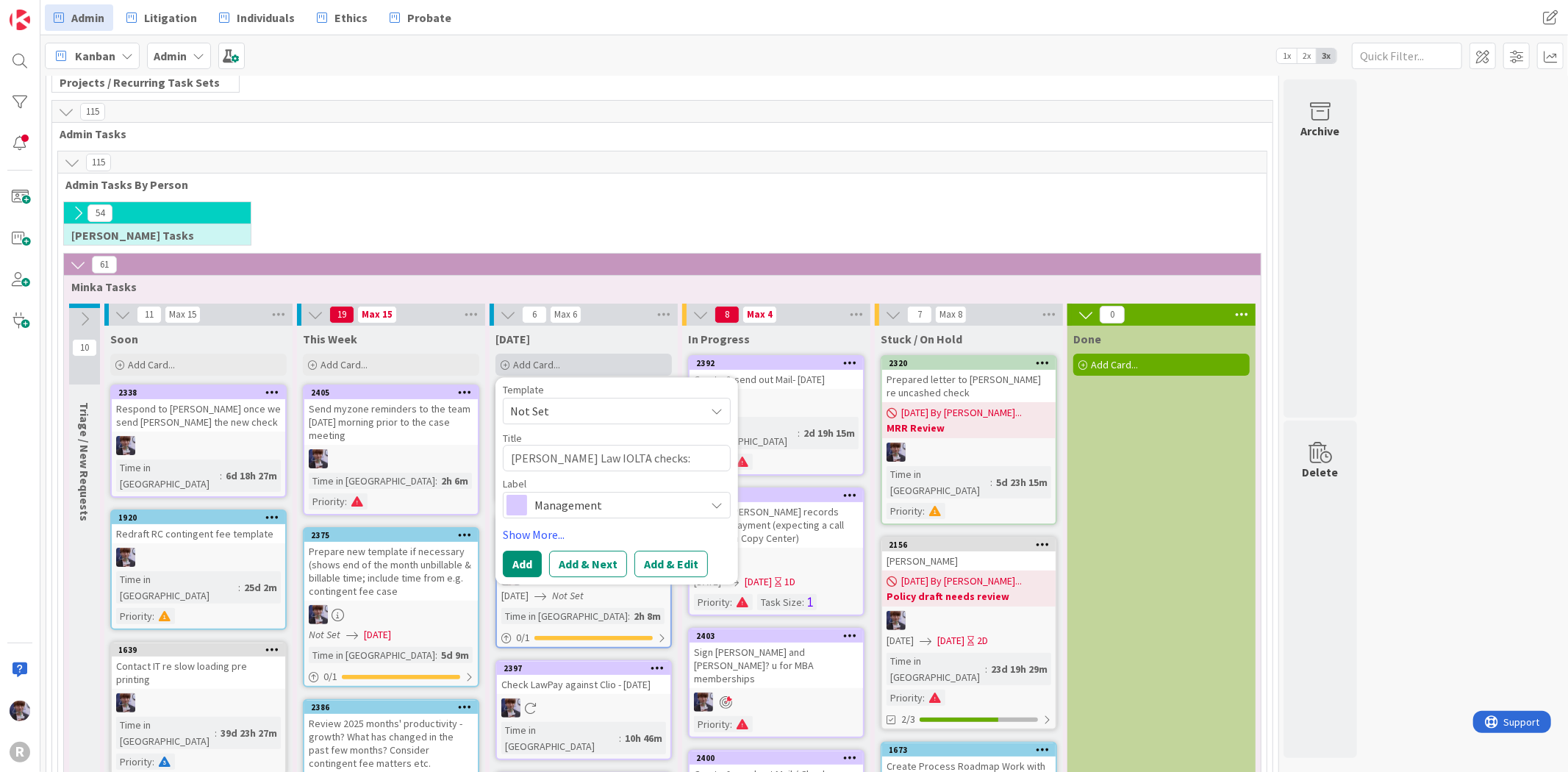
type textarea "[PERSON_NAME] Law IOLTA checks: deosit & create Cli"
type textarea "x"
type textarea "[PERSON_NAME] Law IOLTA checks: deosit & create Clio"
type textarea "x"
type textarea "[PERSON_NAME] Law IOLTA checks: deosit & create Clio"
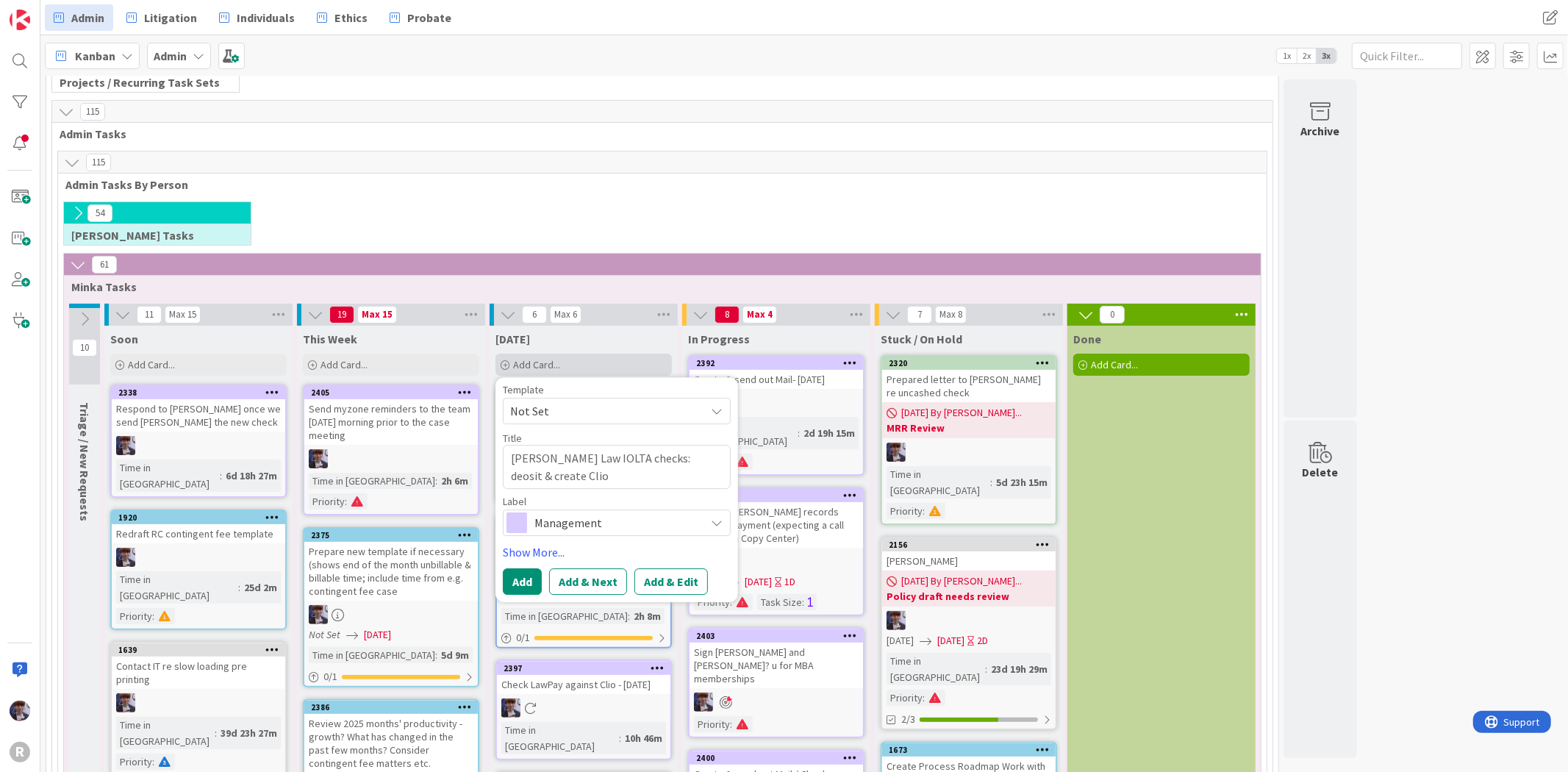
type textarea "x"
type textarea "[PERSON_NAME] Law IOLTA checks: deosit & create Clio m"
type textarea "x"
type textarea "[PERSON_NAME] Law IOLTA checks: deosit & create Clio ma"
type textarea "x"
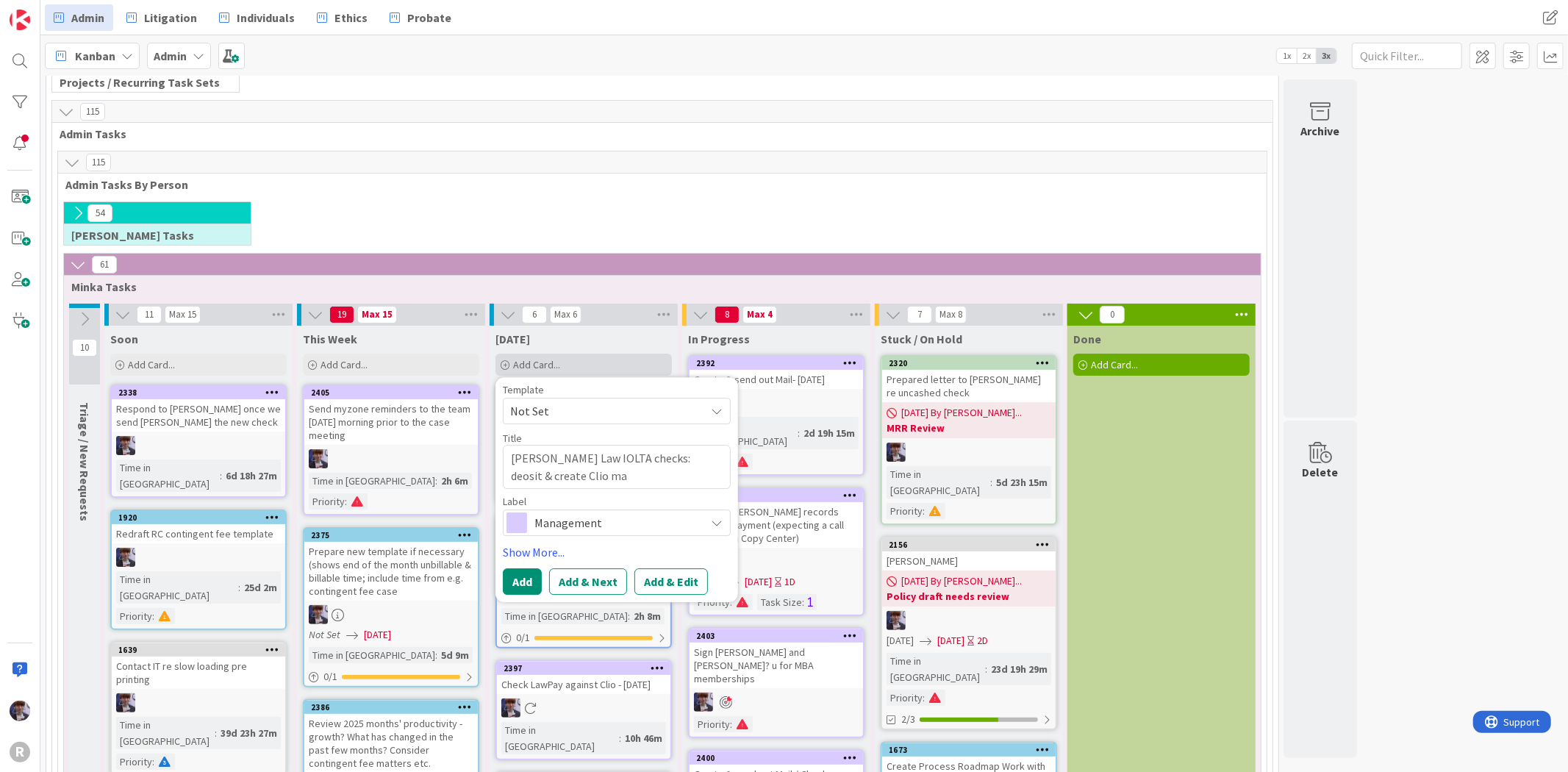
type textarea "[PERSON_NAME] Law IOLTA checks: deosit & create Clio mat"
type textarea "x"
type textarea "[PERSON_NAME] Law IOLTA checks: deosit & create Clio matt"
type textarea "x"
type textarea "[PERSON_NAME] Law IOLTA checks: deosit & create Clio matte"
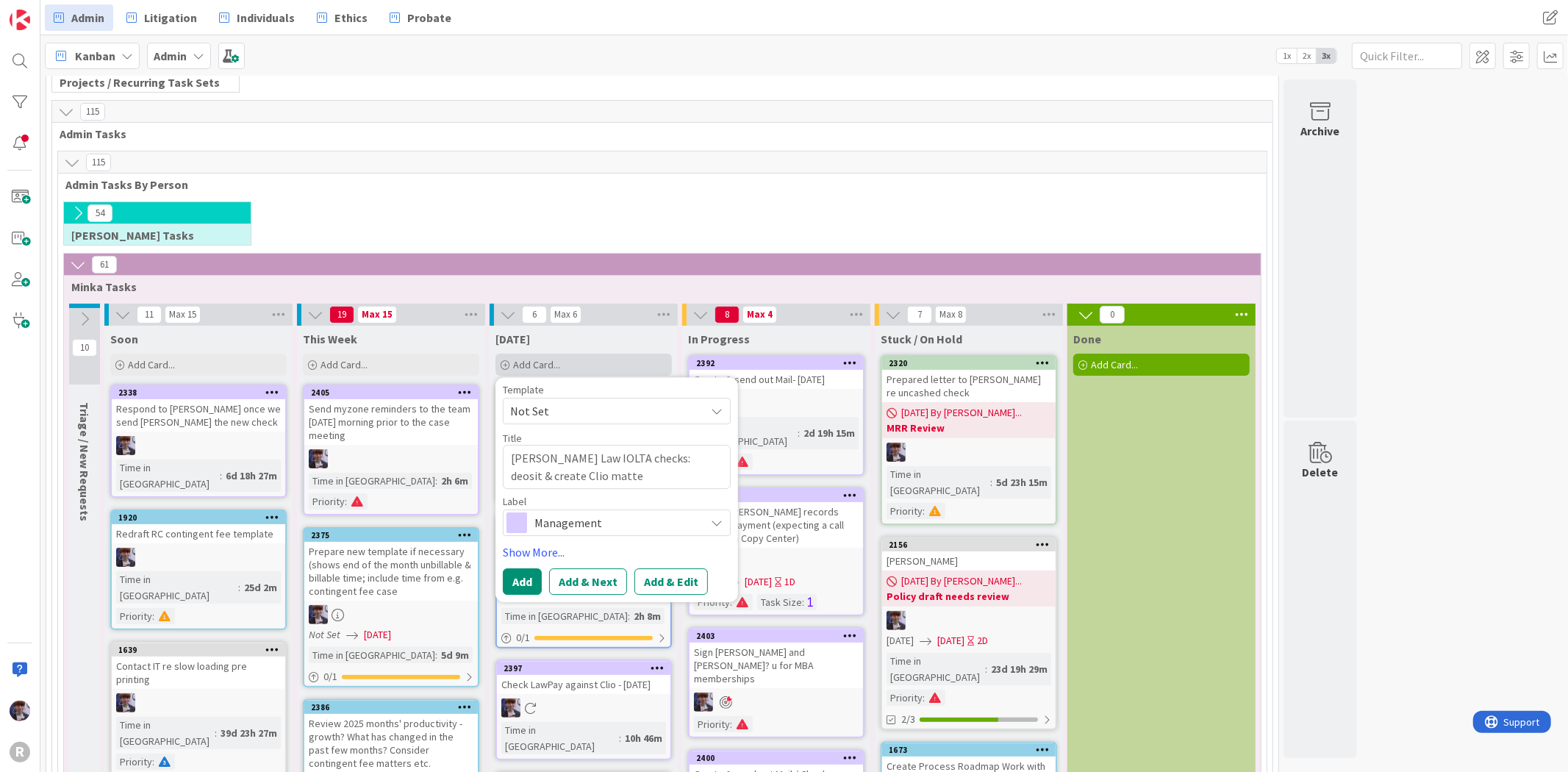
type textarea "x"
type textarea "[PERSON_NAME] Law IOLTA checks: deosit & create Clio matter"
type textarea "x"
type textarea "[PERSON_NAME] Law IOLTA checks: deosit & create Clio matters"
click at [649, 457] on textarea "[PERSON_NAME] Law IOLTA checks: deosit & create Clio matters" at bounding box center [617, 467] width 228 height 44
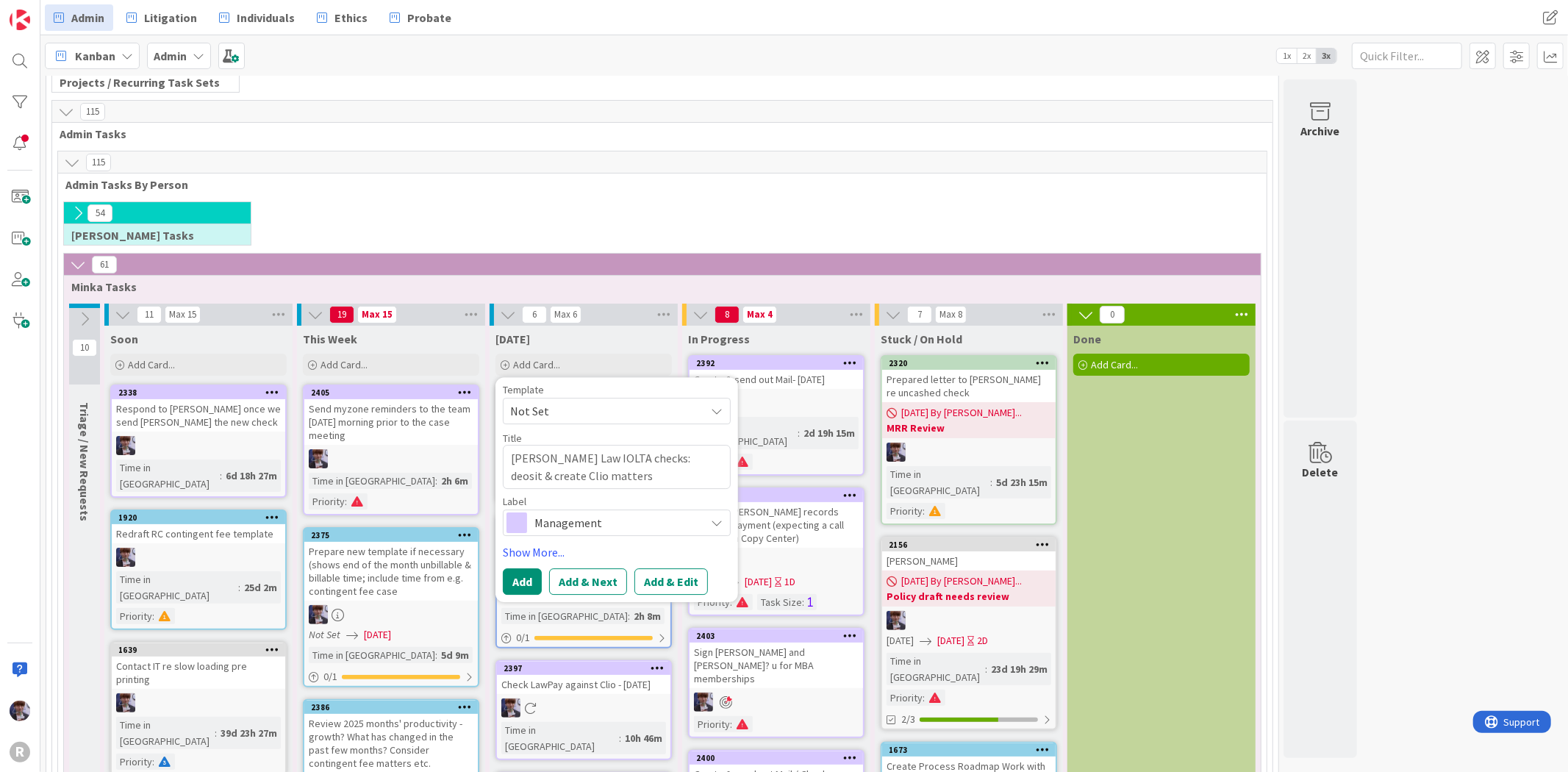
type textarea "x"
type textarea "[PERSON_NAME] Law IOLTA checks: deposit & create Clio matters"
click at [636, 512] on div "Management" at bounding box center [617, 522] width 228 height 26
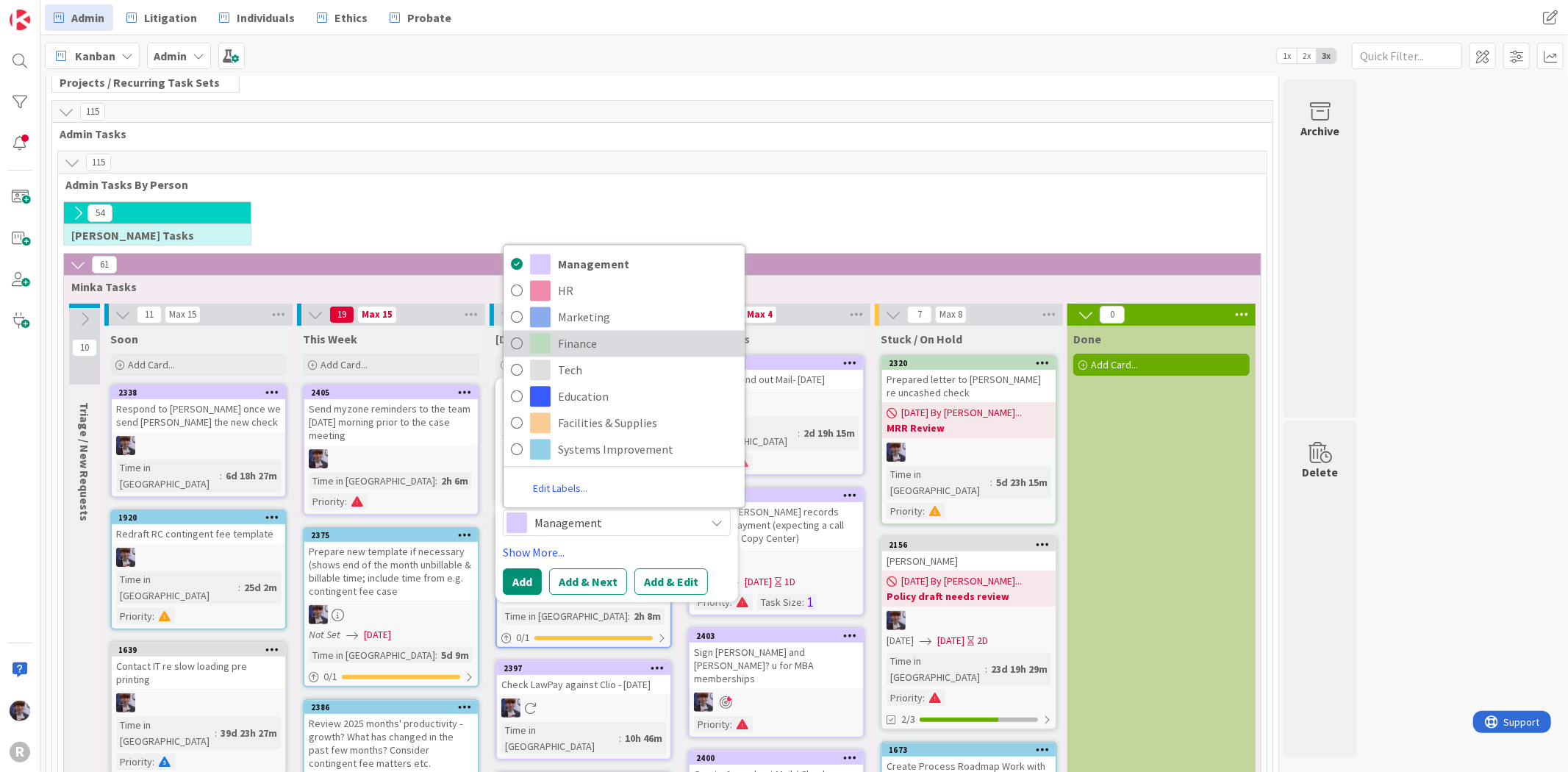
click at [610, 349] on span "Finance" at bounding box center [648, 344] width 179 height 22
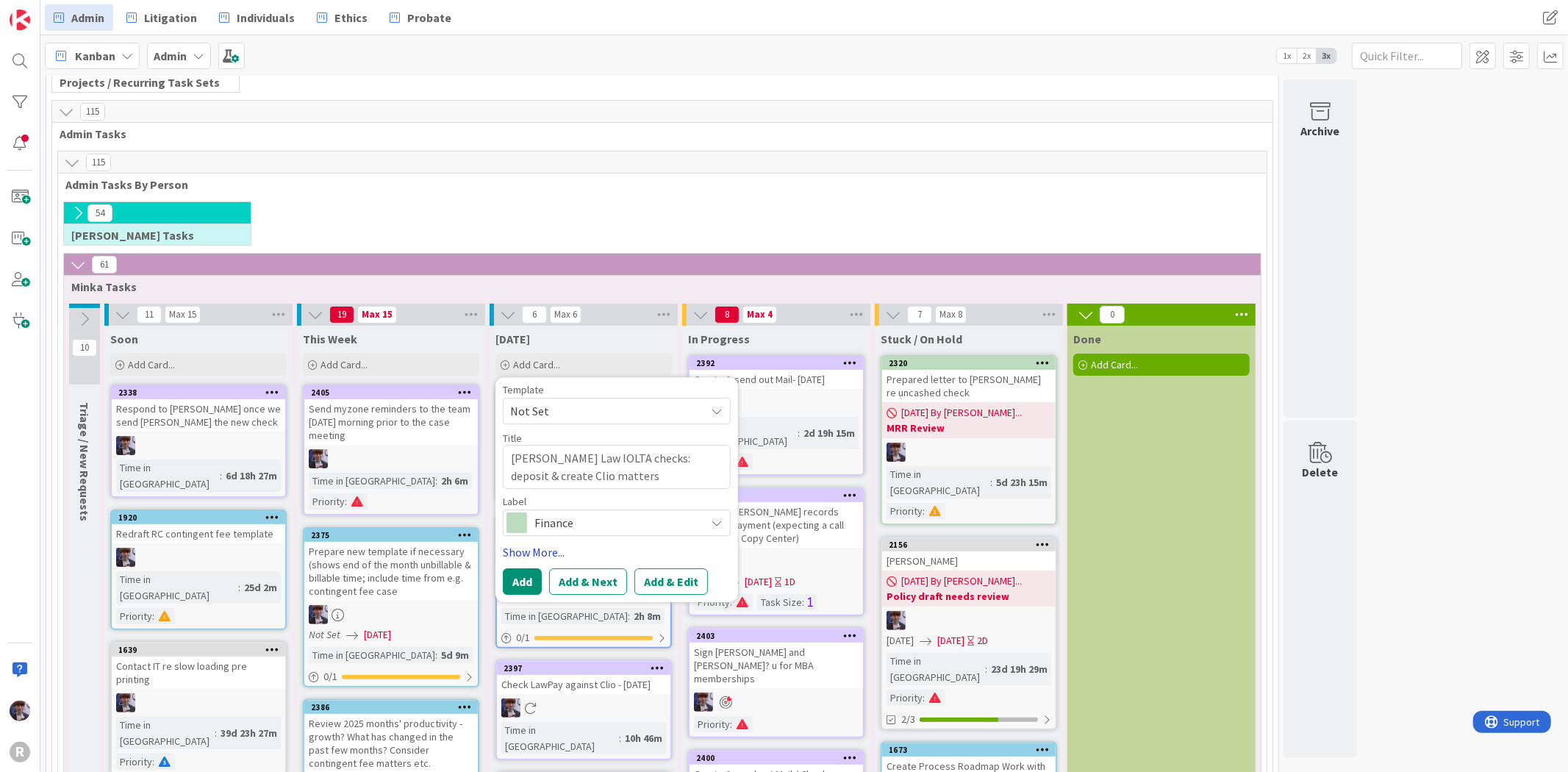
click at [524, 552] on link "Show More..." at bounding box center [617, 552] width 228 height 18
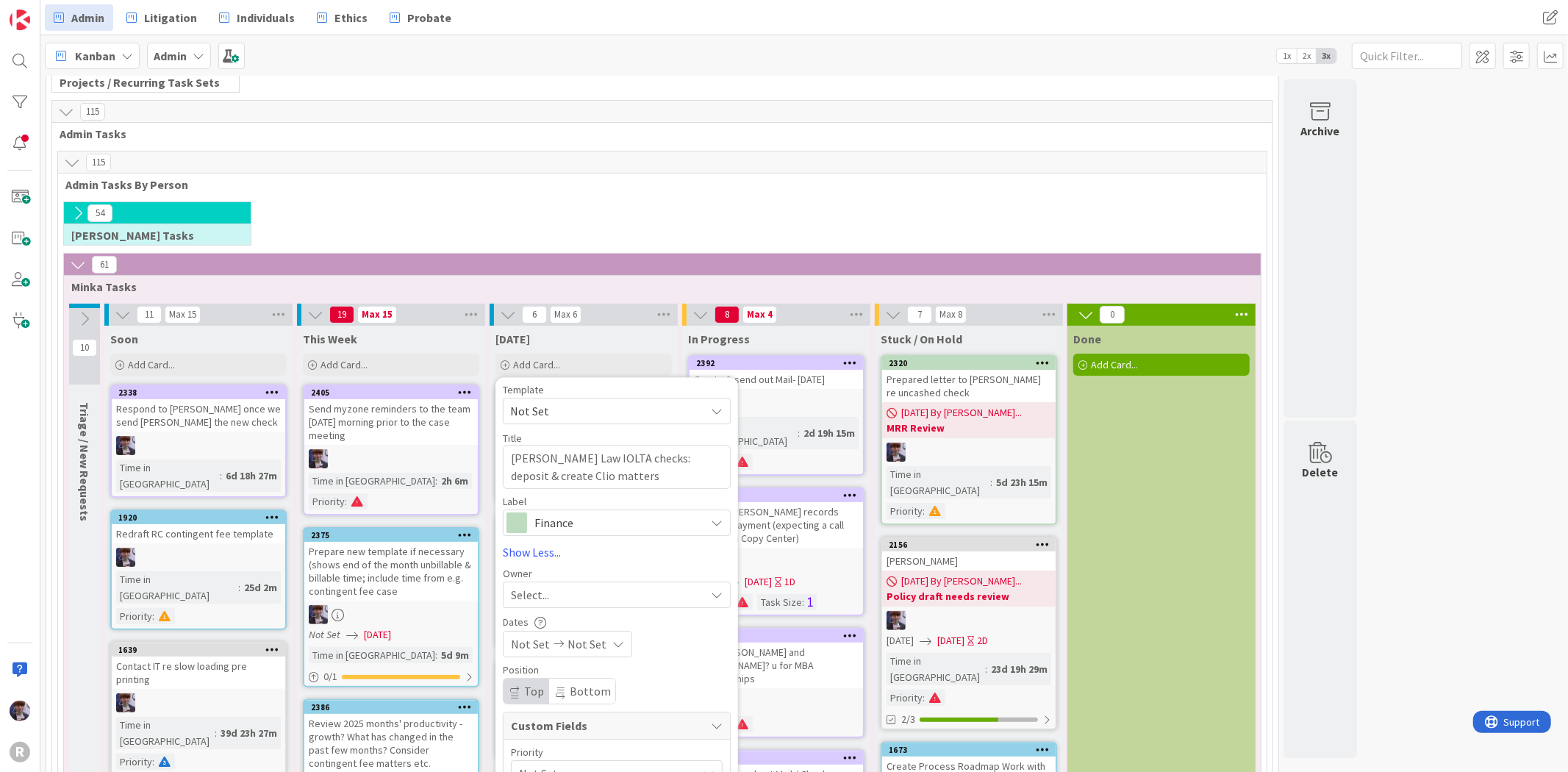
click at [547, 591] on span "Select..." at bounding box center [529, 594] width 38 height 18
click at [627, 498] on span "[PERSON_NAME]" at bounding box center [595, 504] width 71 height 22
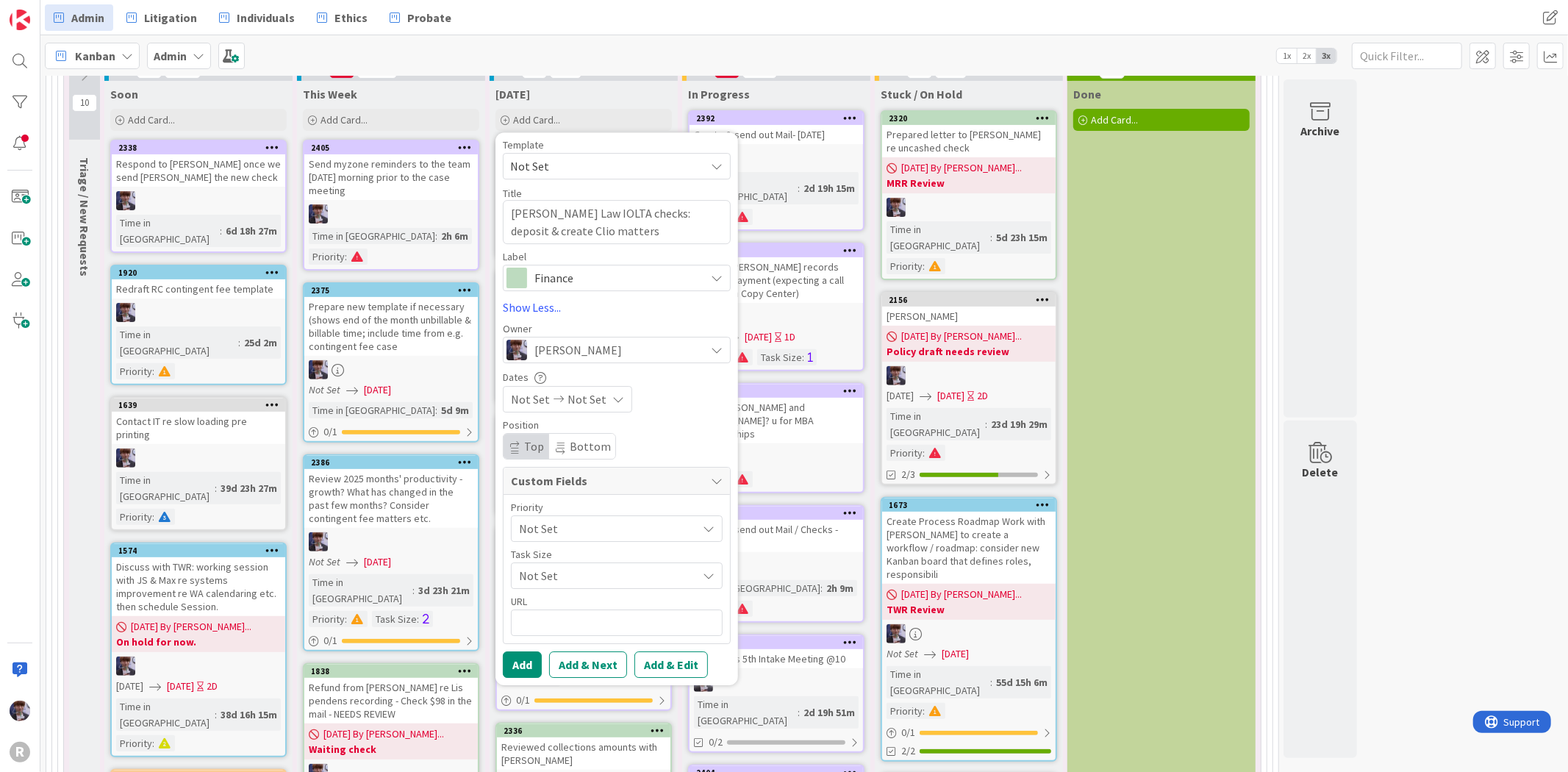
click at [563, 542] on div "Not Set" at bounding box center [616, 528] width 212 height 26
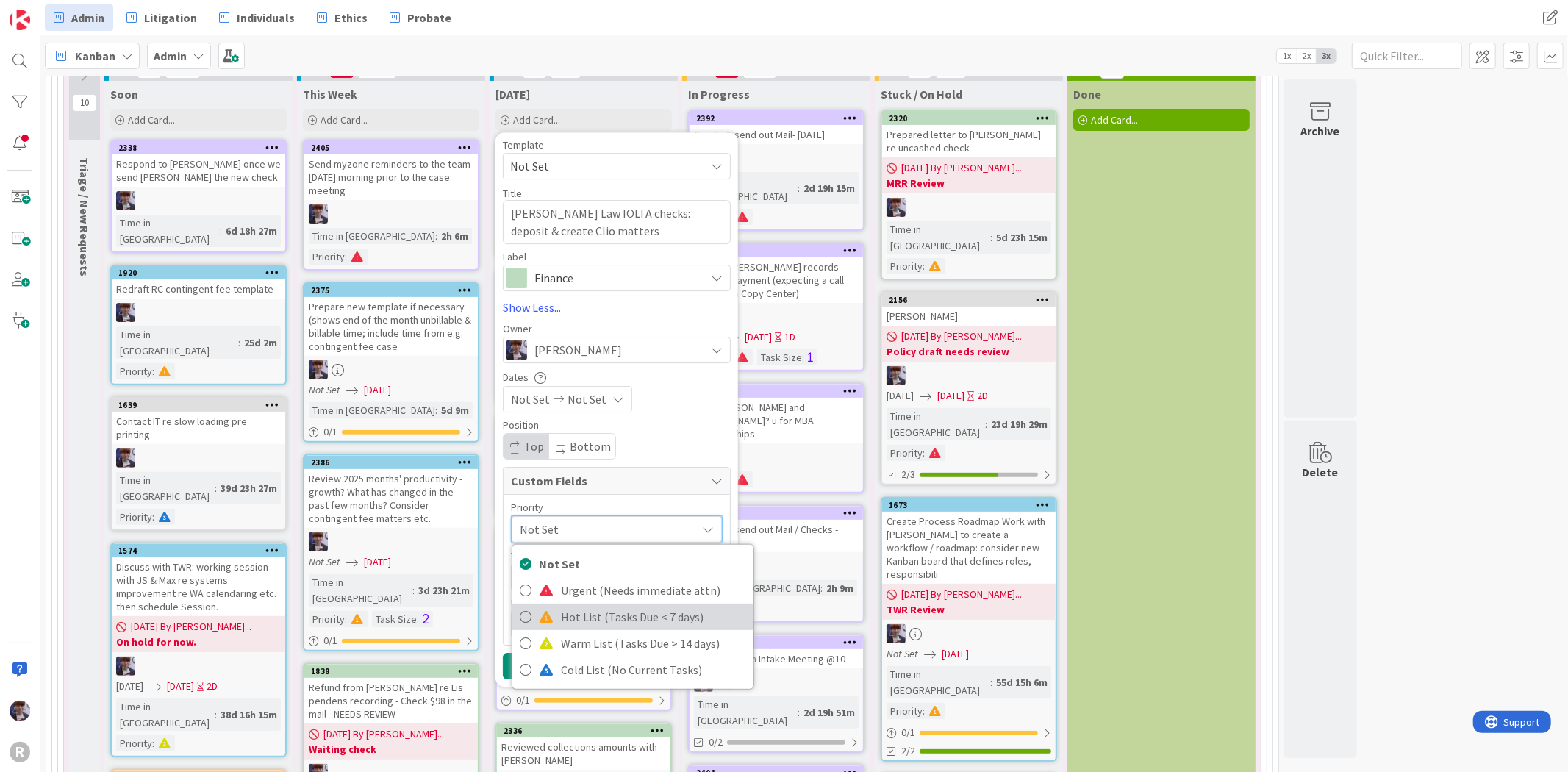
click at [571, 612] on span "Hot List (Tasks Due < 7 days)" at bounding box center [654, 617] width 185 height 22
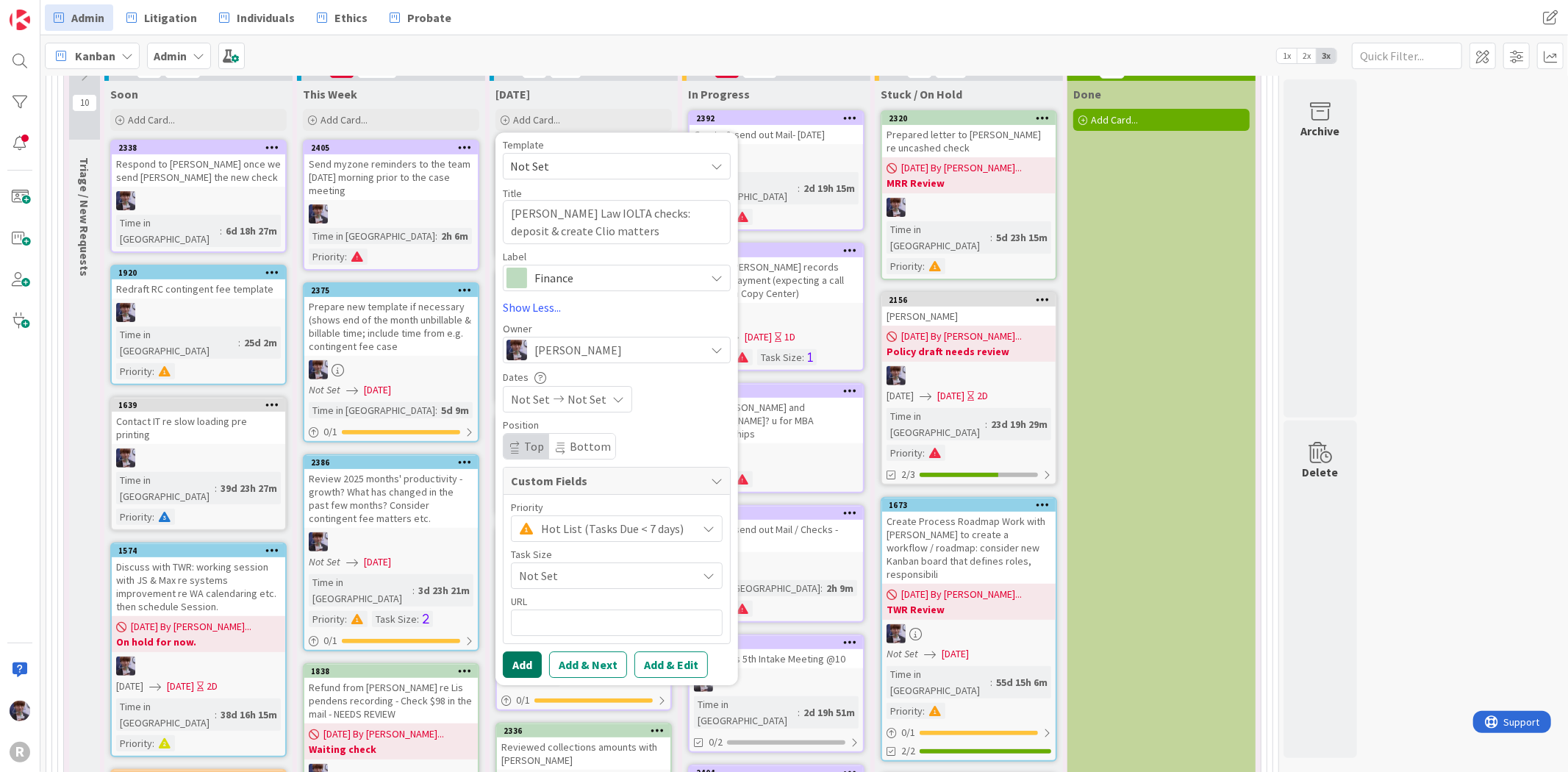
click at [503, 656] on button "Add" at bounding box center [523, 664] width 39 height 26
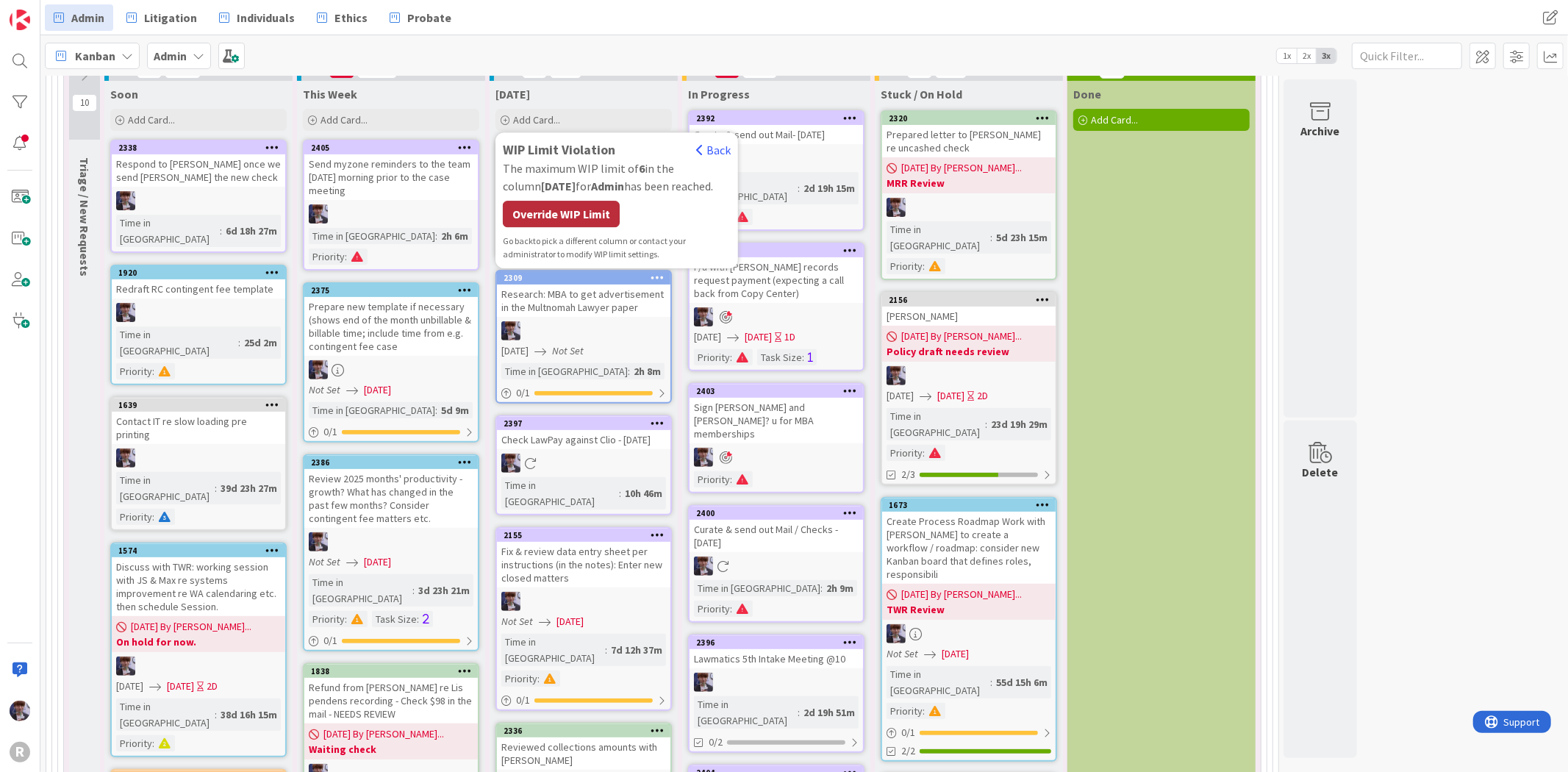
click at [579, 202] on div "Override WIP Limit" at bounding box center [562, 213] width 117 height 26
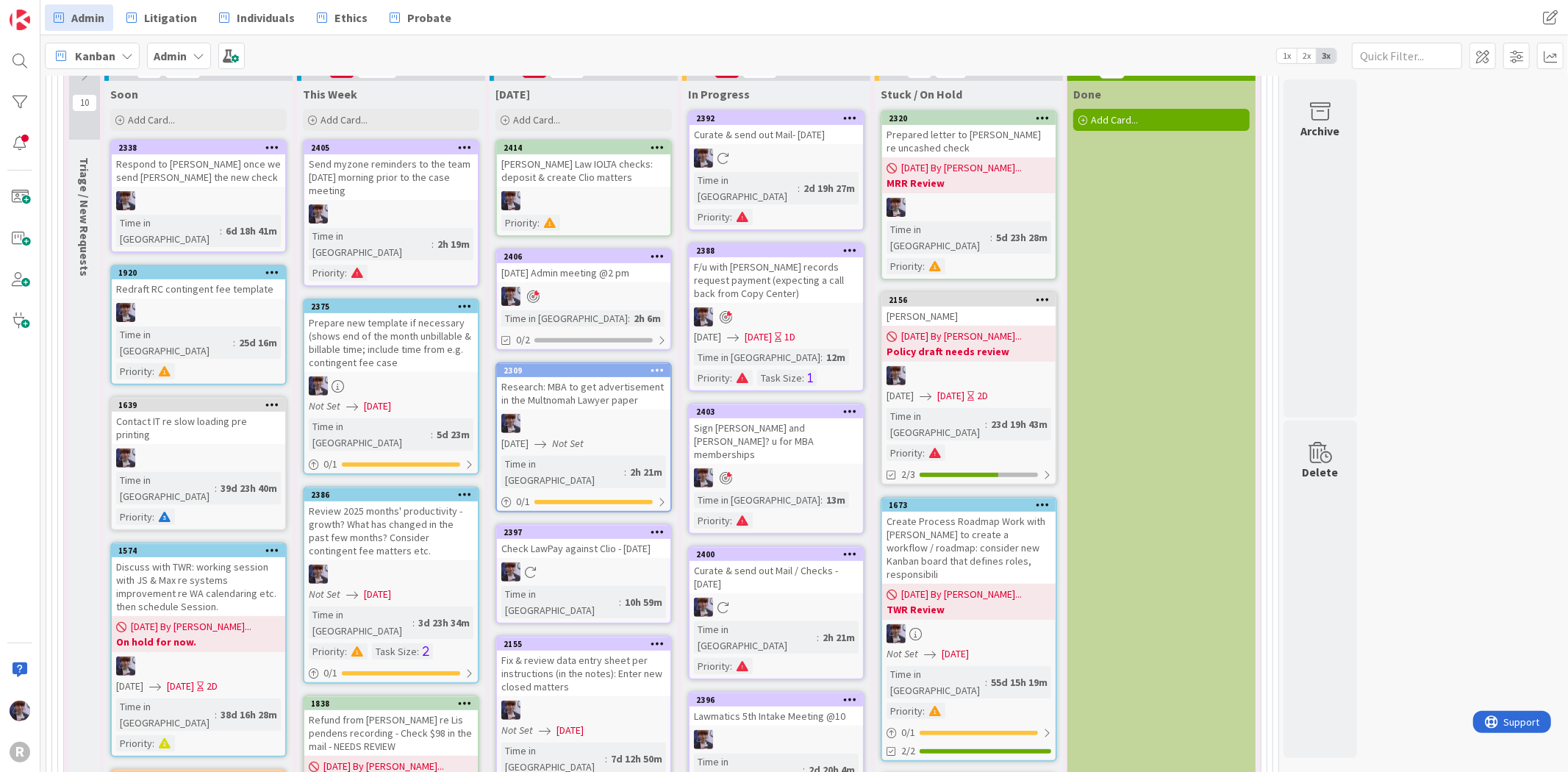
click at [610, 171] on div "[PERSON_NAME] Law IOLTA checks: deposit & create Clio matters" at bounding box center [584, 171] width 173 height 32
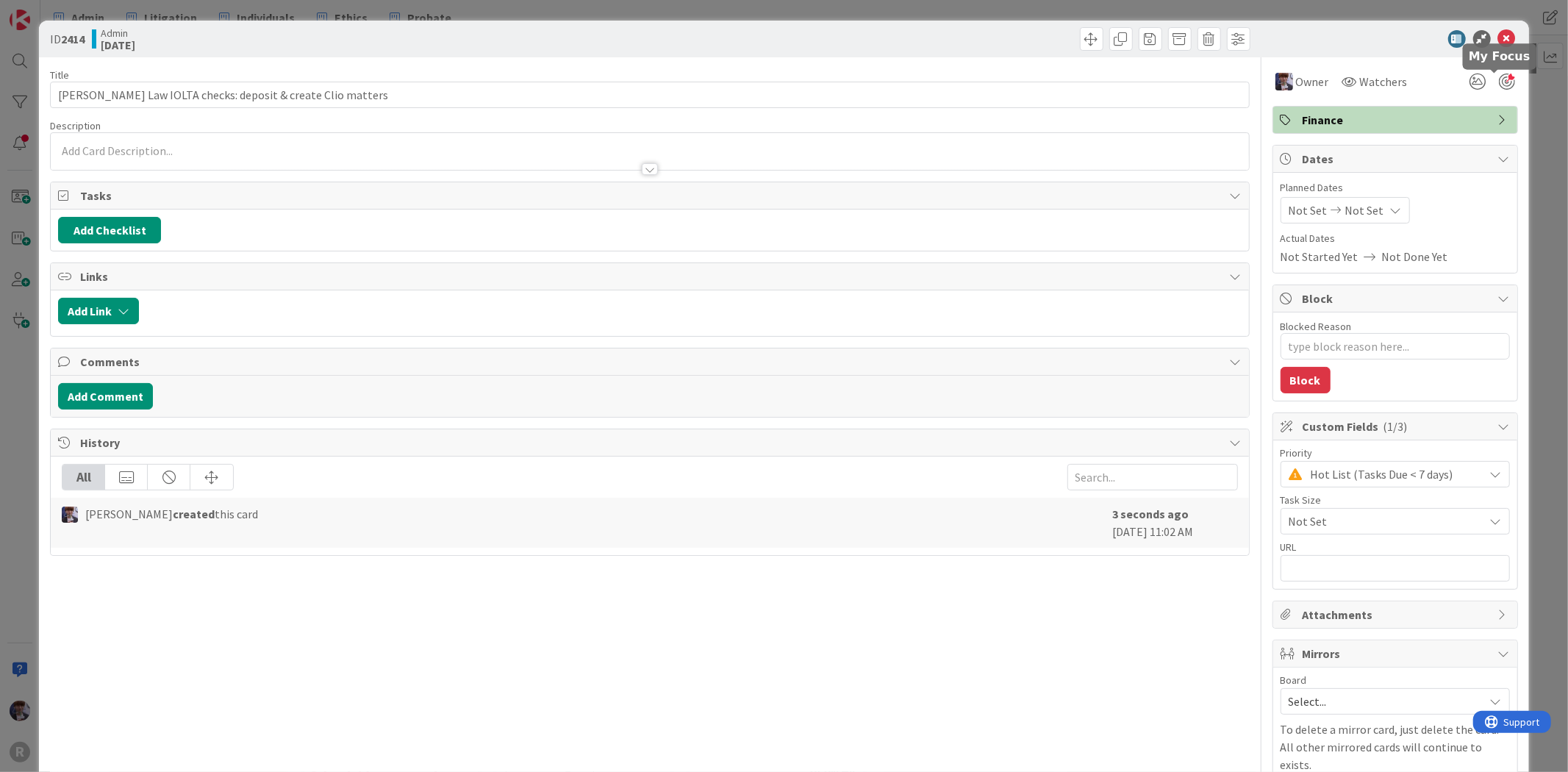
click at [1499, 83] on div at bounding box center [1507, 82] width 16 height 16
click at [1527, 95] on div "ID 2414 Admin [DATE] Title 54 / 128 [PERSON_NAME] Law IOLTA checks: deposit & c…" at bounding box center [784, 386] width 1568 height 772
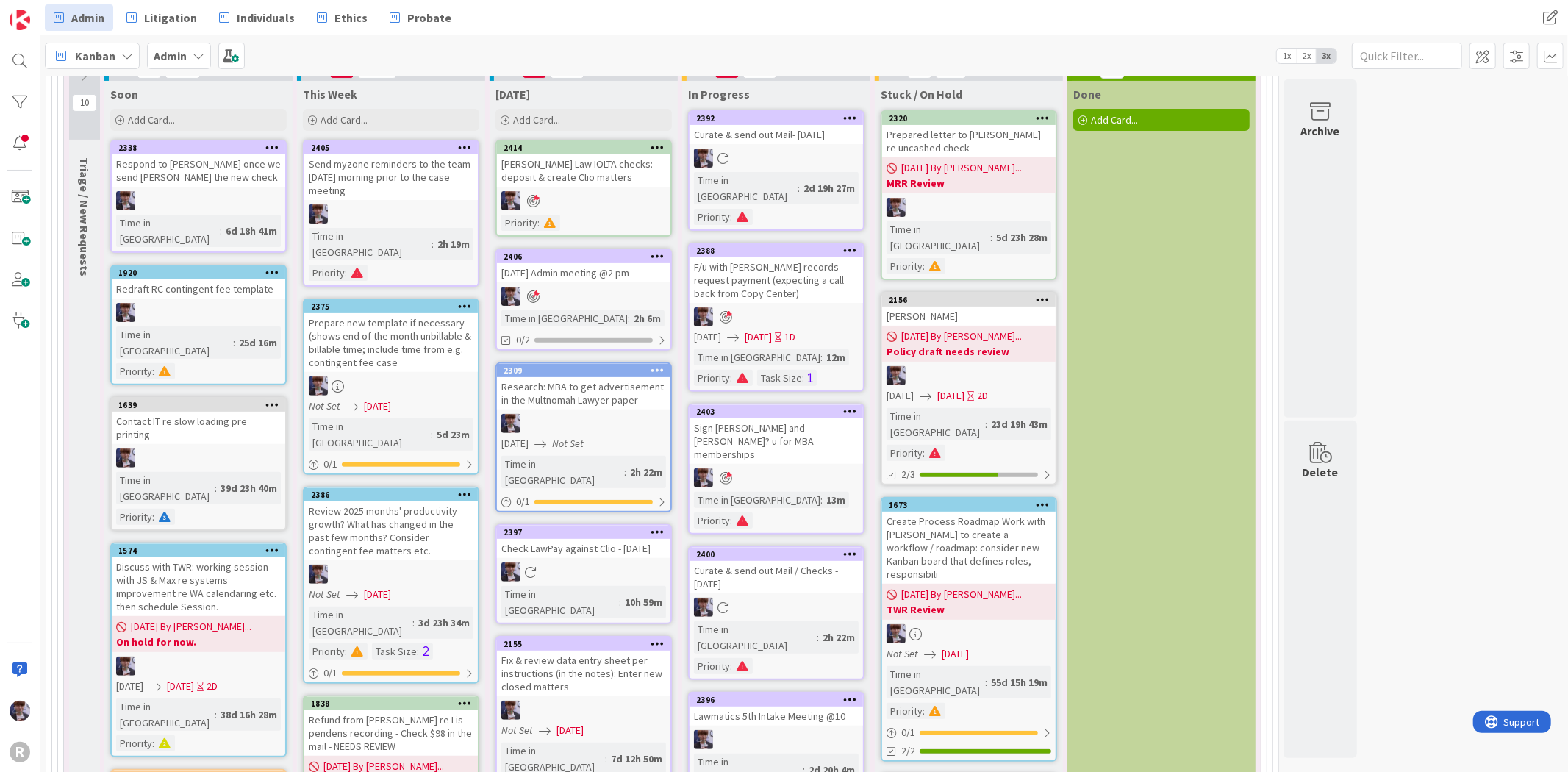
click at [853, 120] on icon at bounding box center [850, 117] width 14 height 10
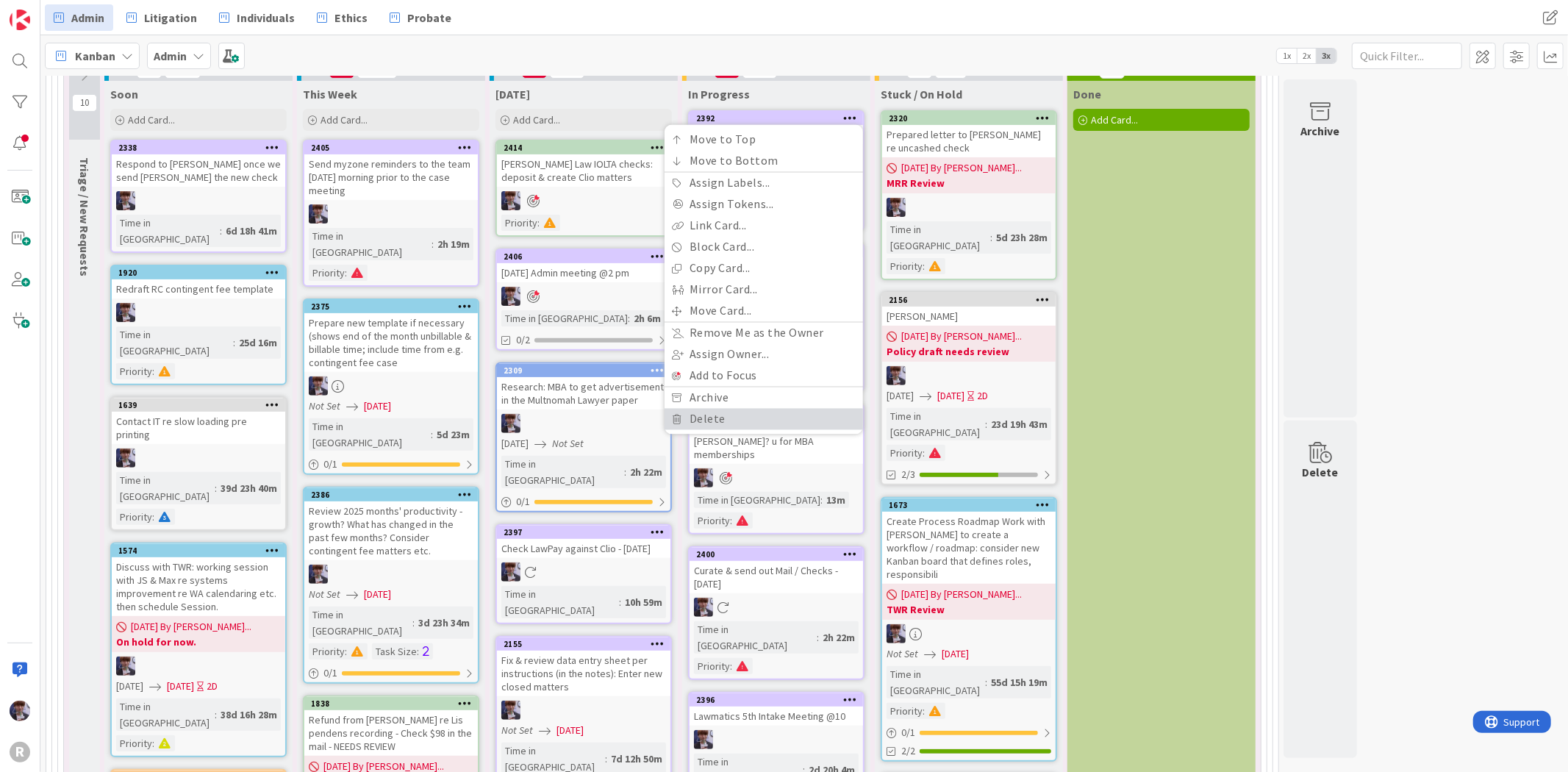
click at [763, 427] on link "Delete" at bounding box center [764, 419] width 199 height 21
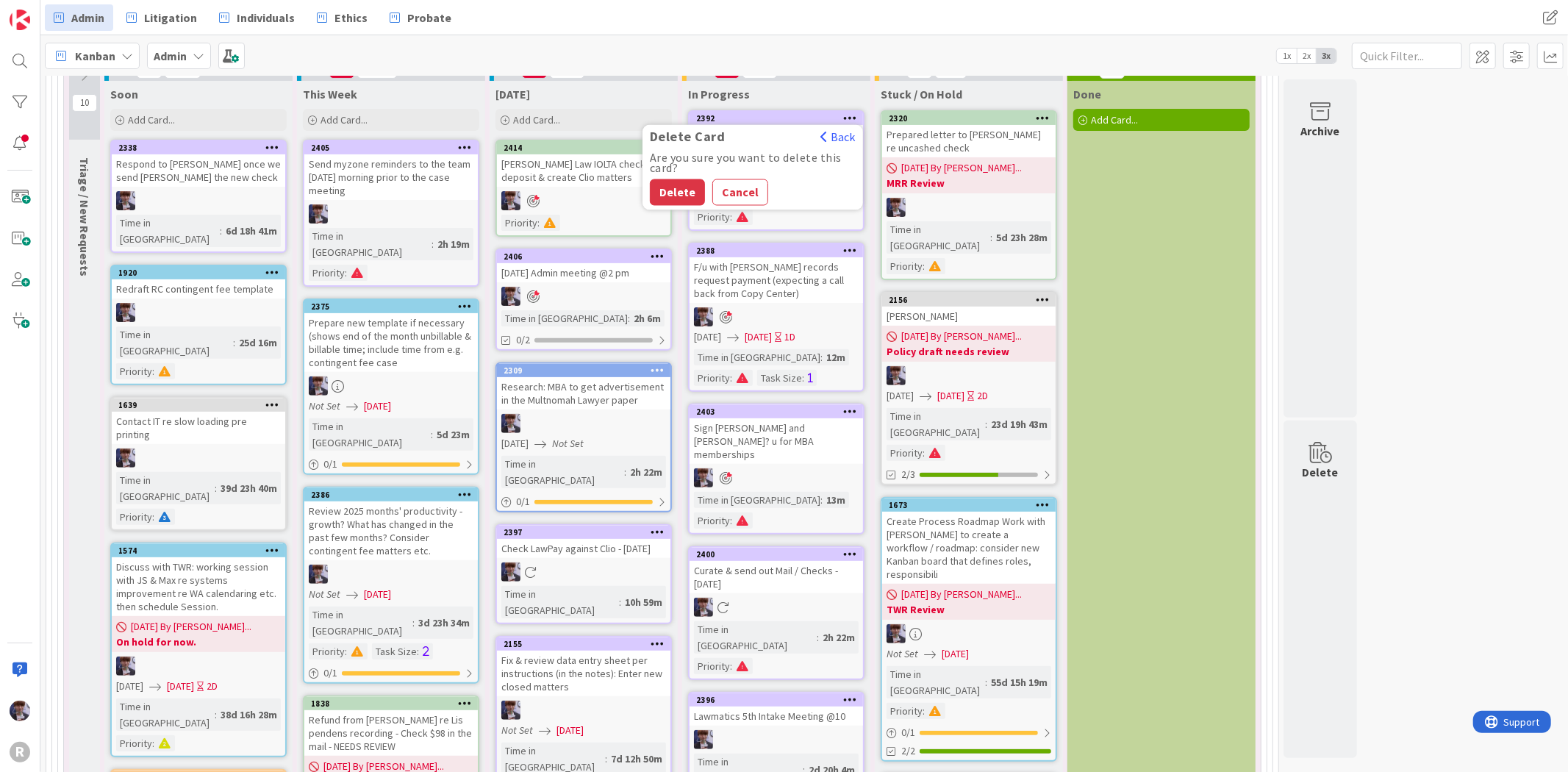
click at [664, 181] on button "Delete" at bounding box center [677, 192] width 55 height 26
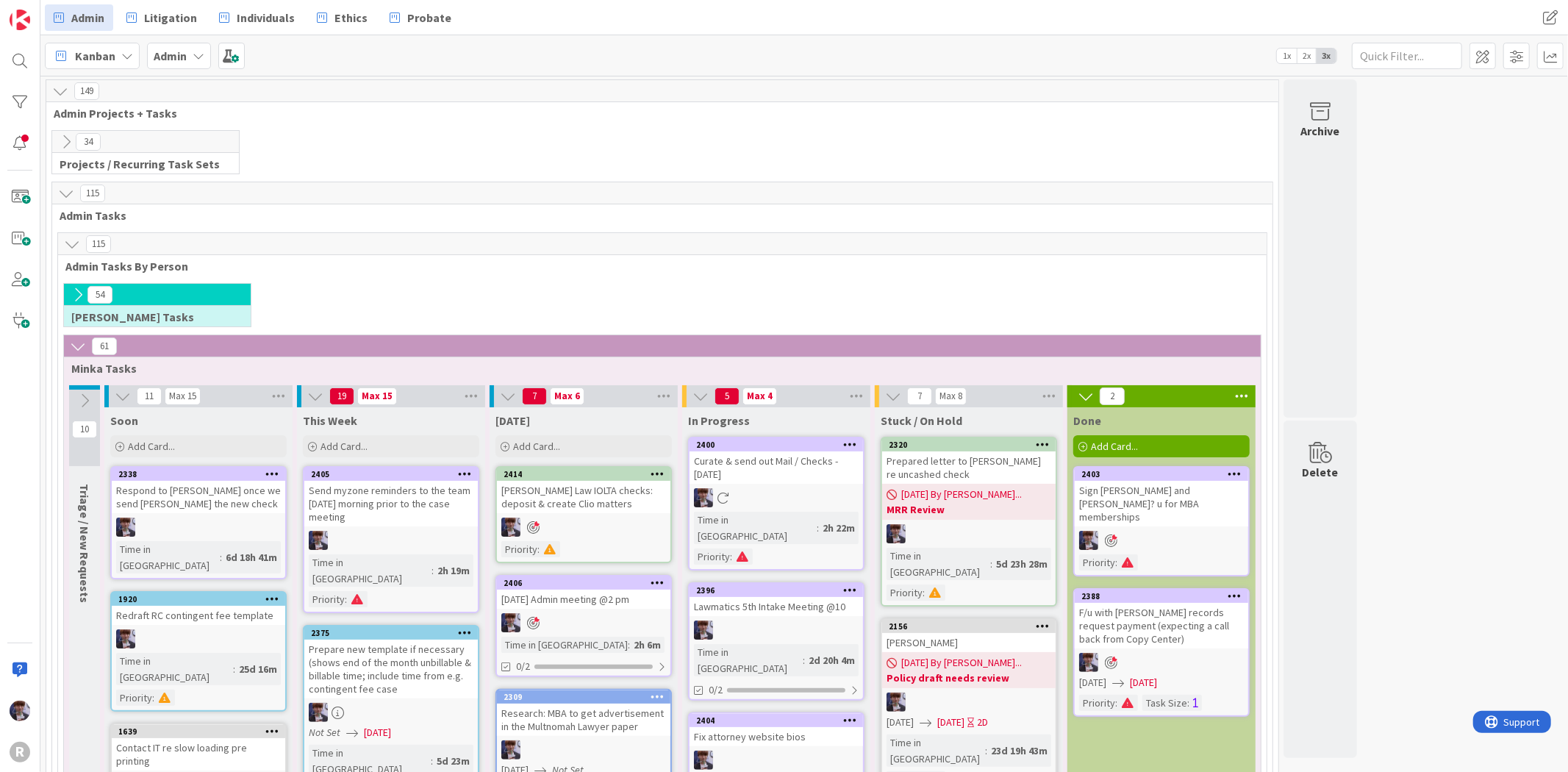
click at [76, 292] on icon at bounding box center [77, 294] width 16 height 16
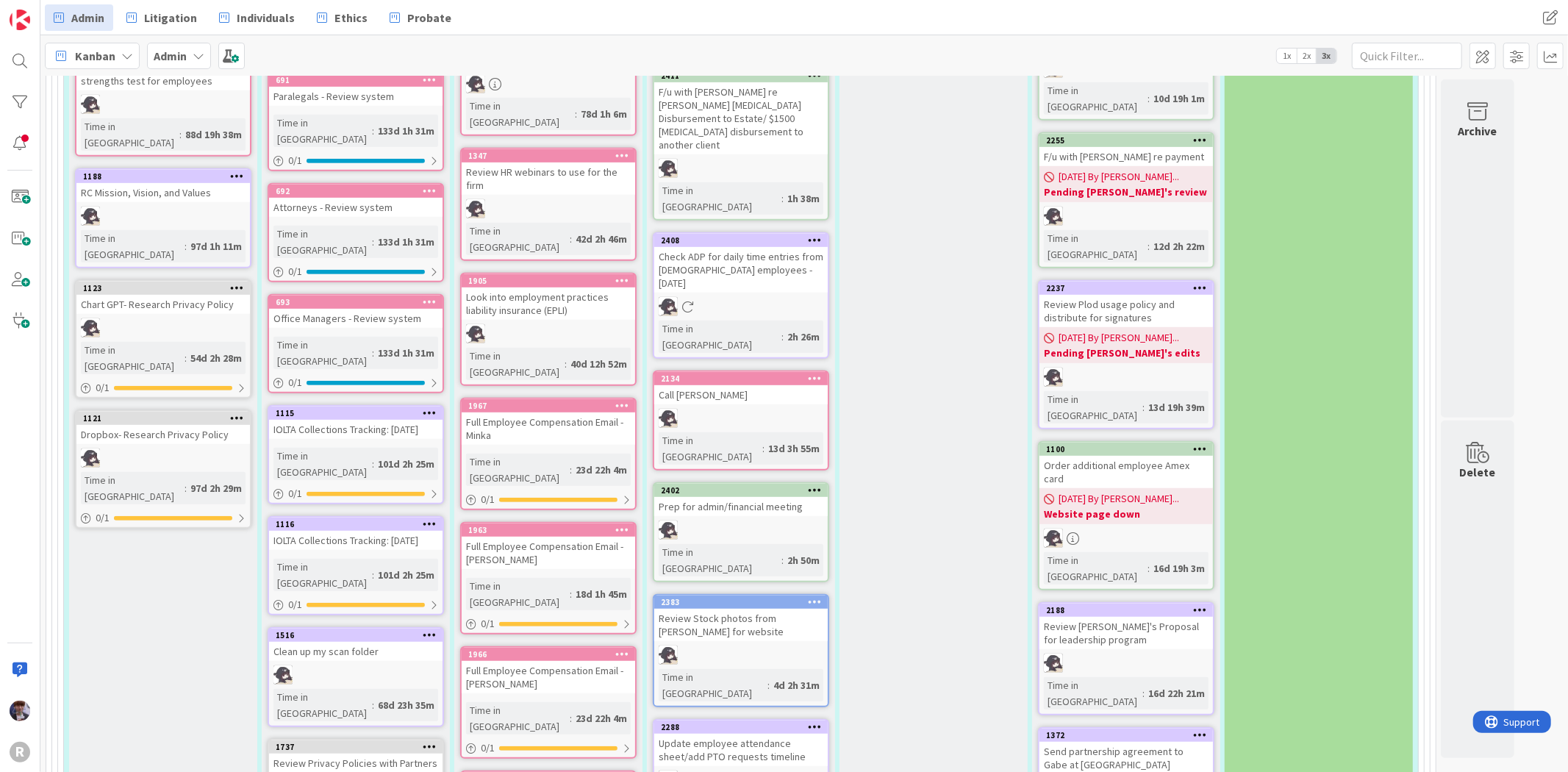
scroll to position [653, 0]
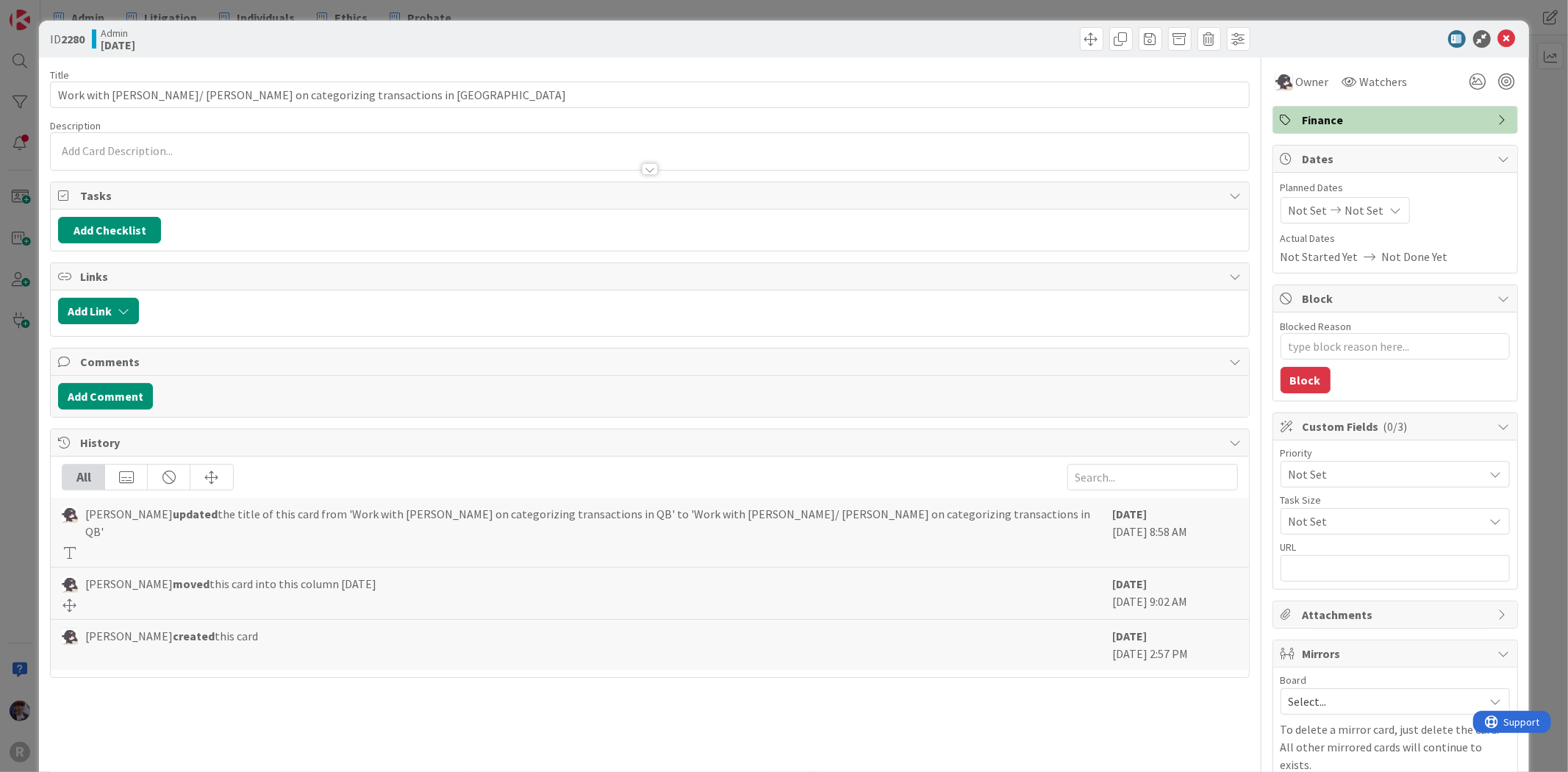
click at [46, 488] on div "ID 2280 Admin [DATE] Title 56 / 128 Work with [PERSON_NAME]/ [PERSON_NAME] on c…" at bounding box center [784, 426] width 1490 height 811
click at [32, 467] on div "ID 2280 Admin [DATE] Title 56 / 128 Work with [PERSON_NAME]/ [PERSON_NAME] on c…" at bounding box center [784, 386] width 1568 height 772
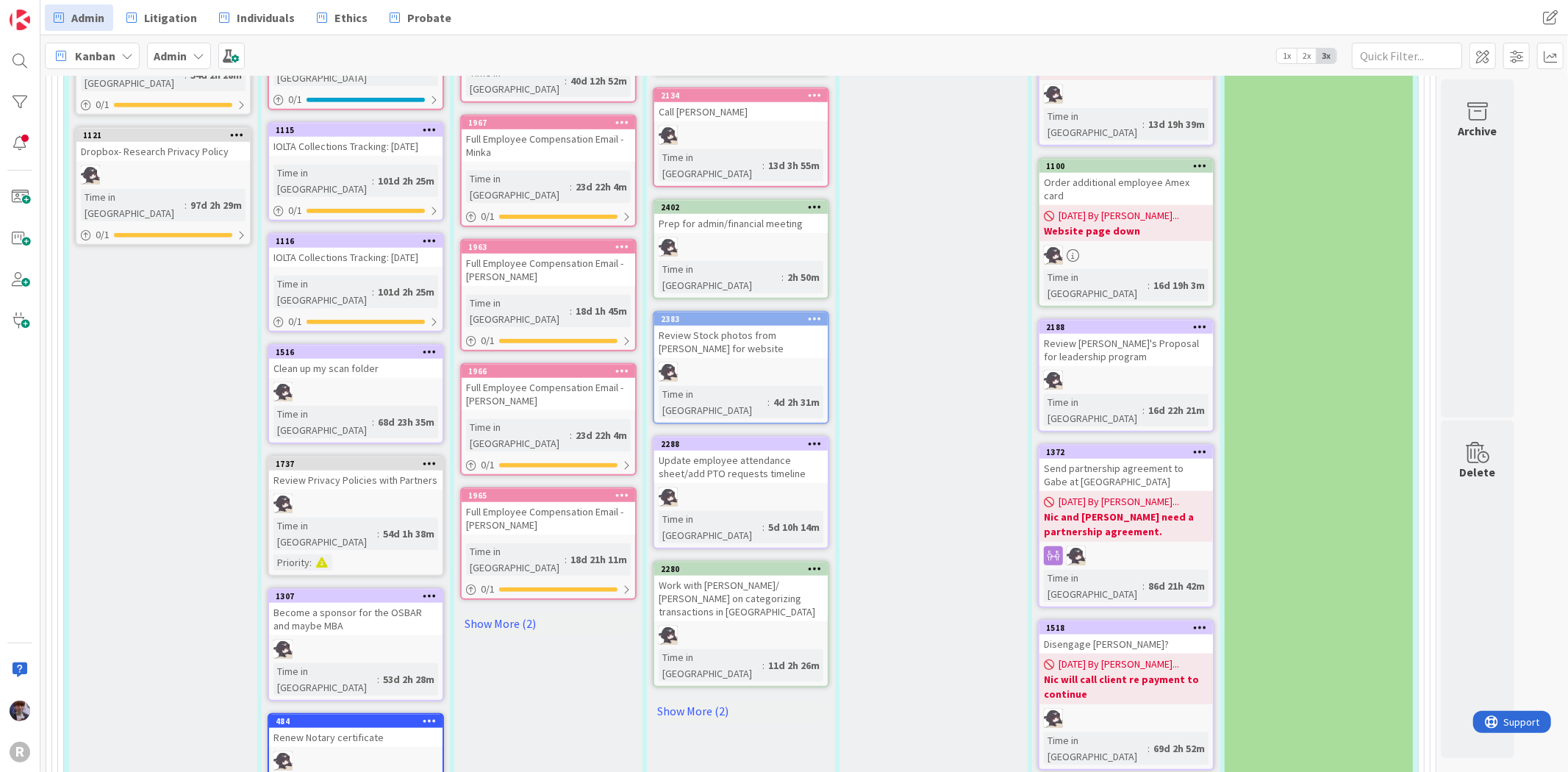
click at [812, 564] on icon at bounding box center [815, 569] width 14 height 10
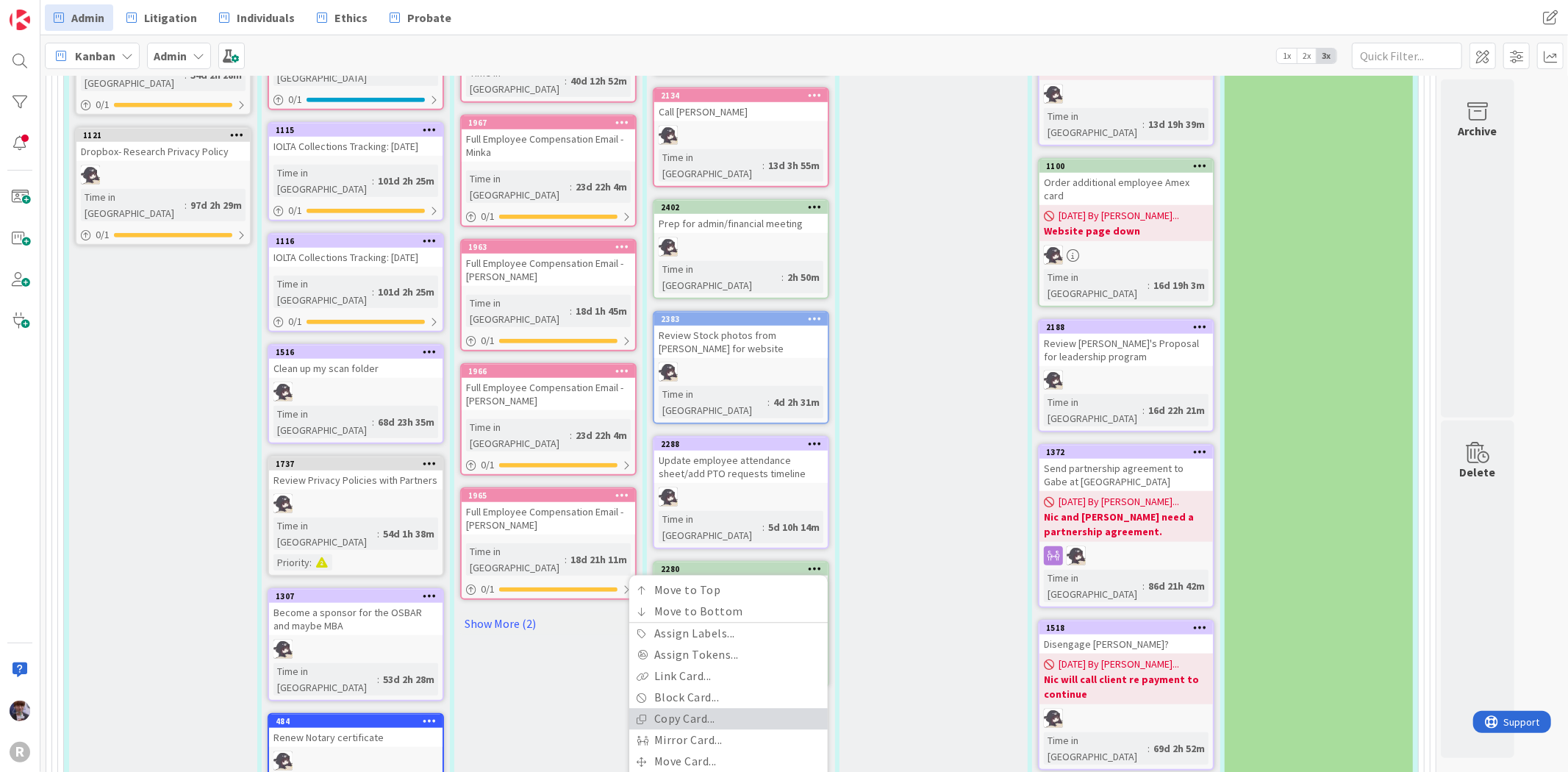
click at [724, 709] on link "Copy Card..." at bounding box center [728, 719] width 199 height 21
click at [774, 664] on button "[DATE]" at bounding box center [717, 677] width 206 height 26
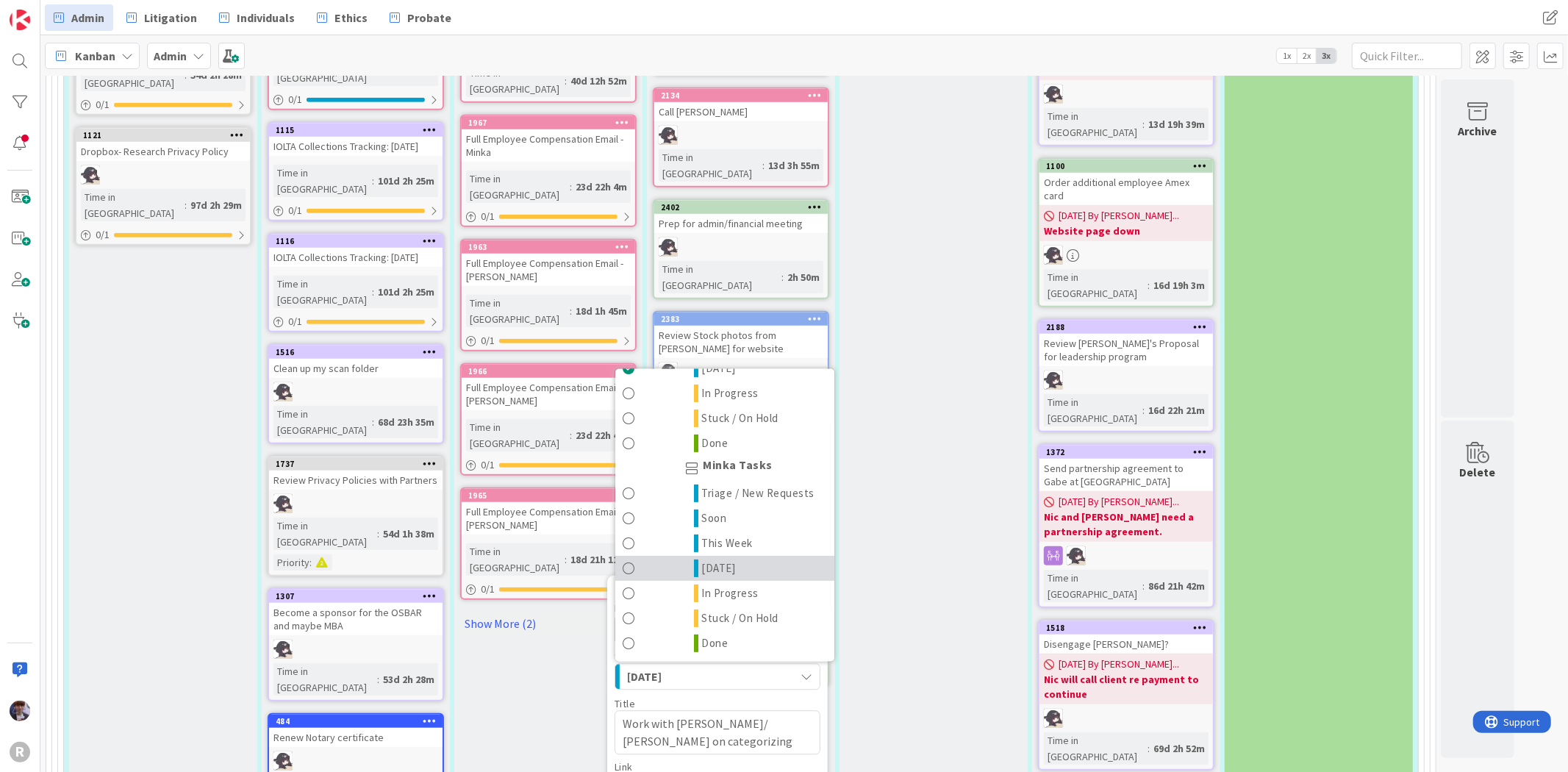
scroll to position [326, 0]
click at [759, 556] on link "[DATE]" at bounding box center [725, 568] width 219 height 25
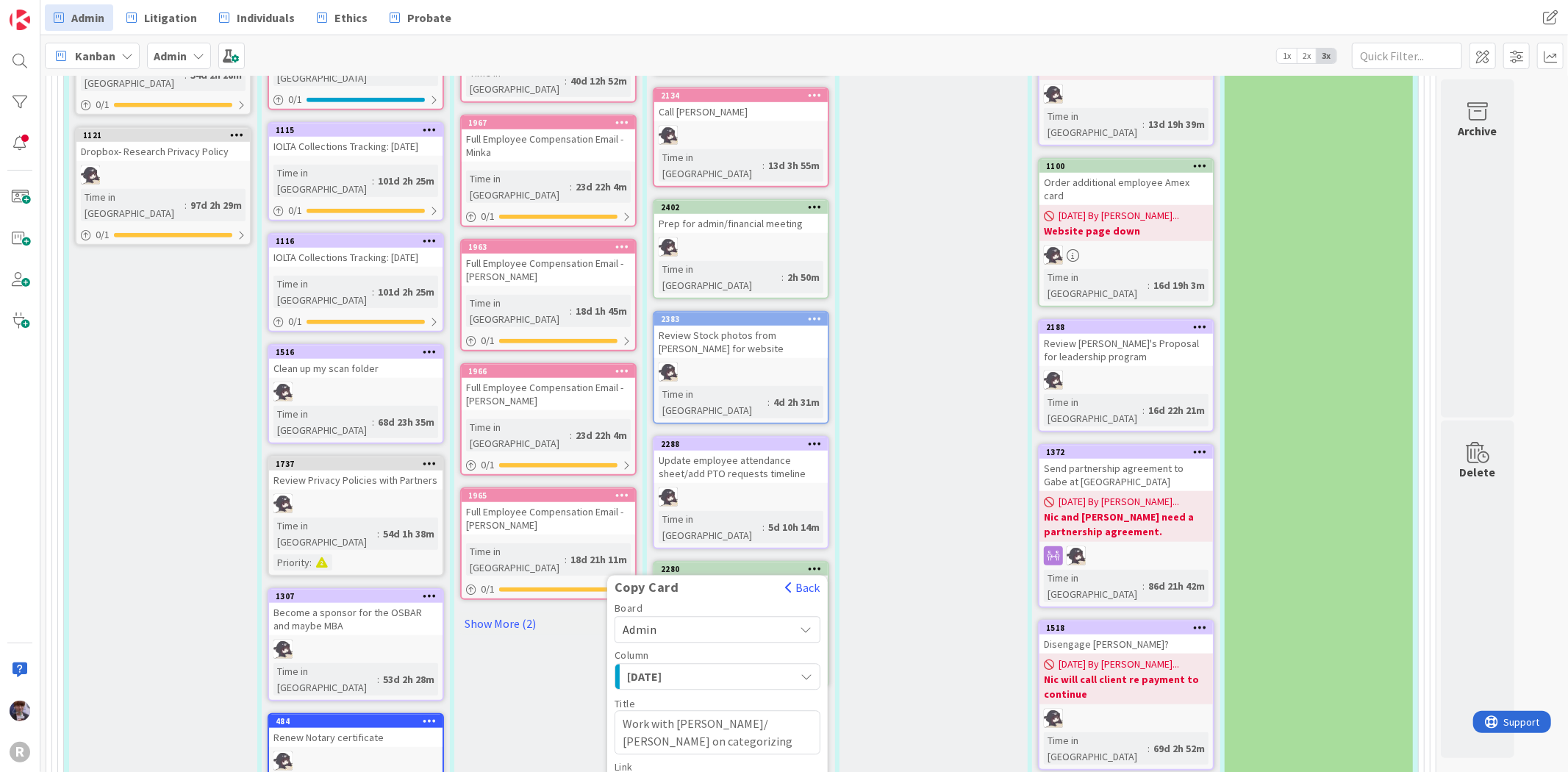
click at [750, 666] on div "[DATE]" at bounding box center [710, 678] width 172 height 24
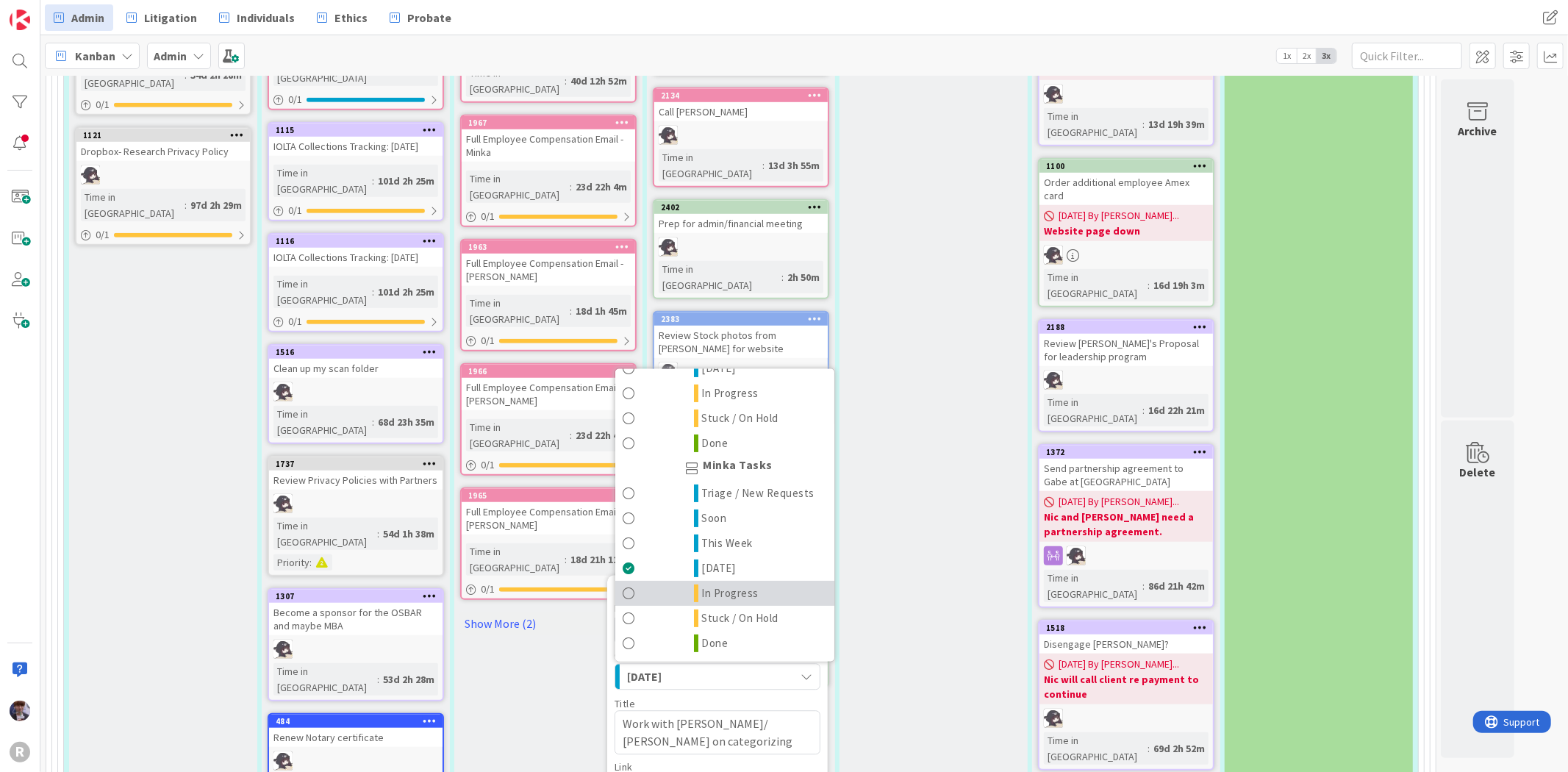
click at [738, 585] on span "In Progress" at bounding box center [730, 593] width 57 height 18
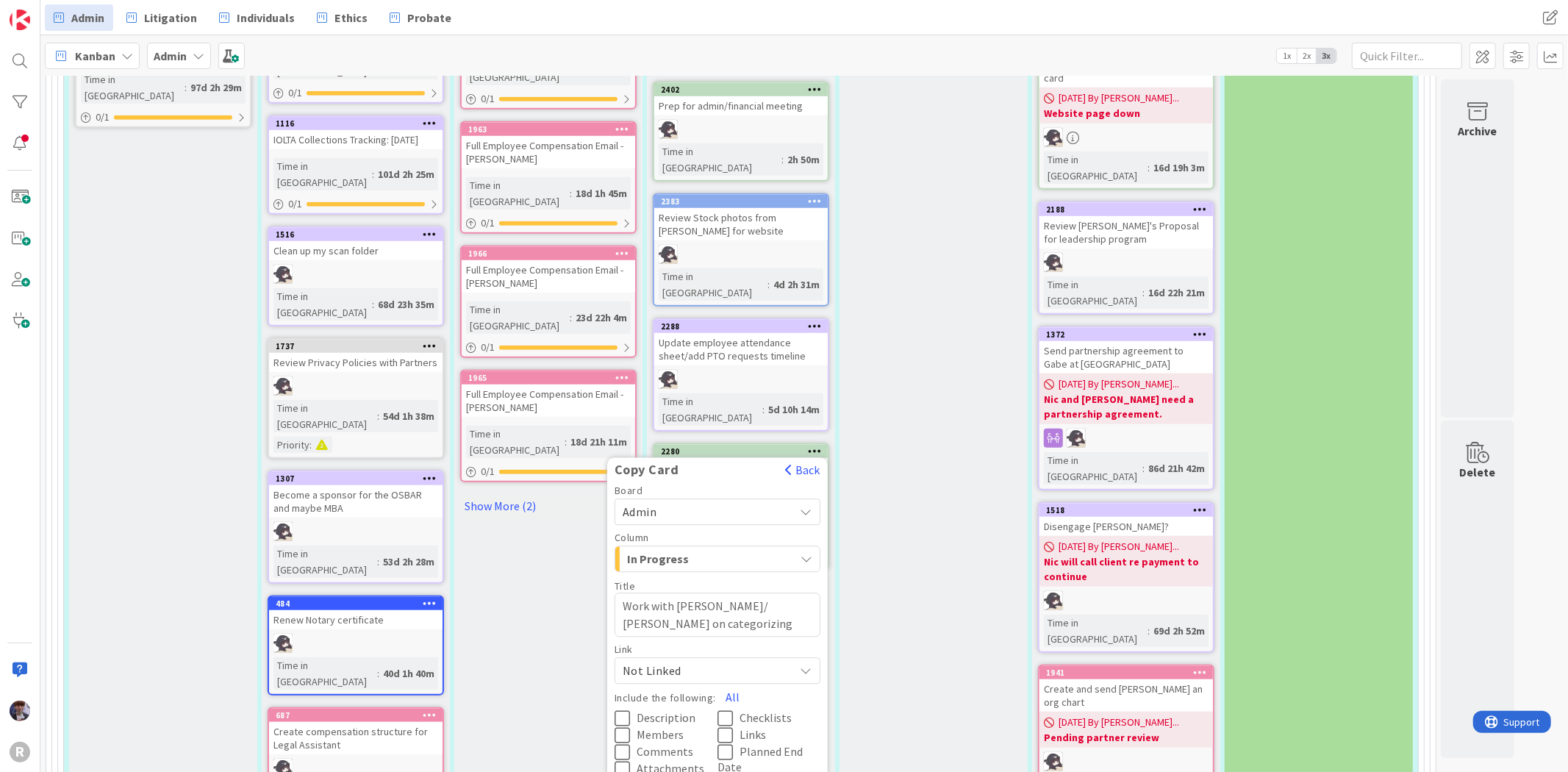
scroll to position [1144, 0]
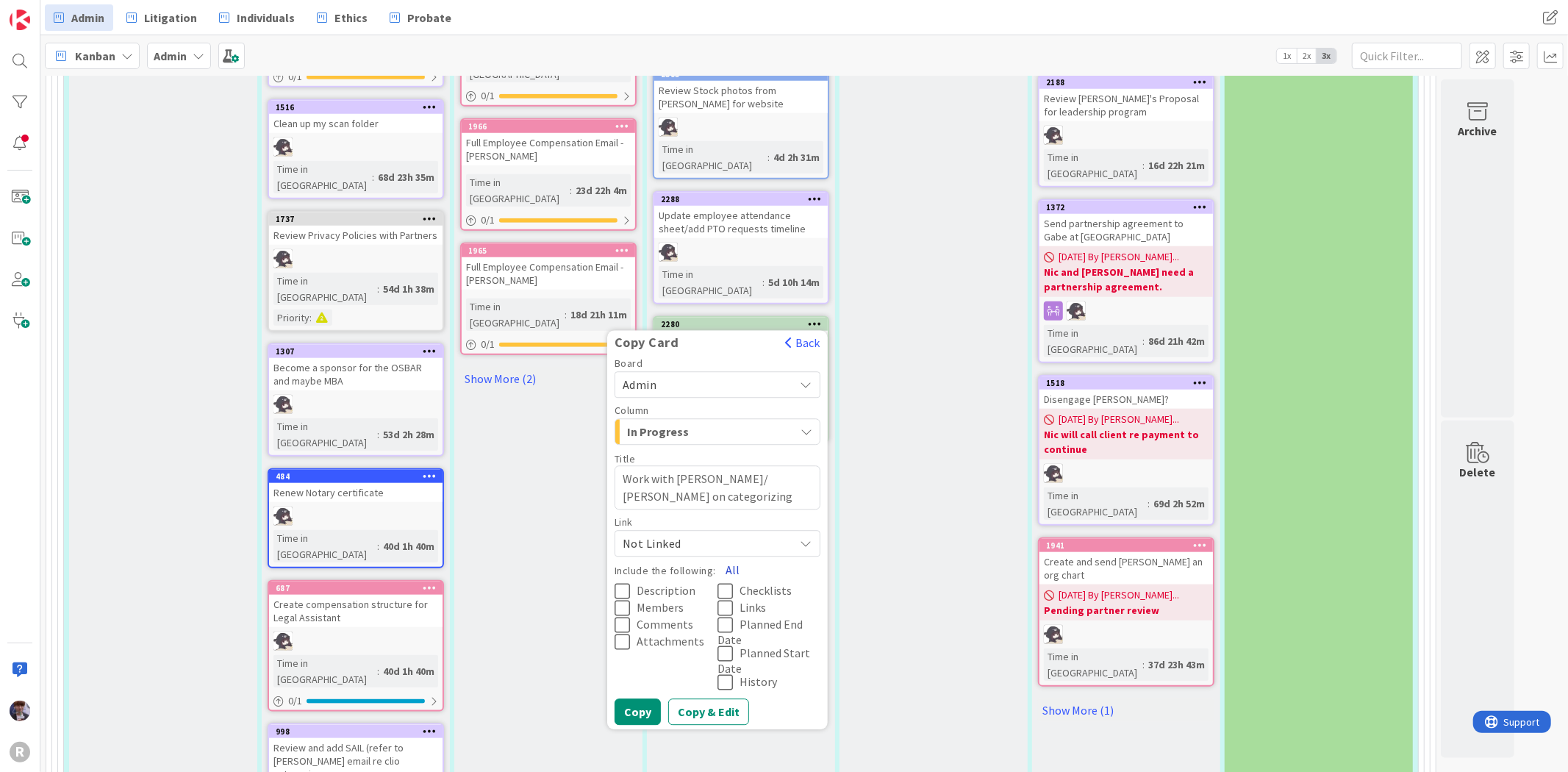
click at [733, 558] on button "All" at bounding box center [733, 570] width 33 height 26
click at [657, 700] on button "Copy" at bounding box center [637, 712] width 46 height 26
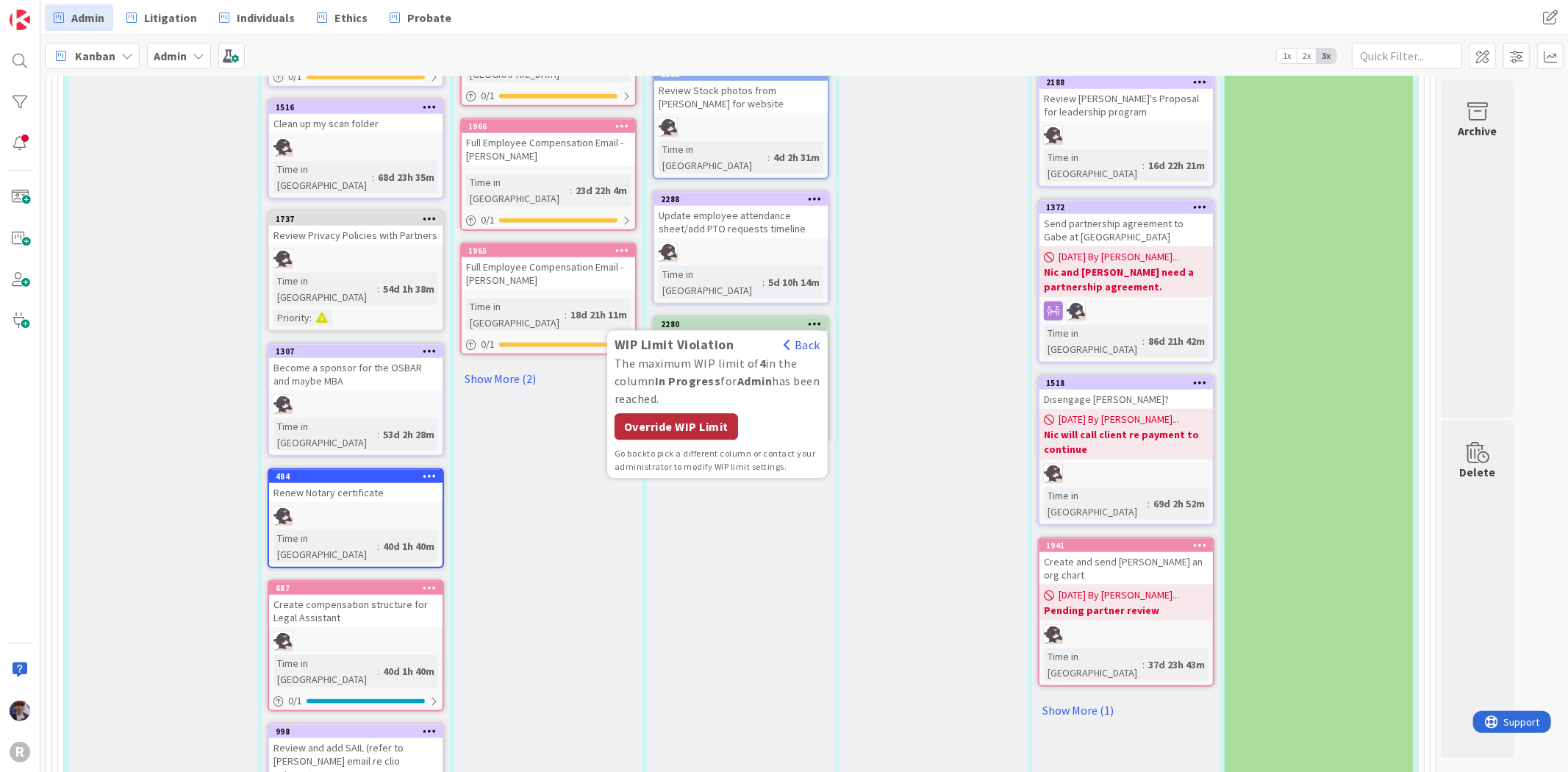
click at [697, 414] on div "Override WIP Limit" at bounding box center [676, 427] width 123 height 26
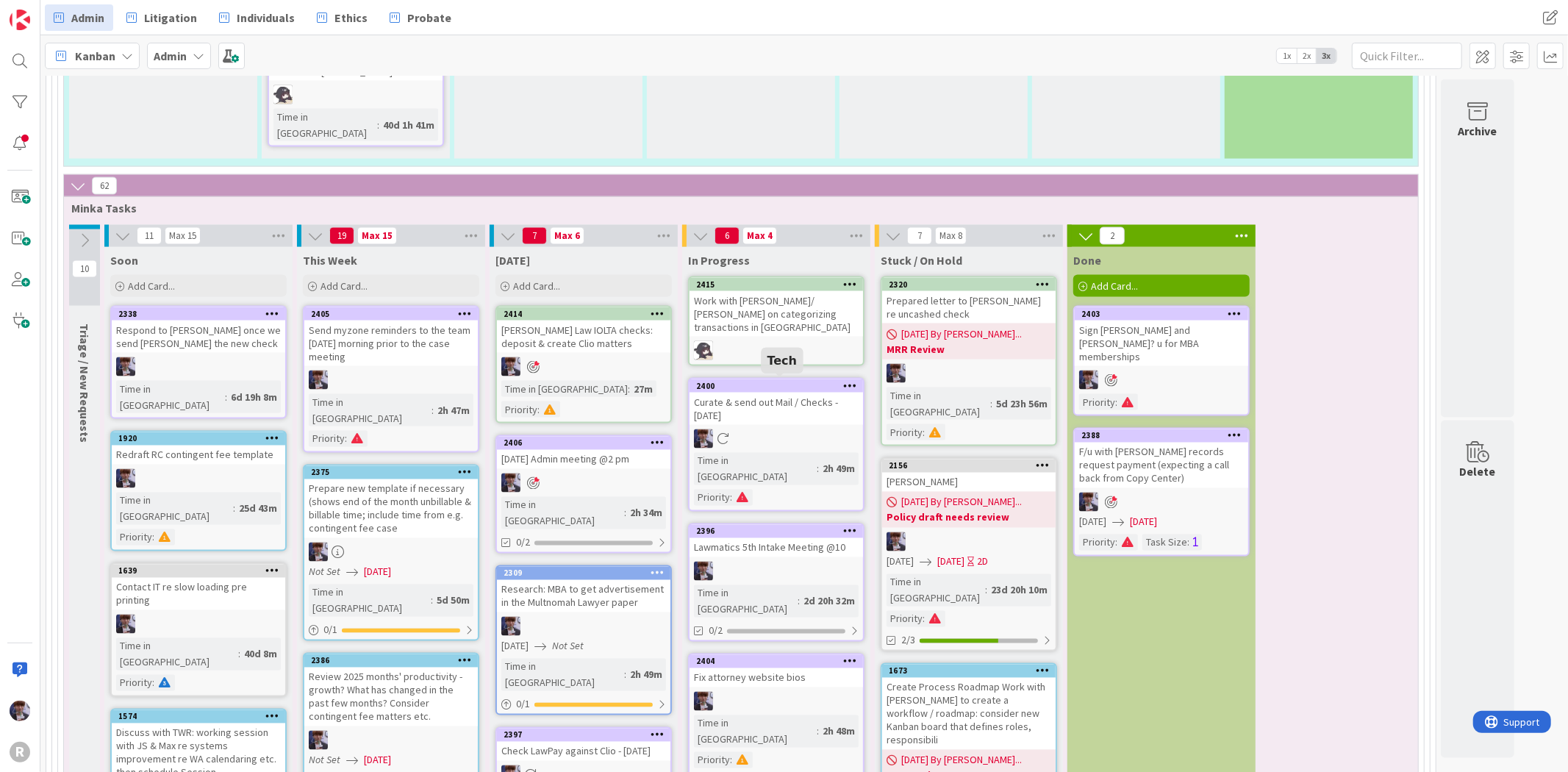
scroll to position [1797, 0]
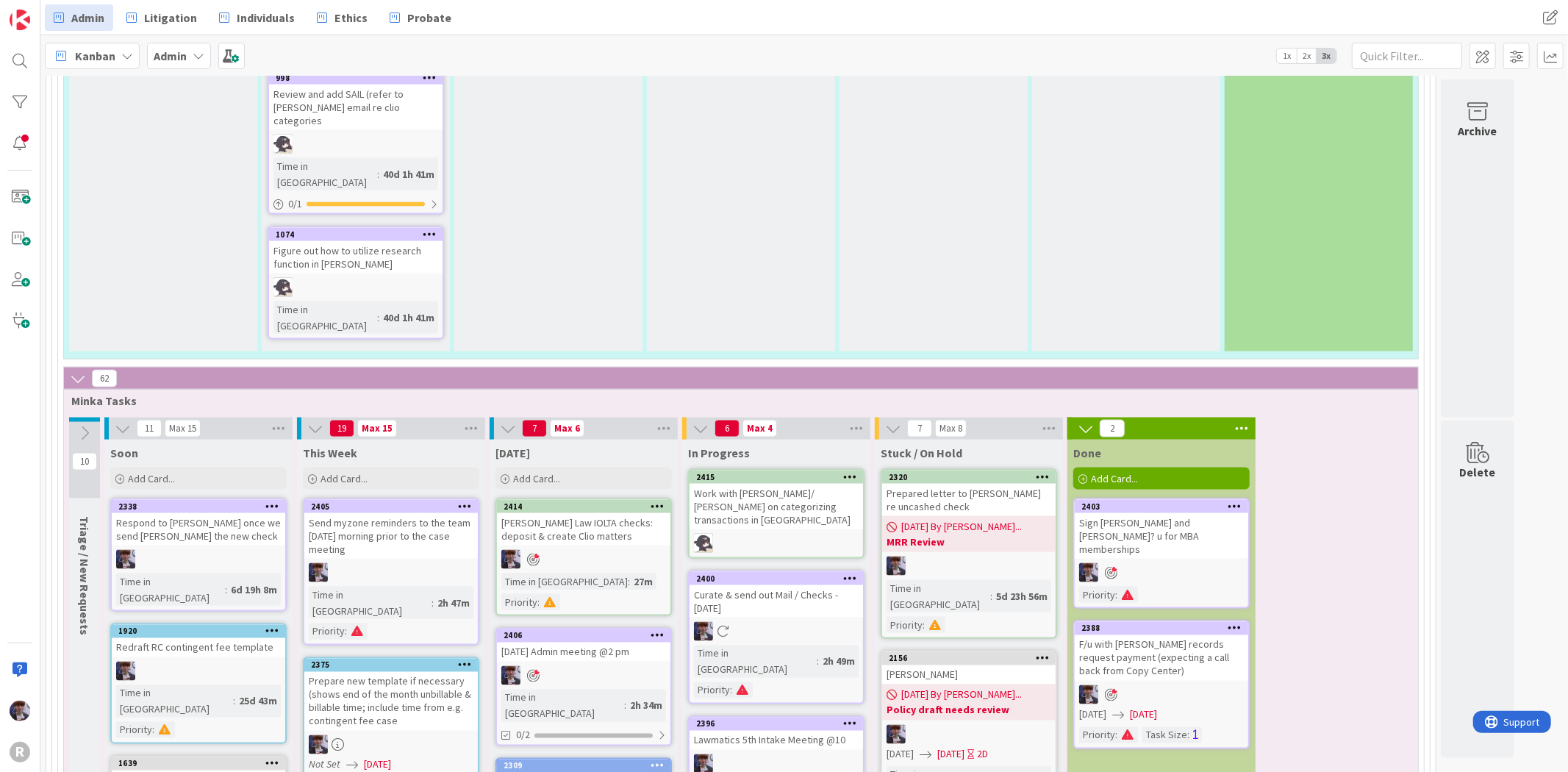
click at [767, 469] on link "2415 Work with [PERSON_NAME]/ [PERSON_NAME] on categorizing transactions in QB" at bounding box center [777, 514] width 177 height 90
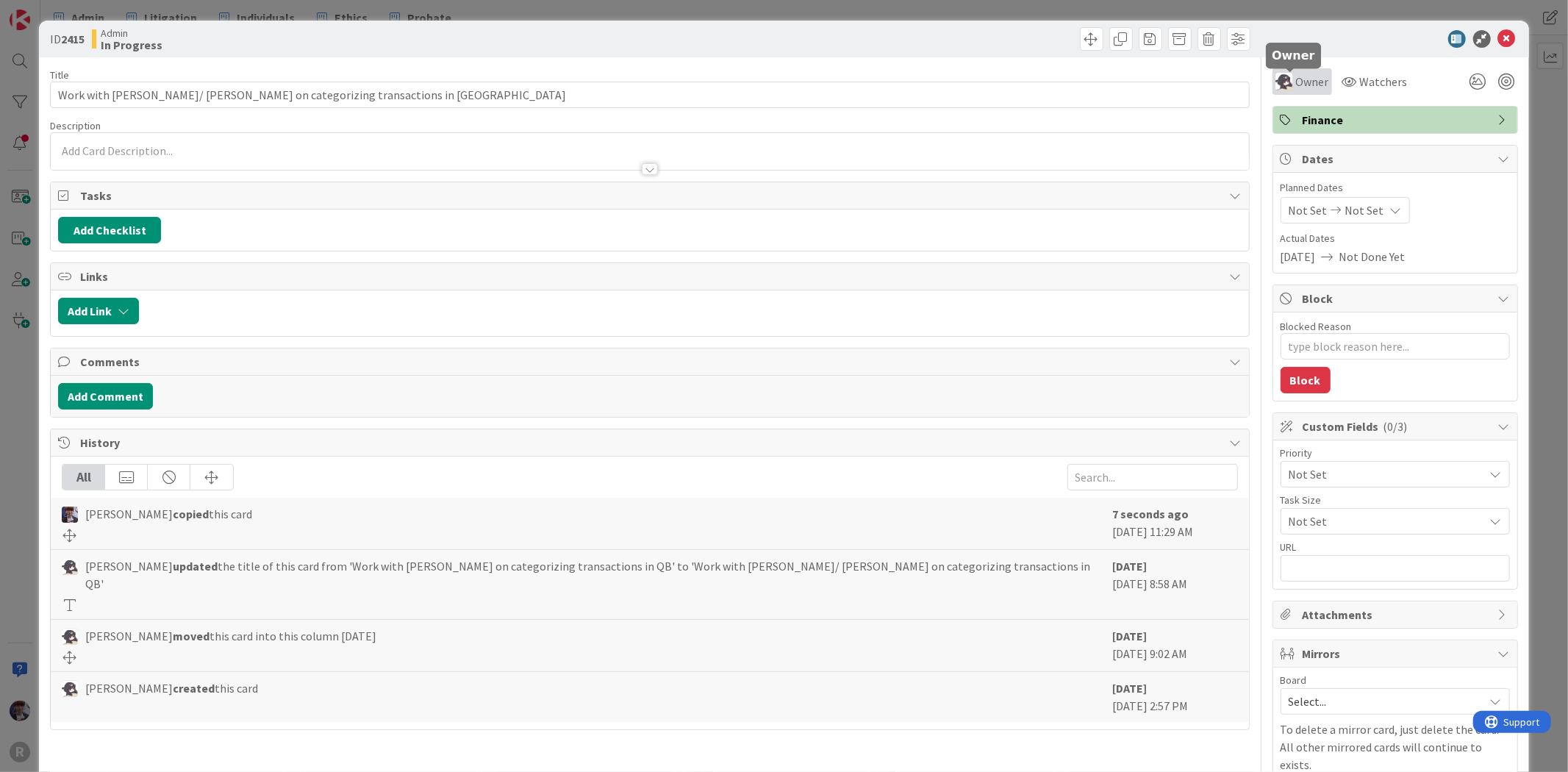
click at [1301, 81] on span "Owner" at bounding box center [1312, 82] width 33 height 18
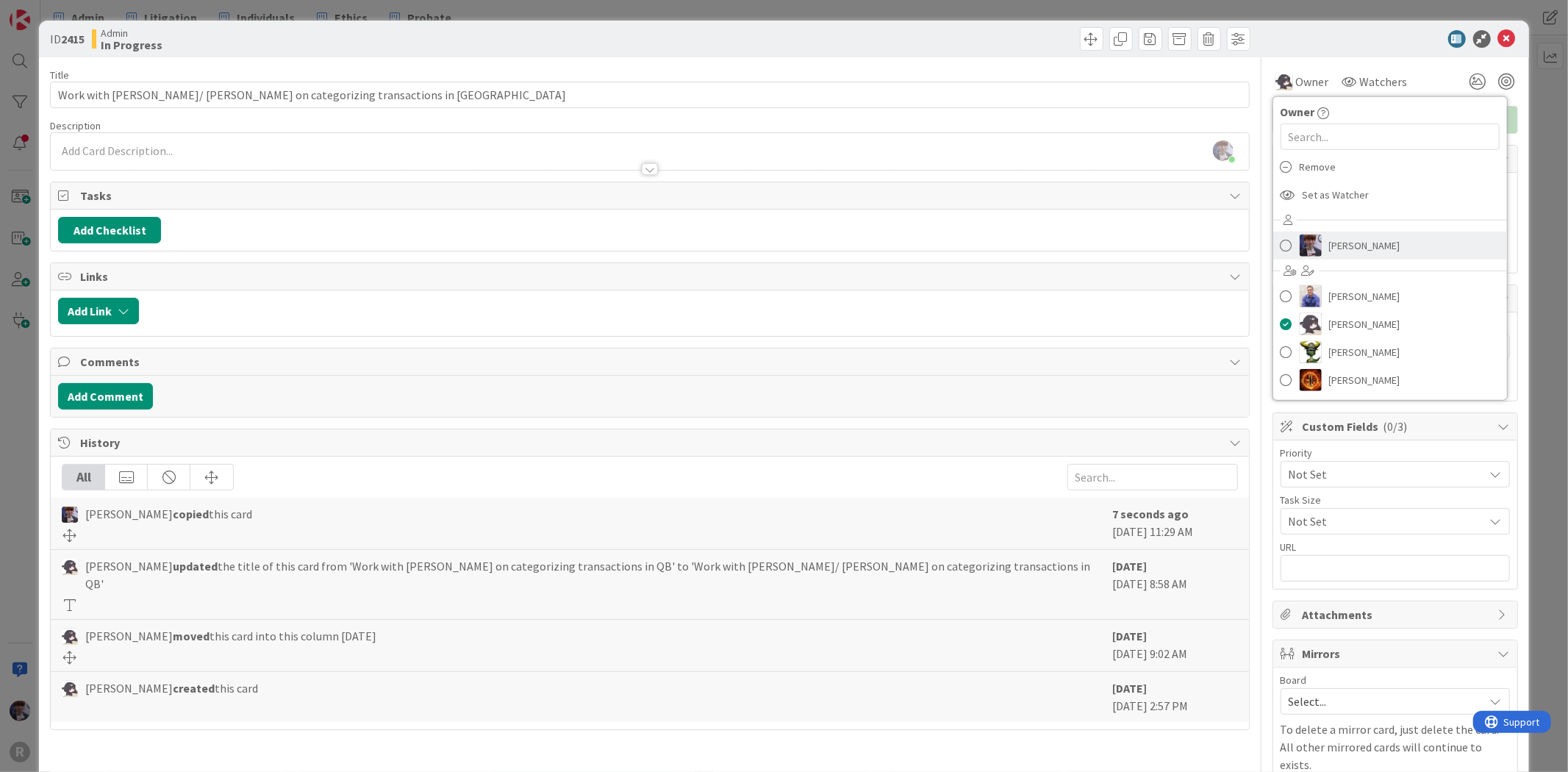
click at [1345, 246] on span "[PERSON_NAME]" at bounding box center [1365, 246] width 71 height 22
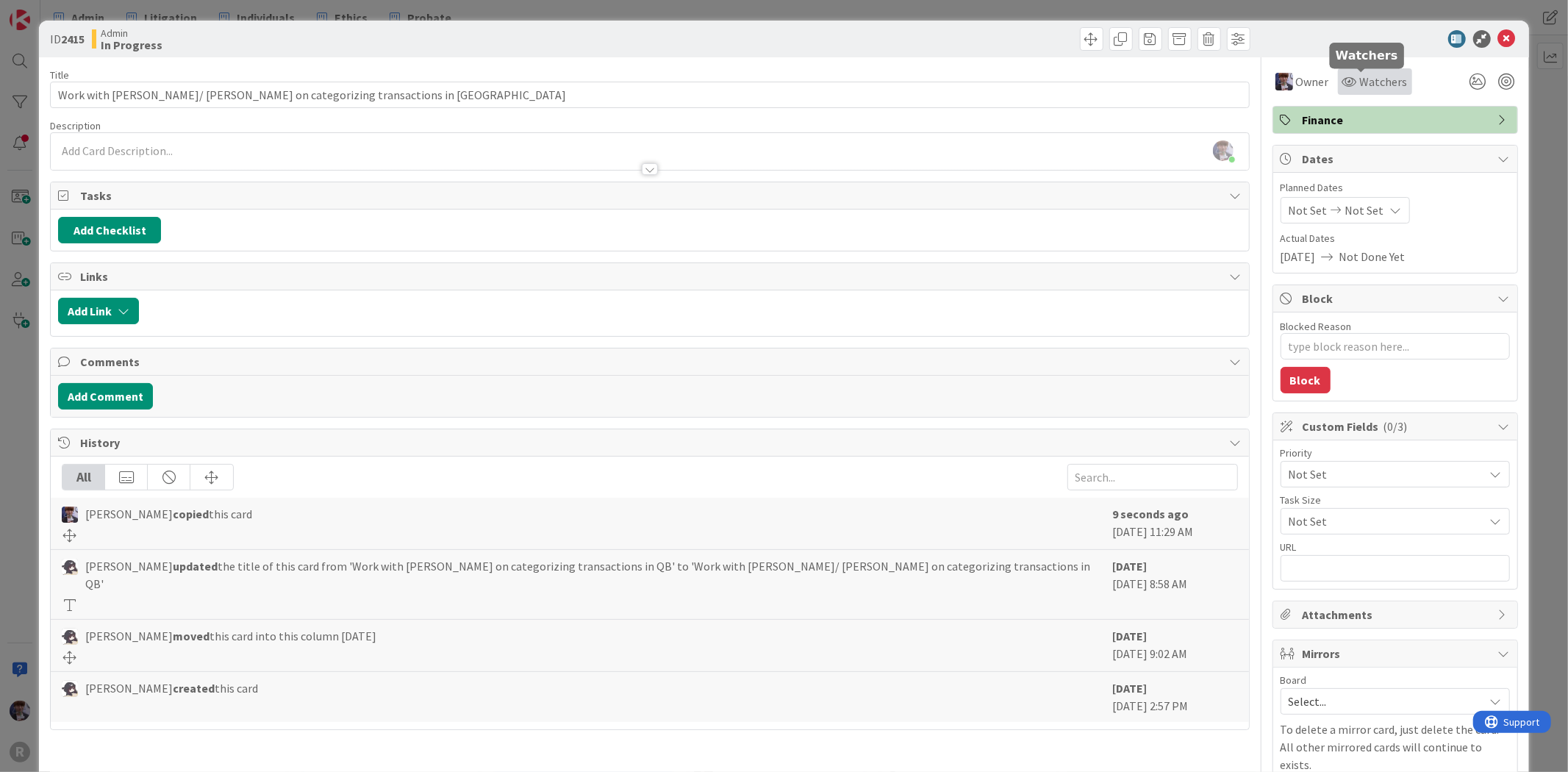
click at [1378, 68] on div "Watchers" at bounding box center [1374, 81] width 74 height 26
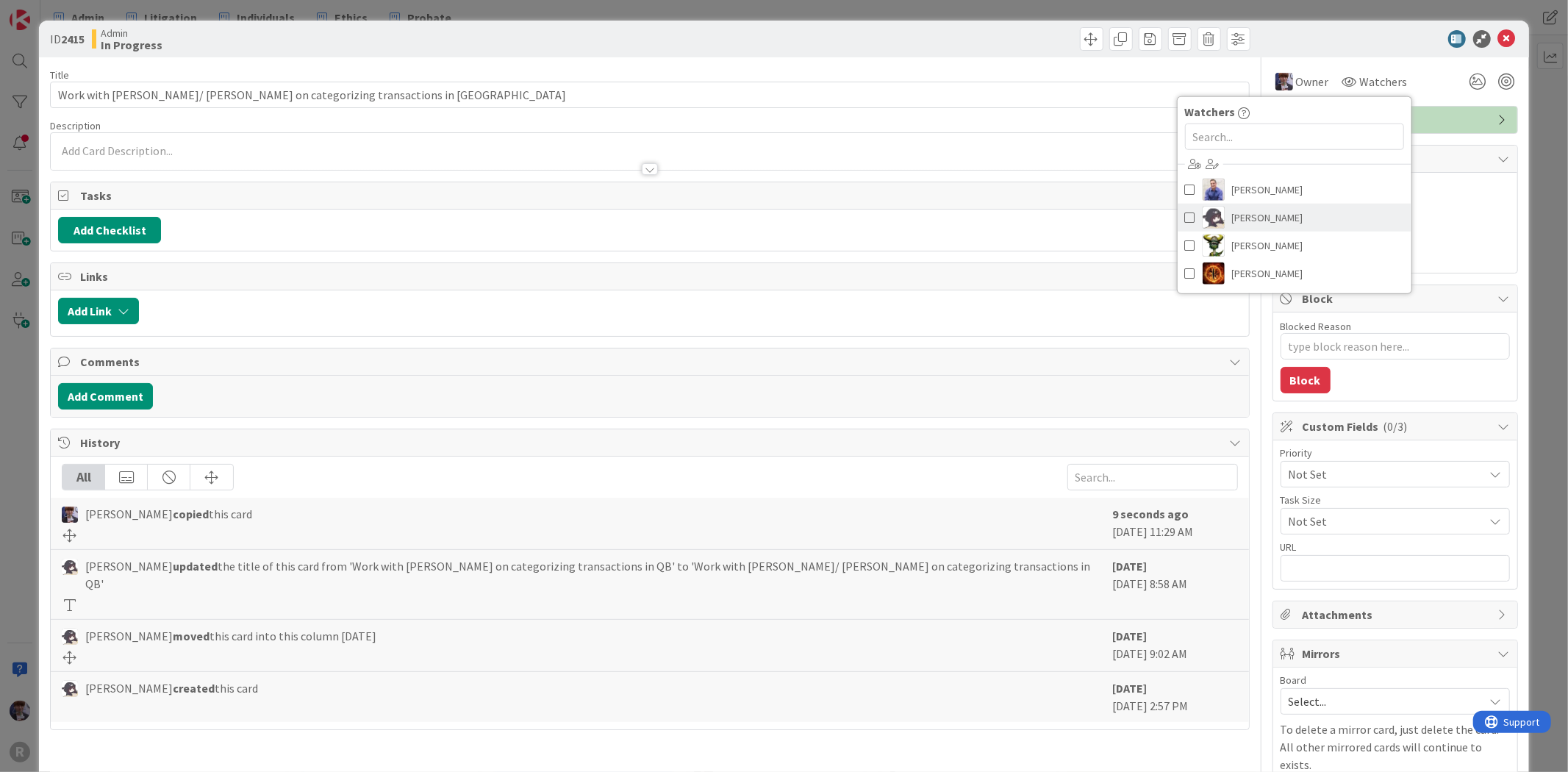
click at [1273, 219] on link "[PERSON_NAME]" at bounding box center [1294, 218] width 234 height 28
type textarea "x"
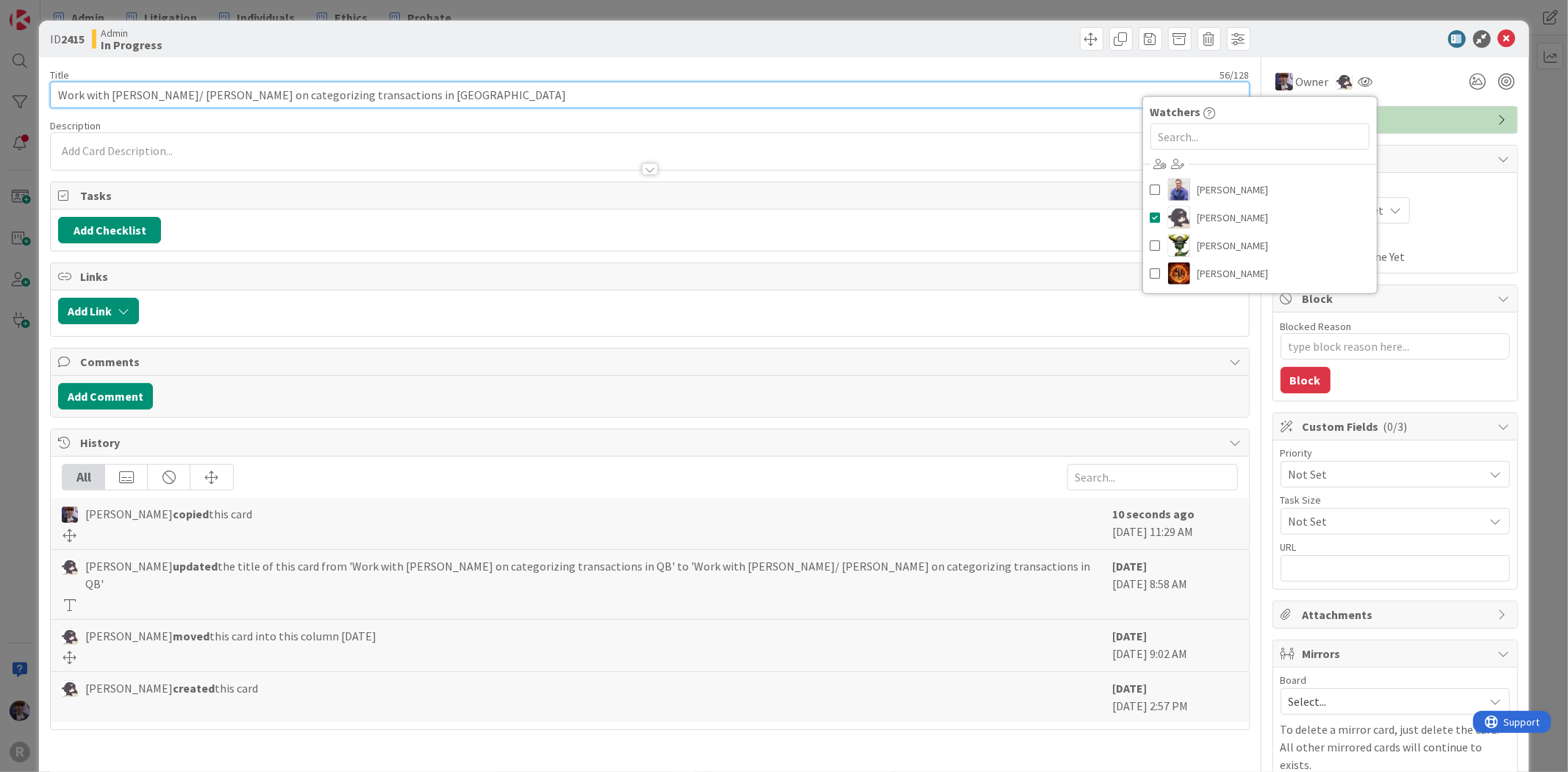
click at [340, 89] on input "Work with [PERSON_NAME]/ [PERSON_NAME] on categorizing transactions in [GEOGRAP…" at bounding box center [649, 94] width 1199 height 26
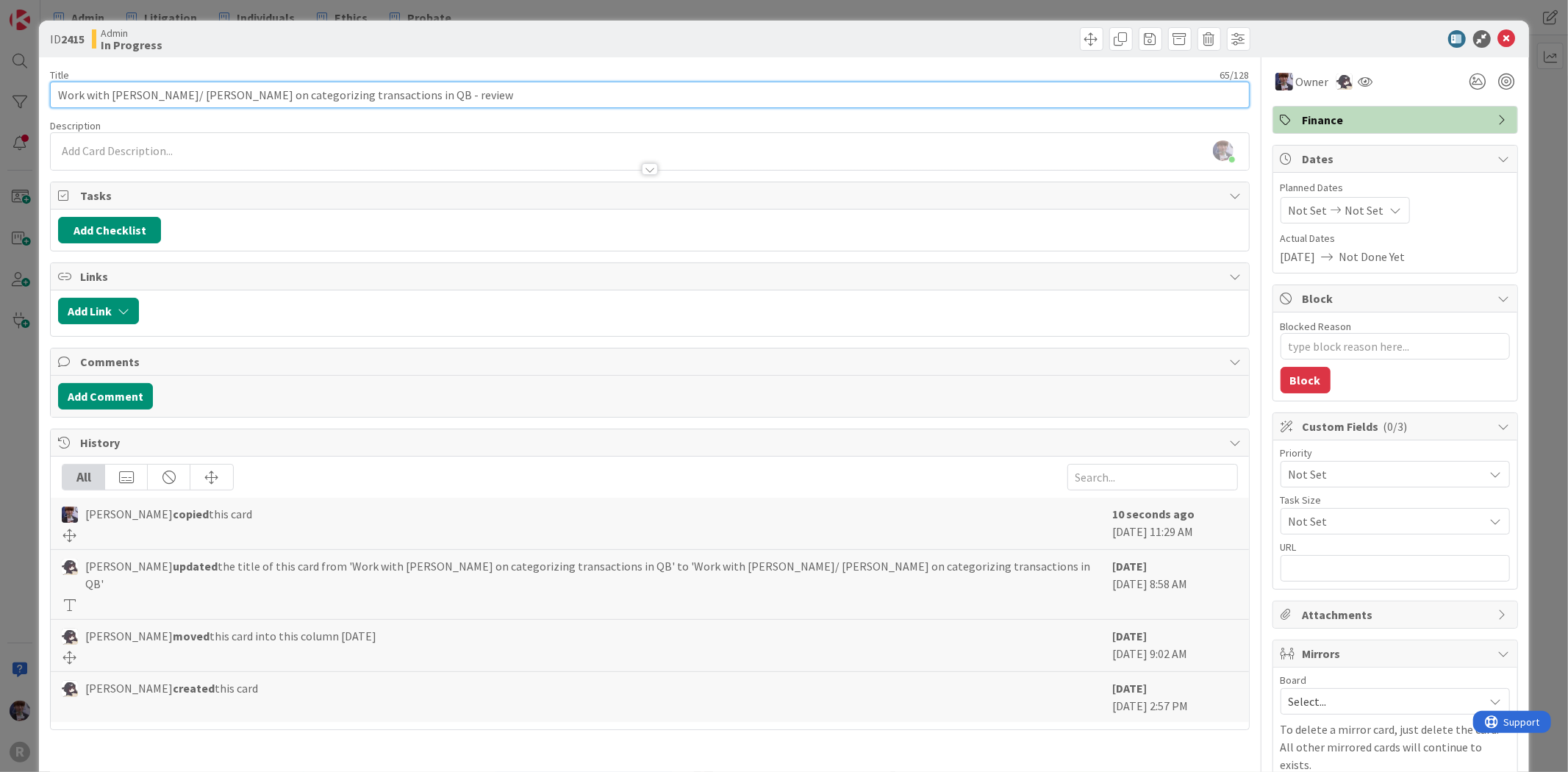
type input "Work with [PERSON_NAME]/ [PERSON_NAME] on categorizing transactions in QB - rev…"
type textarea "x"
type input "Work with [PERSON_NAME]/ [PERSON_NAME] on categorizing transactions in QB - rev"
type textarea "x"
type input "Work with [PERSON_NAME]/ [PERSON_NAME] on categorizing transactions in QB -"
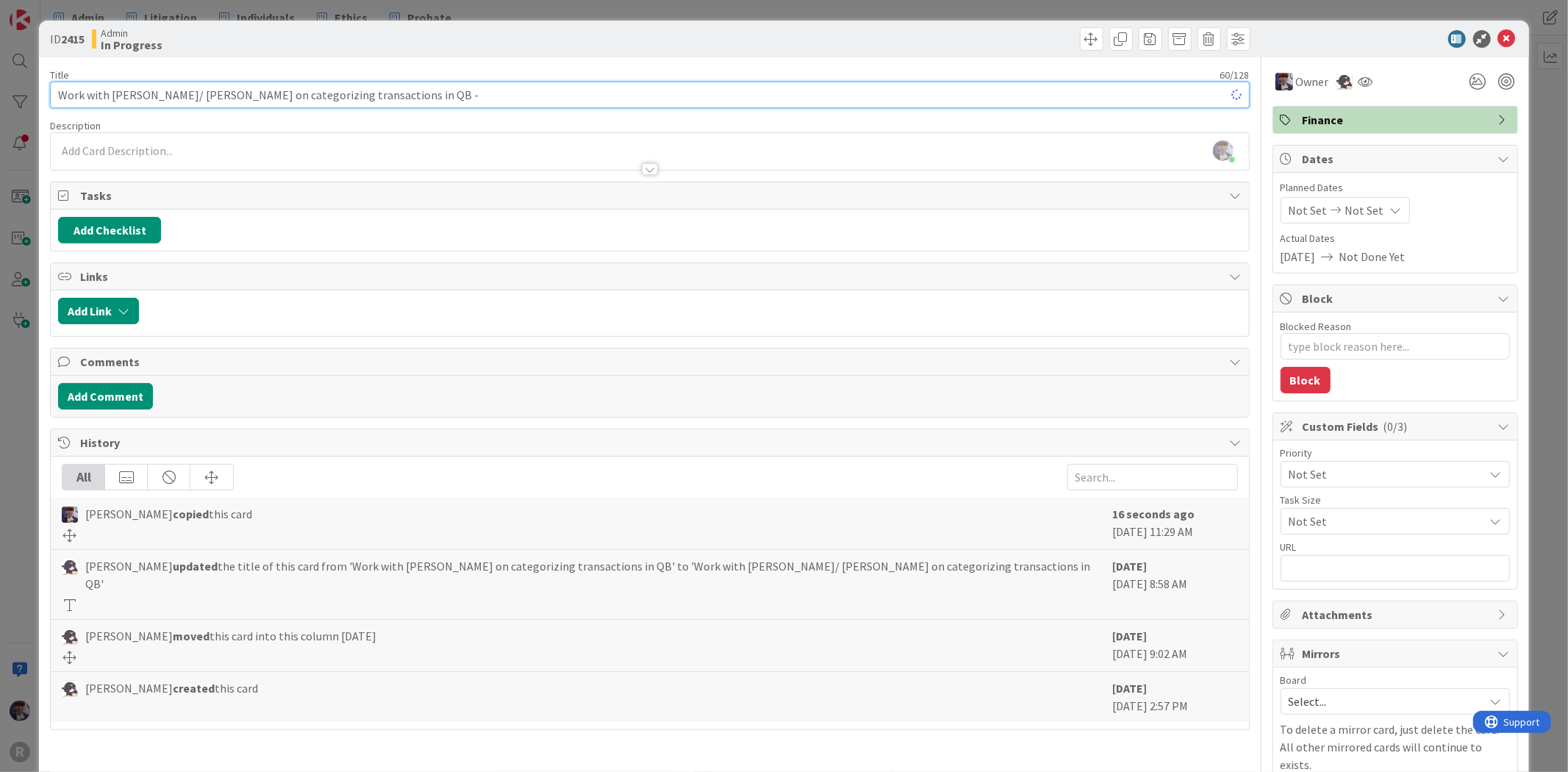
type textarea "x"
type input "Work with [PERSON_NAME]/ [PERSON_NAME] on categorizing transactions in QB - in"
type textarea "x"
type input "Work with [PERSON_NAME]/ [PERSON_NAME] on categorizing transactions in QB - ini…"
type textarea "x"
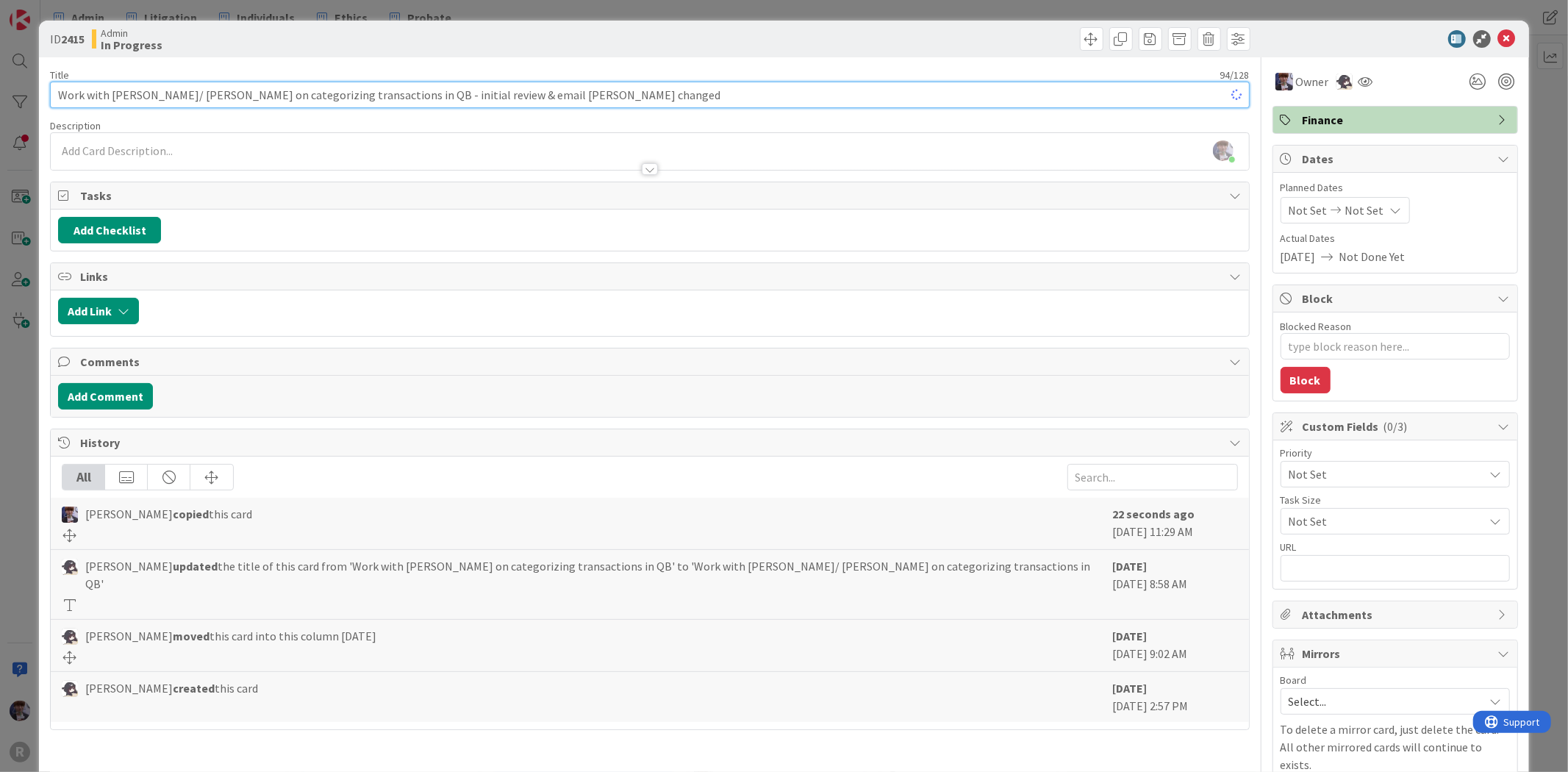
type input "Work with [PERSON_NAME]/ [PERSON_NAME] on categorizing transactions in QB - ini…"
type textarea "x"
type input "Work with [PERSON_NAME]/ [PERSON_NAME] on categorizing transactions in QB - ini…"
type textarea "x"
type input "Work with [PERSON_NAME]/ [PERSON_NAME] on categorizing transactions in QB - ini…"
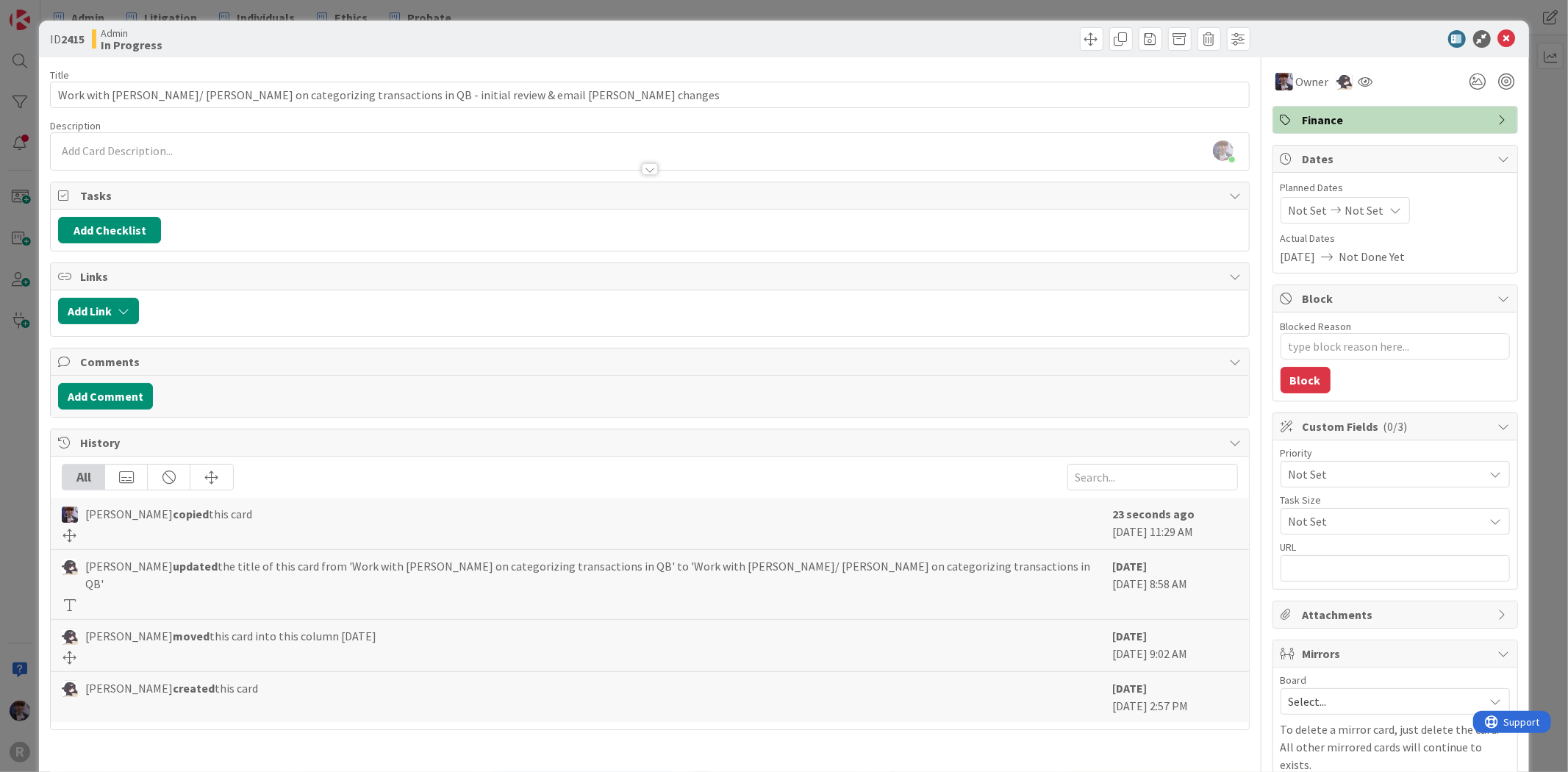
click at [35, 401] on div "ID 2415 Admin In Progress Title 94 / 128 Work with [PERSON_NAME]/ [PERSON_NAME]…" at bounding box center [784, 386] width 1568 height 772
